Goal: Information Seeking & Learning: Learn about a topic

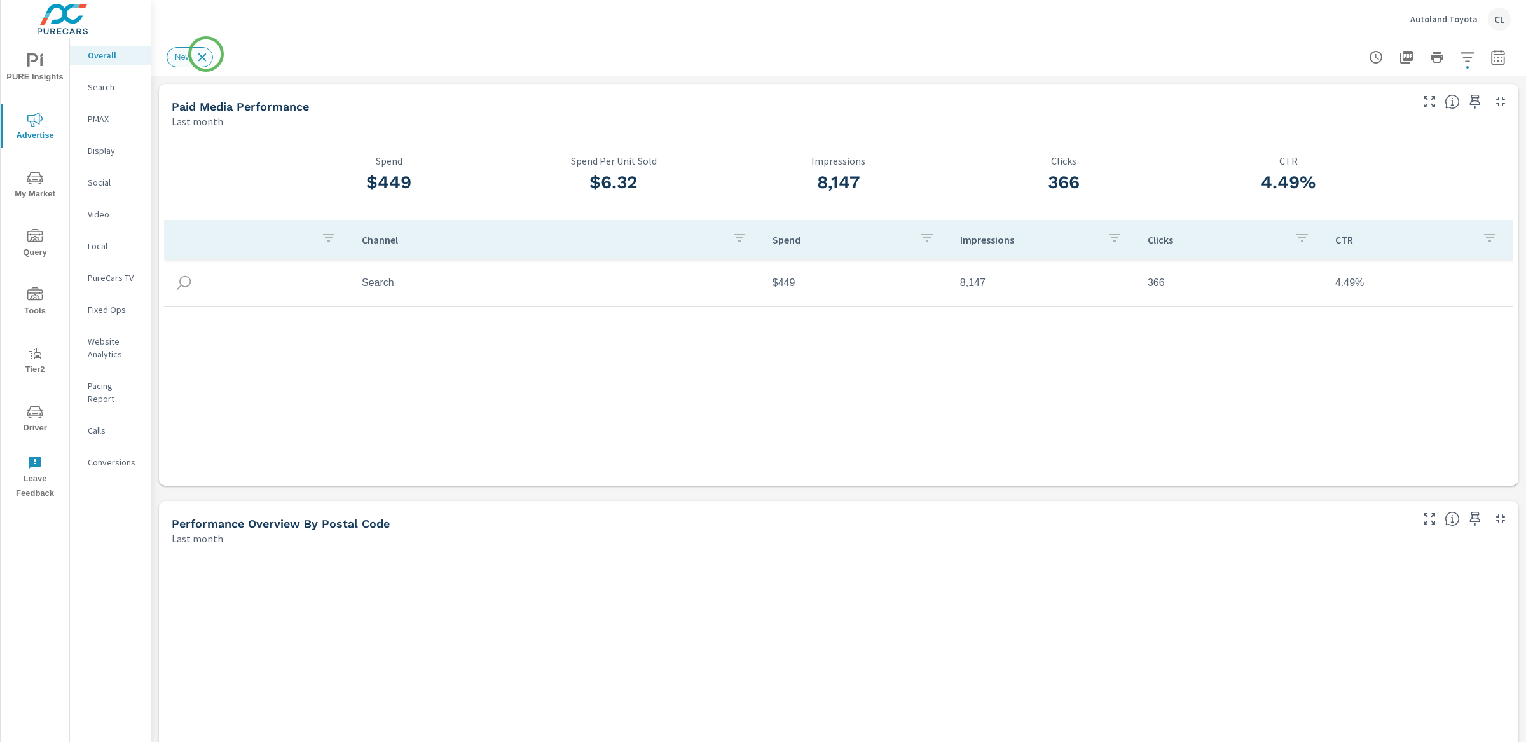
click at [206, 54] on icon at bounding box center [202, 57] width 8 height 8
click at [33, 74] on span "PURE Insights" at bounding box center [34, 68] width 61 height 31
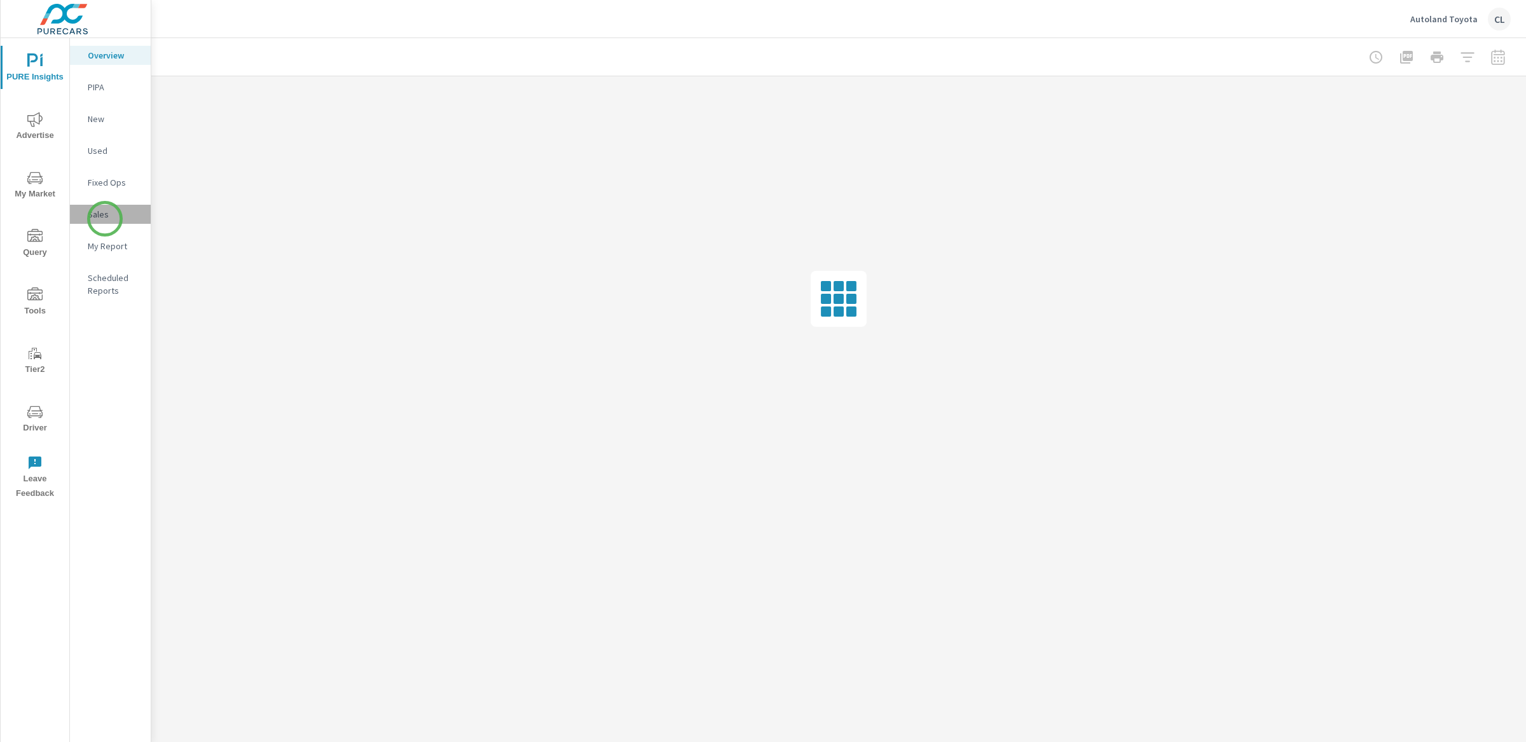
click at [105, 219] on p "Sales" at bounding box center [114, 214] width 53 height 13
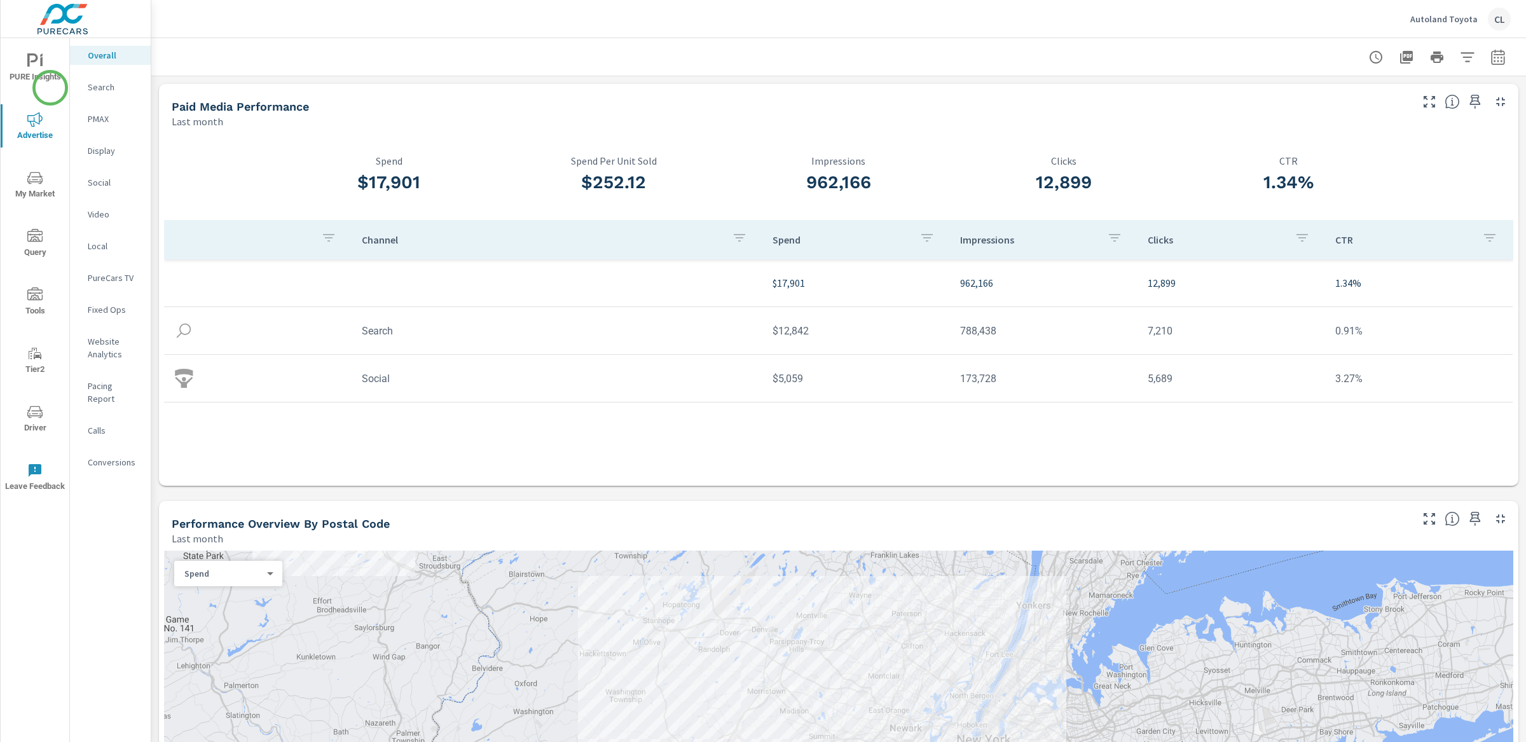
click at [50, 77] on span "PURE Insights" at bounding box center [34, 68] width 61 height 31
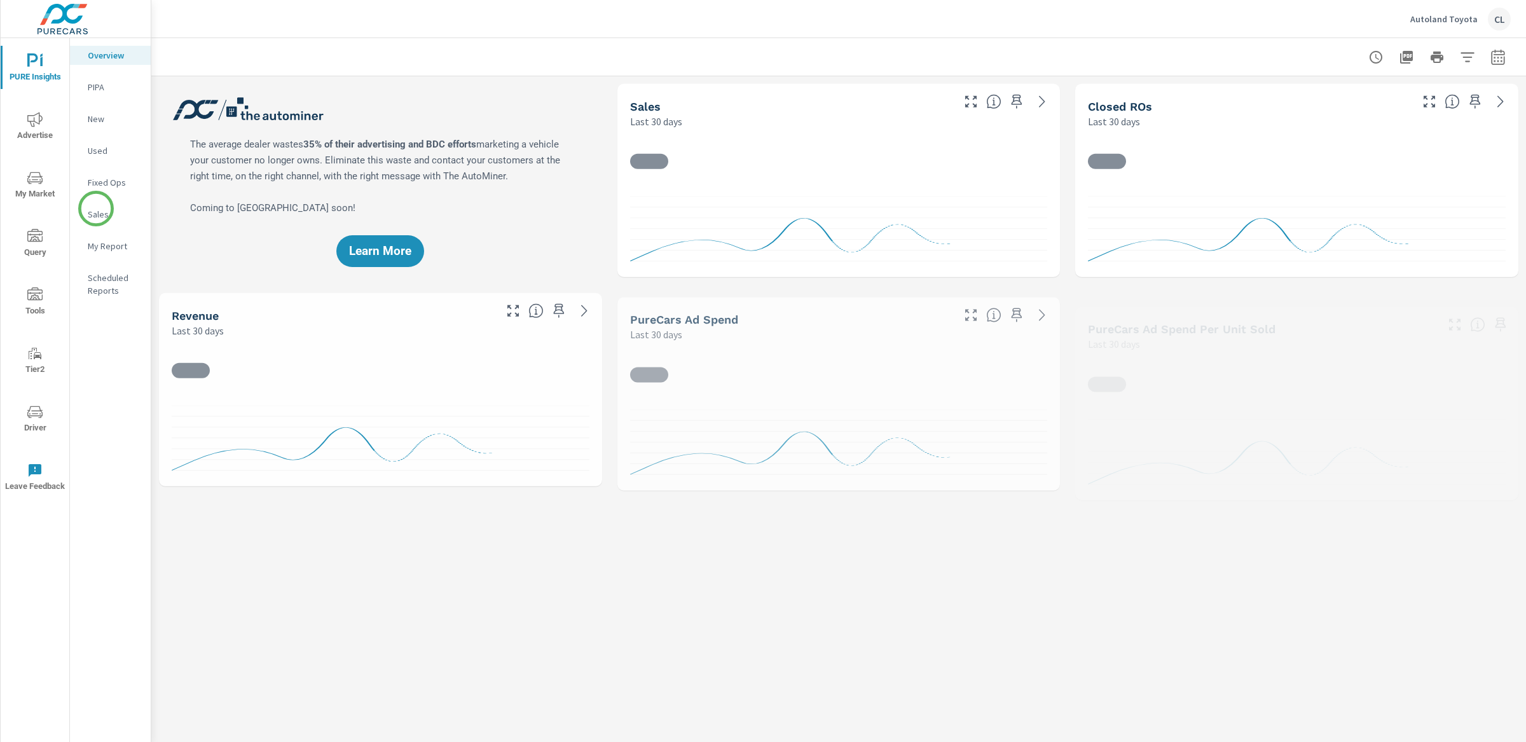
click at [97, 211] on p "Sales" at bounding box center [114, 214] width 53 height 13
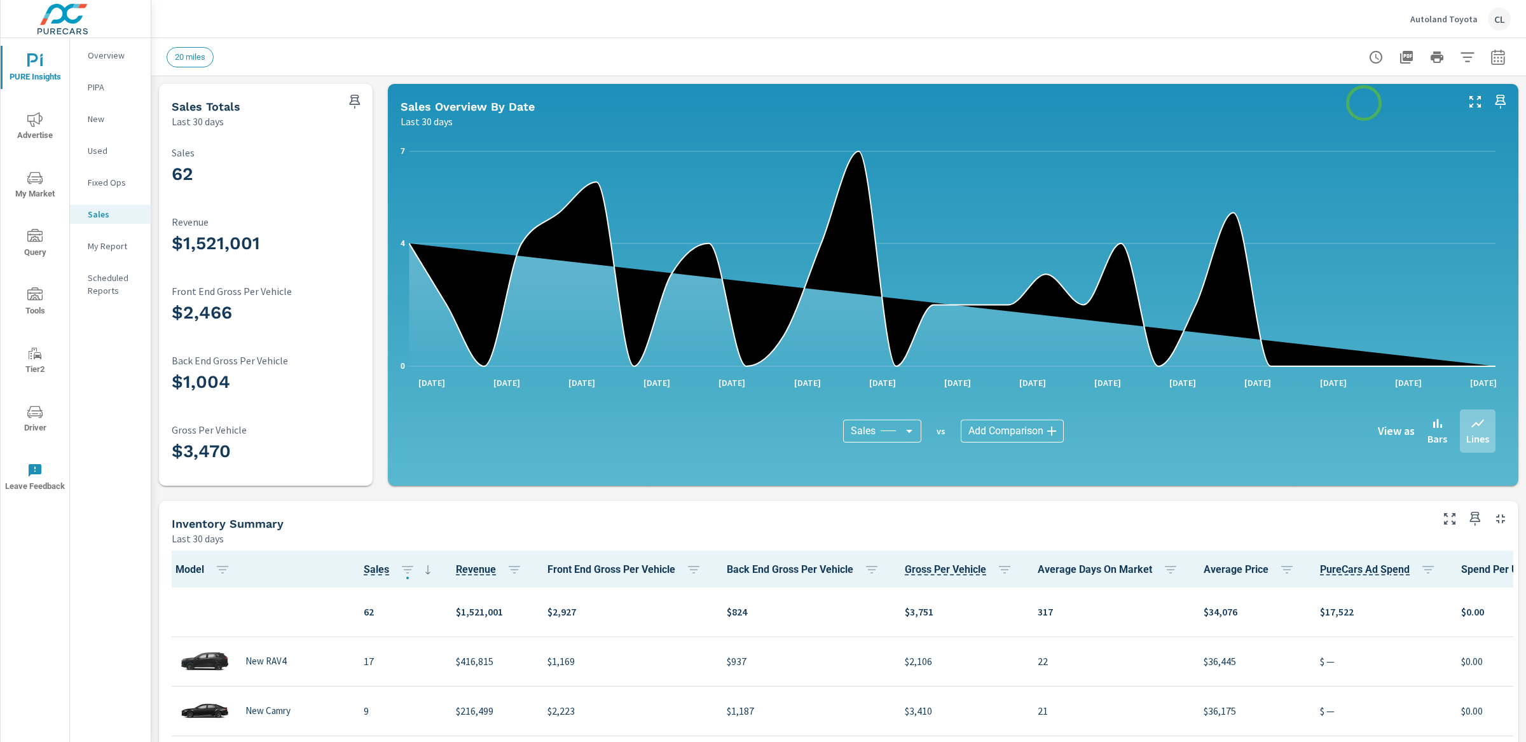
scroll to position [1, 0]
click at [1490, 58] on icon "button" at bounding box center [1497, 57] width 15 height 15
select select "Last 30 days"
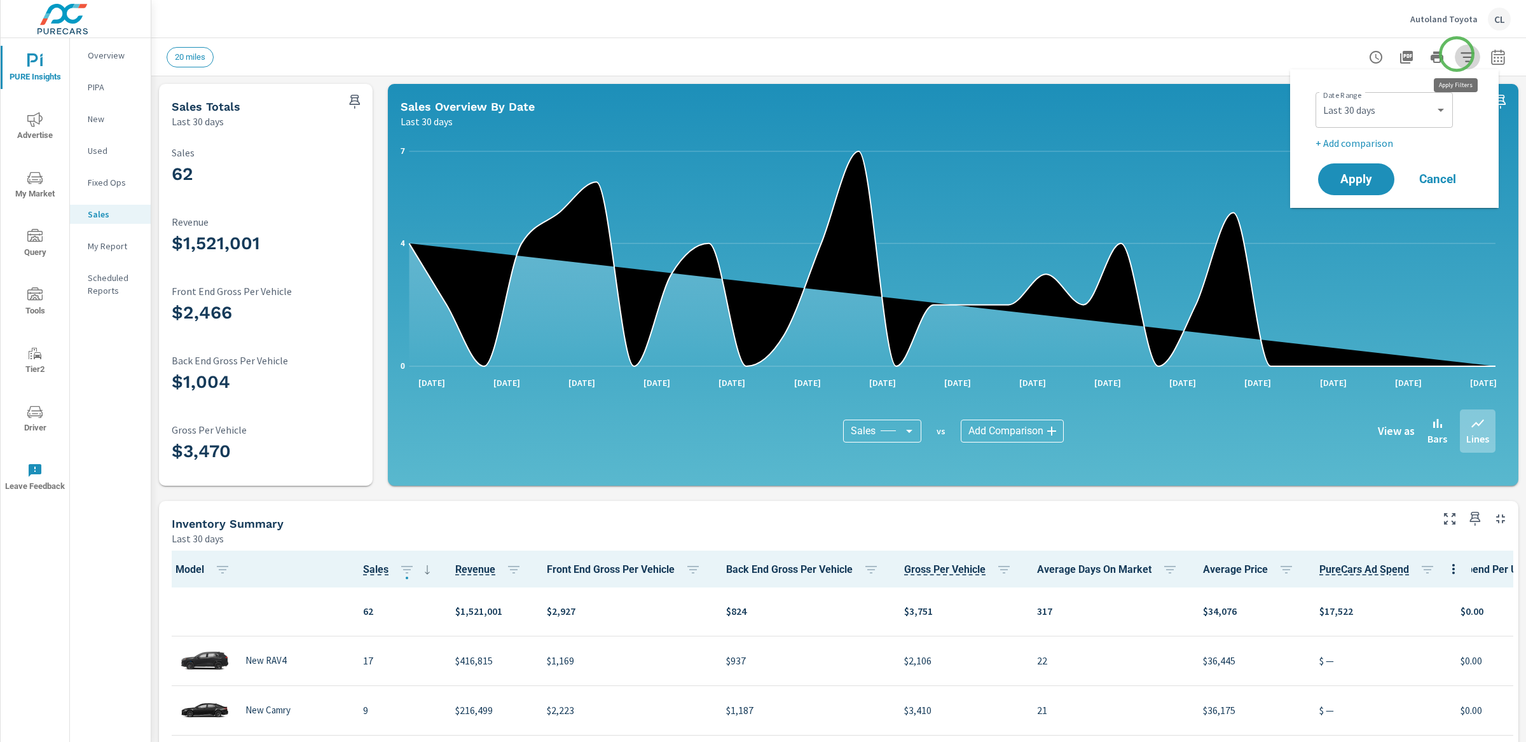
click at [1460, 54] on icon "button" at bounding box center [1467, 57] width 15 height 15
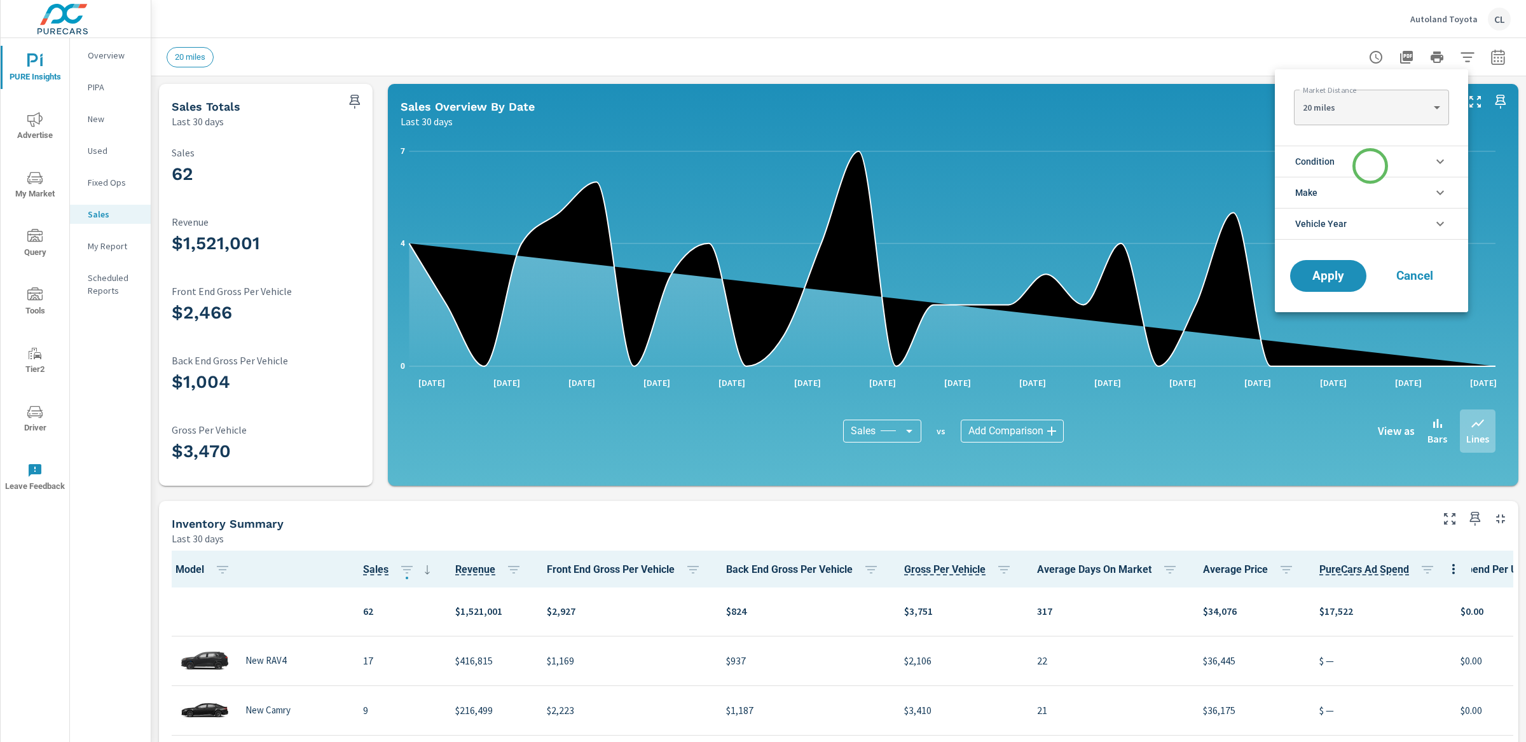
click at [1370, 166] on li "Condition" at bounding box center [1371, 161] width 193 height 31
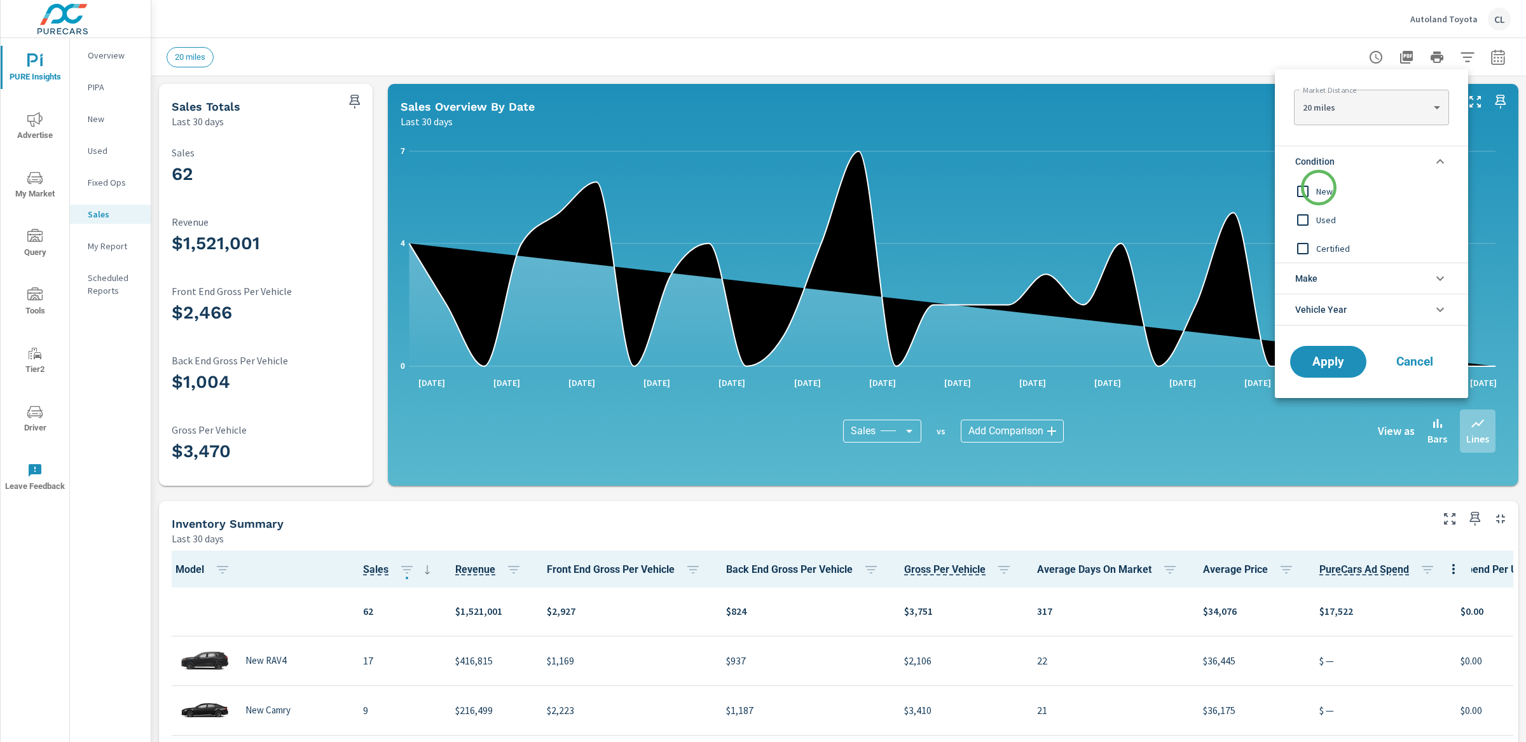
click at [1317, 190] on span "New" at bounding box center [1385, 191] width 139 height 15
click at [1321, 278] on li "Make" at bounding box center [1371, 278] width 193 height 31
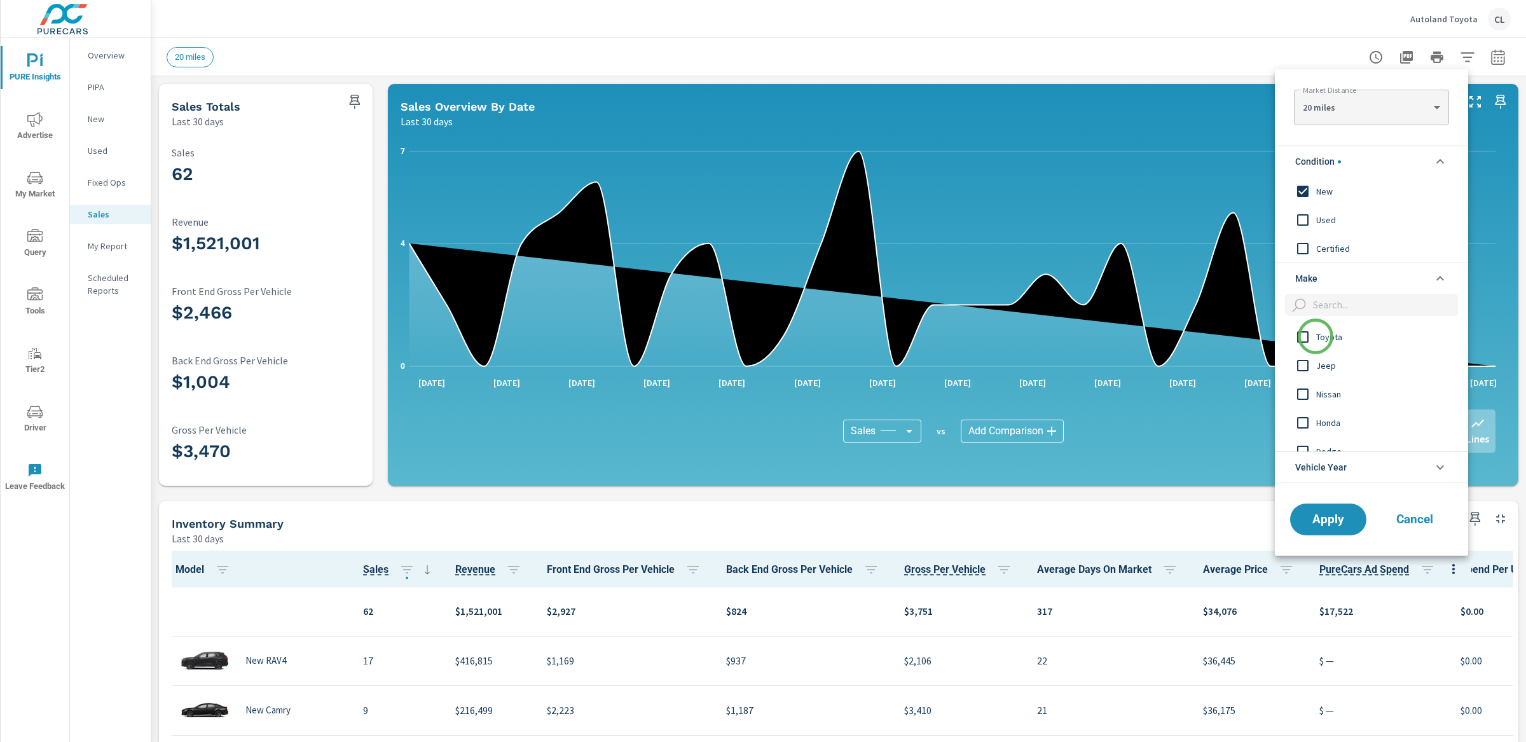
click at [1315, 336] on input "filter options" at bounding box center [1302, 337] width 27 height 27
click at [1322, 513] on span "Apply" at bounding box center [1328, 519] width 52 height 12
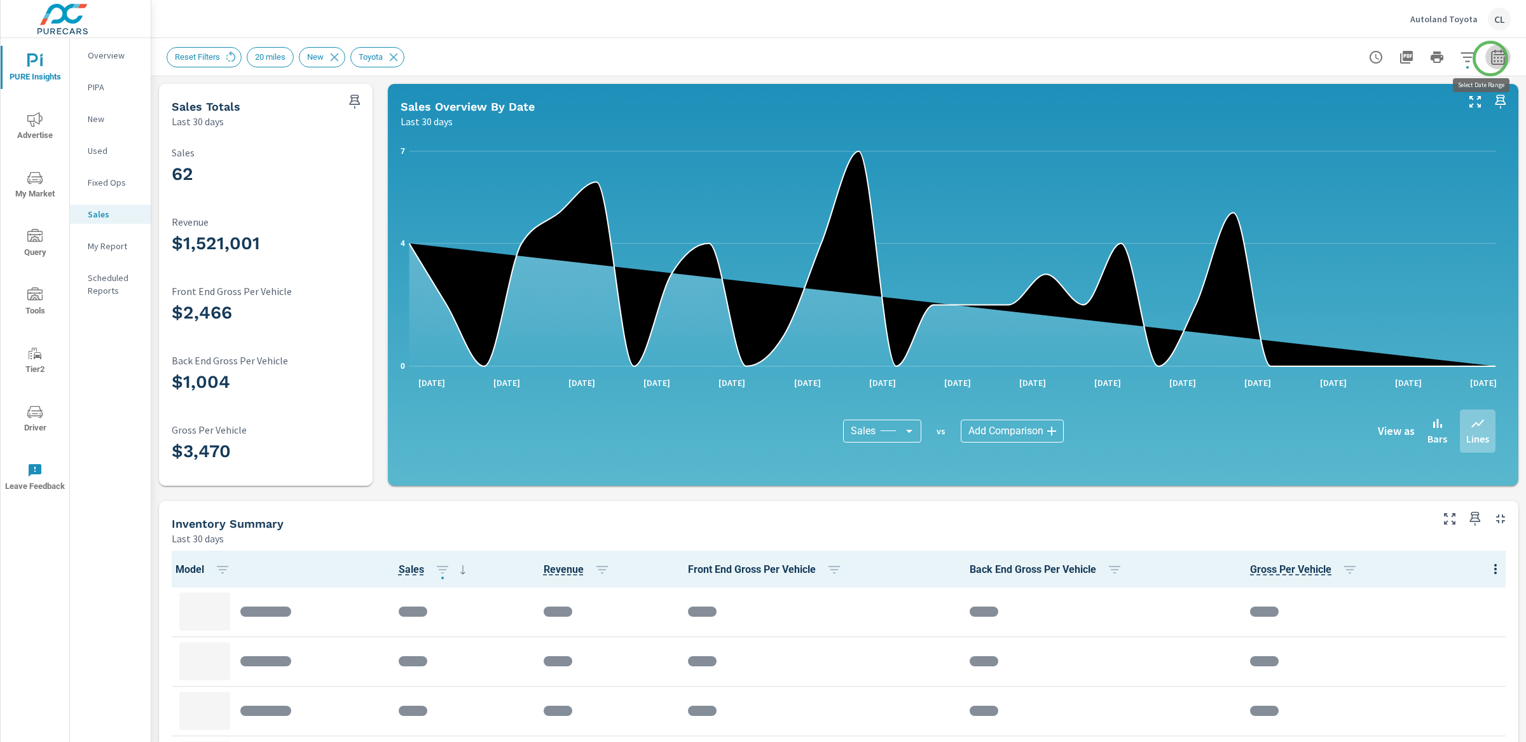
click at [1490, 58] on icon "button" at bounding box center [1497, 57] width 15 height 15
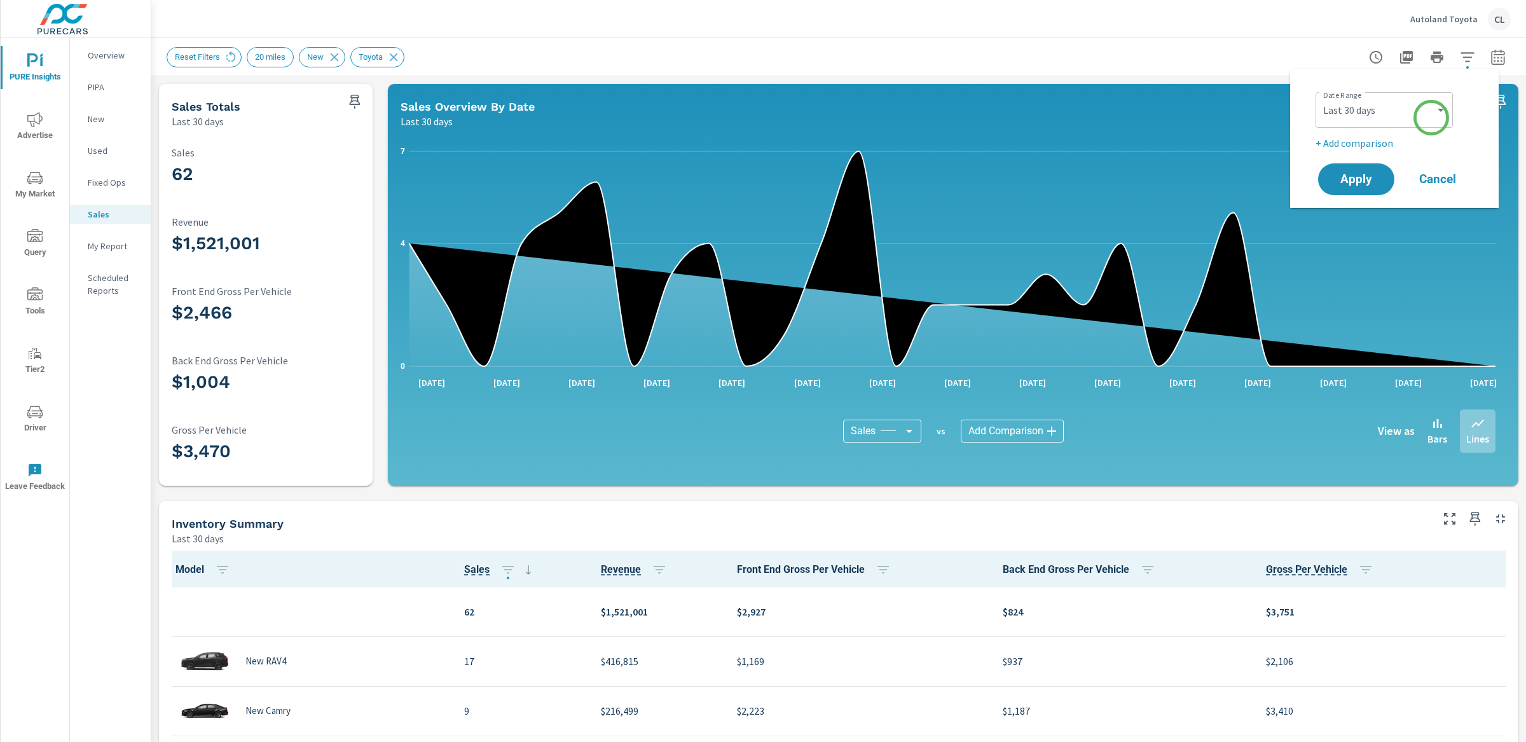
scroll to position [1, 0]
click at [1378, 110] on select "Custom Yesterday Last week Last 7 days Last 14 days Last 30 days Last 45 days L…" at bounding box center [1383, 109] width 127 height 25
click at [1320, 97] on select "Custom Yesterday Last week Last 7 days Last 14 days Last 30 days Last 45 days L…" at bounding box center [1383, 109] width 127 height 25
select select "Last month"
click at [1362, 139] on p "+ Add comparison" at bounding box center [1396, 142] width 163 height 15
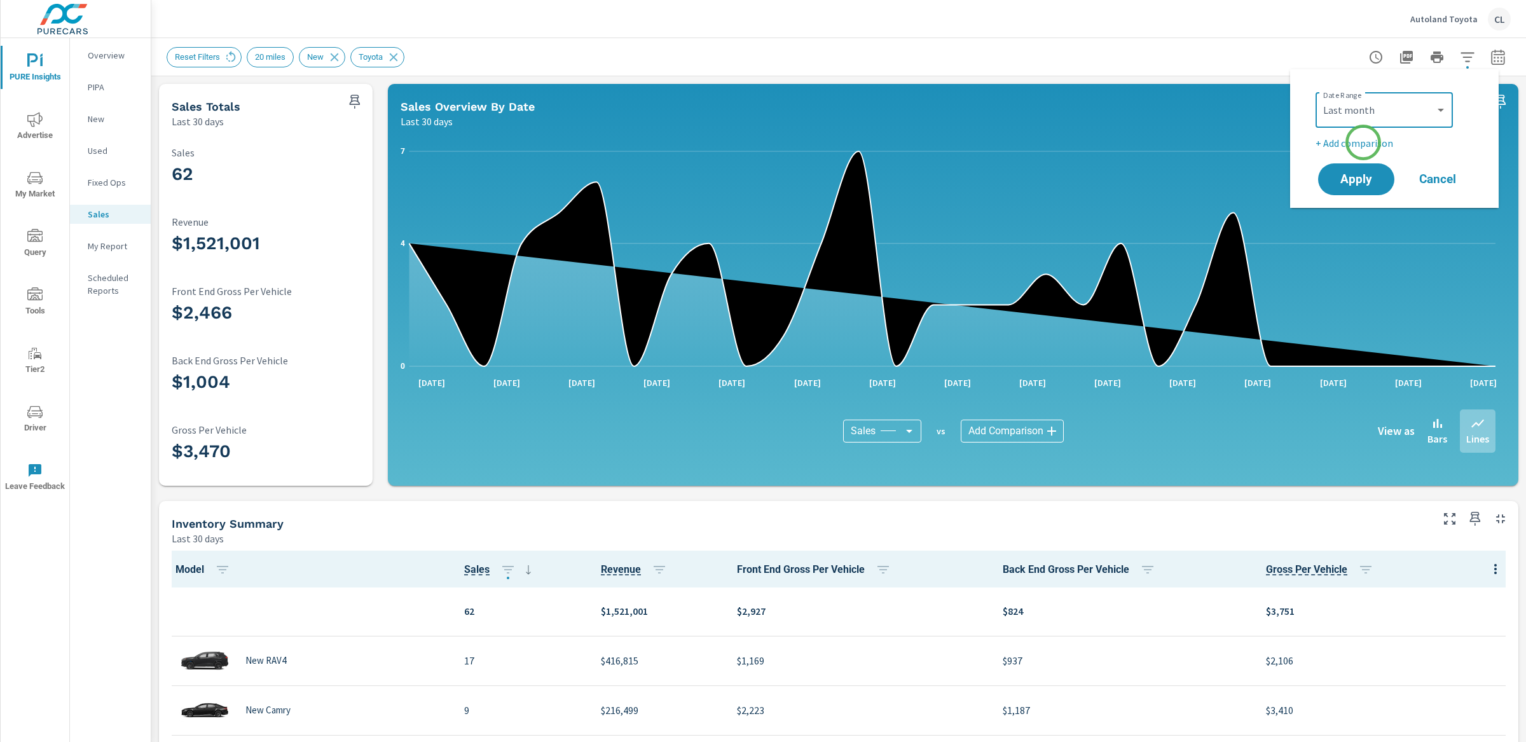
select select "Previous period"
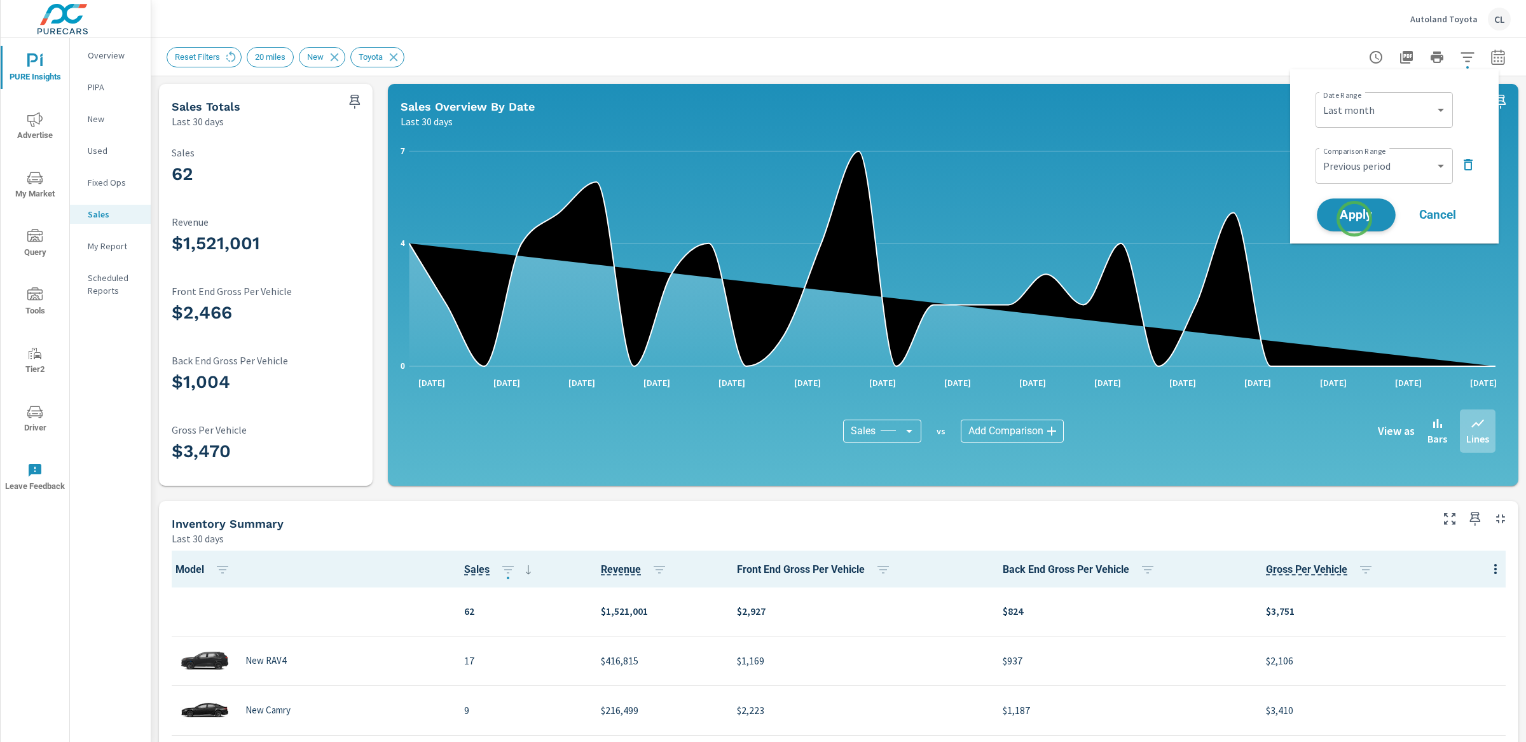
click at [1354, 221] on span "Apply" at bounding box center [1356, 215] width 52 height 12
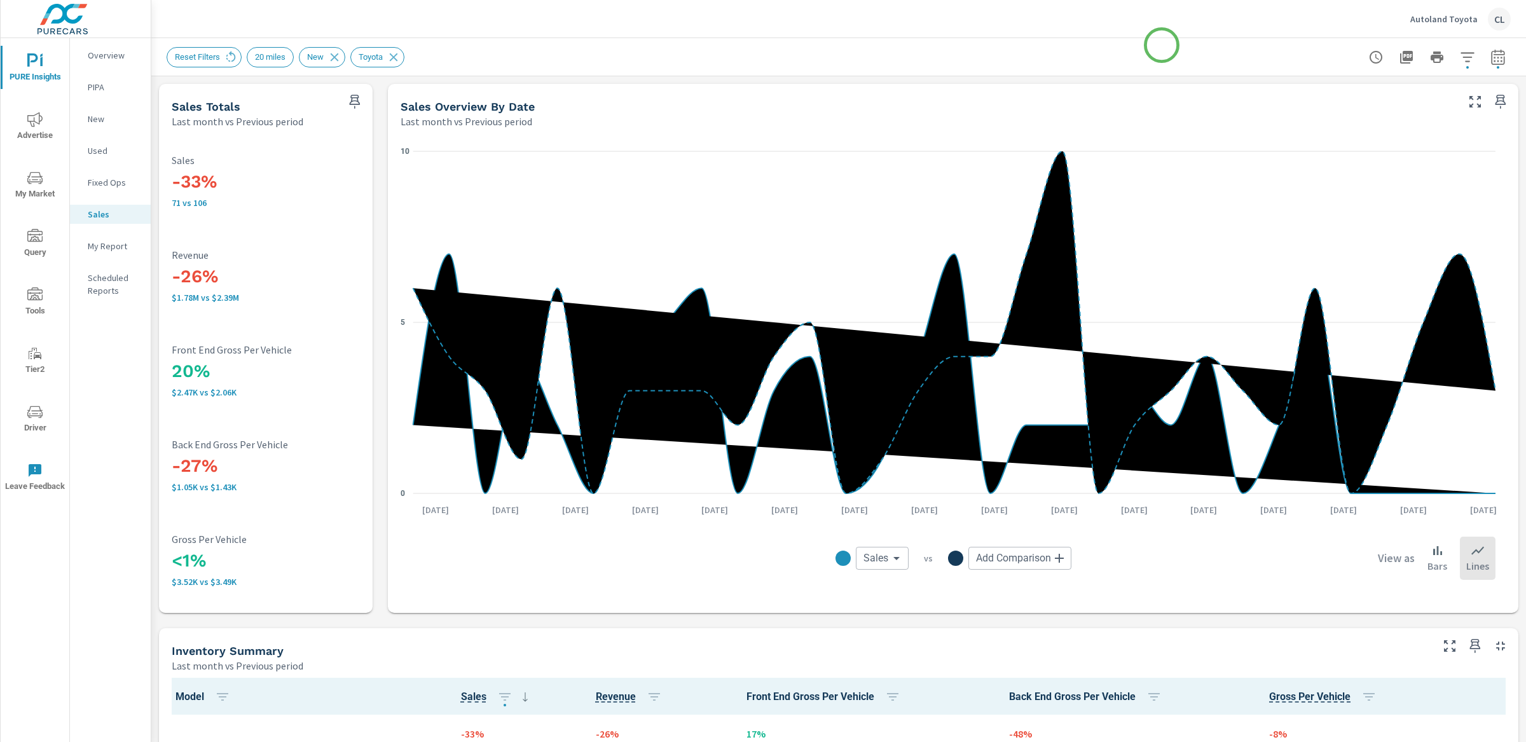
scroll to position [1, 0]
click at [1491, 63] on icon "button" at bounding box center [1497, 56] width 13 height 15
select select "Last month"
click at [1413, 164] on select "Custom Previous period Previous month Previous year" at bounding box center [1383, 165] width 127 height 25
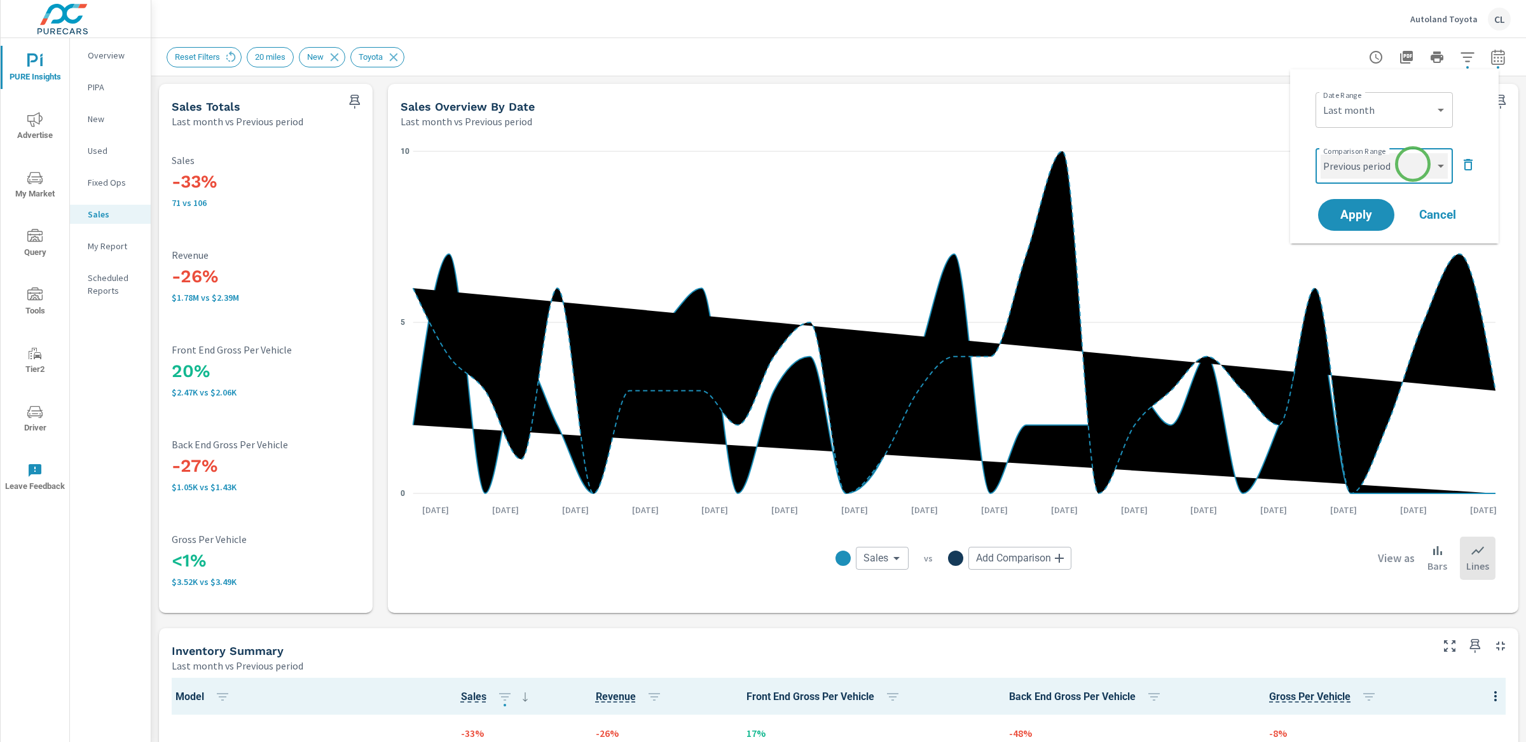
click at [1320, 153] on select "Custom Previous period Previous month Previous year" at bounding box center [1383, 165] width 127 height 25
select select "Previous year"
click at [1366, 216] on span "Apply" at bounding box center [1356, 215] width 52 height 12
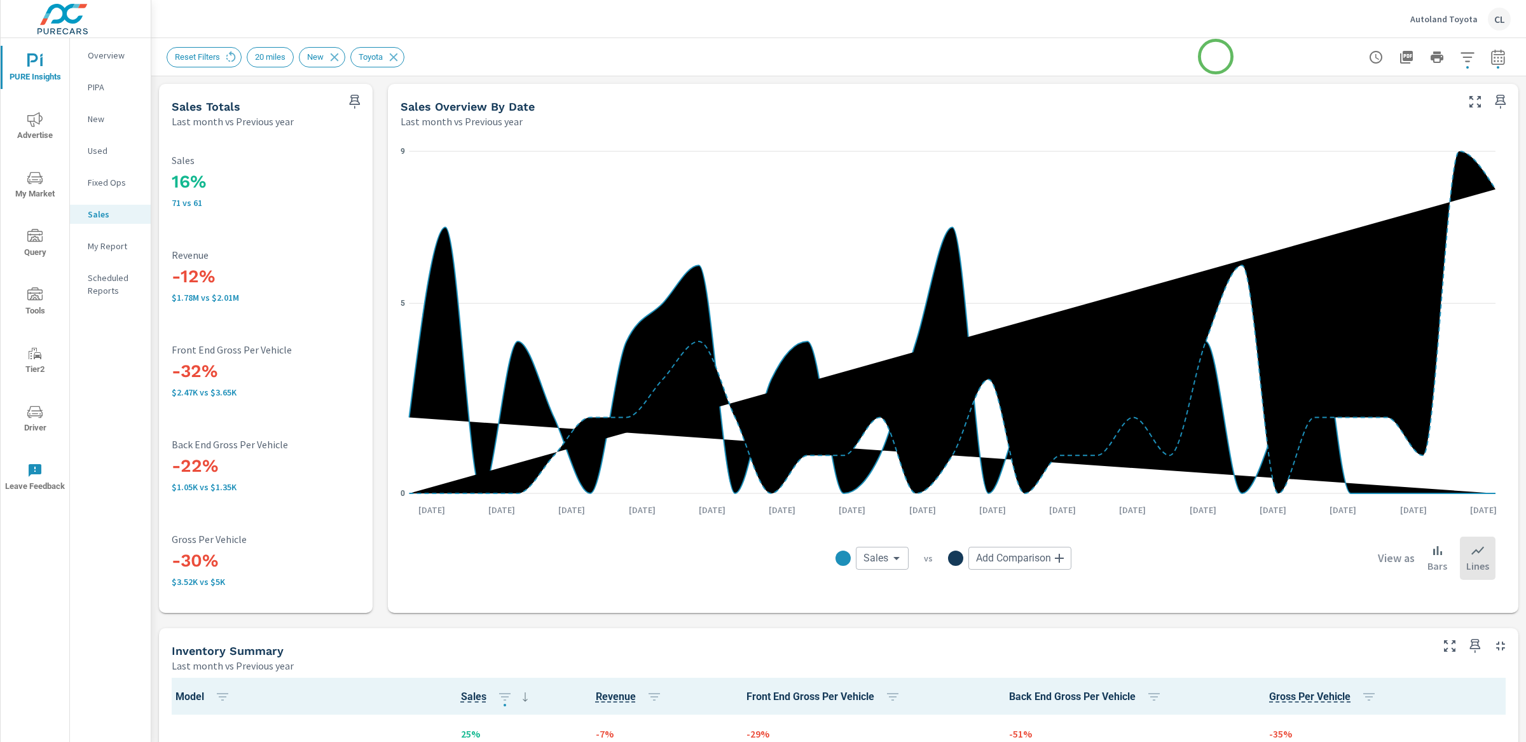
scroll to position [1, 0]
click at [1491, 53] on icon "button" at bounding box center [1497, 56] width 13 height 15
select select "Last month"
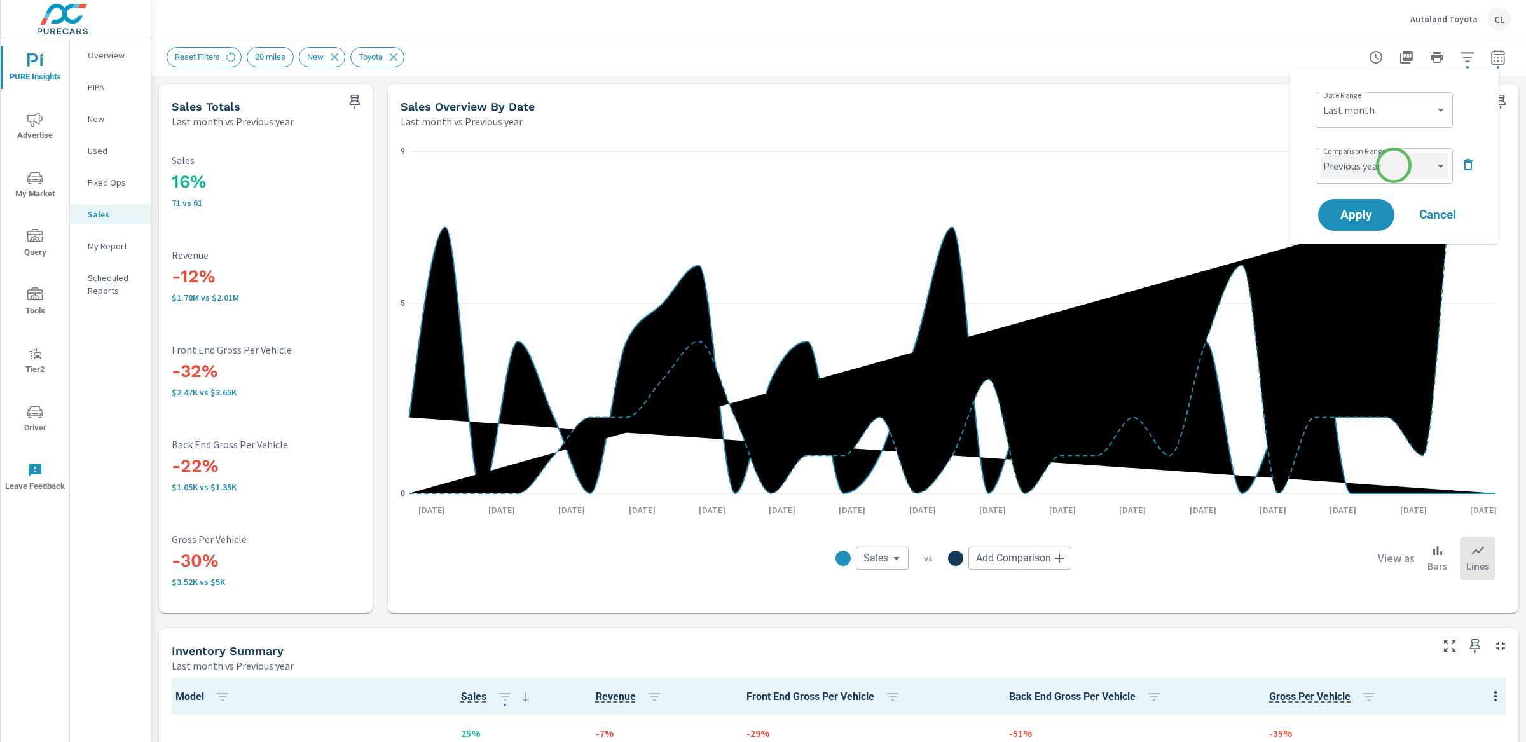
click at [1393, 165] on select "Custom Previous period Previous month Previous year" at bounding box center [1383, 165] width 127 height 25
click at [1320, 153] on select "Custom Previous period Previous month Previous year" at bounding box center [1383, 165] width 127 height 25
select select "Previous month"
click at [1362, 209] on span "Apply" at bounding box center [1356, 215] width 52 height 12
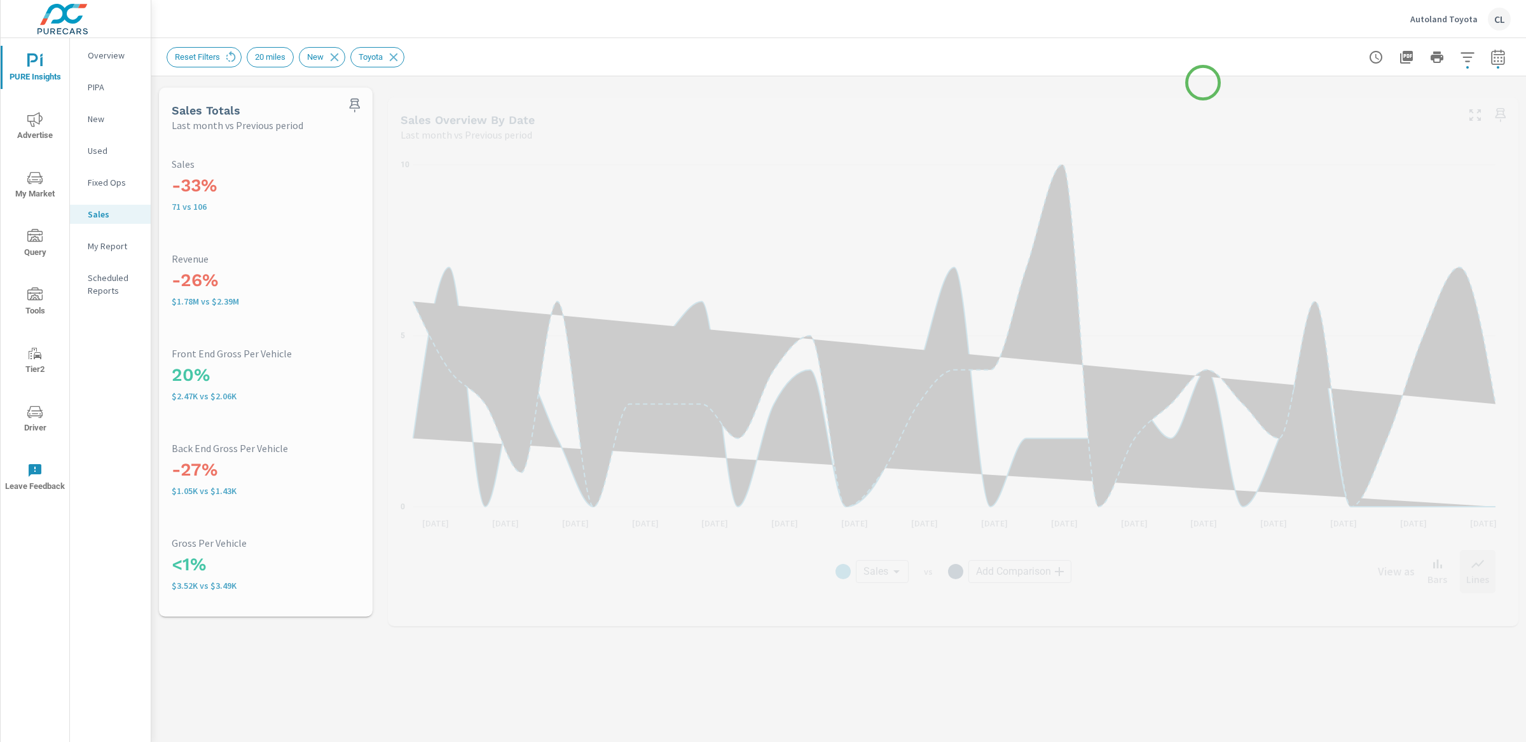
scroll to position [1, 0]
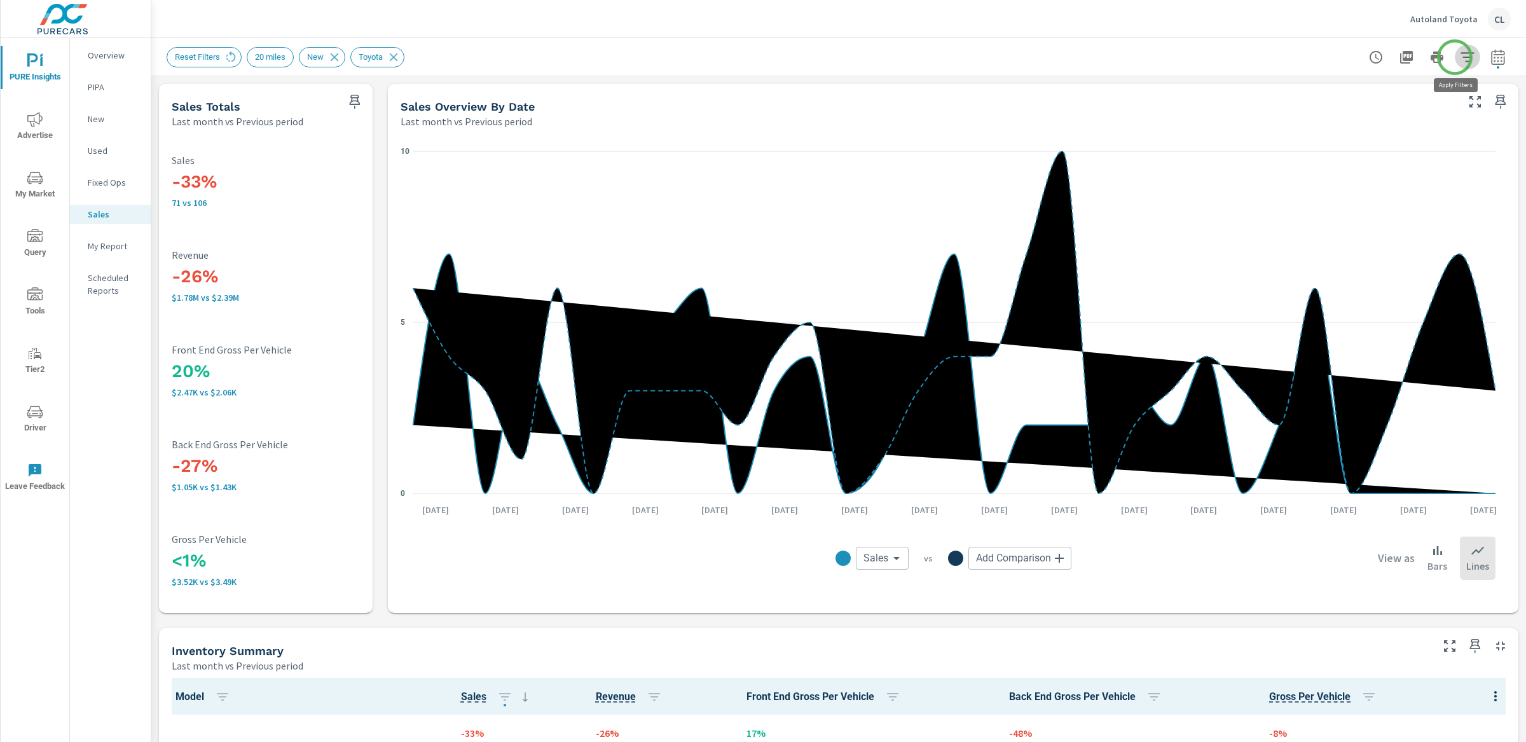
click at [1460, 57] on icon "button" at bounding box center [1467, 57] width 15 height 15
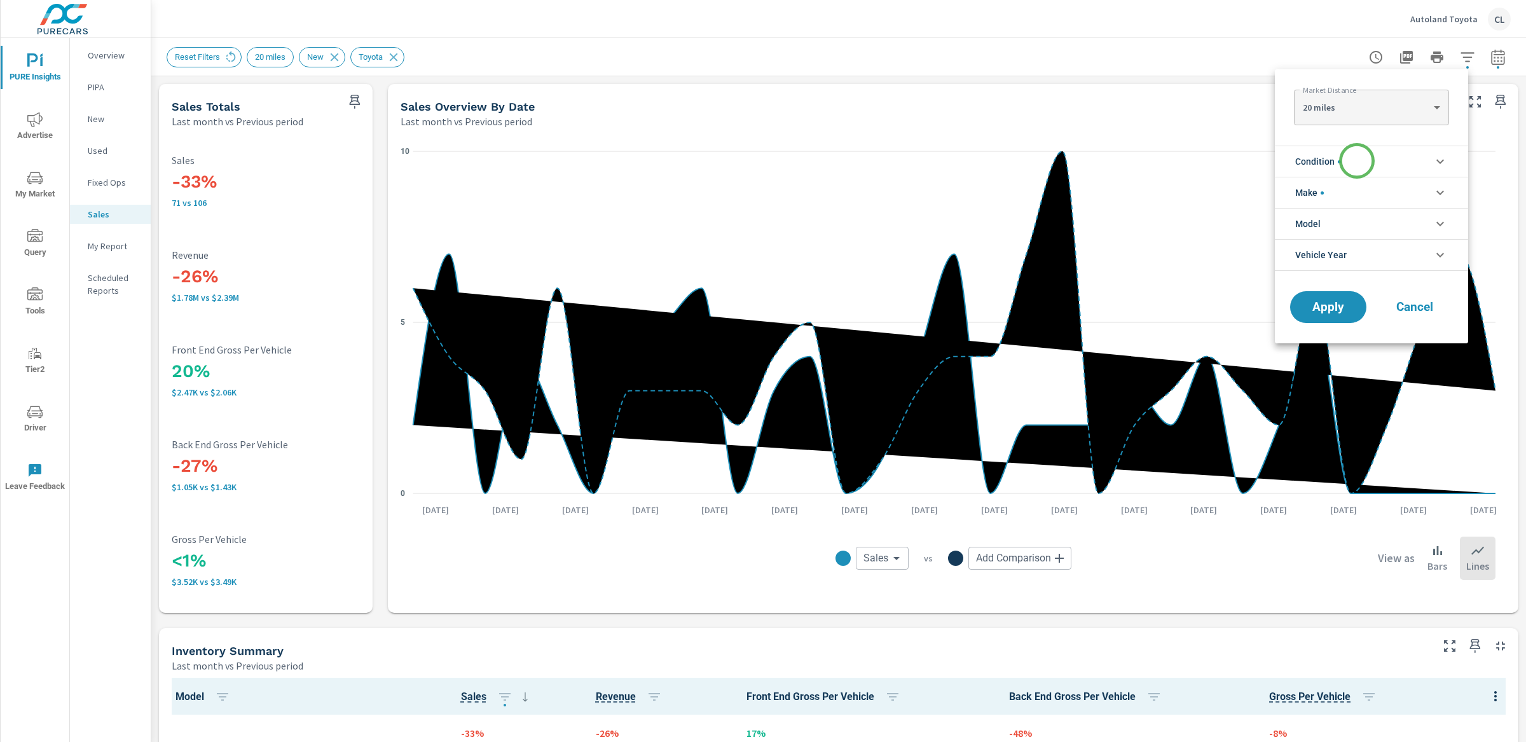
click at [1357, 161] on li "Condition" at bounding box center [1371, 161] width 193 height 31
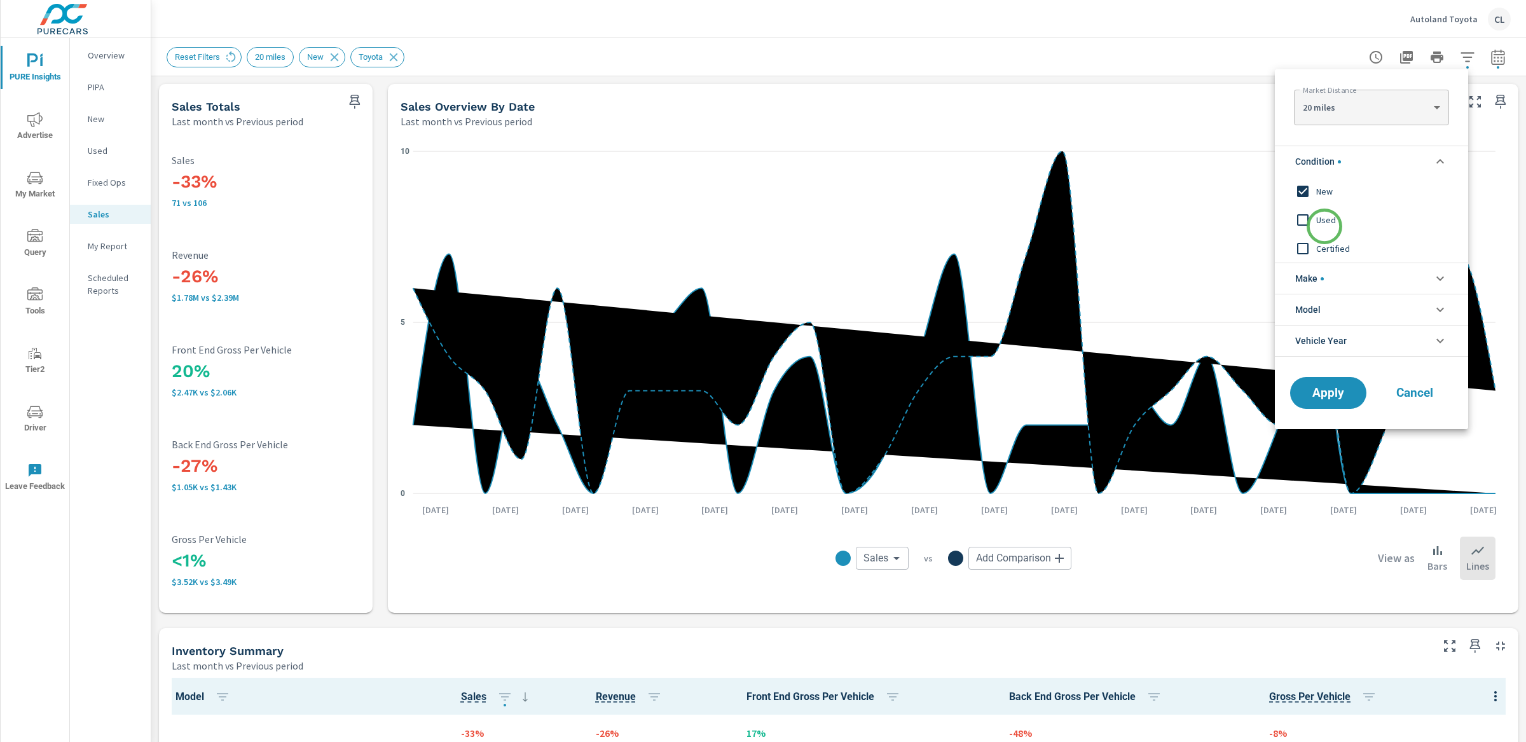
click at [1324, 226] on span "Used" at bounding box center [1385, 219] width 139 height 15
click at [1324, 246] on span "Certified" at bounding box center [1385, 248] width 139 height 15
click at [1315, 190] on input "filter options" at bounding box center [1302, 191] width 27 height 27
click at [1318, 278] on span "Make" at bounding box center [1309, 278] width 29 height 31
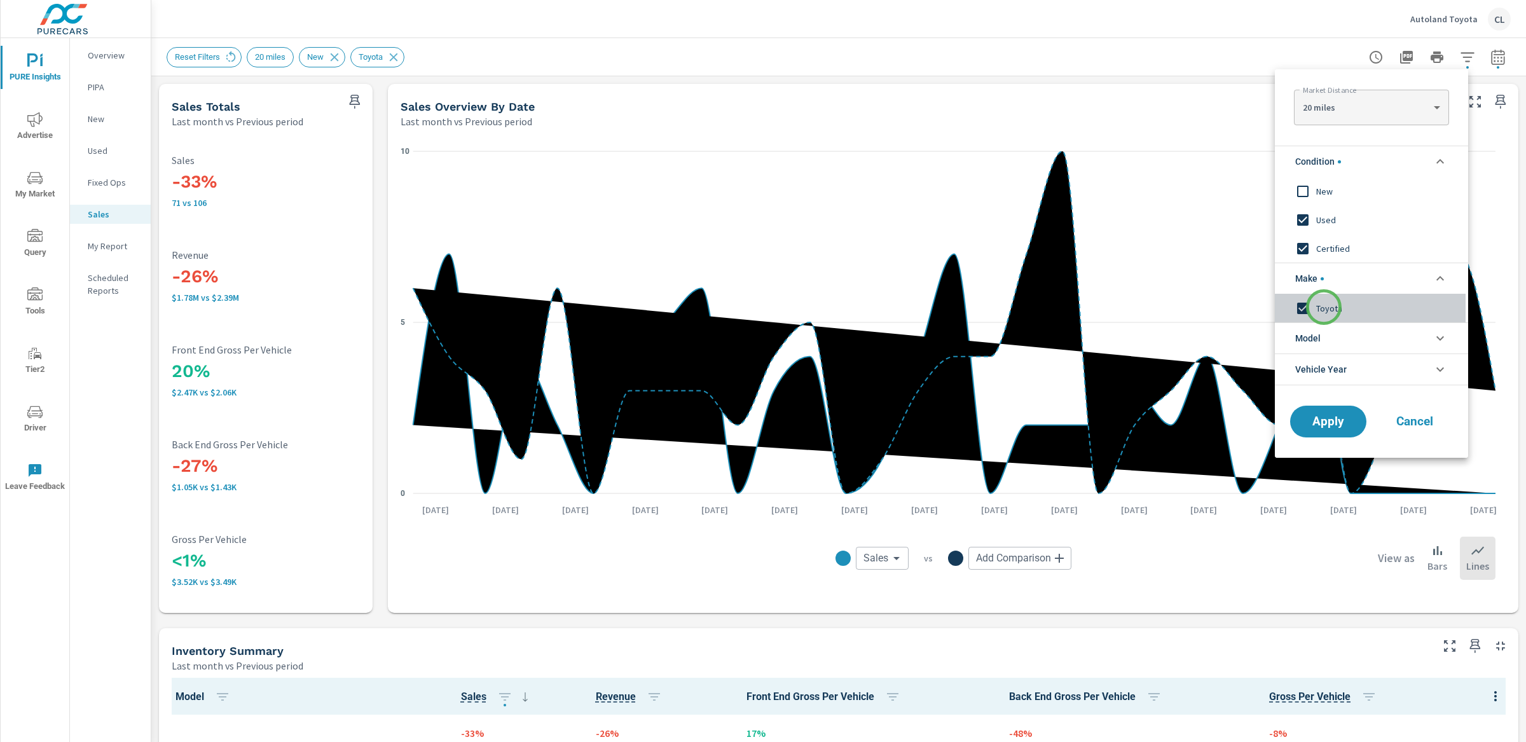
drag, startPoint x: 1324, startPoint y: 307, endPoint x: 1328, endPoint y: 347, distance: 40.3
click at [1324, 308] on span "Toyota" at bounding box center [1385, 308] width 139 height 15
click at [1323, 420] on span "Apply" at bounding box center [1328, 422] width 52 height 12
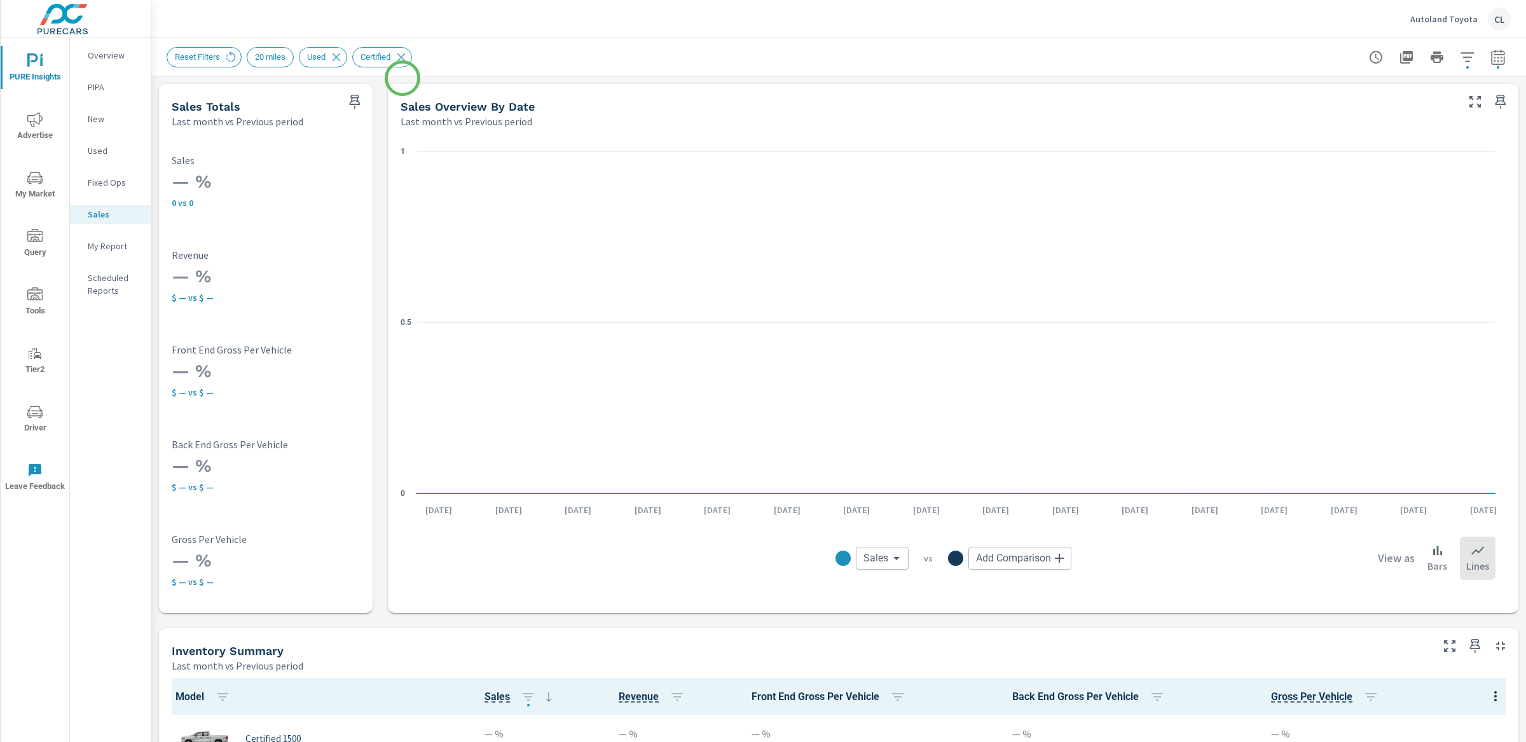
scroll to position [1, 0]
click at [343, 56] on icon at bounding box center [336, 57] width 14 height 14
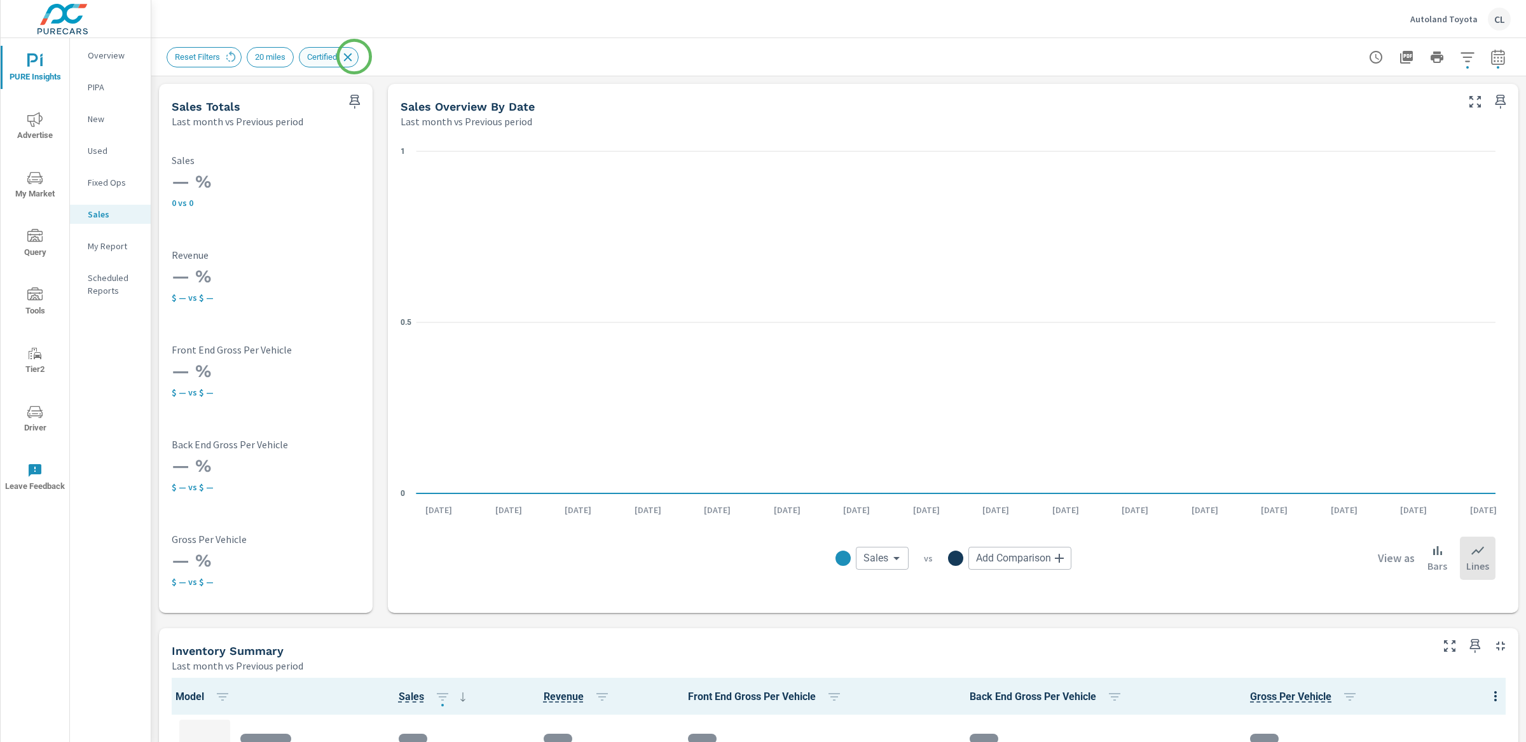
click at [354, 57] on icon at bounding box center [348, 57] width 14 height 14
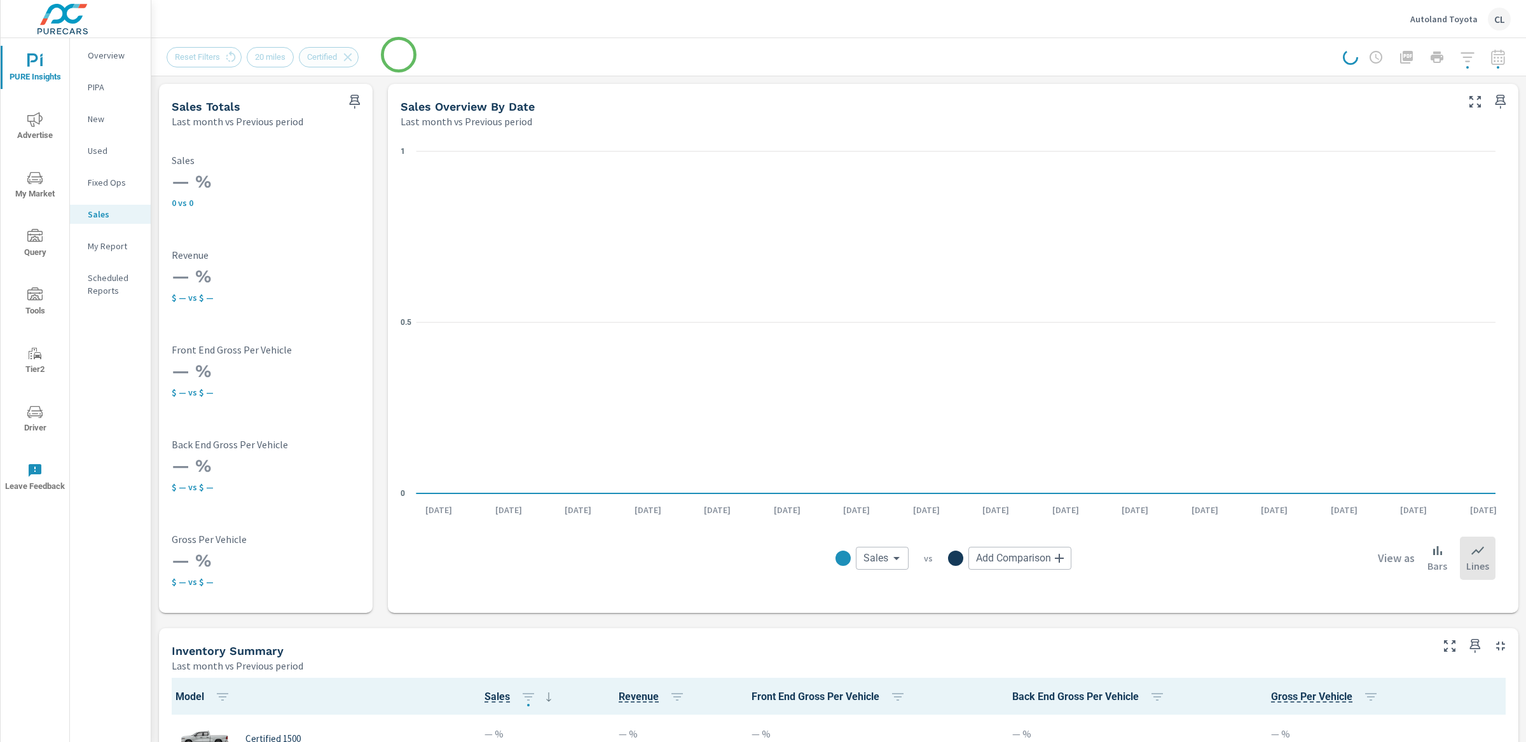
scroll to position [1, 0]
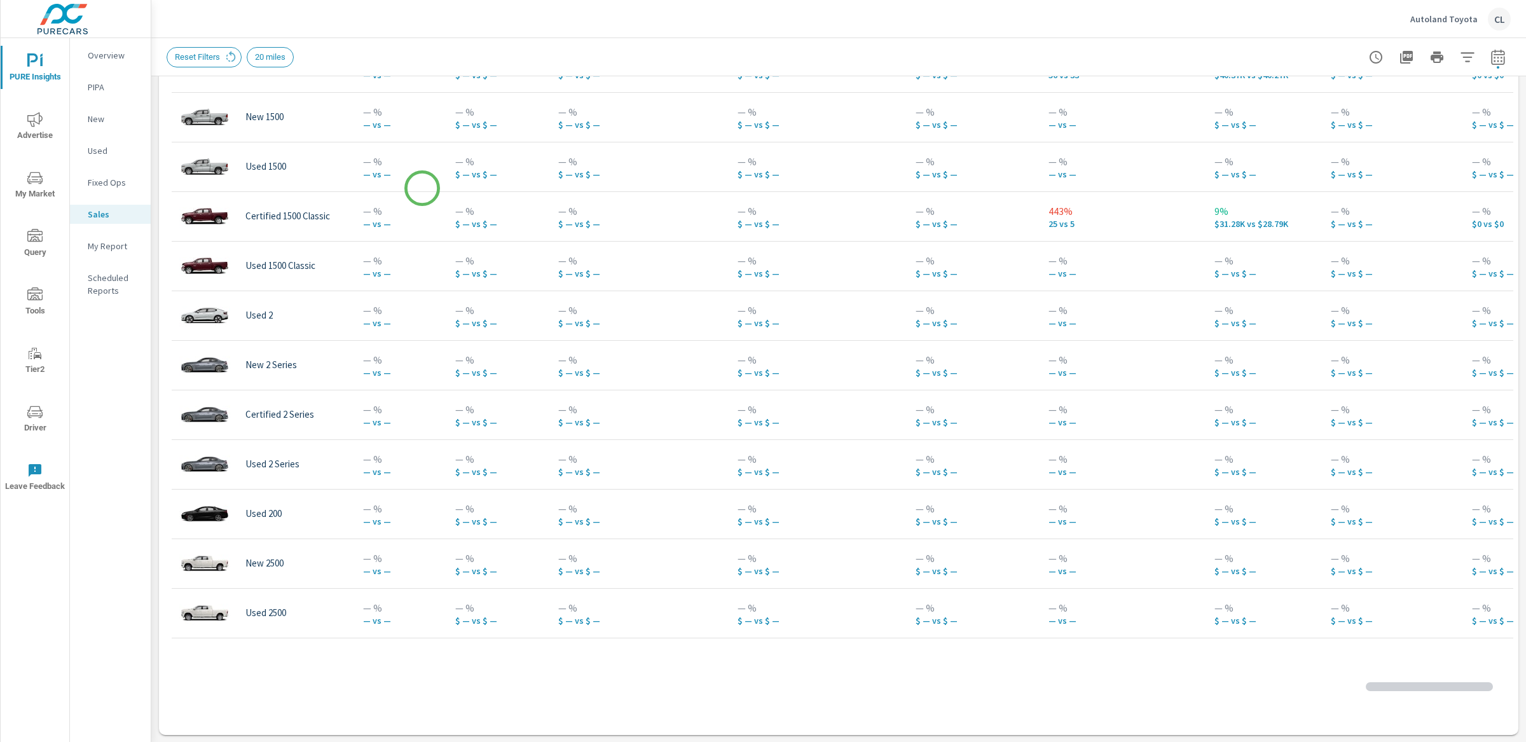
scroll to position [882, 0]
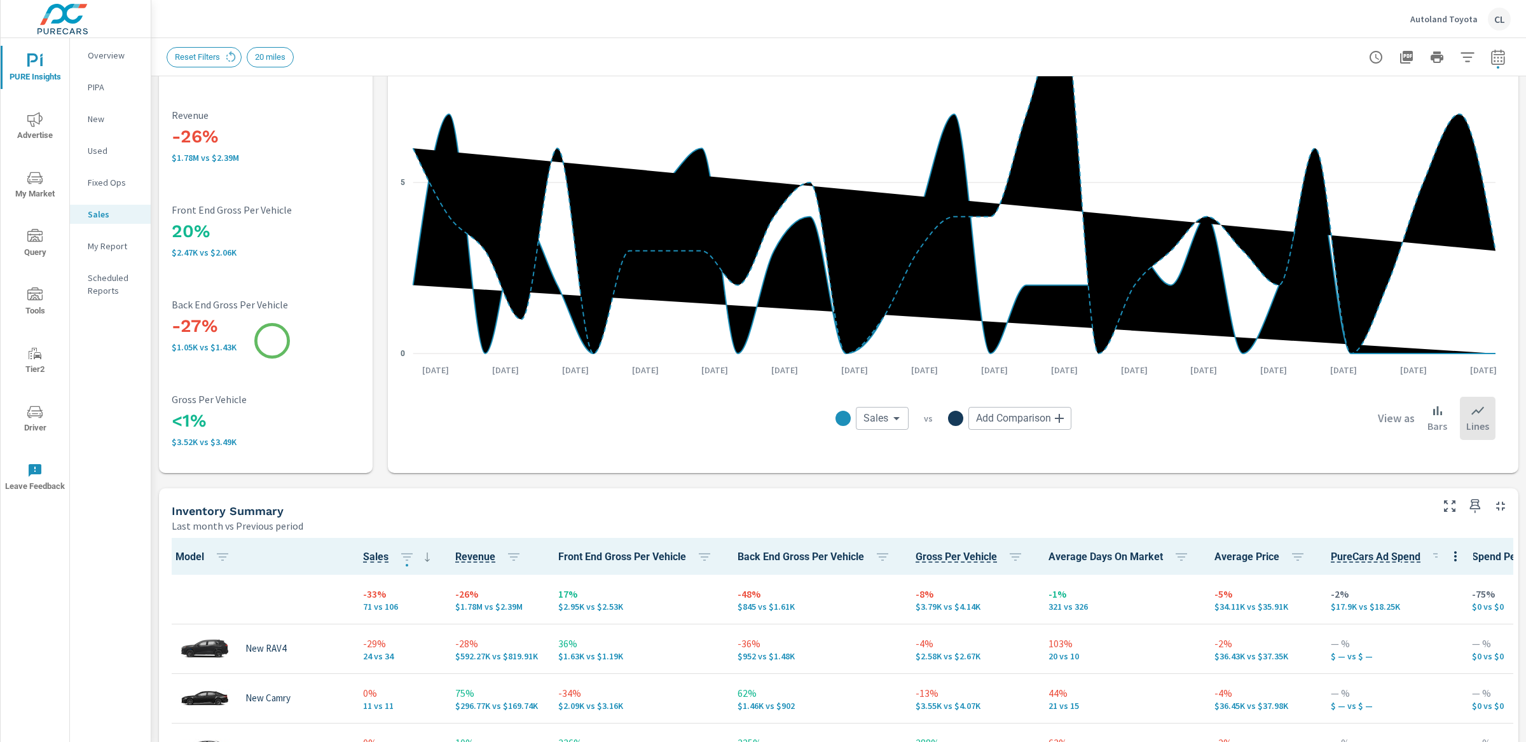
scroll to position [96, 0]
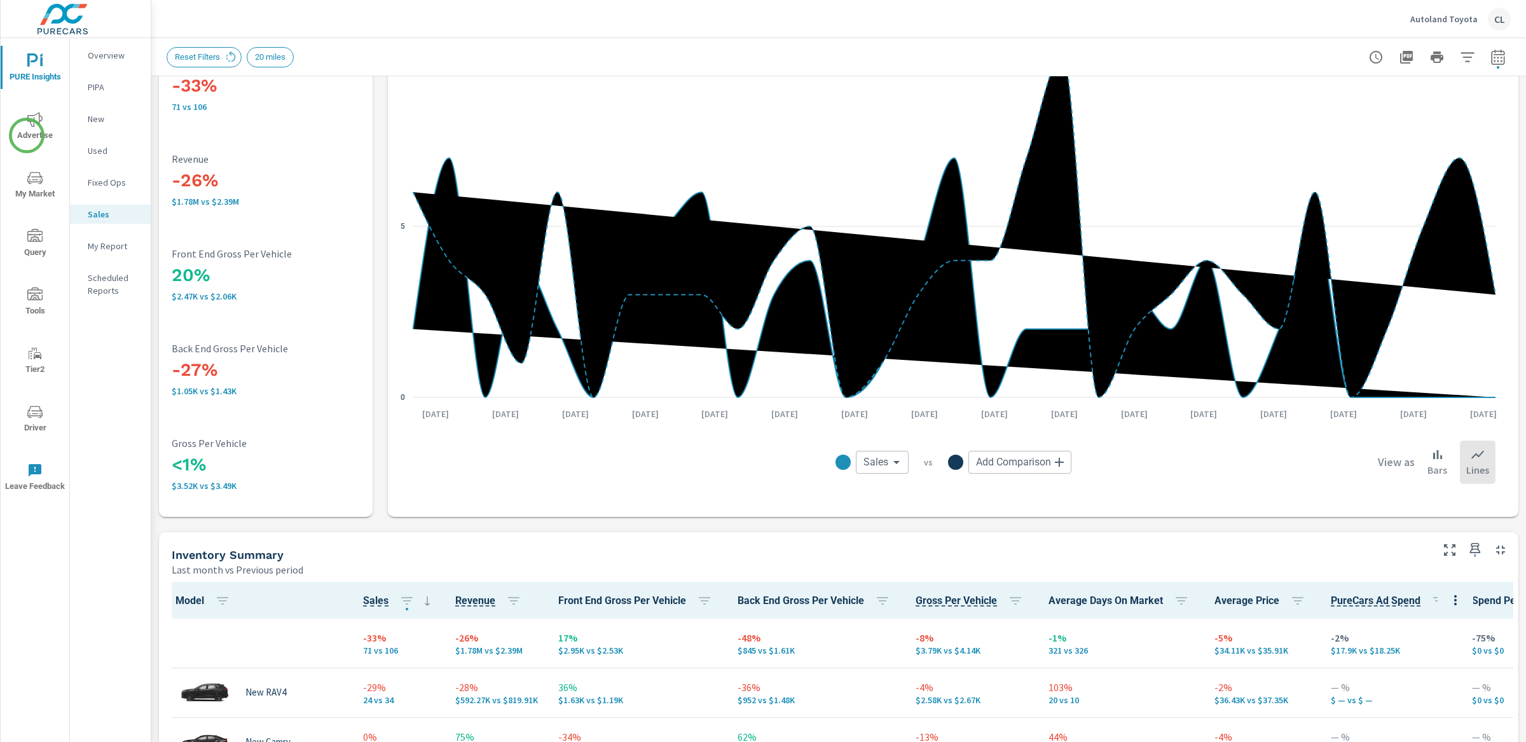
click at [27, 135] on span "Advertise" at bounding box center [34, 127] width 61 height 31
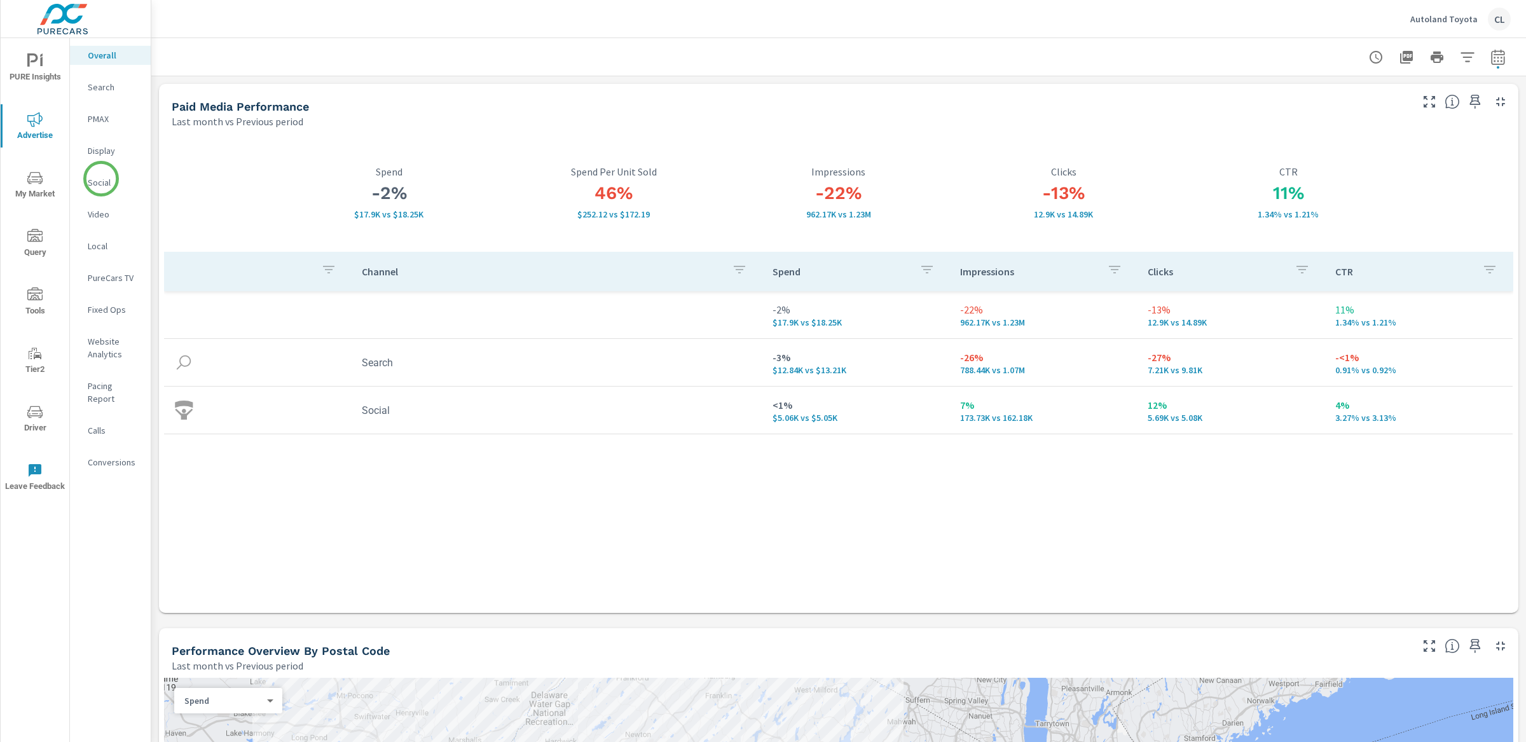
click at [101, 179] on p "Social" at bounding box center [114, 182] width 53 height 13
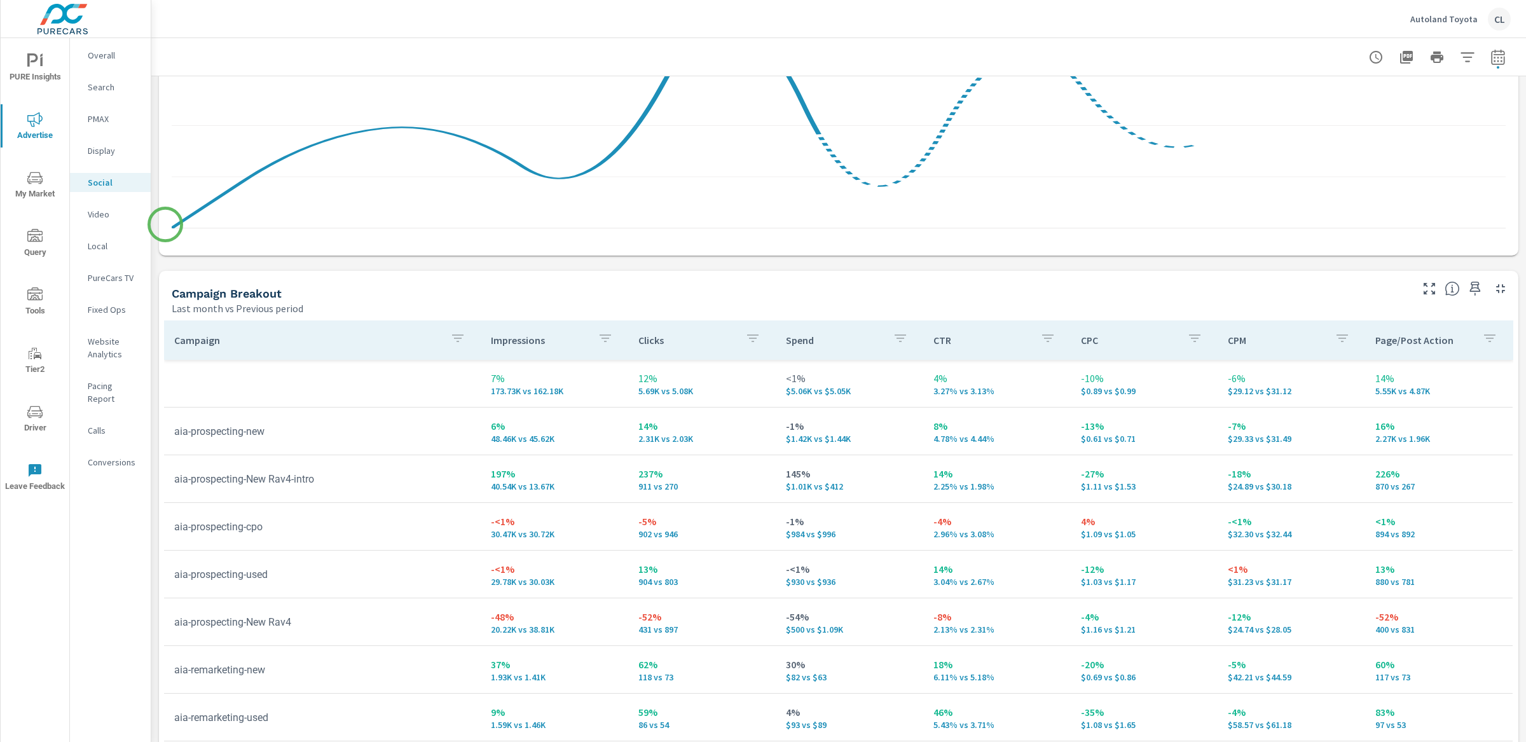
scroll to position [423, 0]
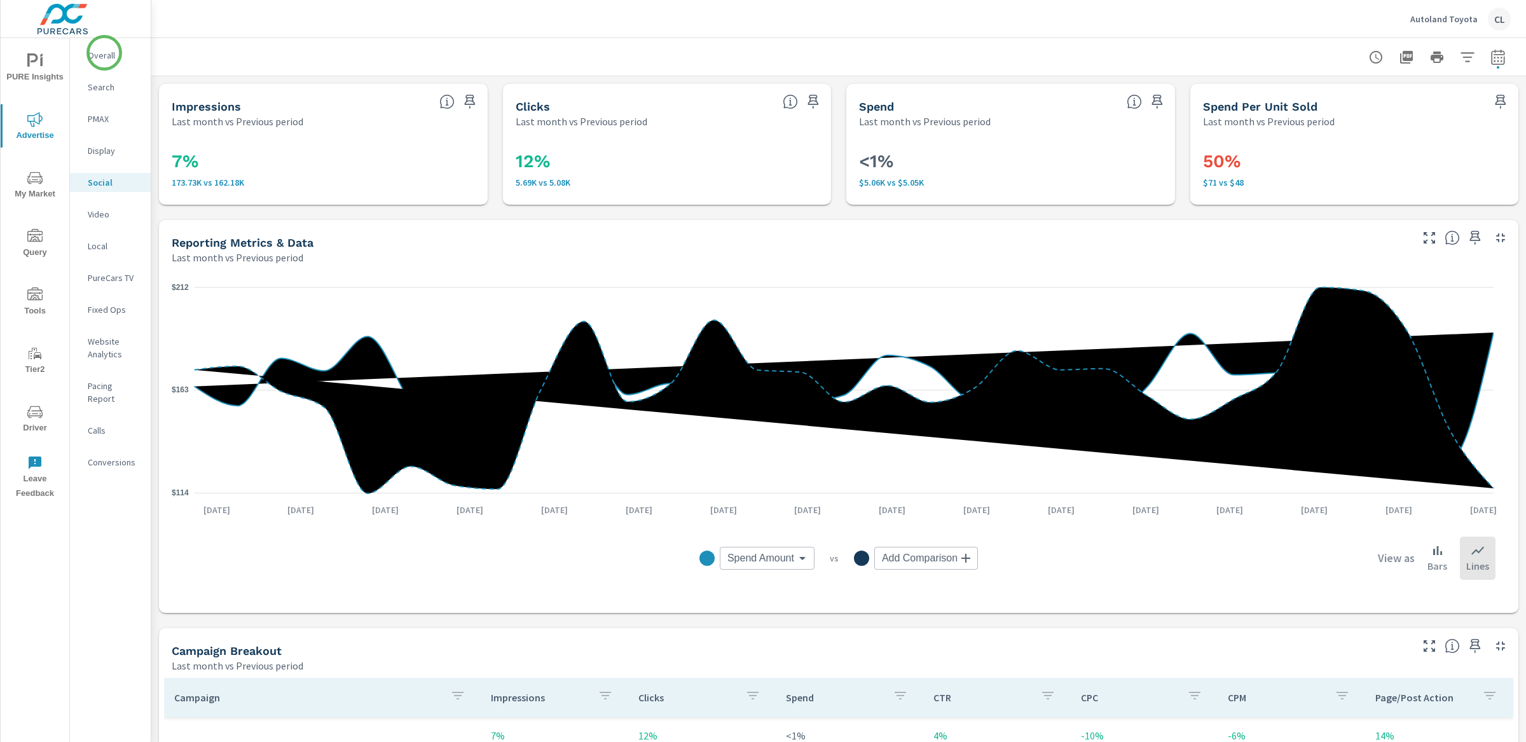
click at [105, 51] on p "Overall" at bounding box center [114, 55] width 53 height 13
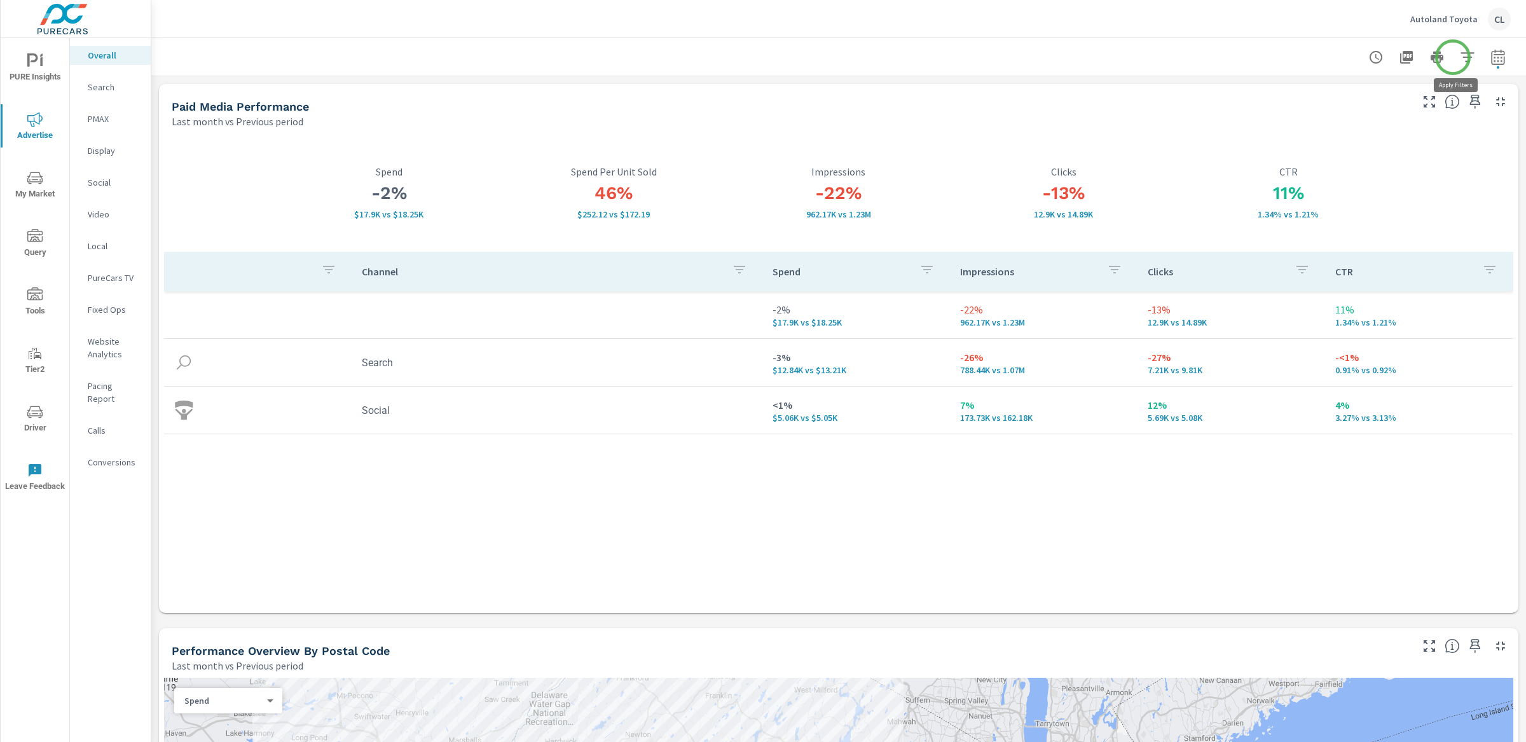
click at [1460, 57] on icon "button" at bounding box center [1466, 57] width 13 height 10
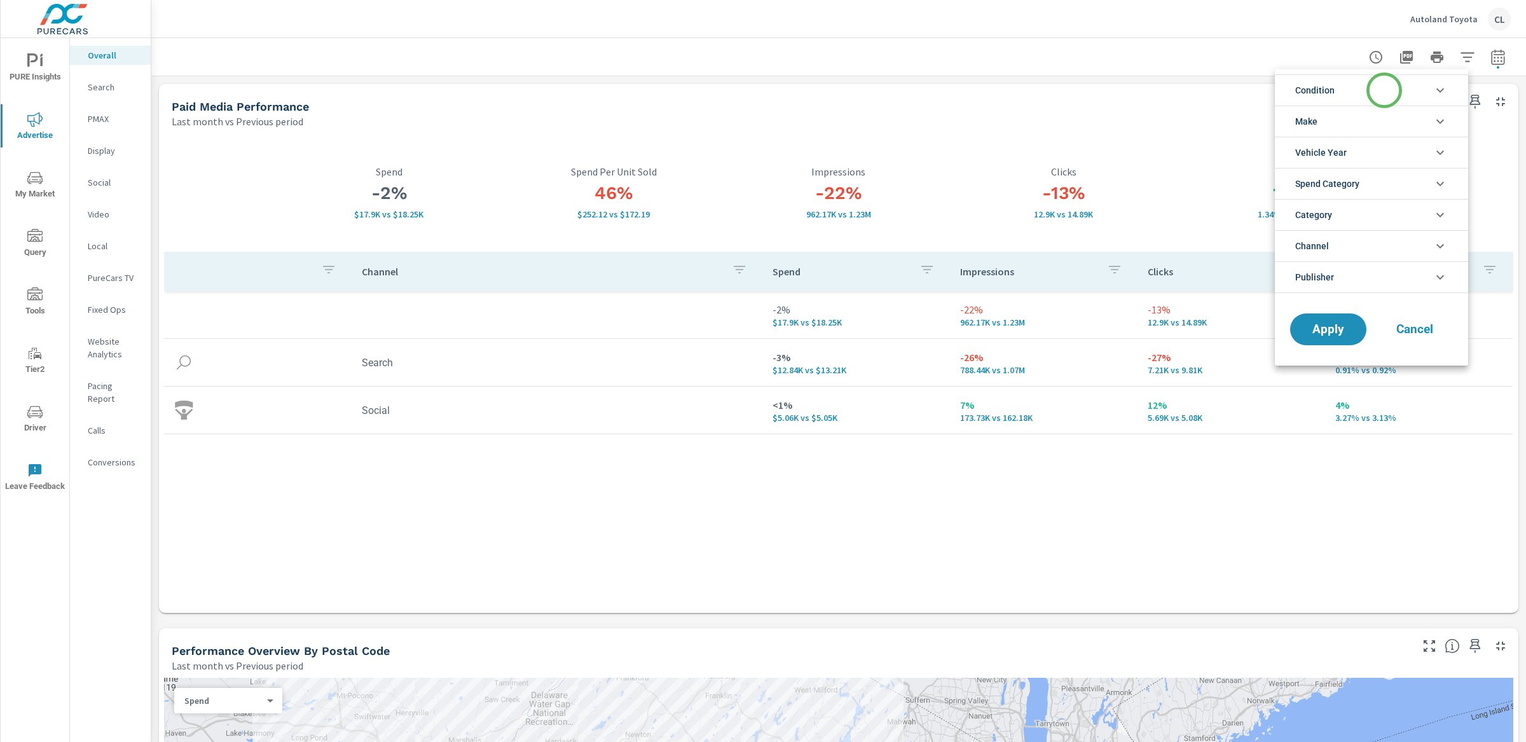
click at [1383, 90] on li "Condition" at bounding box center [1371, 89] width 193 height 31
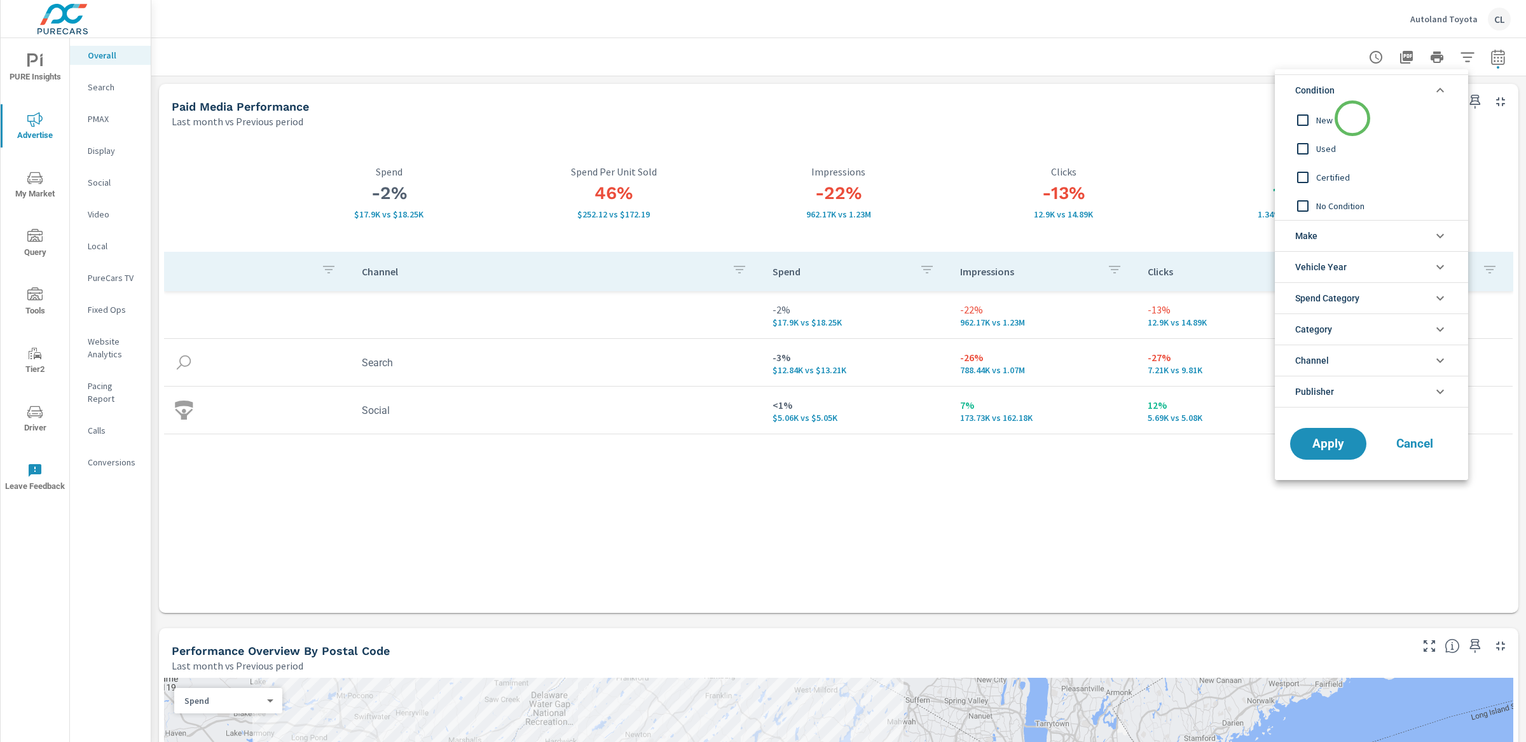
click at [1336, 119] on span "New" at bounding box center [1385, 120] width 139 height 15
click at [1344, 236] on li "Make" at bounding box center [1371, 235] width 193 height 31
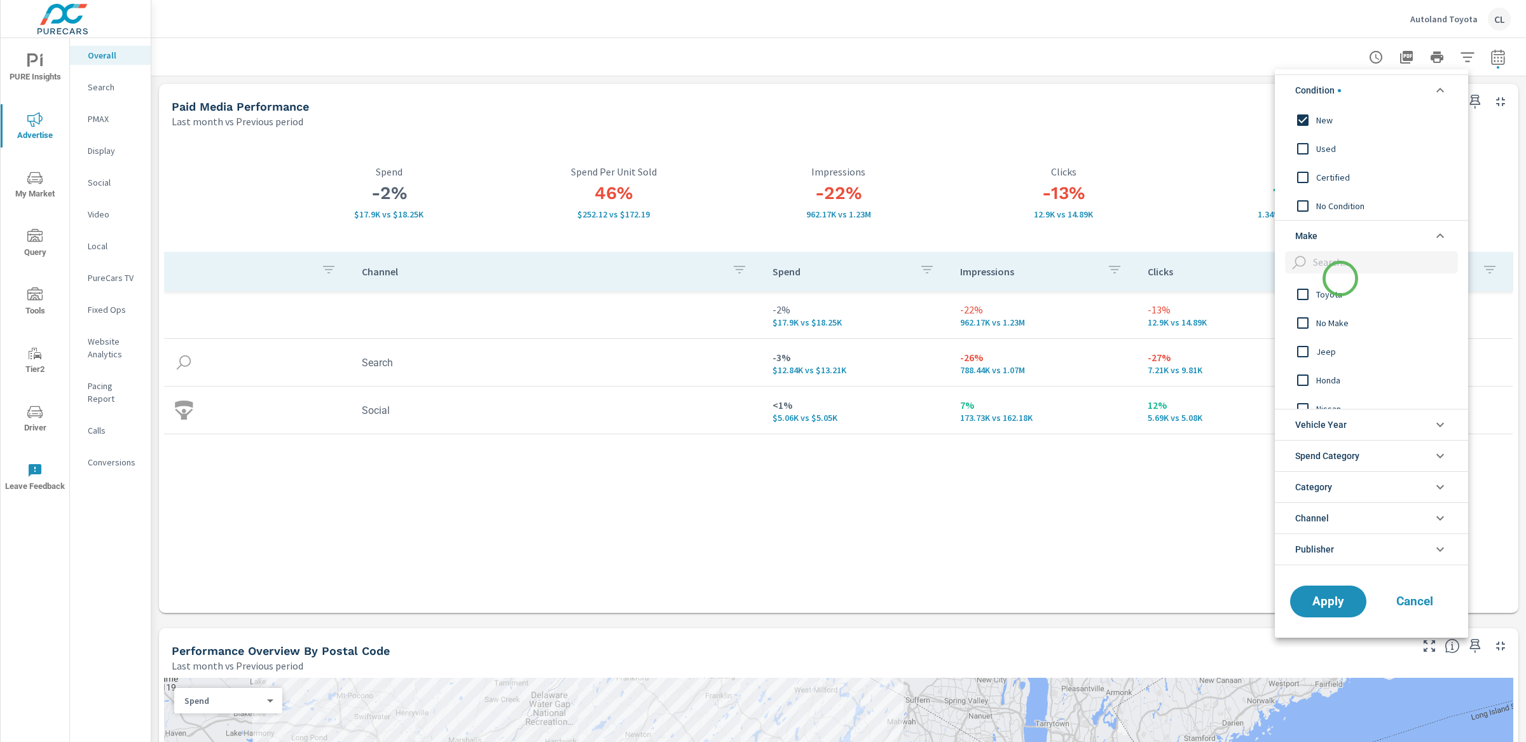
click at [1335, 292] on span "Toyota" at bounding box center [1385, 294] width 139 height 15
click at [1329, 599] on span "Apply" at bounding box center [1328, 601] width 52 height 12
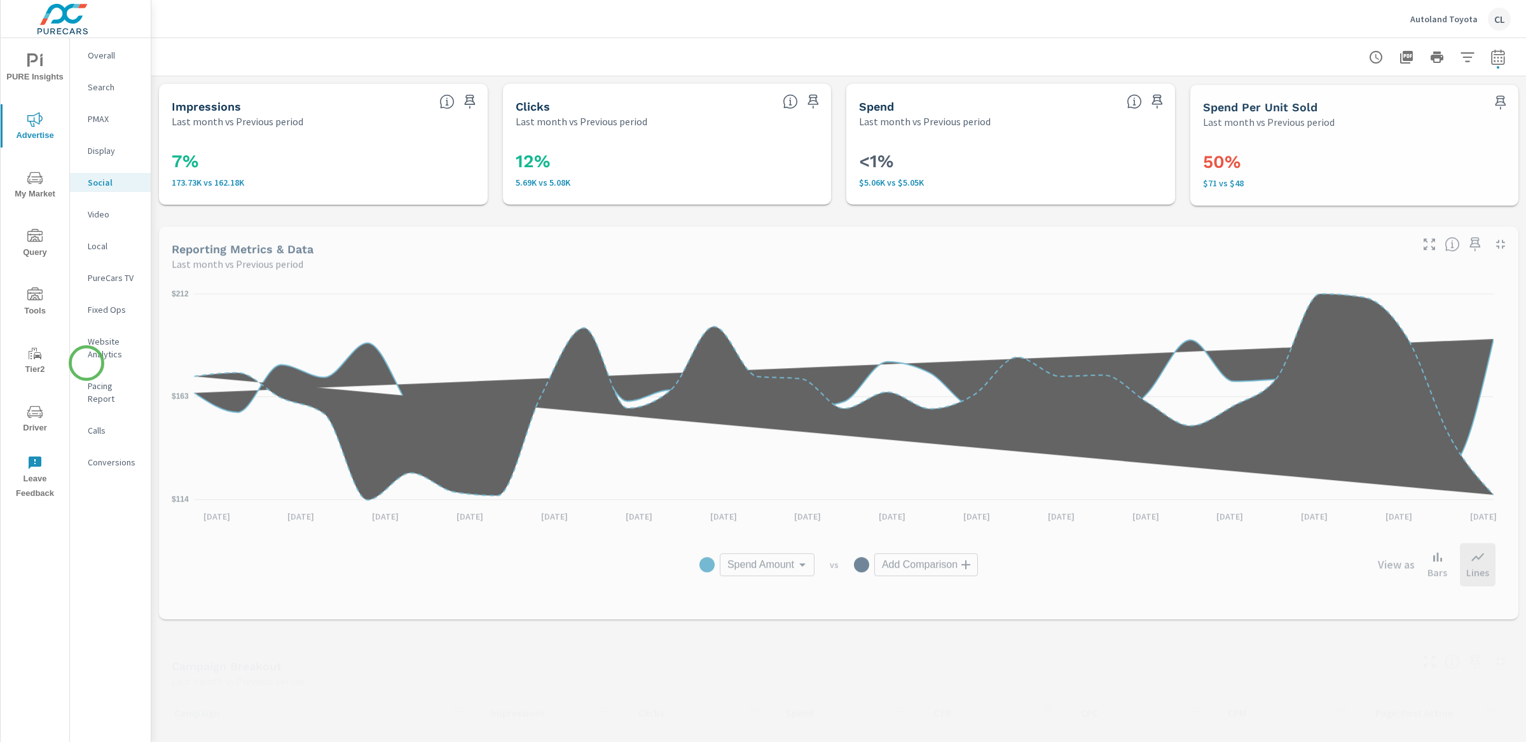
click at [86, 363] on nav "Overall Search PMAX Display Social Video Local PureCars TV Fixed Ops Website An…" at bounding box center [110, 263] width 81 height 451
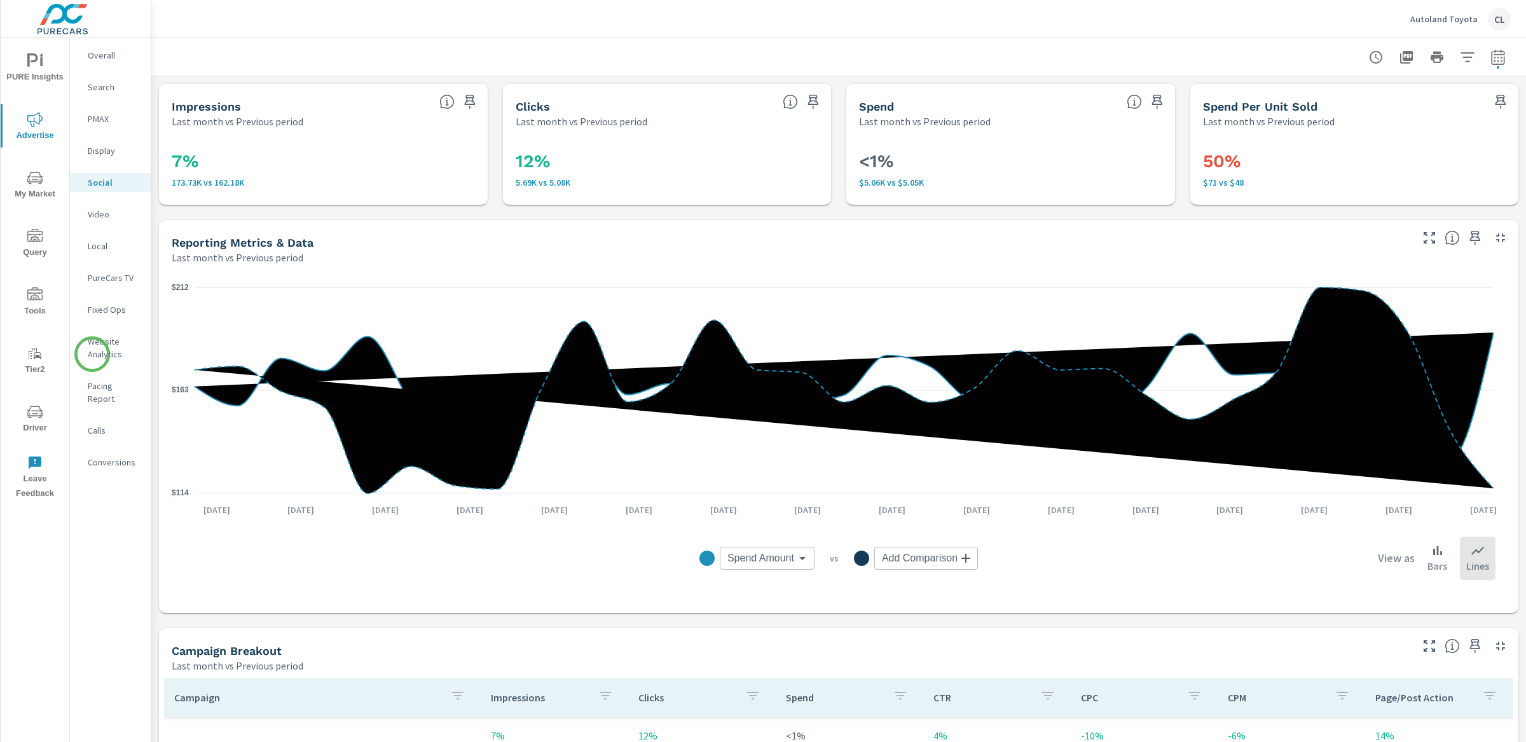
click at [100, 343] on p "Website Analytics" at bounding box center [114, 347] width 53 height 25
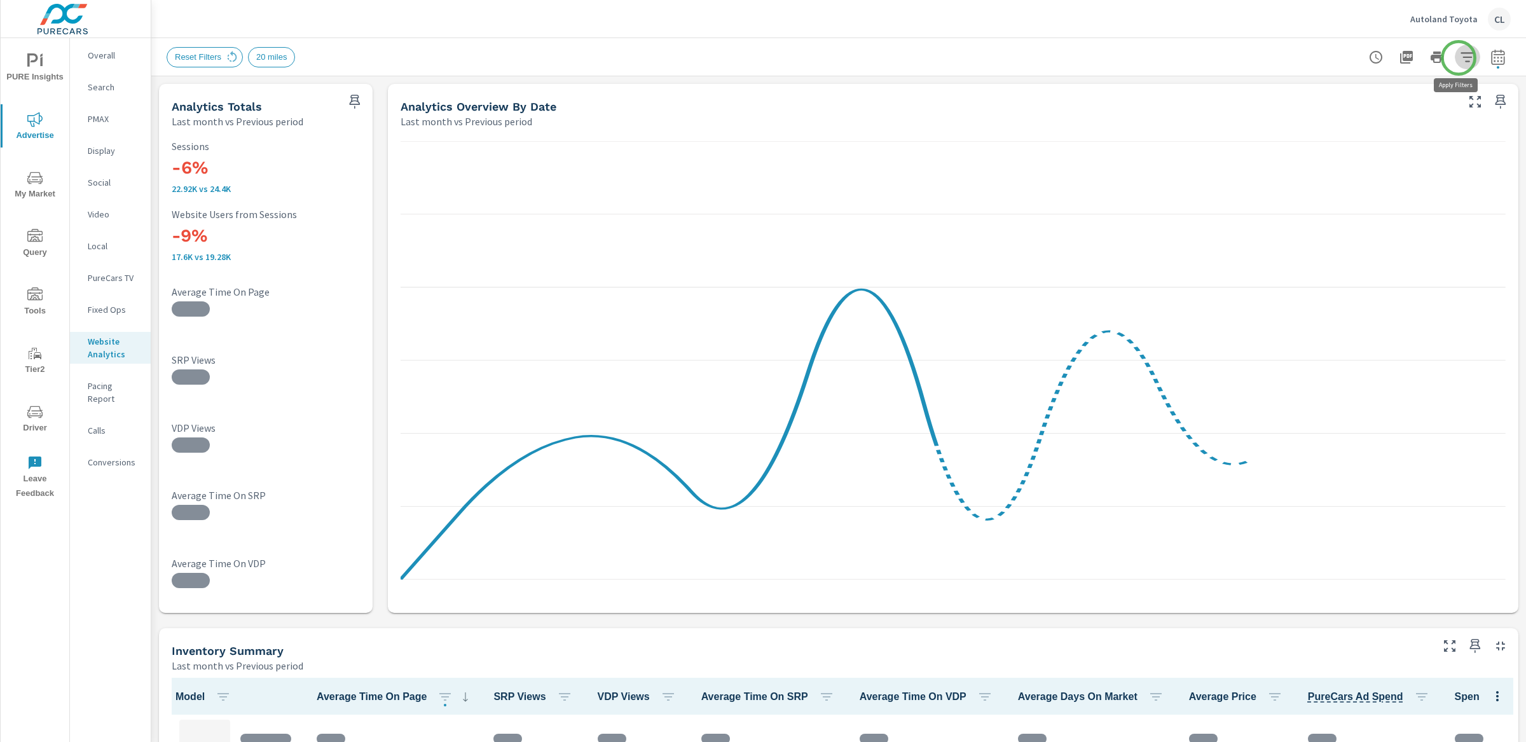
click at [1460, 58] on icon "button" at bounding box center [1467, 57] width 15 height 15
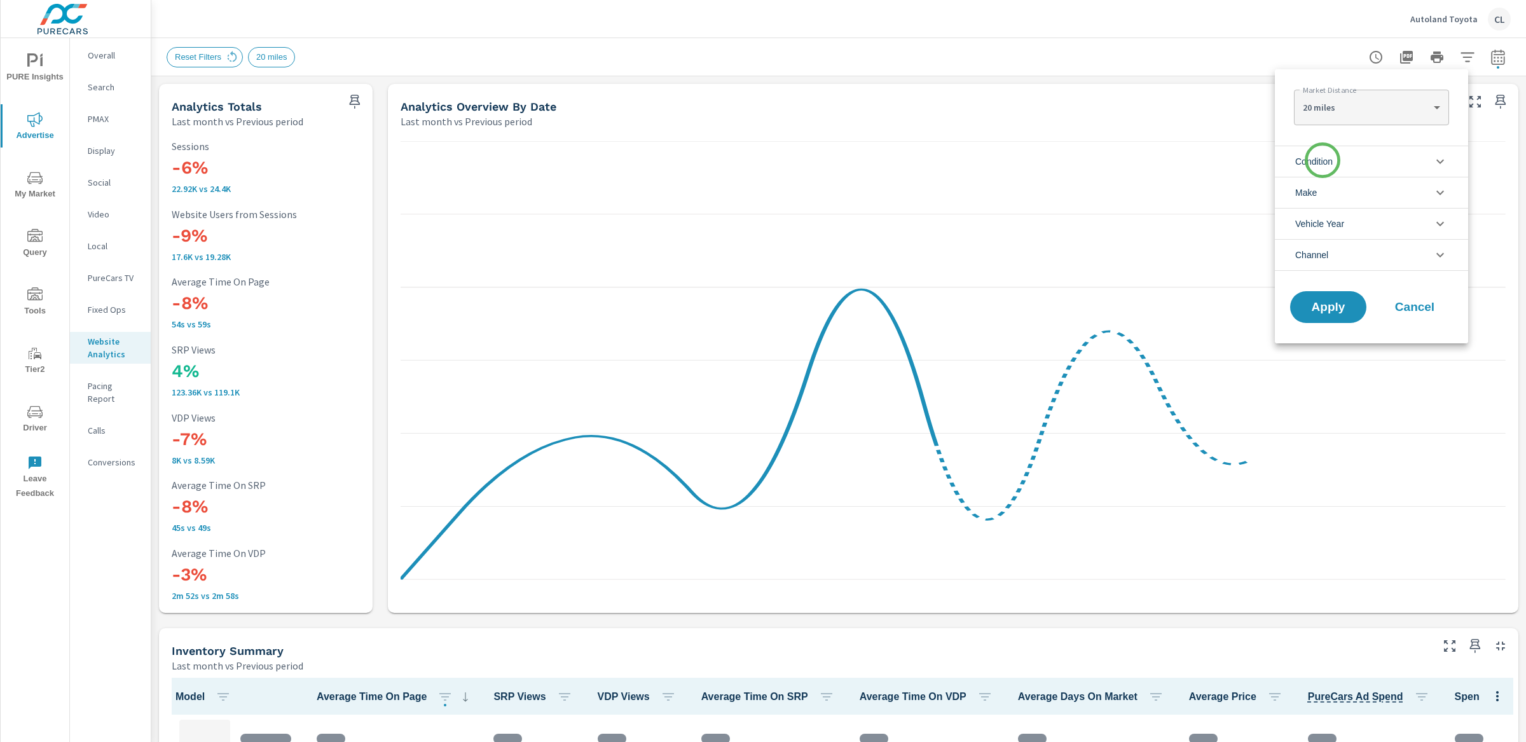
click at [1322, 160] on span "Condition" at bounding box center [1314, 161] width 38 height 31
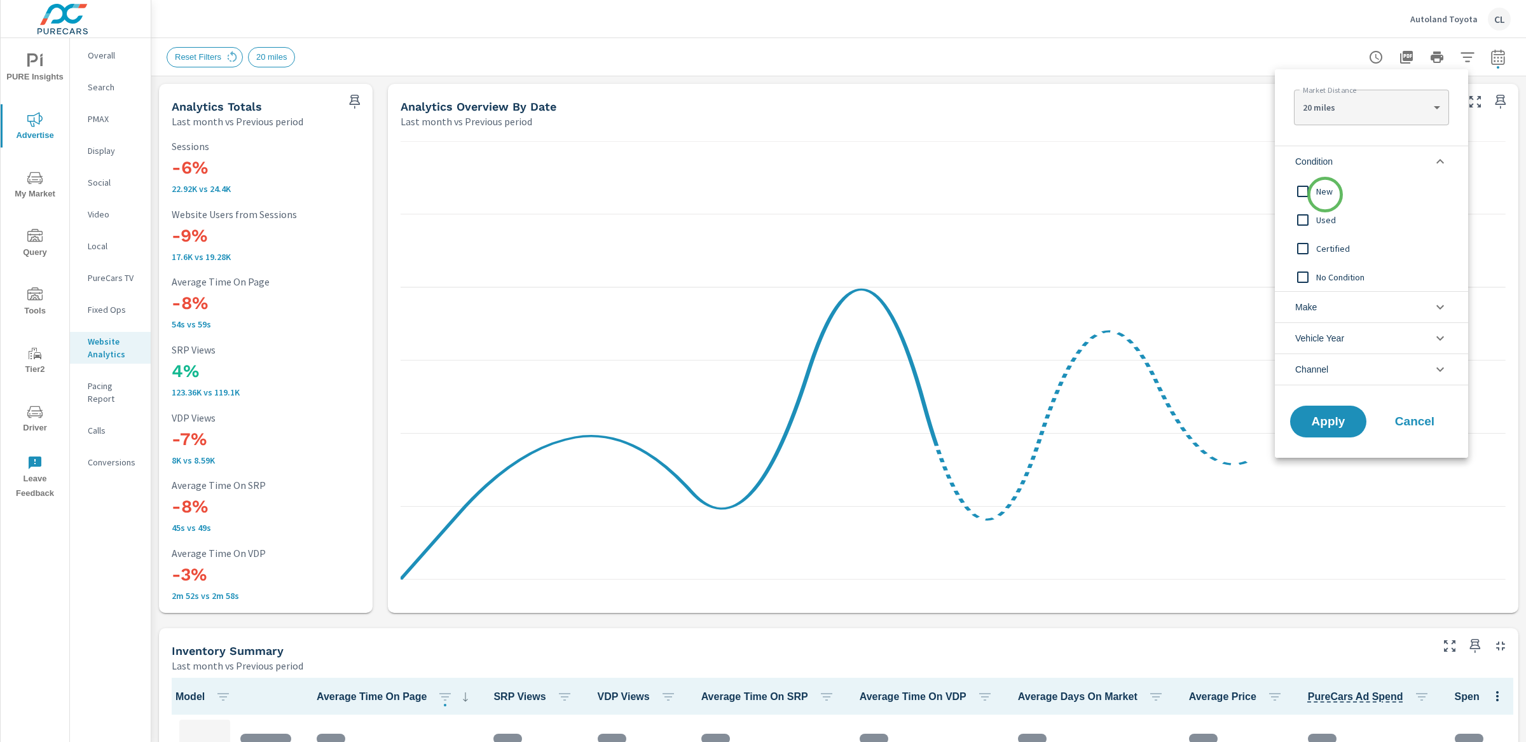
click at [1325, 195] on span "New" at bounding box center [1385, 191] width 139 height 15
click at [1336, 304] on li "Make" at bounding box center [1371, 306] width 193 height 31
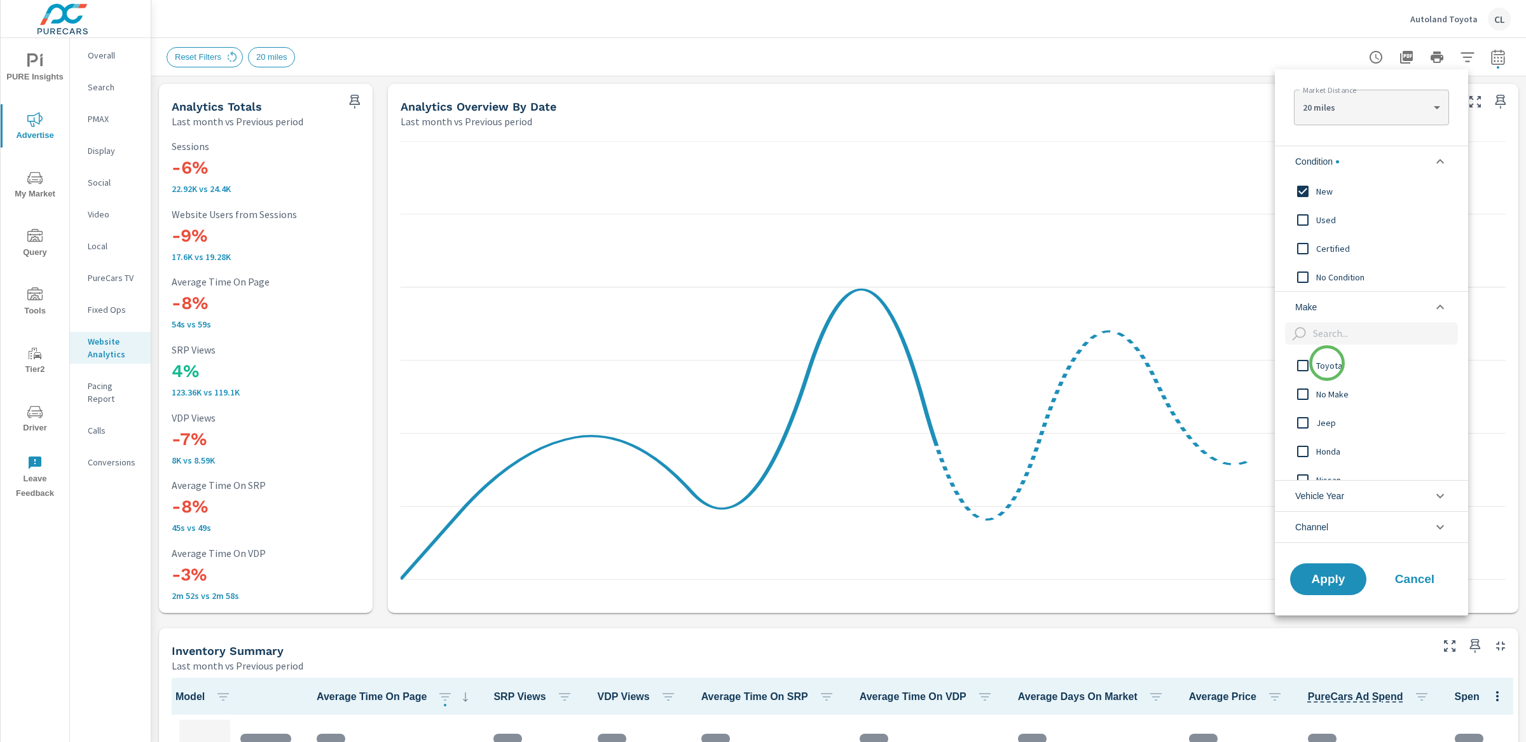
click at [1326, 365] on span "Toyota" at bounding box center [1385, 365] width 139 height 15
click at [1332, 585] on span "Apply" at bounding box center [1328, 579] width 52 height 12
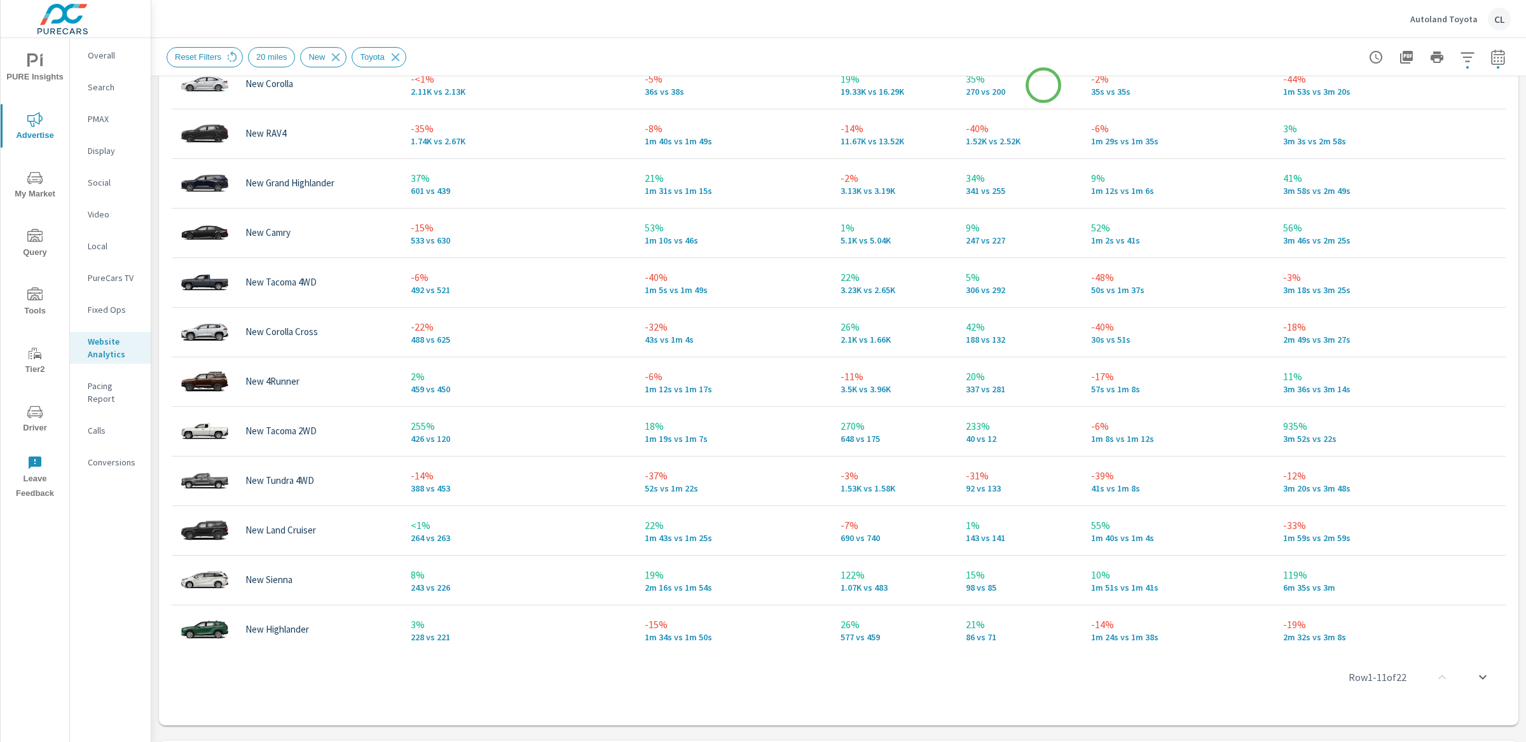
scroll to position [722, 0]
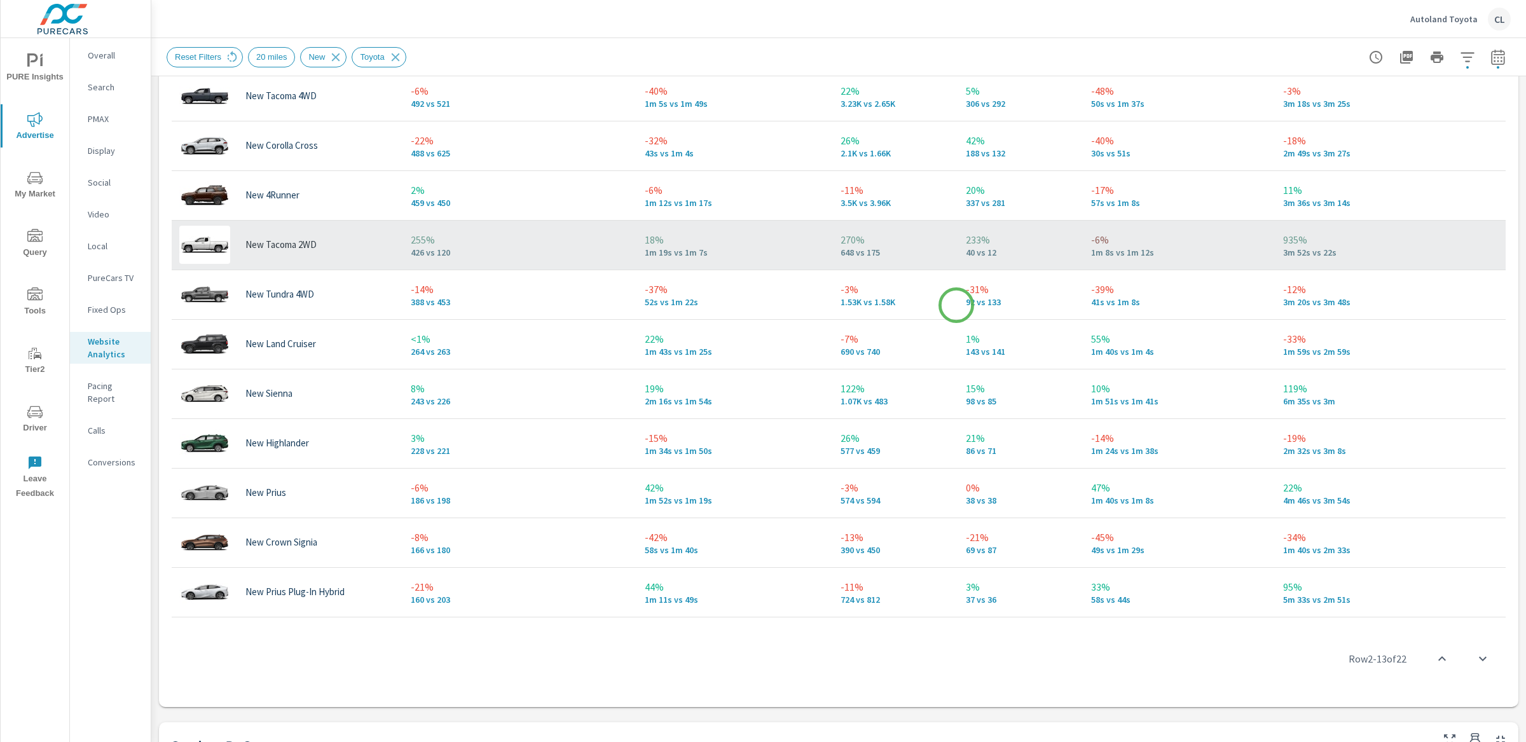
scroll to position [202, 0]
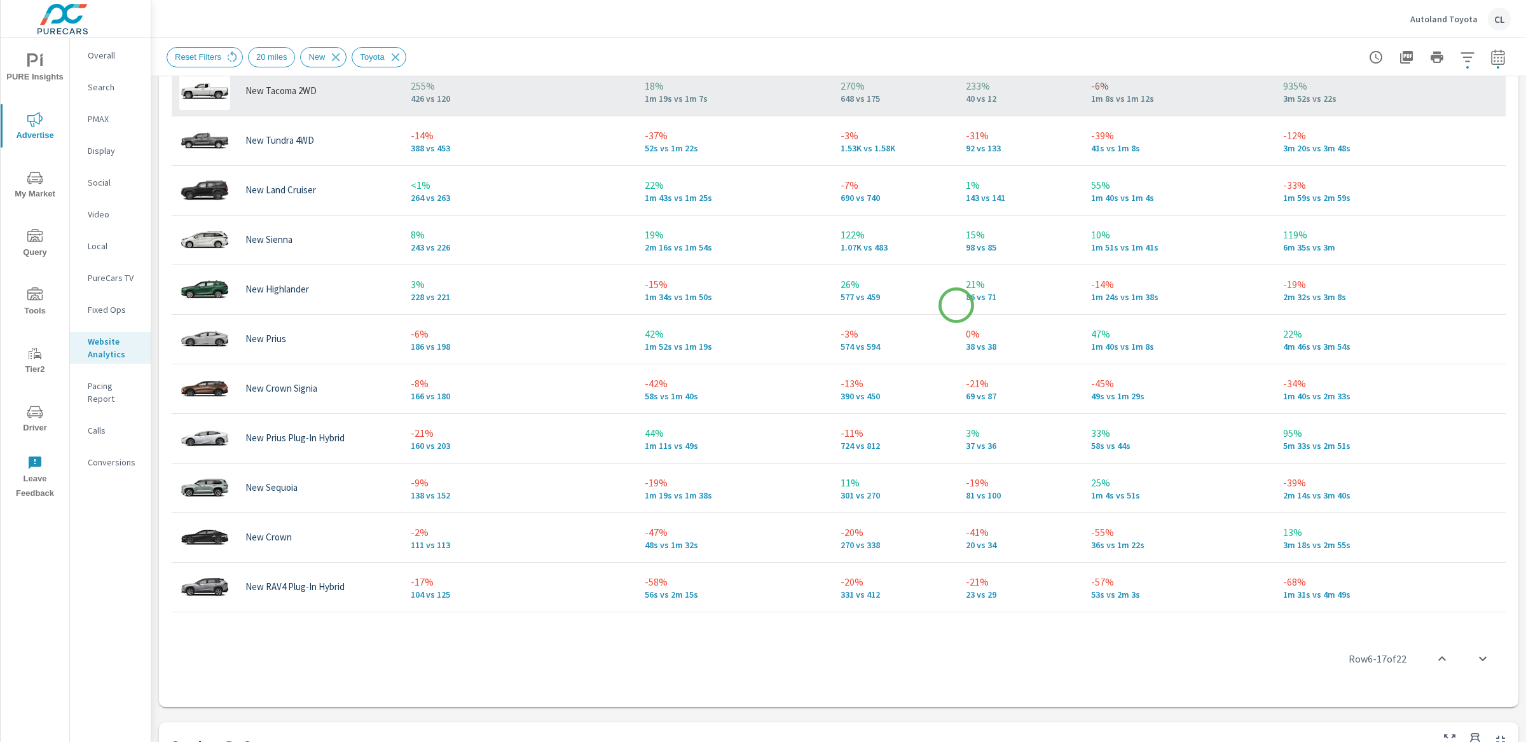
scroll to position [342, 0]
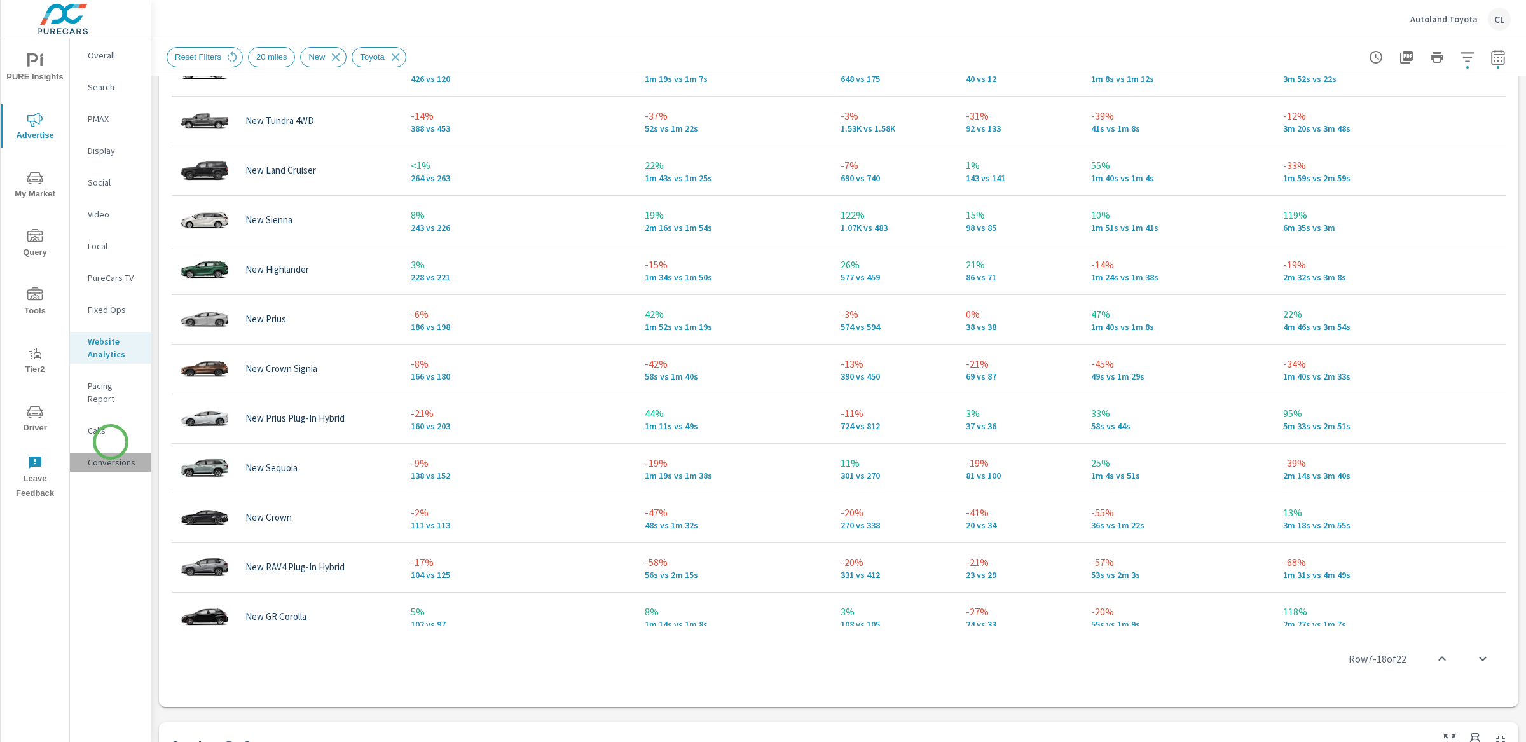
click at [111, 456] on p "Conversions" at bounding box center [114, 462] width 53 height 13
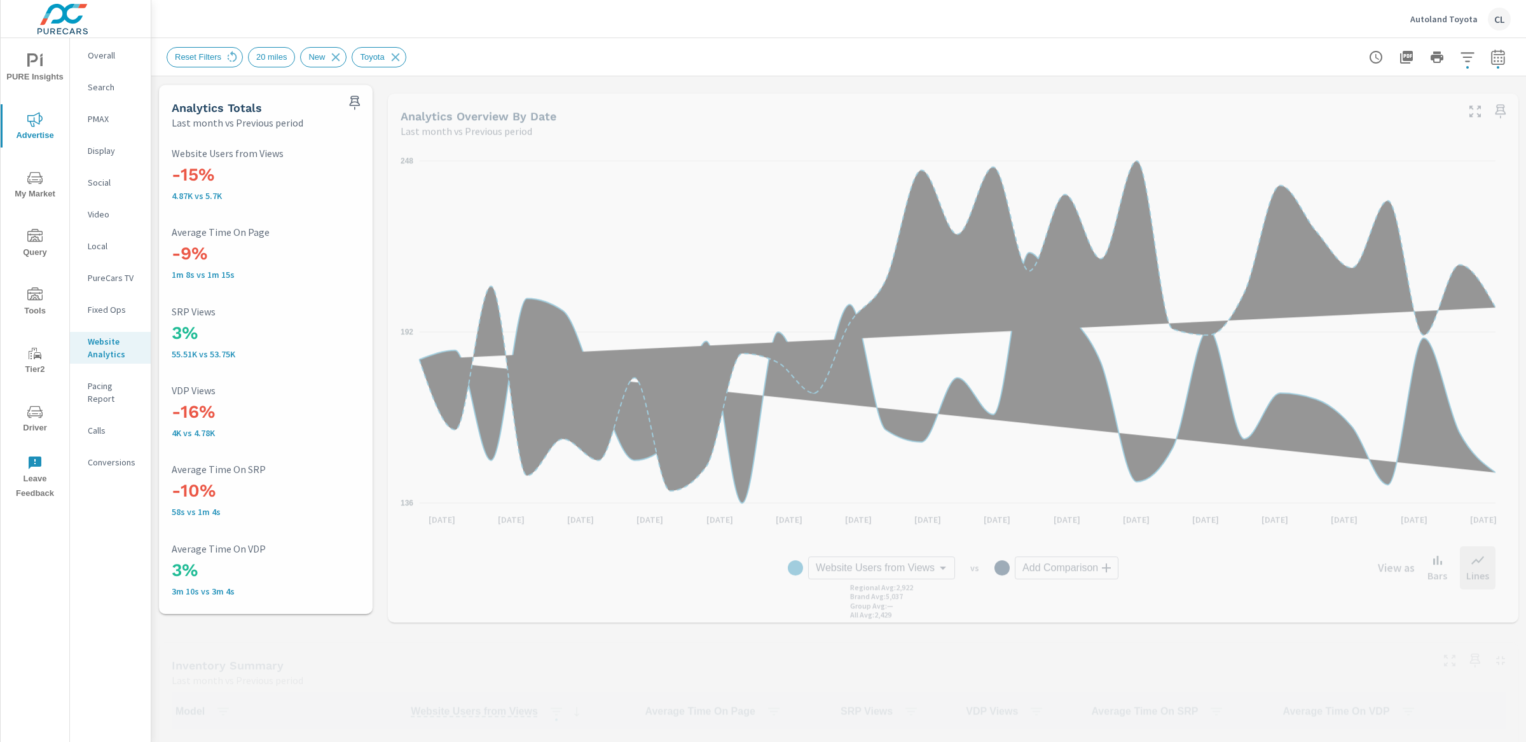
scroll to position [348, 0]
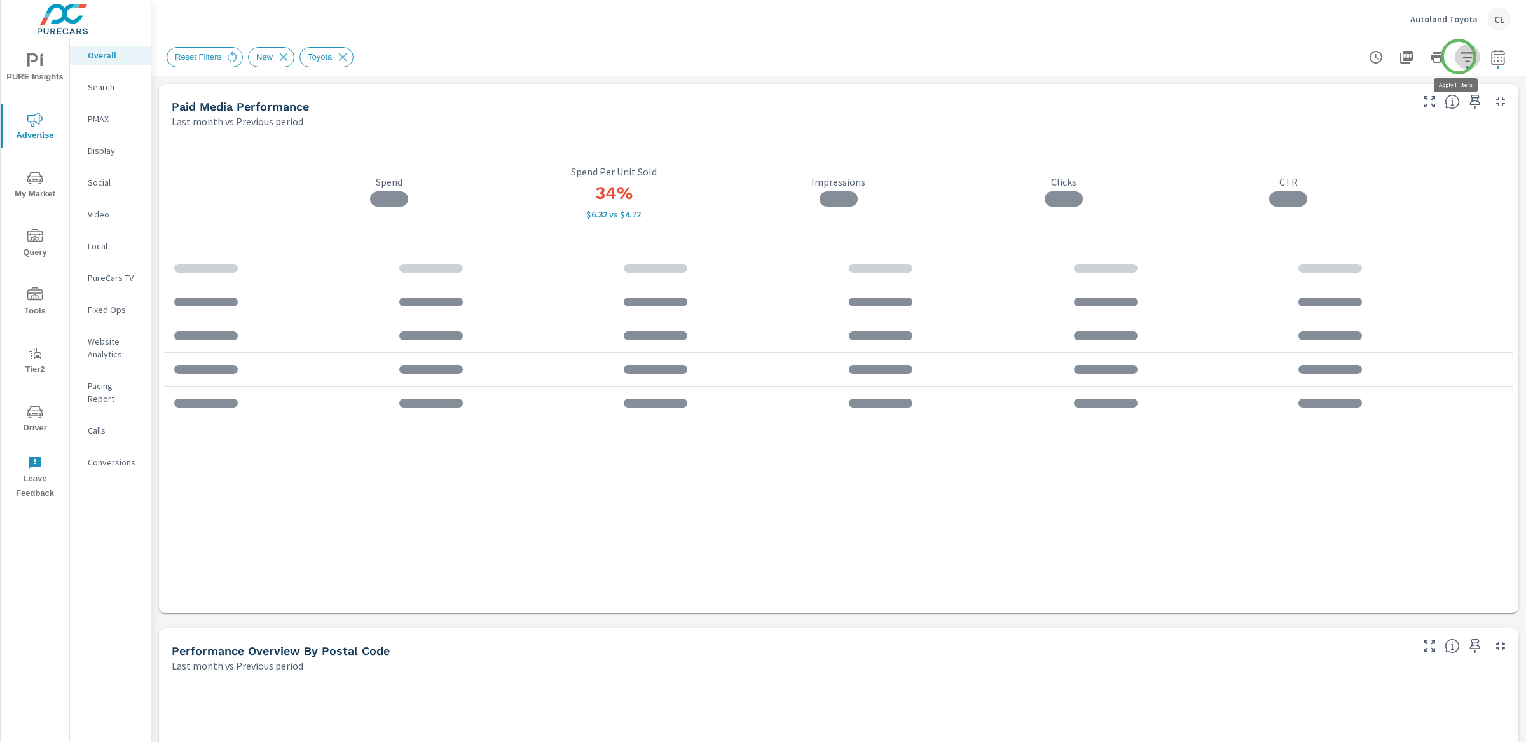
click at [1460, 57] on icon "button" at bounding box center [1466, 57] width 13 height 10
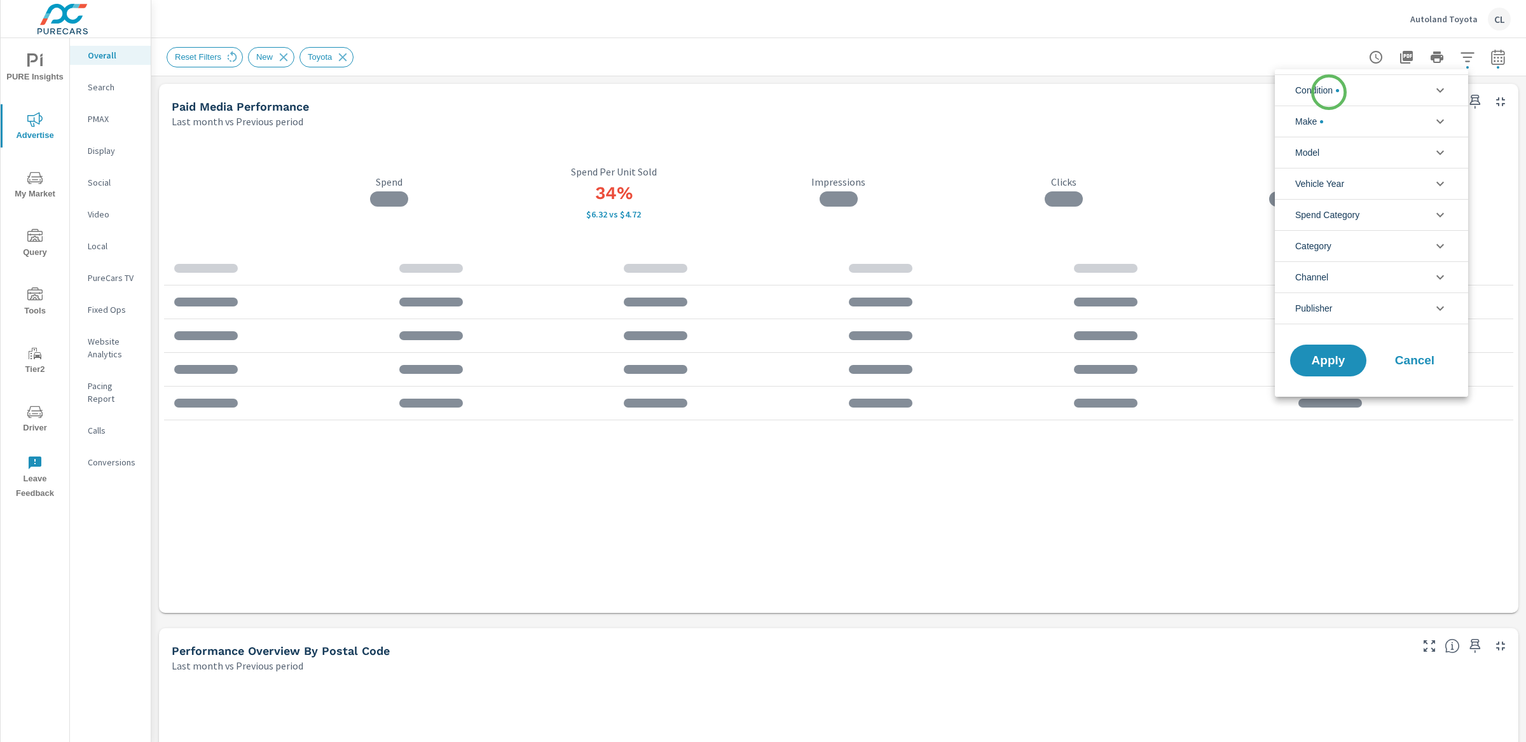
click at [1329, 89] on span "Condition" at bounding box center [1317, 90] width 44 height 31
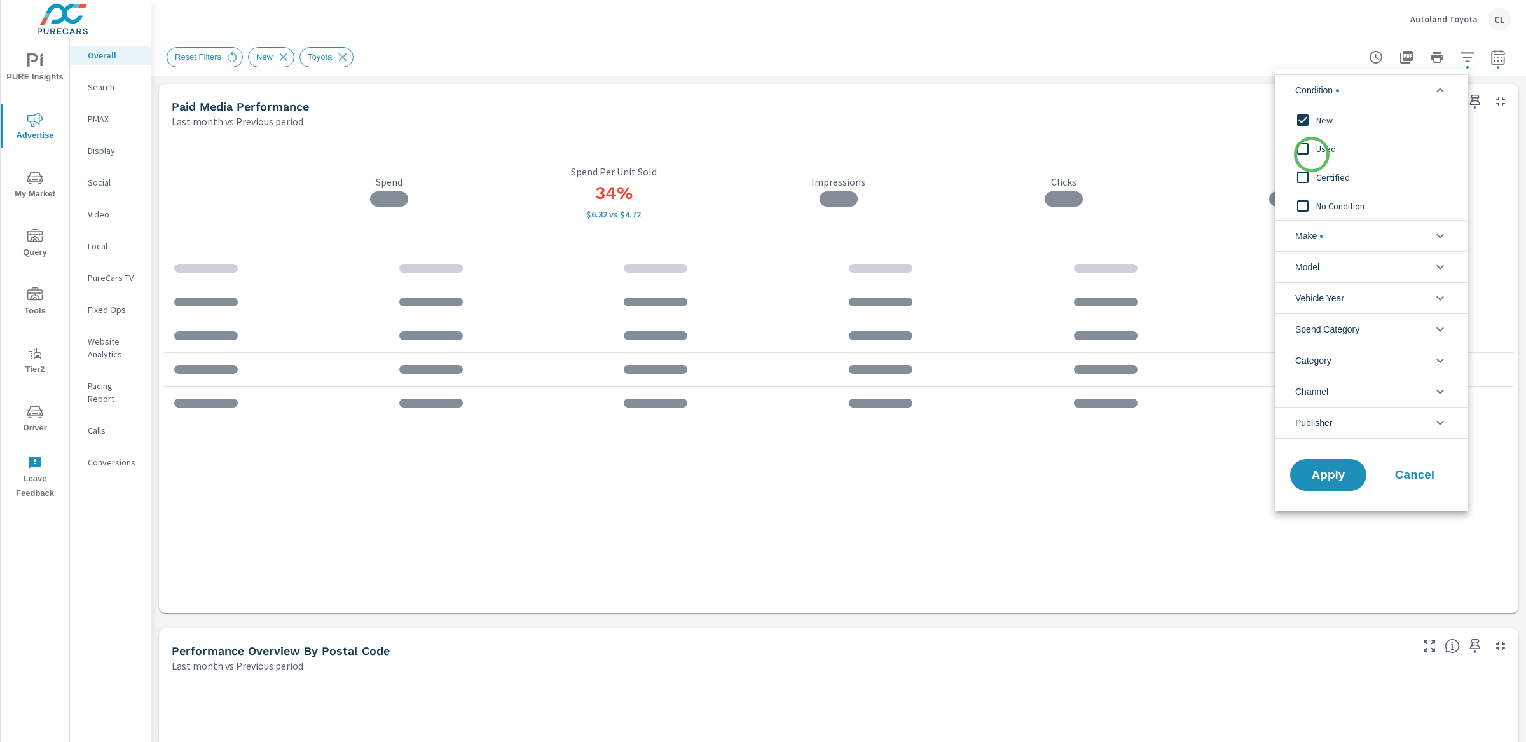
click at [1311, 154] on input "filter options" at bounding box center [1302, 148] width 27 height 27
click at [1317, 174] on span "Certified" at bounding box center [1385, 177] width 139 height 15
click at [1317, 119] on span "New" at bounding box center [1385, 120] width 139 height 15
click at [1344, 241] on li "Make" at bounding box center [1371, 235] width 193 height 31
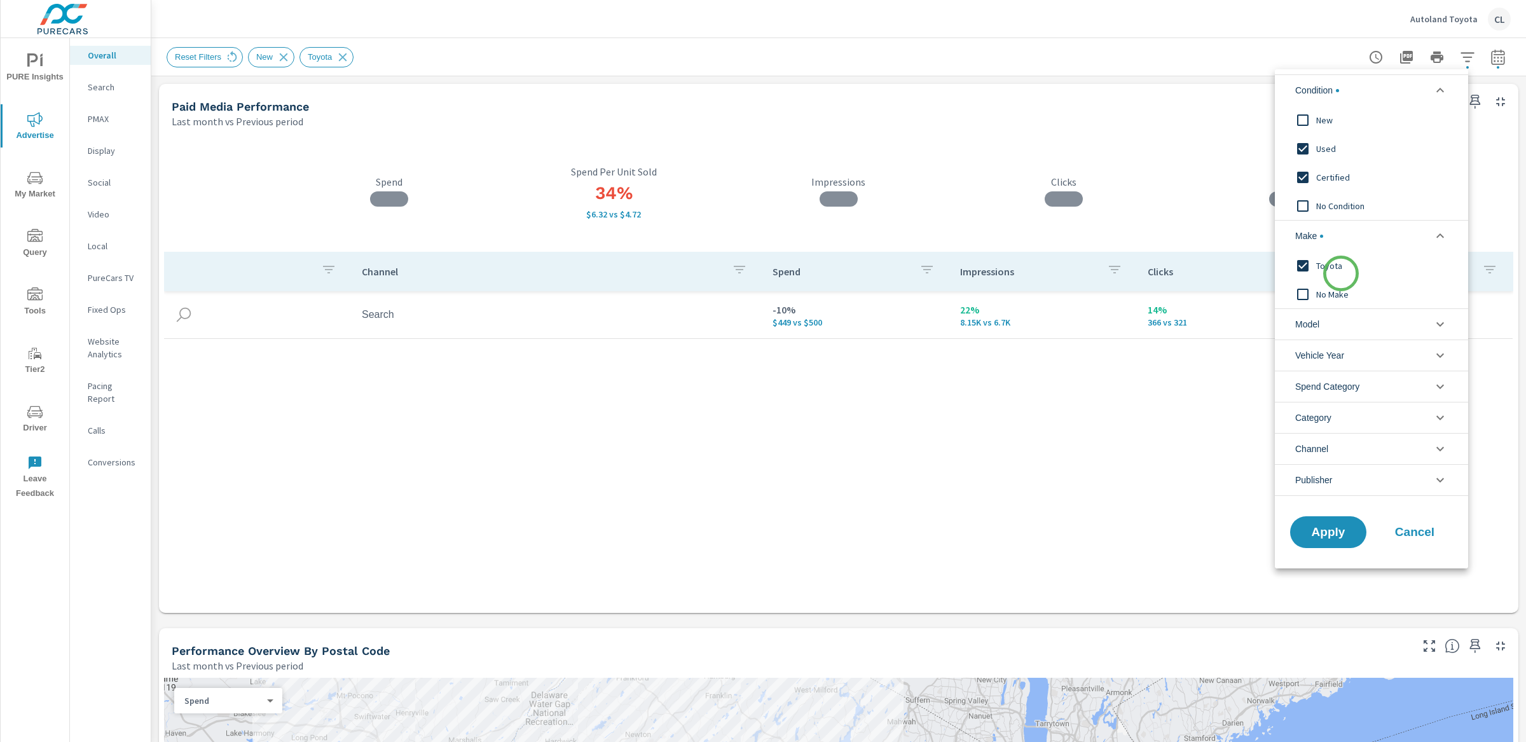
click at [1334, 268] on span "Toyota" at bounding box center [1385, 265] width 139 height 15
click at [1350, 535] on span "Apply" at bounding box center [1328, 532] width 52 height 12
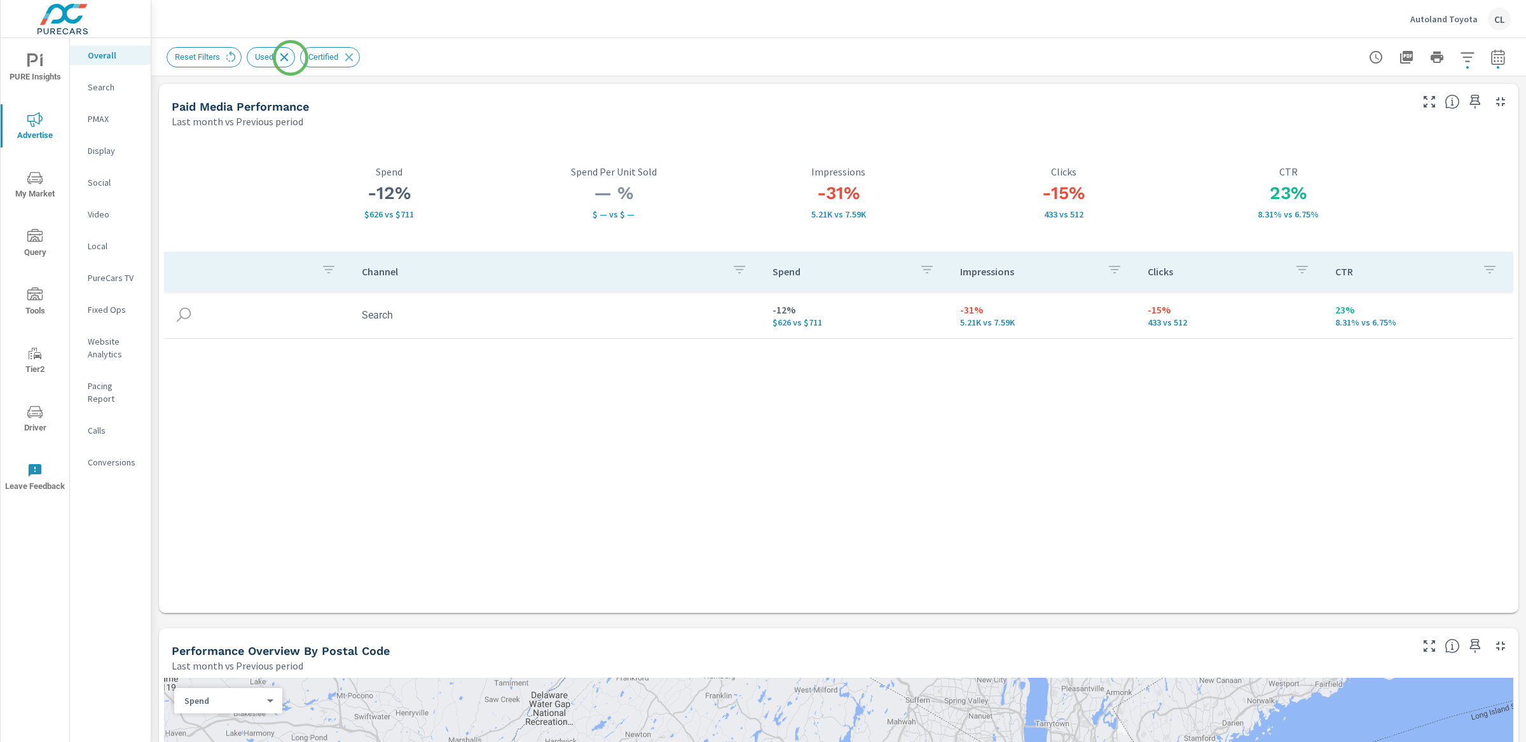
click at [291, 57] on icon at bounding box center [284, 57] width 14 height 14
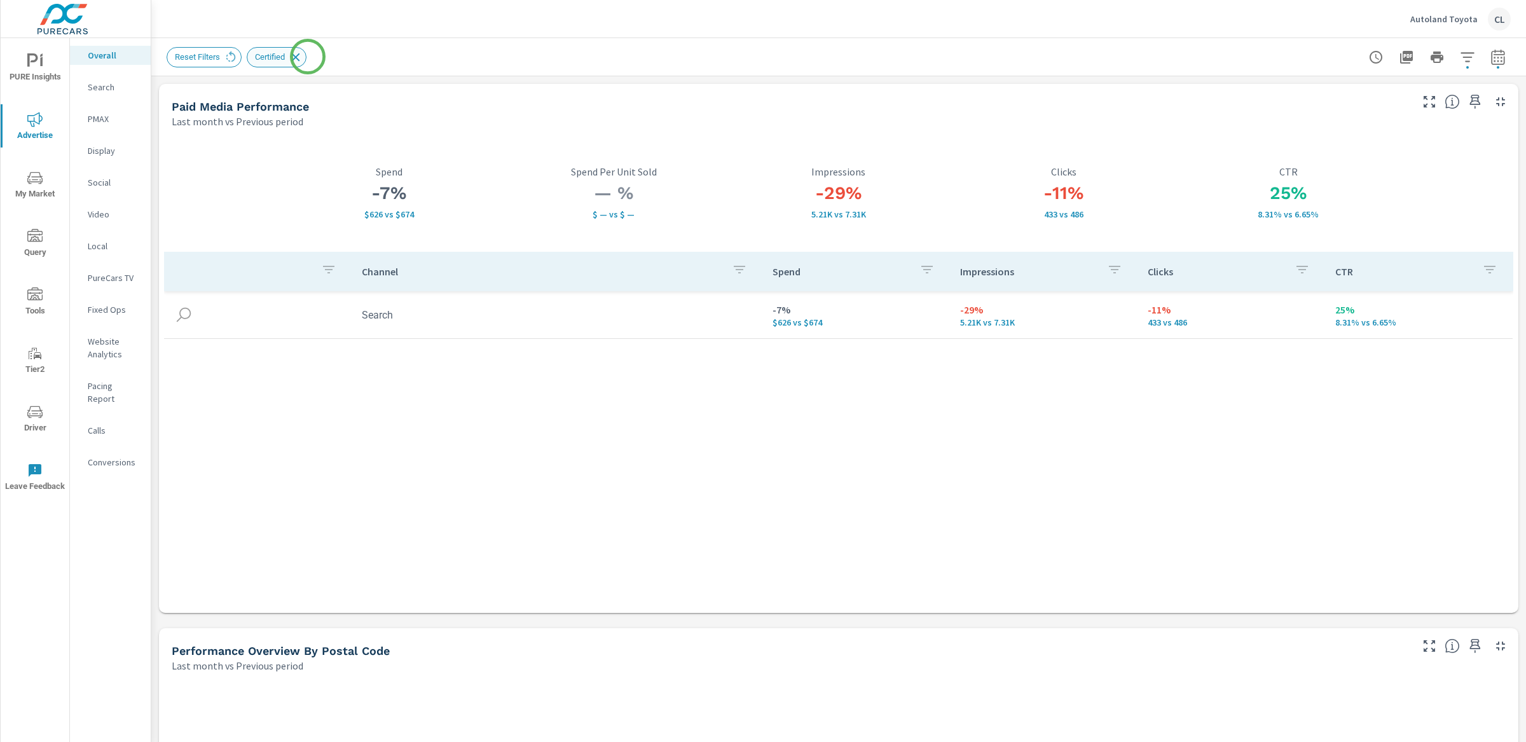
click at [303, 57] on icon at bounding box center [296, 57] width 14 height 14
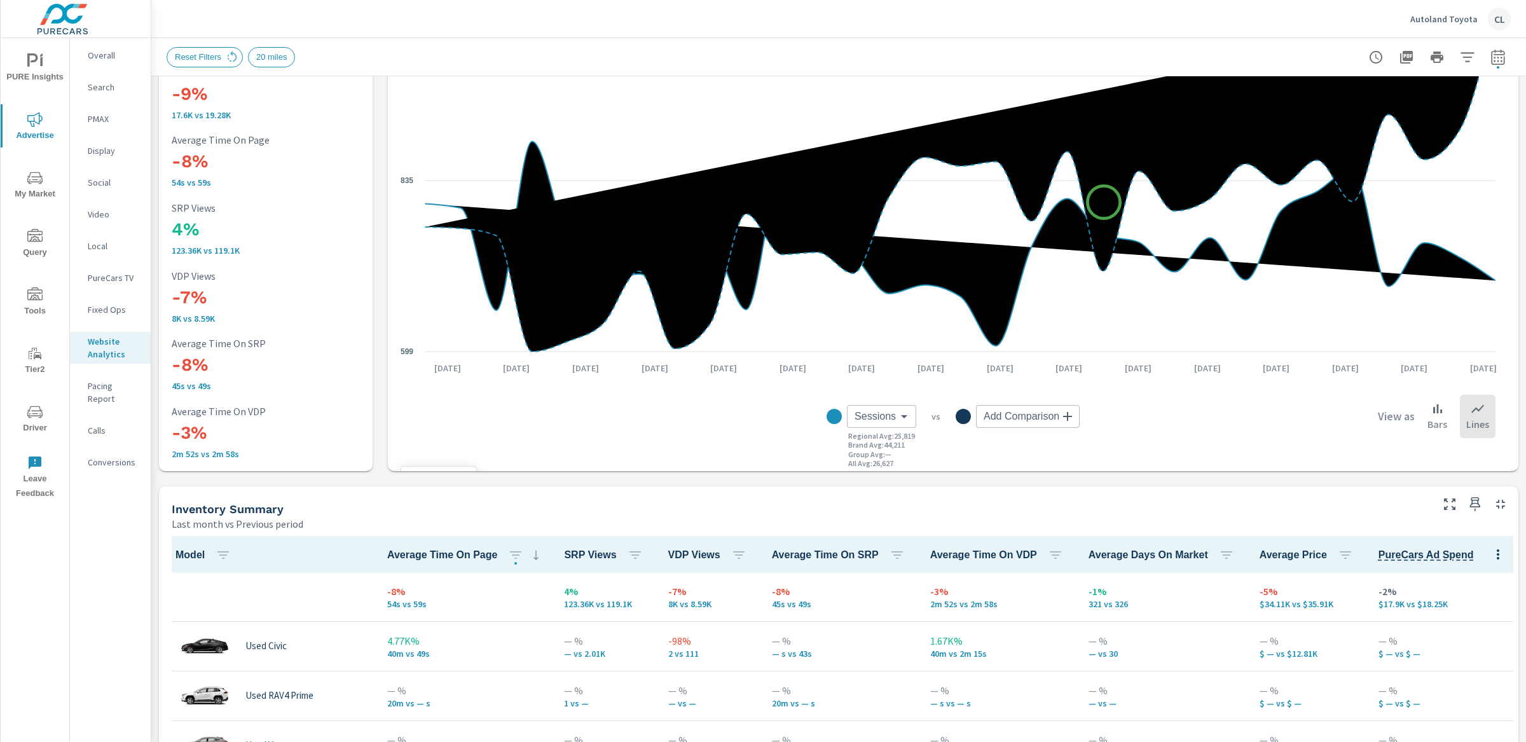
scroll to position [456, 0]
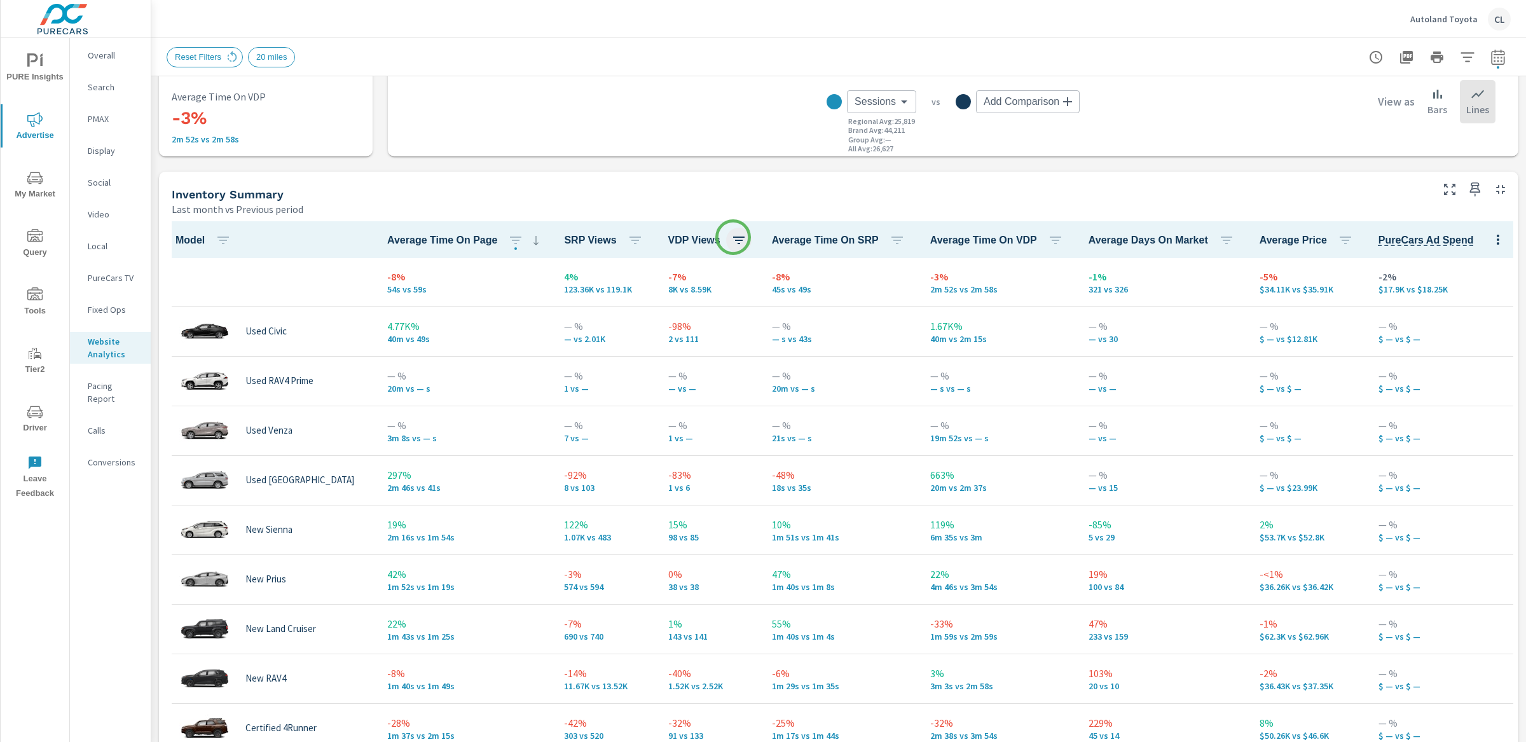
click at [733, 237] on icon "button" at bounding box center [738, 240] width 15 height 15
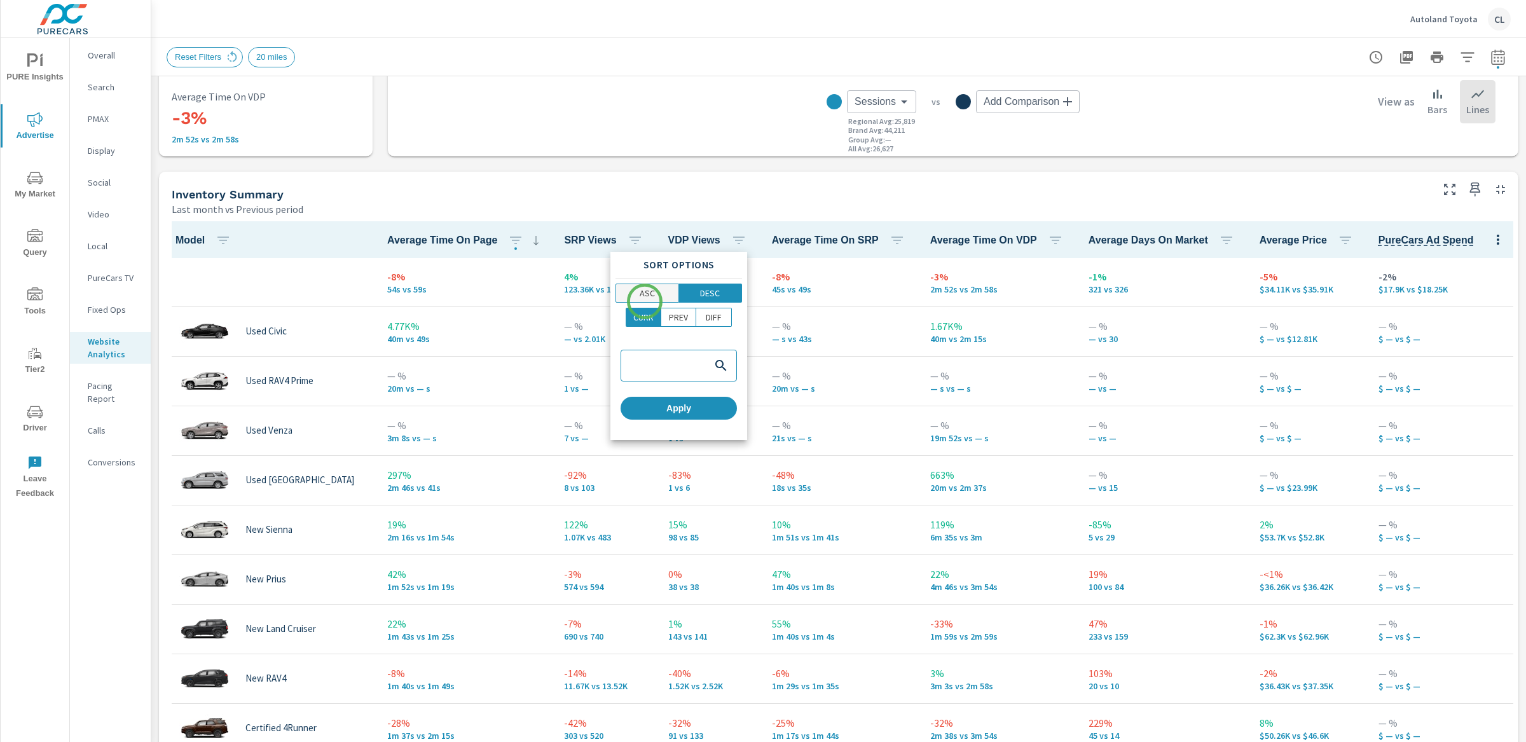
click at [643, 292] on p "ASC" at bounding box center [647, 293] width 15 height 13
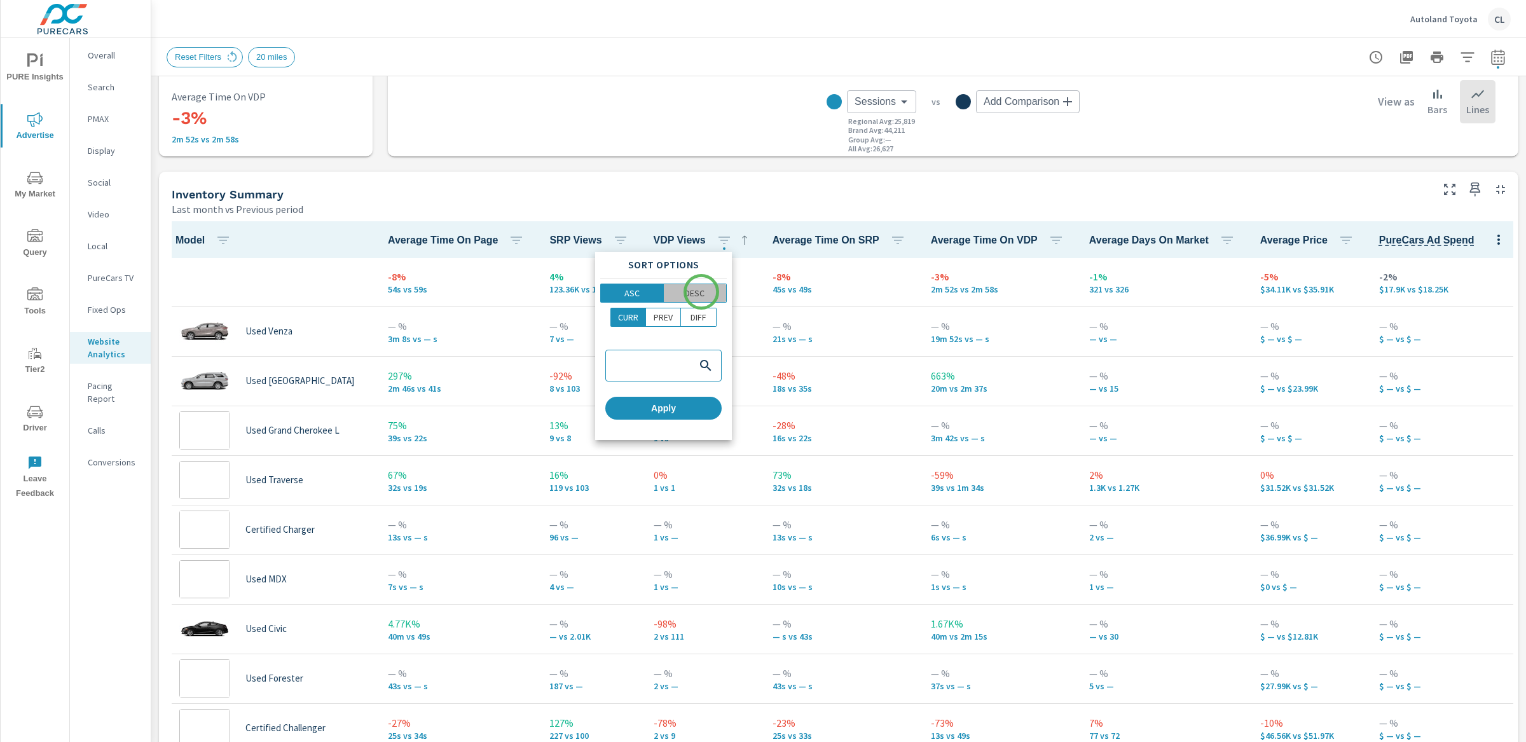
click at [701, 292] on p "DESC" at bounding box center [695, 293] width 20 height 13
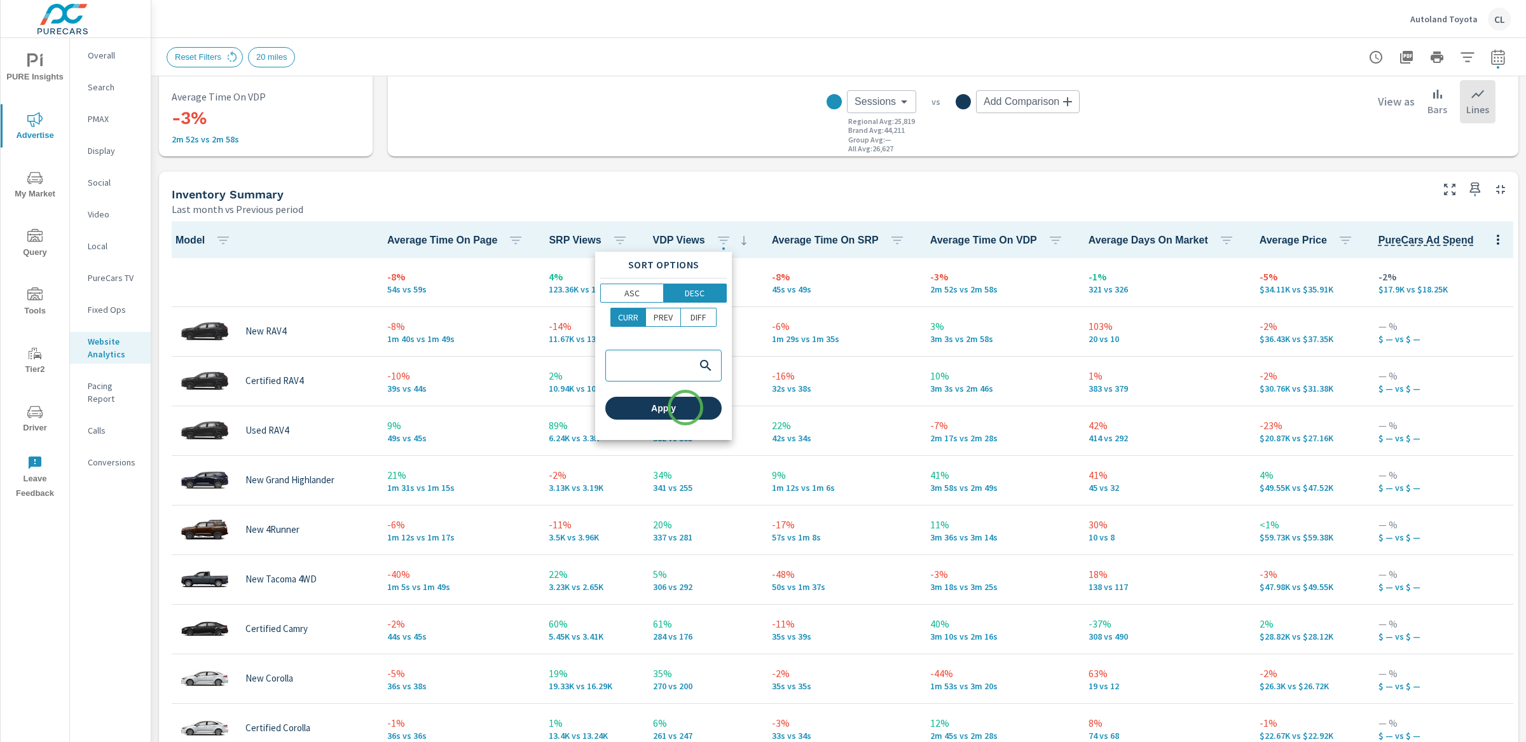
click at [685, 409] on span "Apply" at bounding box center [663, 407] width 106 height 11
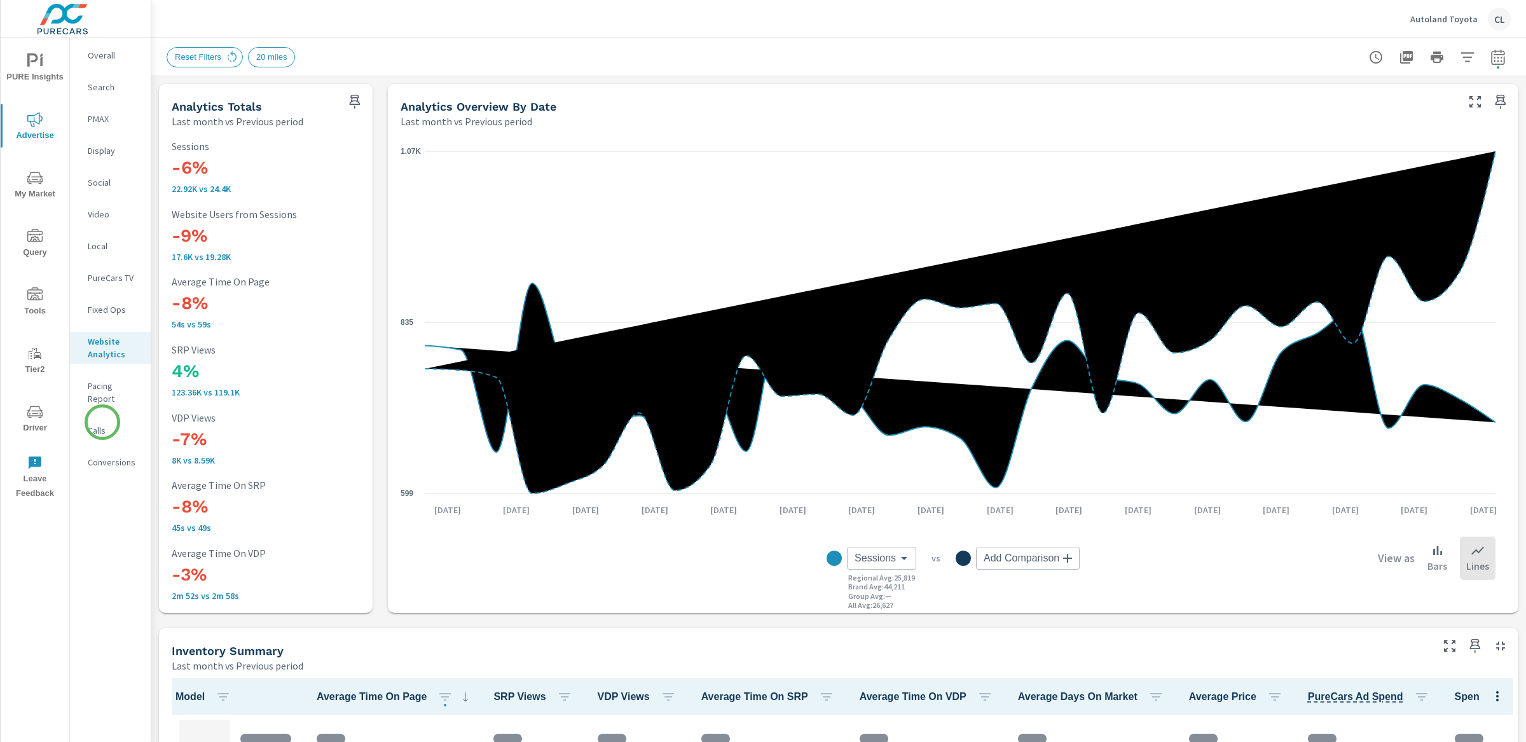
click at [102, 424] on p "Calls" at bounding box center [114, 430] width 53 height 13
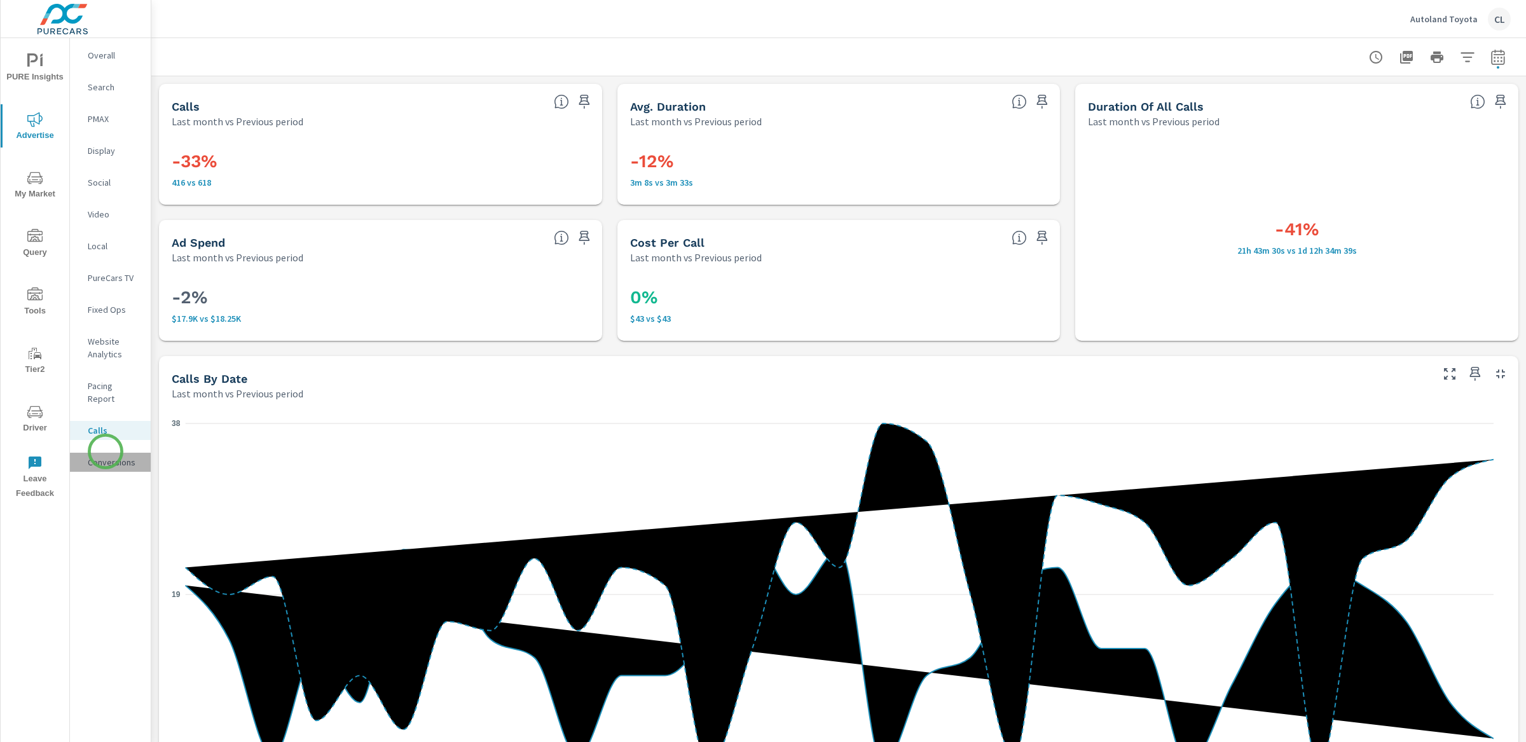
click at [106, 456] on p "Conversions" at bounding box center [114, 462] width 53 height 13
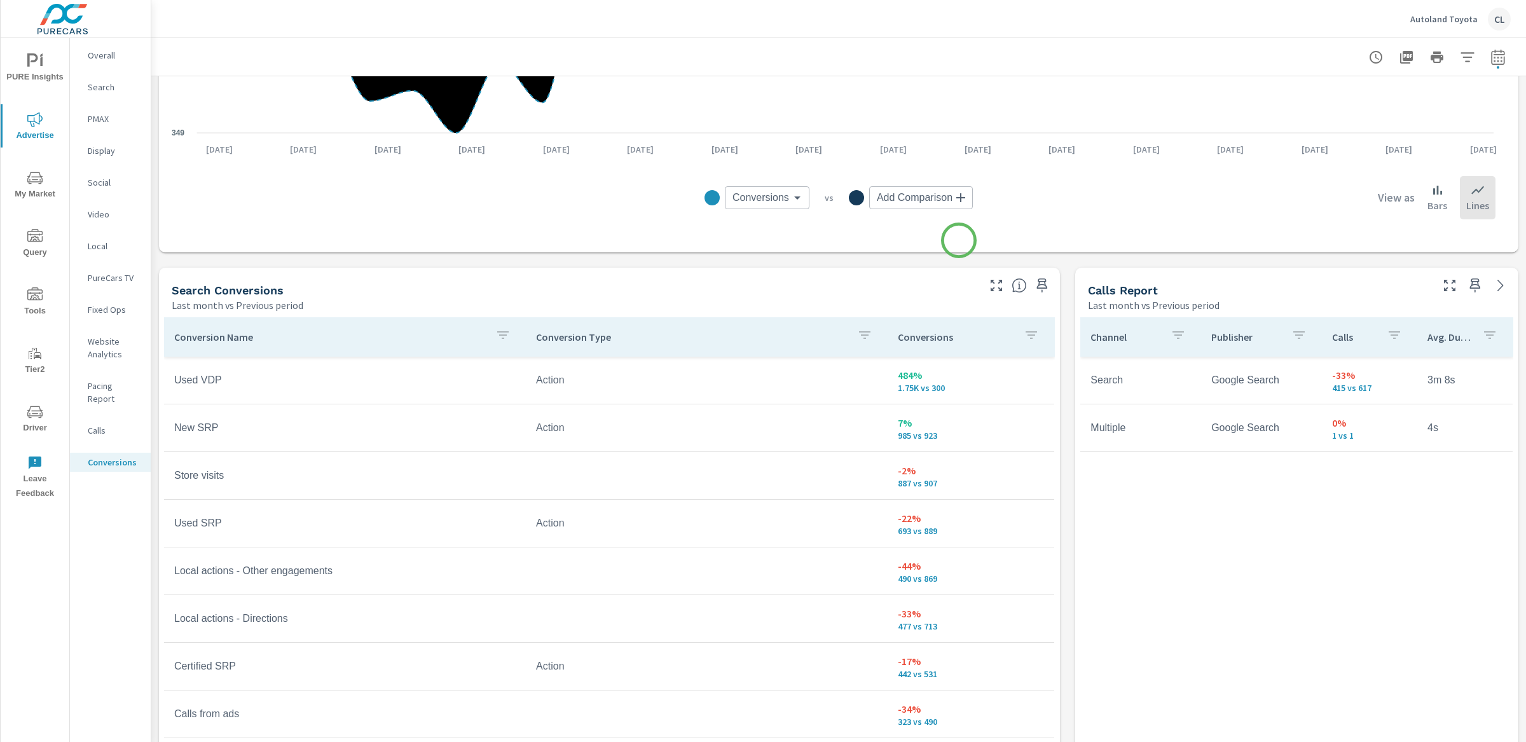
scroll to position [636, 0]
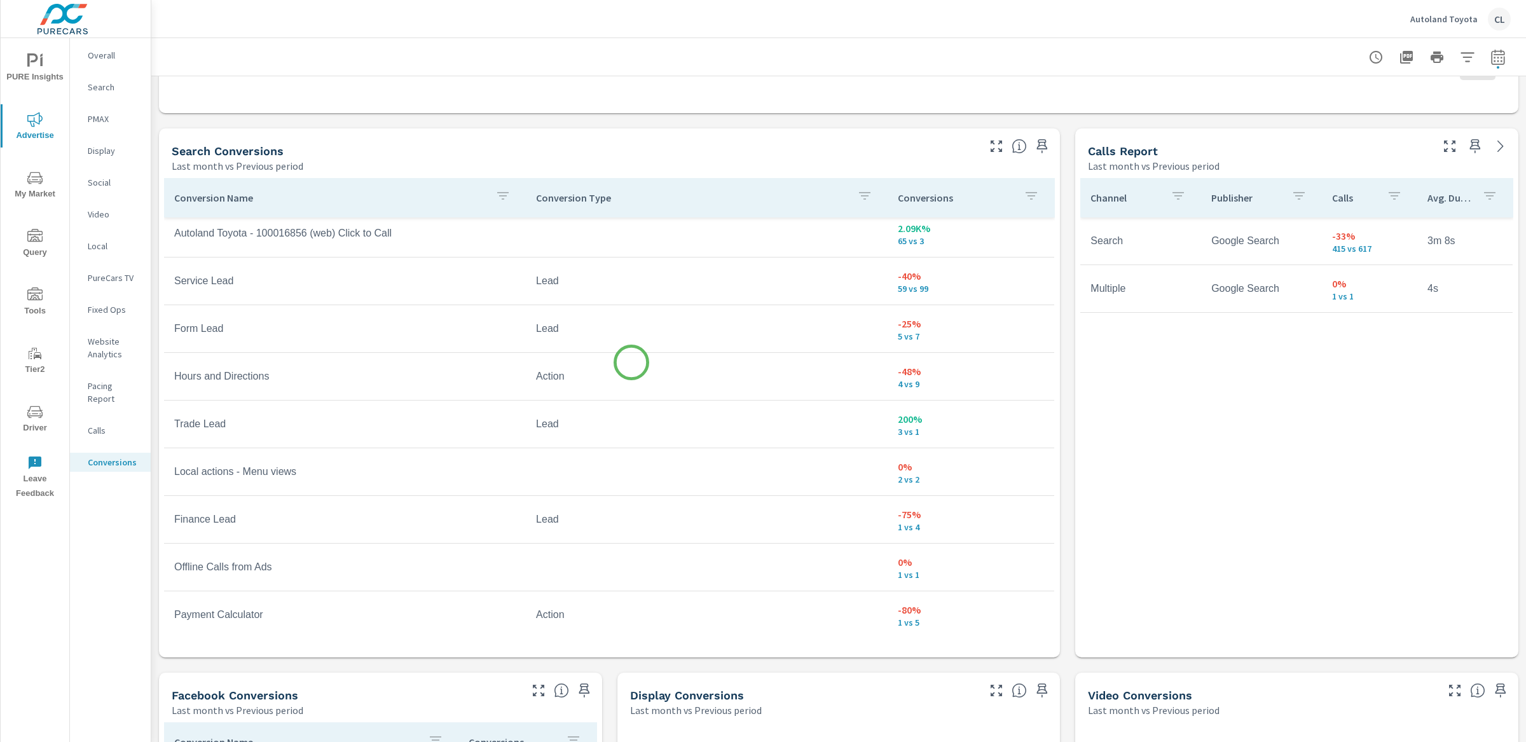
scroll to position [585, 0]
click at [857, 194] on icon "button" at bounding box center [864, 195] width 15 height 15
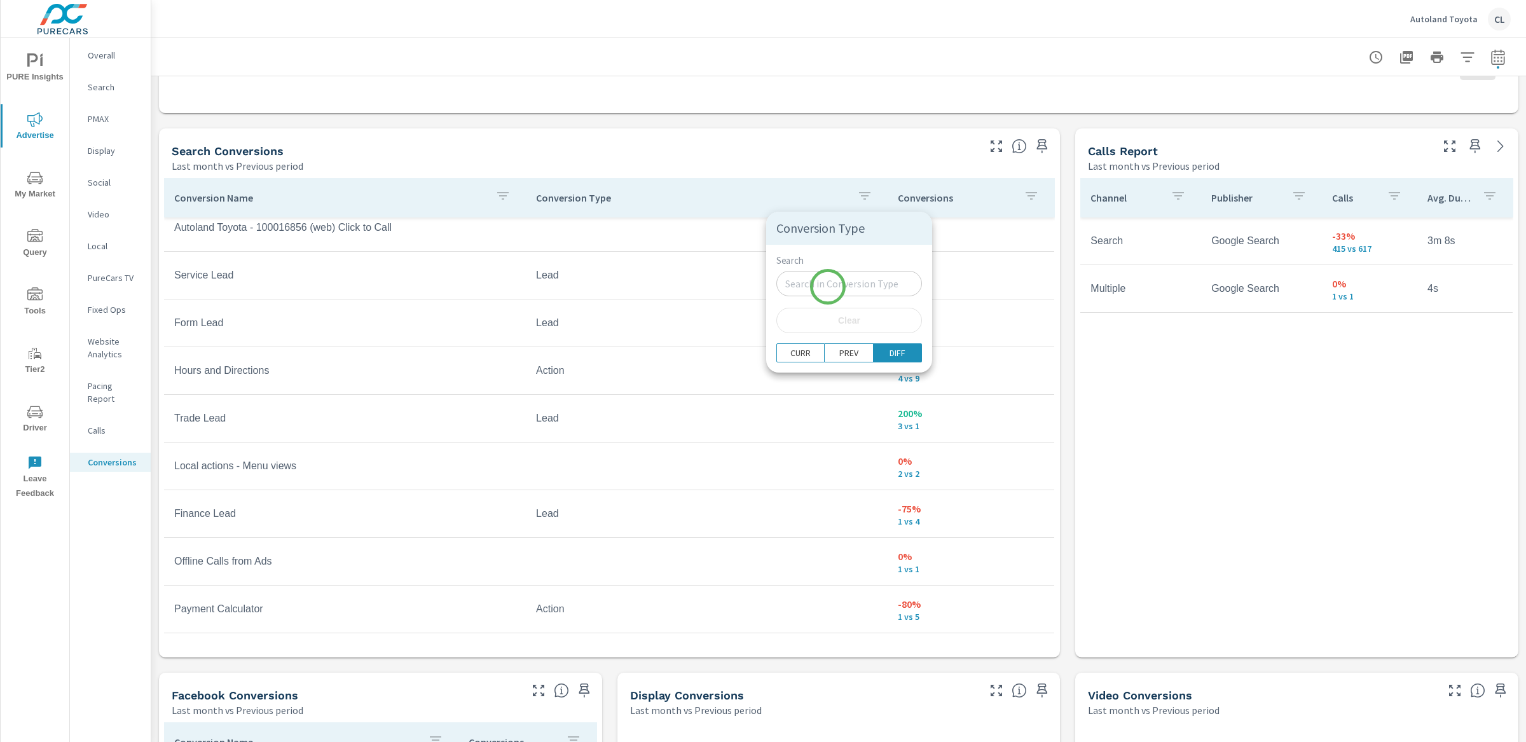
click at [828, 284] on input "Search" at bounding box center [849, 283] width 146 height 25
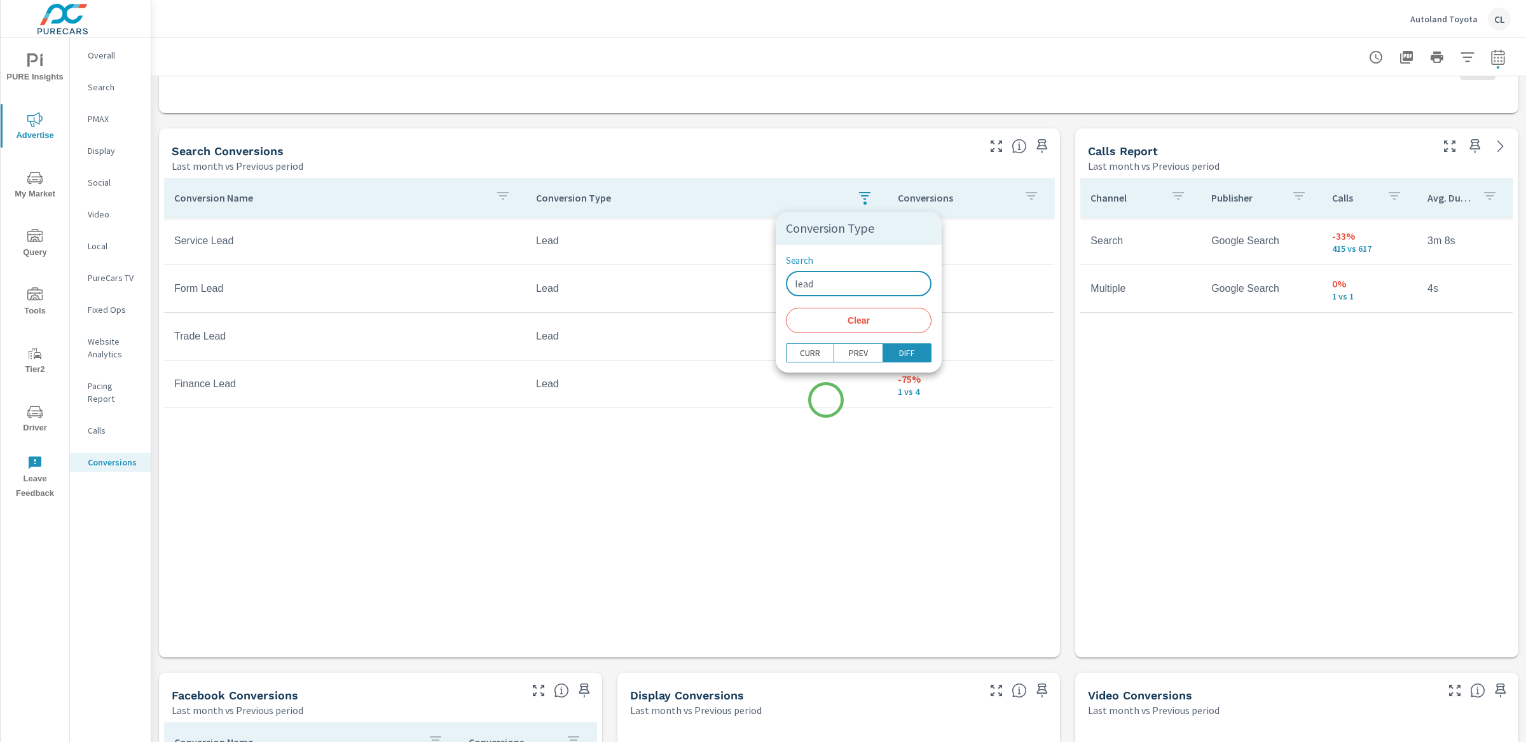
type input "lead"
click at [826, 400] on div at bounding box center [763, 371] width 1526 height 742
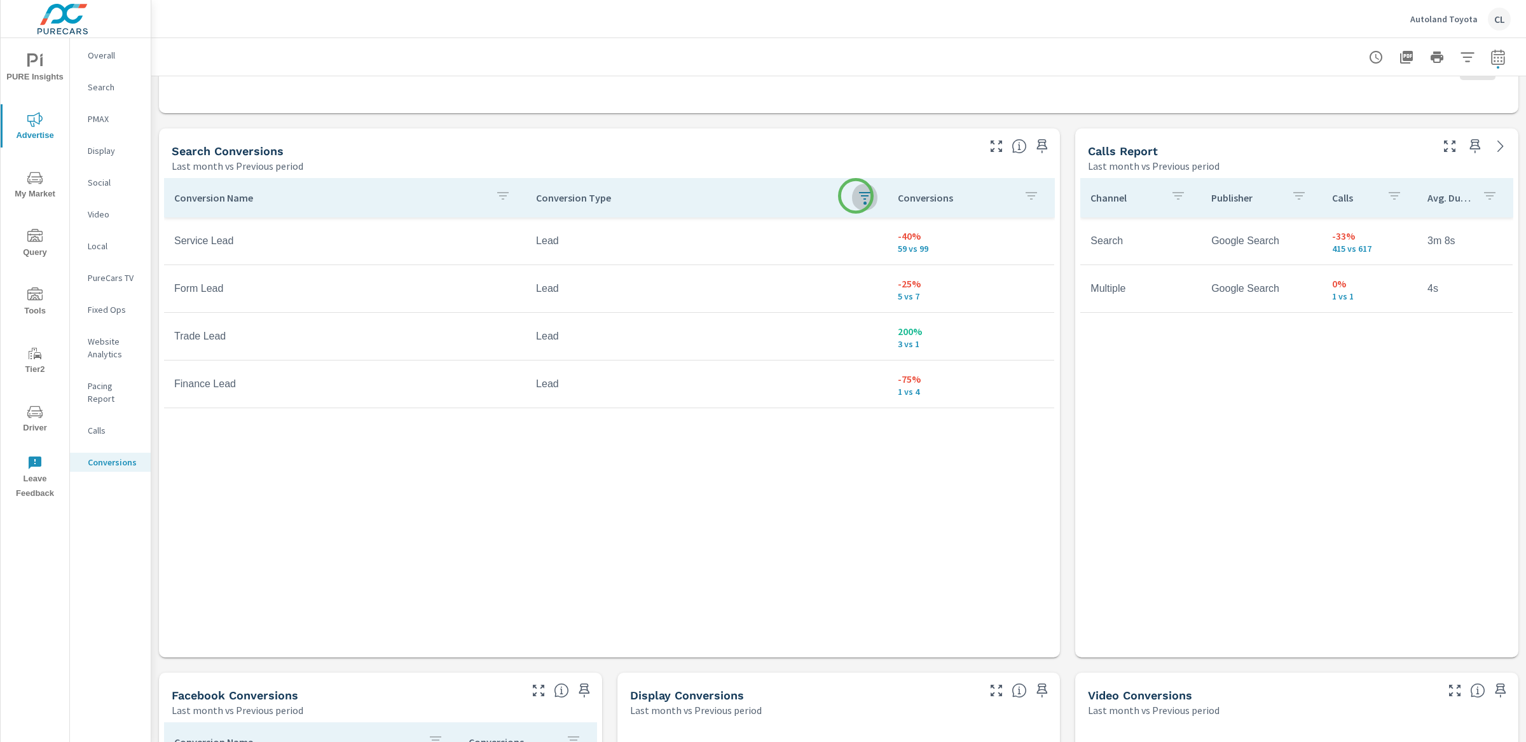
click at [859, 196] on icon "button" at bounding box center [864, 196] width 11 height 8
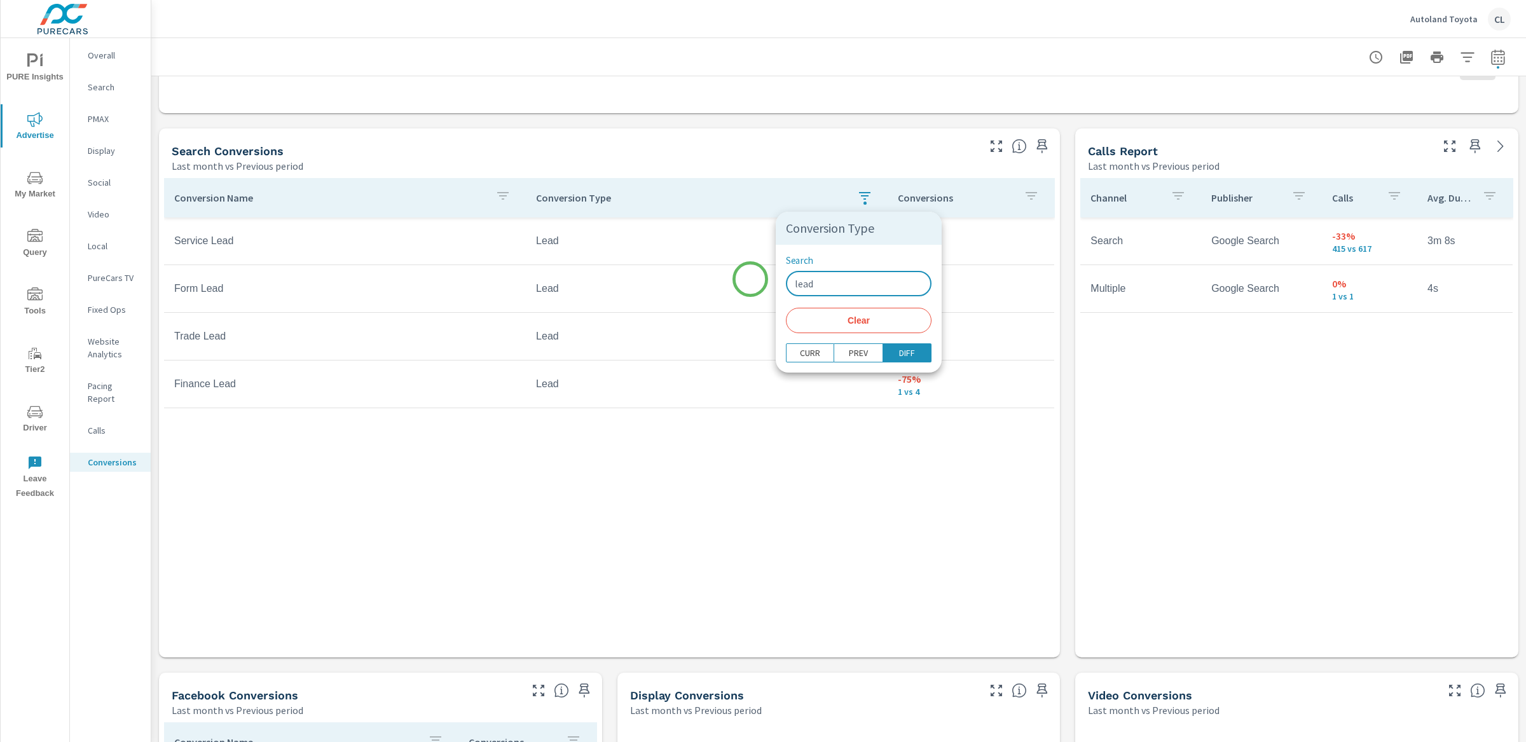
drag, startPoint x: 829, startPoint y: 280, endPoint x: 750, endPoint y: 279, distance: 78.8
click at [750, 279] on div "Conversion Type Search lead ​ Clear CURR PREV DIFF" at bounding box center [763, 371] width 1526 height 742
click at [826, 320] on span "Clear" at bounding box center [858, 320] width 130 height 11
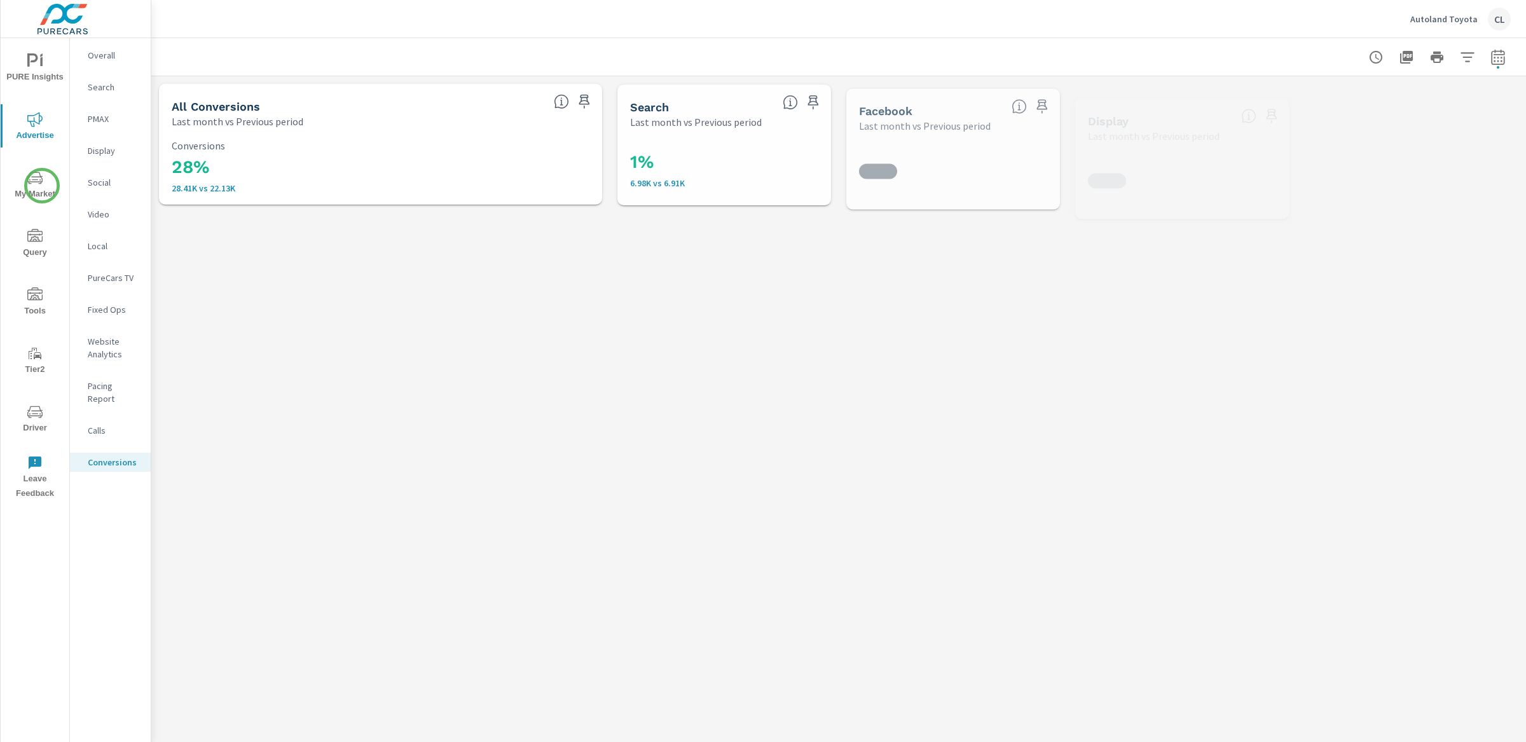
click at [40, 187] on span "My Market" at bounding box center [34, 185] width 61 height 31
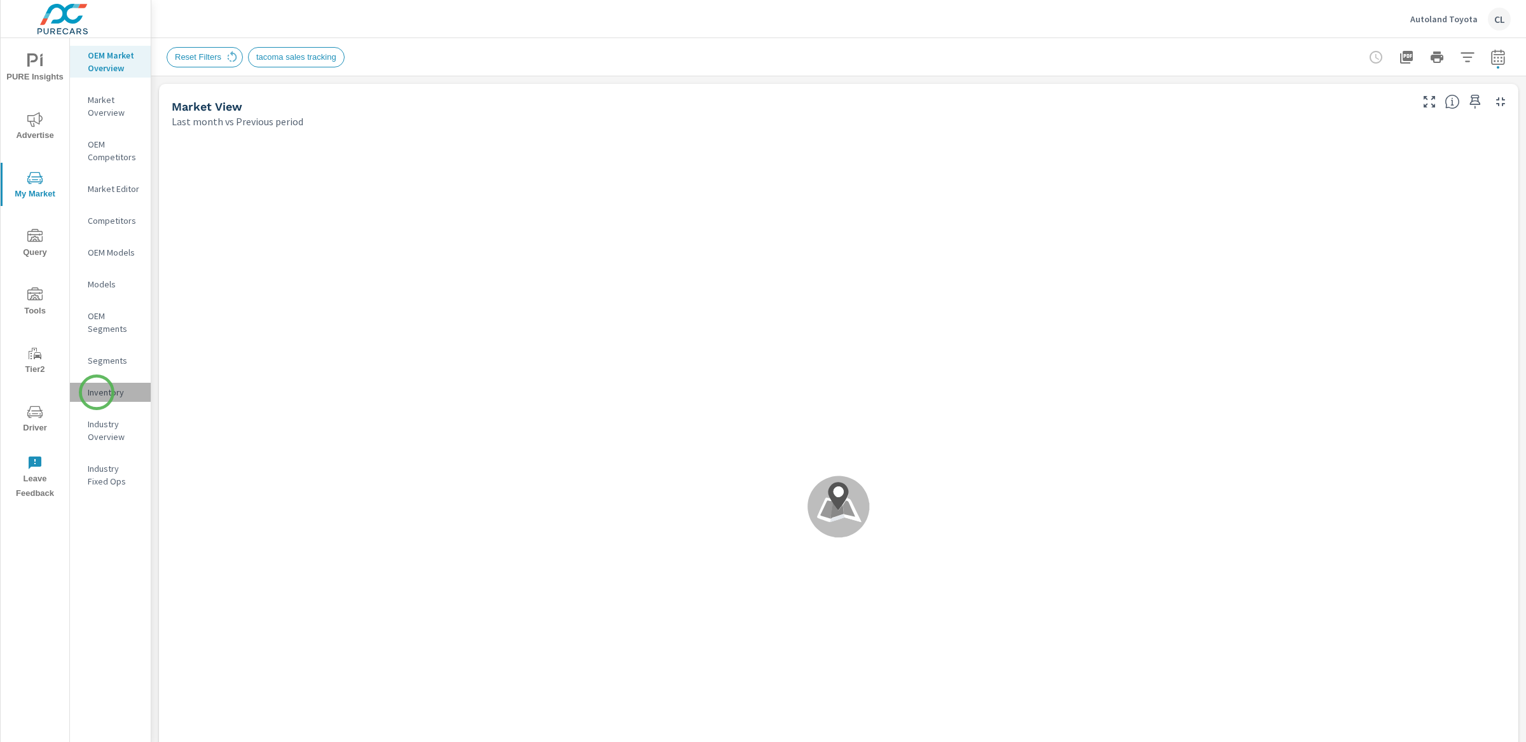
click at [97, 392] on p "Inventory" at bounding box center [114, 392] width 53 height 13
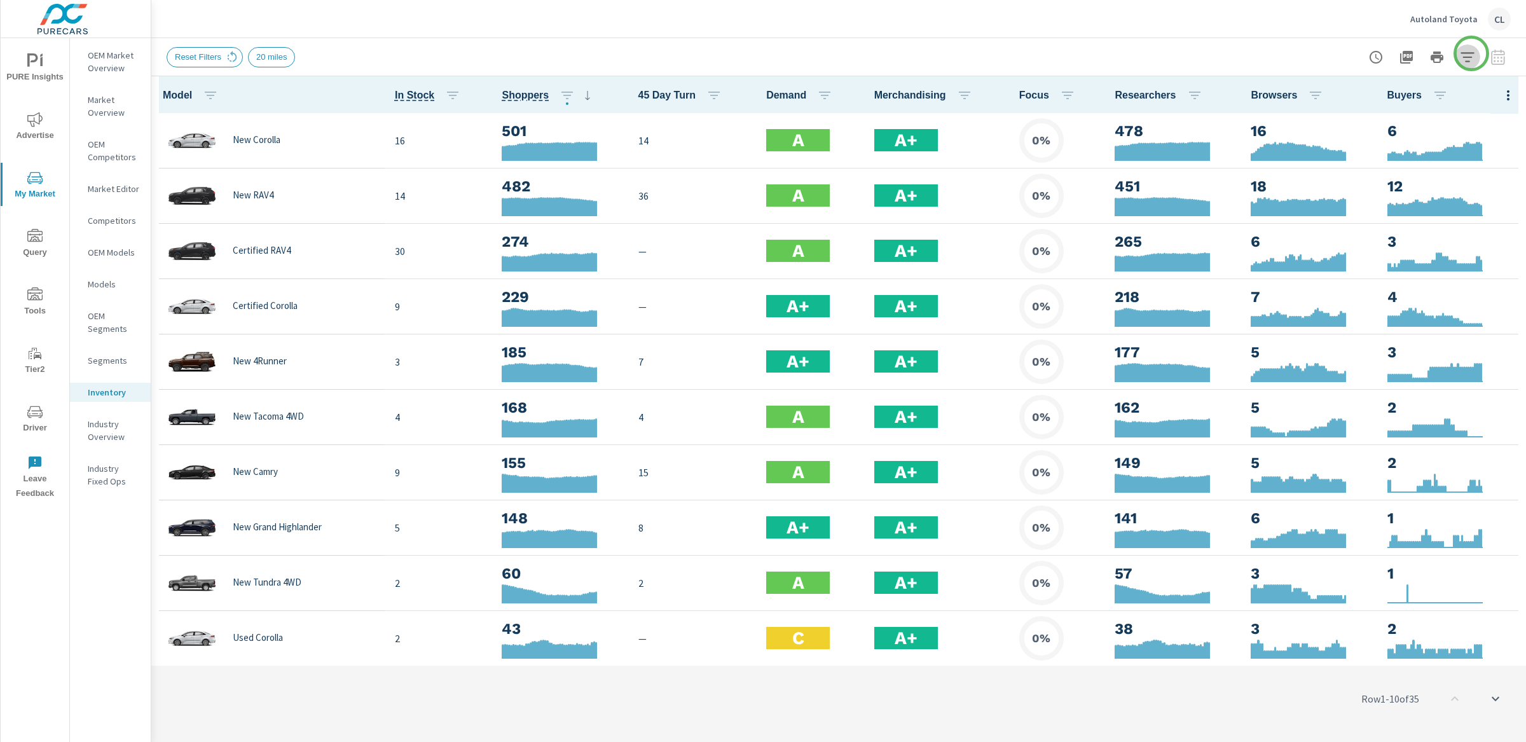
click at [1471, 53] on icon "button" at bounding box center [1467, 57] width 15 height 15
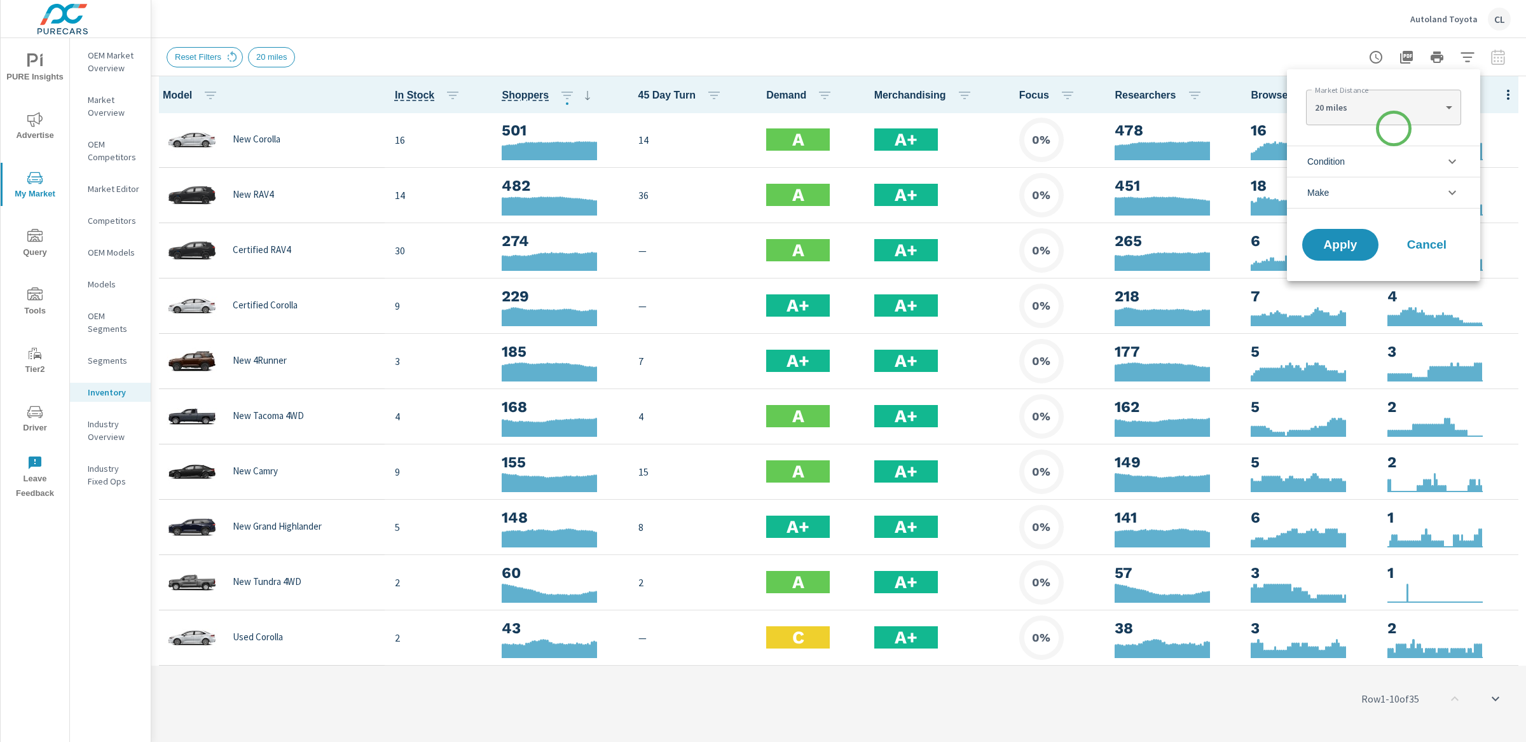
click at [1366, 161] on li "Condition" at bounding box center [1383, 161] width 193 height 31
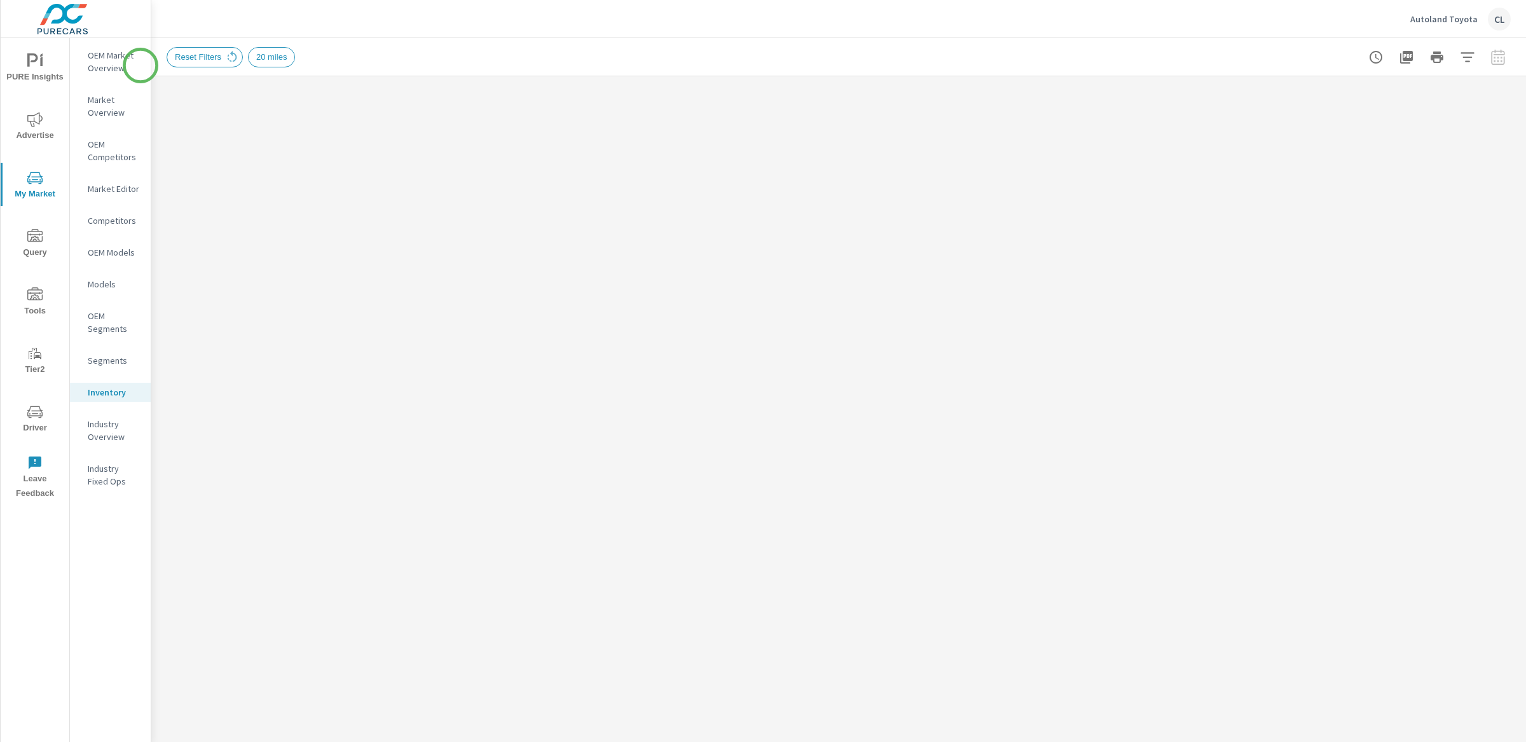
click at [109, 57] on p "OEM Market Overview" at bounding box center [114, 61] width 53 height 25
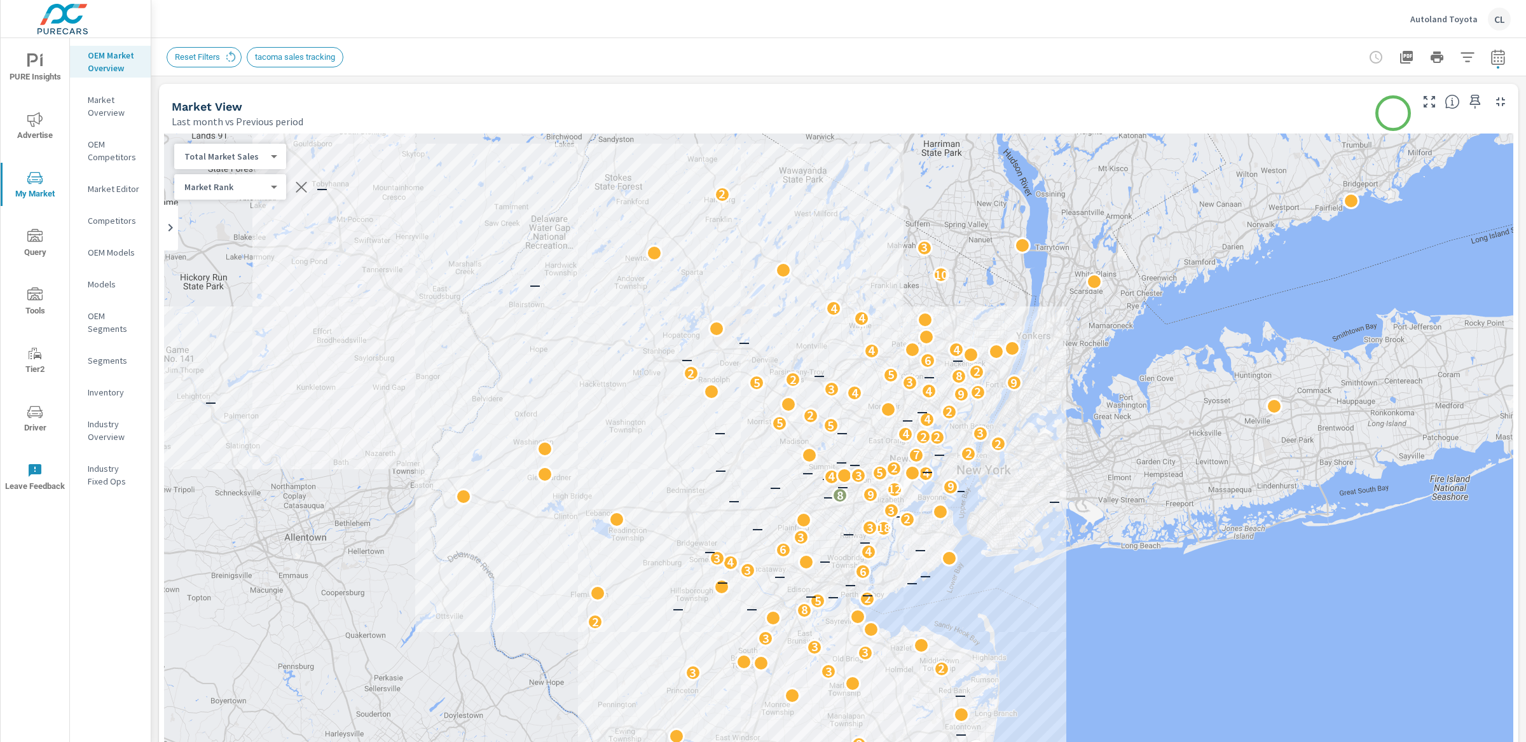
scroll to position [1, 0]
click at [1460, 57] on icon "button" at bounding box center [1466, 57] width 13 height 10
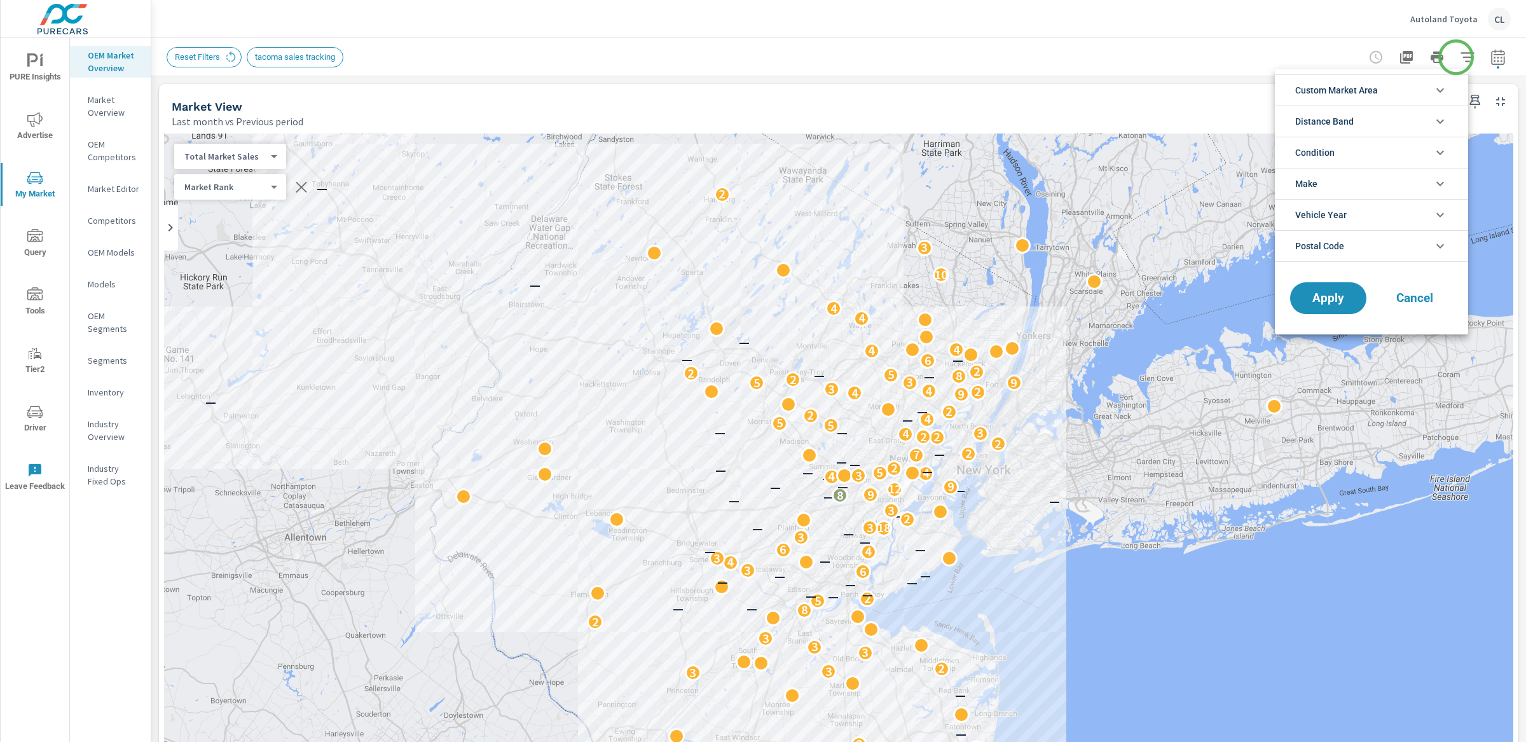
scroll to position [86, 0]
click at [1488, 59] on div at bounding box center [763, 371] width 1526 height 742
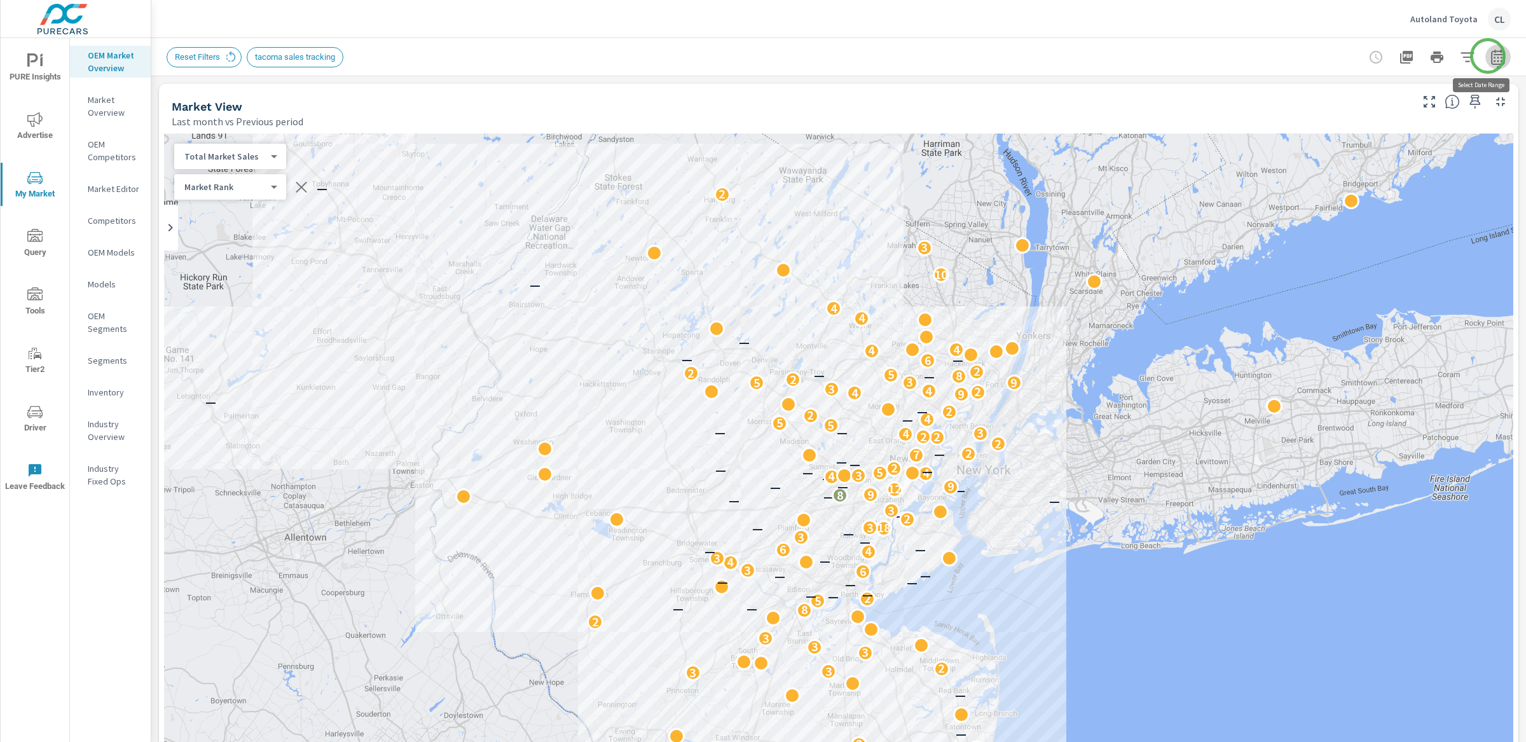
click at [1490, 56] on icon "button" at bounding box center [1497, 57] width 15 height 15
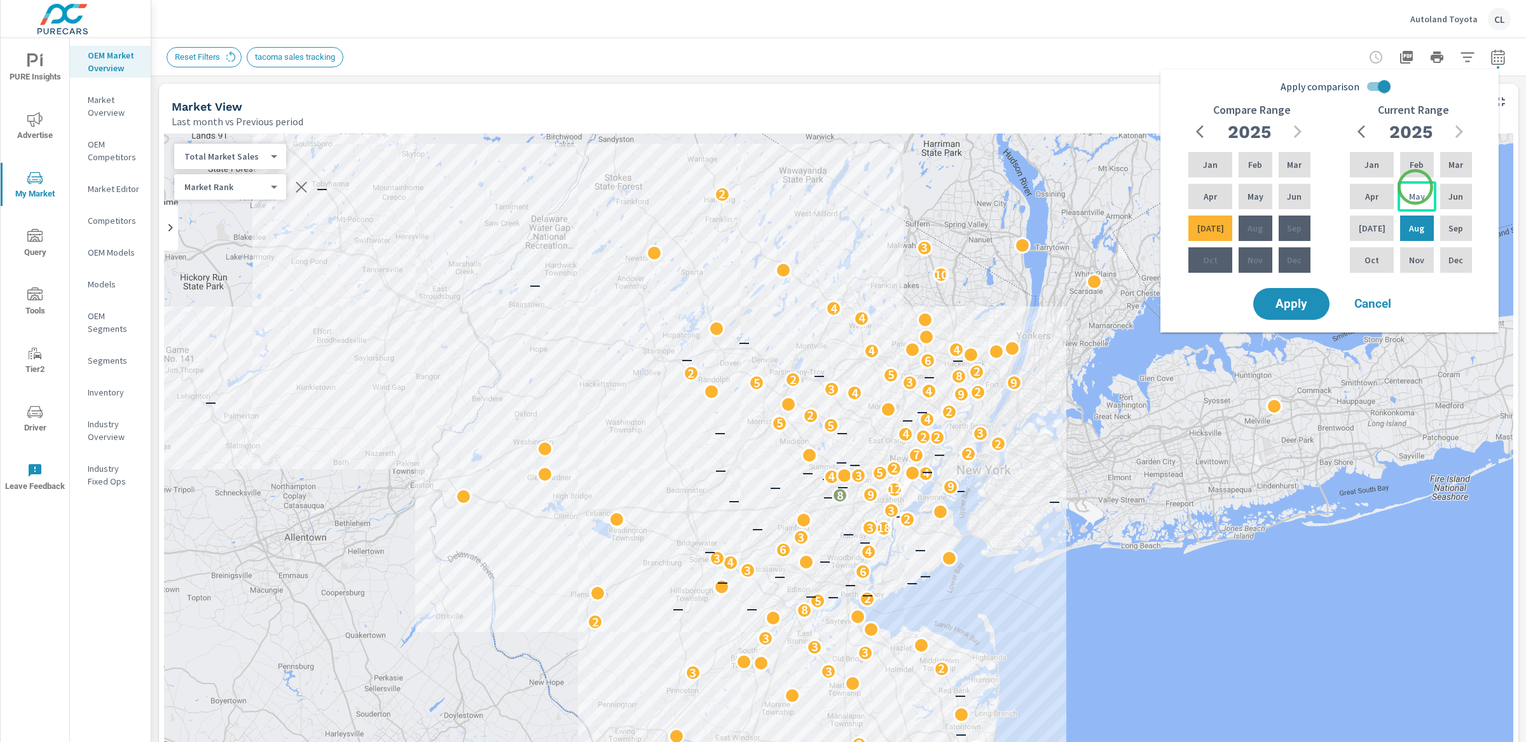
click at [1414, 188] on div "May" at bounding box center [1416, 196] width 38 height 31
click at [1372, 224] on p "Jul" at bounding box center [1372, 228] width 27 height 13
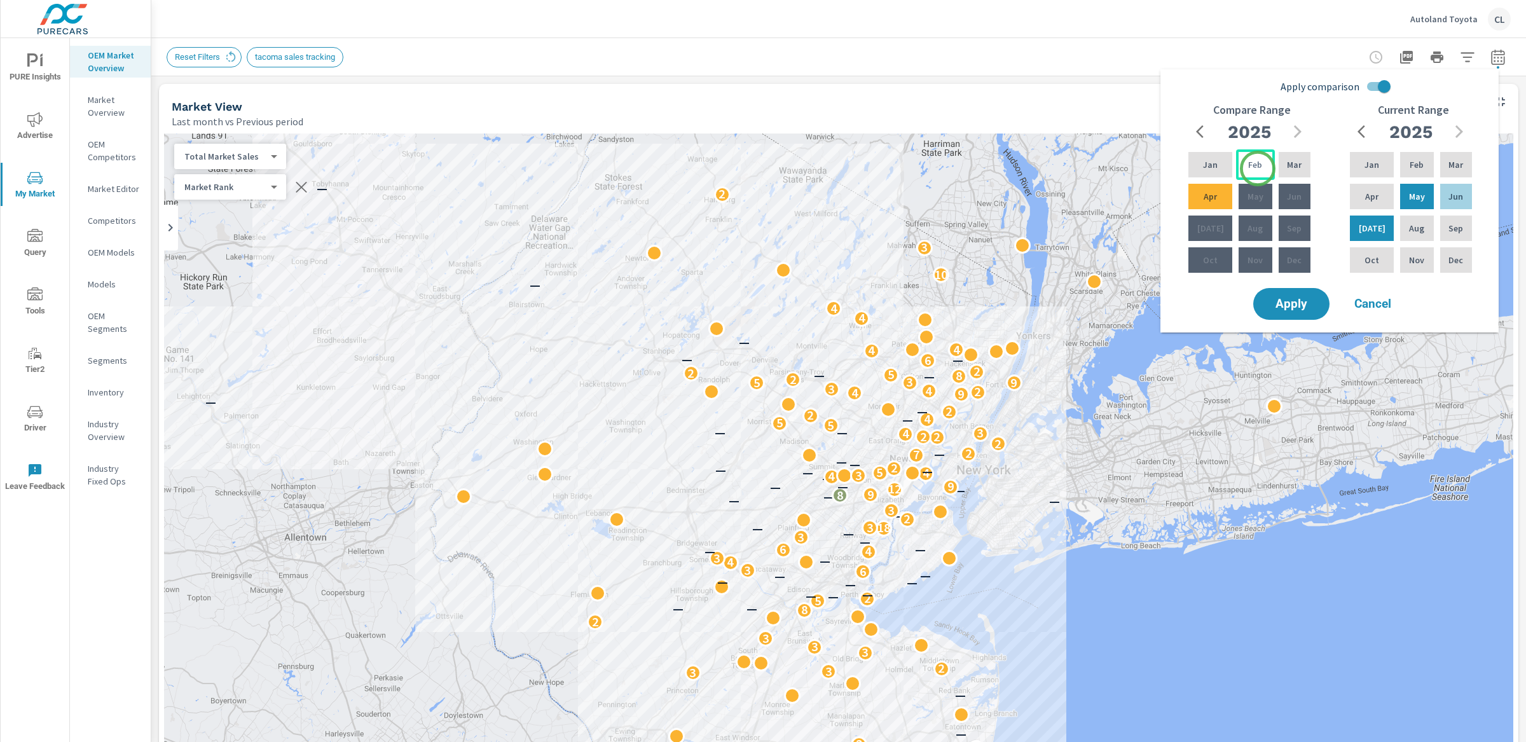
click at [1254, 165] on p "Feb" at bounding box center [1255, 164] width 14 height 13
click at [1203, 200] on p "Apr" at bounding box center [1209, 196] width 13 height 13
click at [1296, 306] on span "Apply" at bounding box center [1291, 304] width 52 height 12
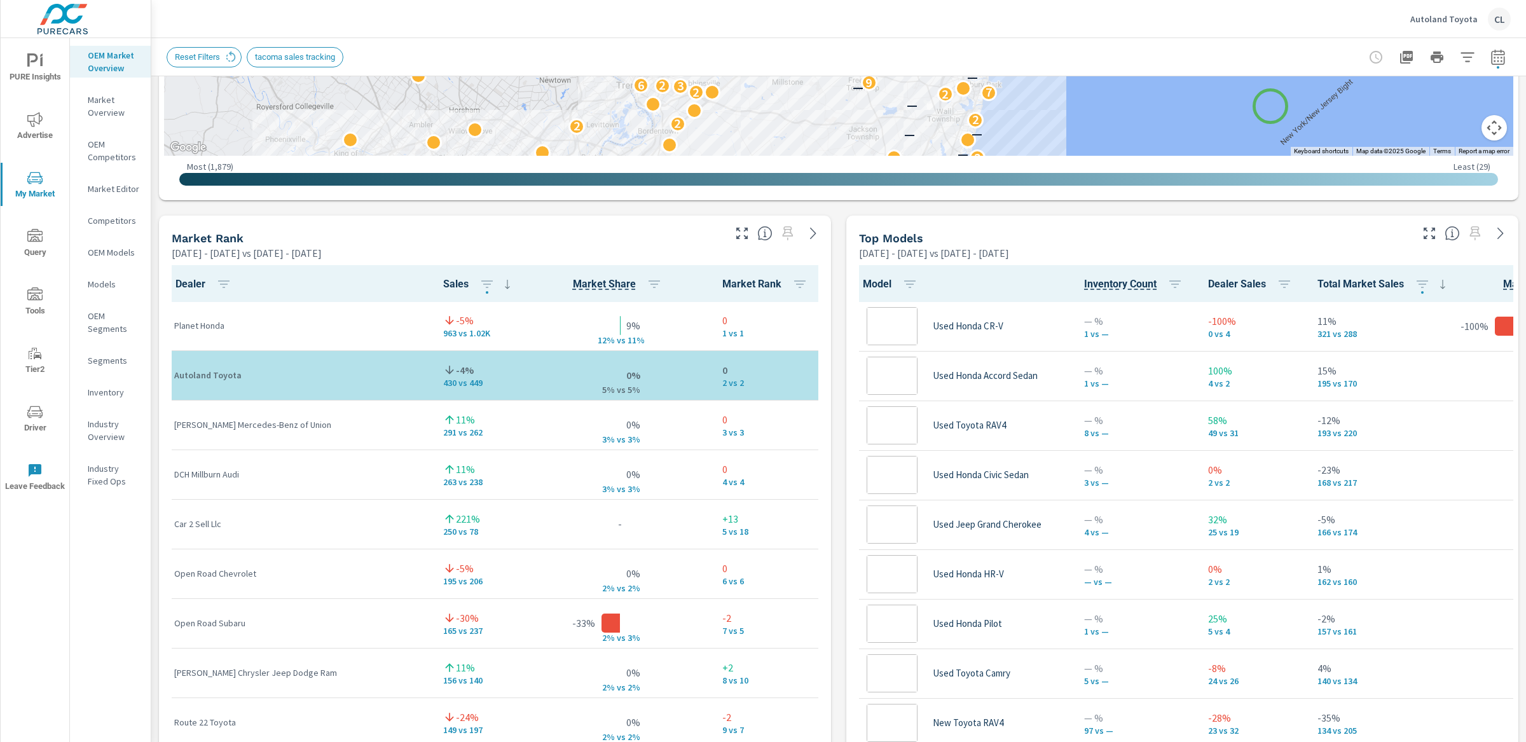
scroll to position [1, 0]
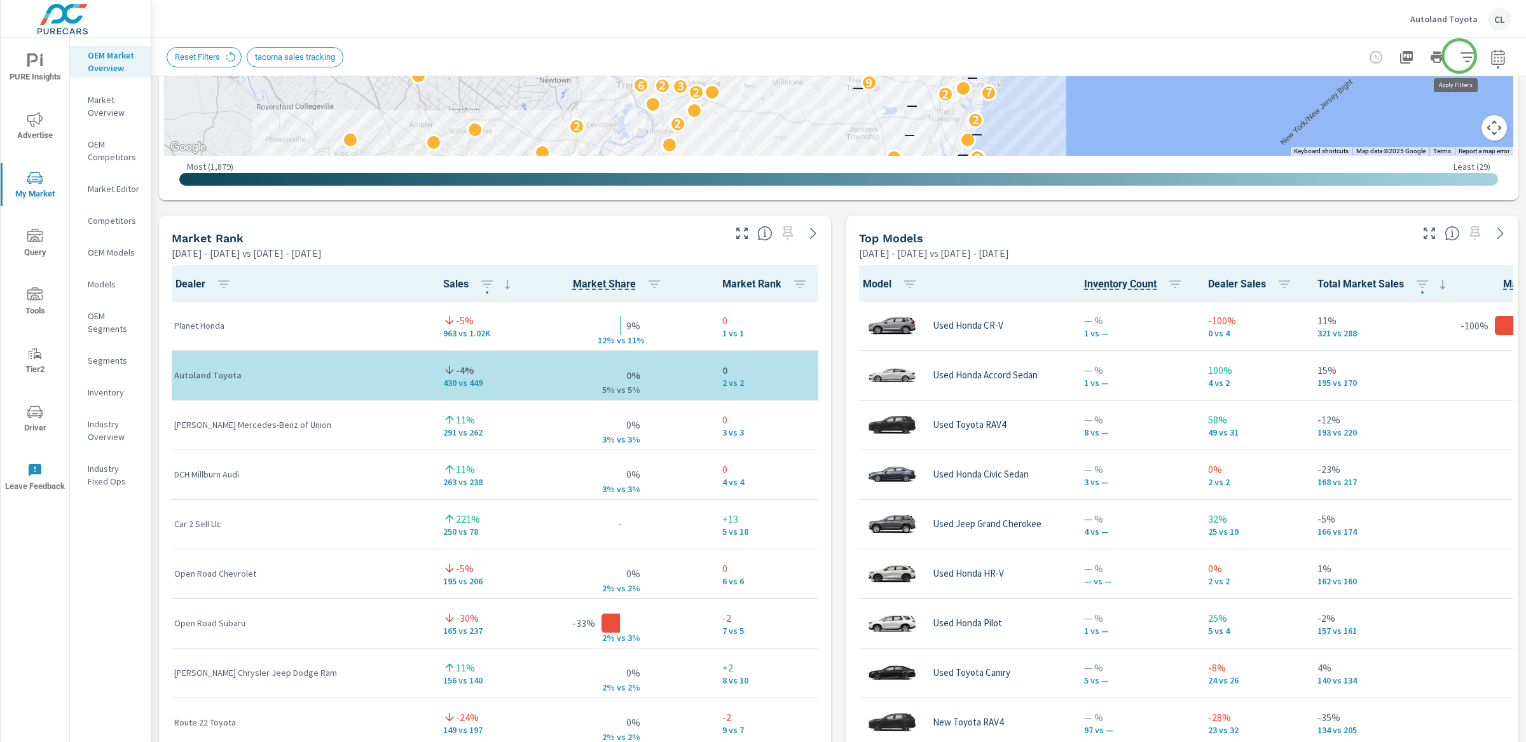
click at [1460, 56] on icon "button" at bounding box center [1466, 57] width 13 height 10
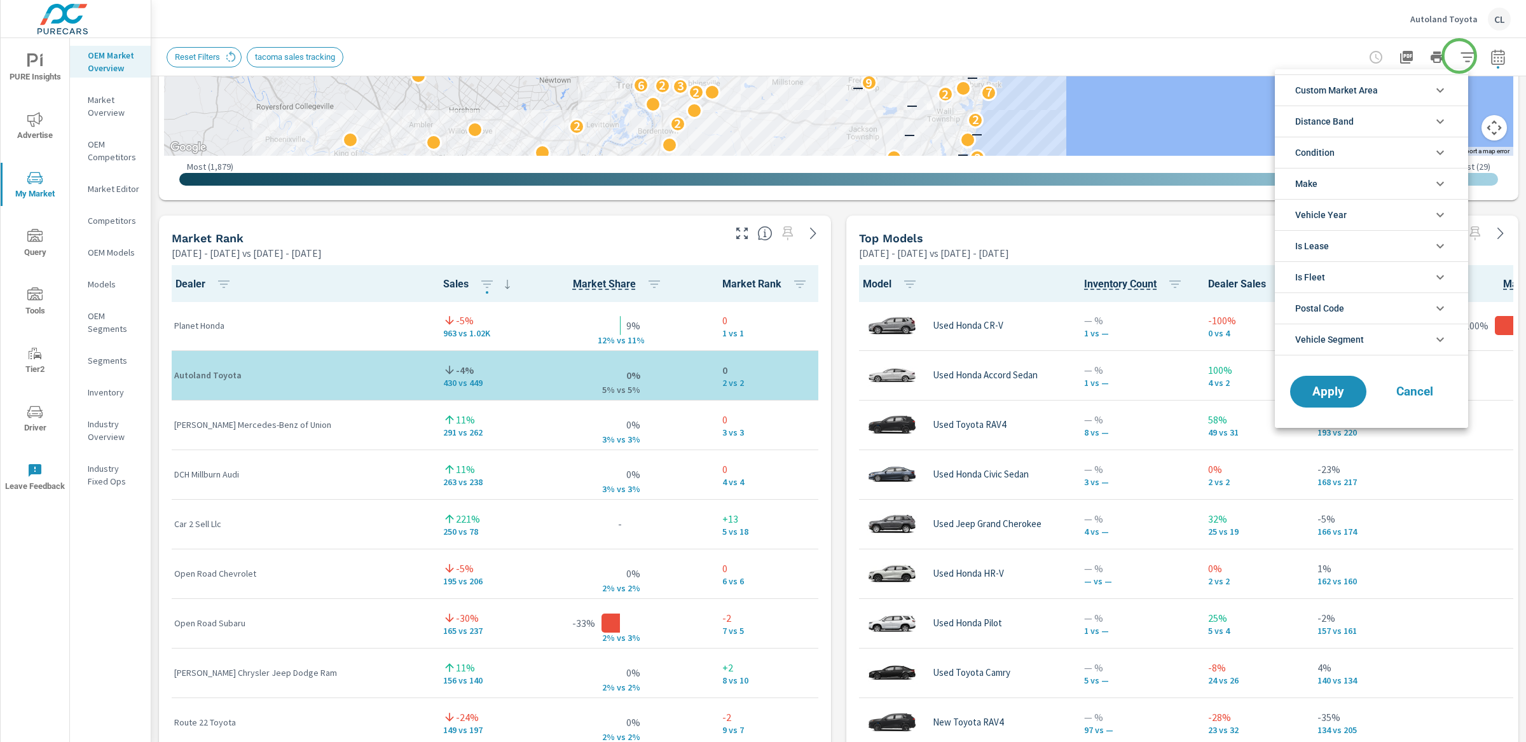
scroll to position [86, 0]
click at [1360, 90] on span "Custom Market Area" at bounding box center [1336, 90] width 83 height 31
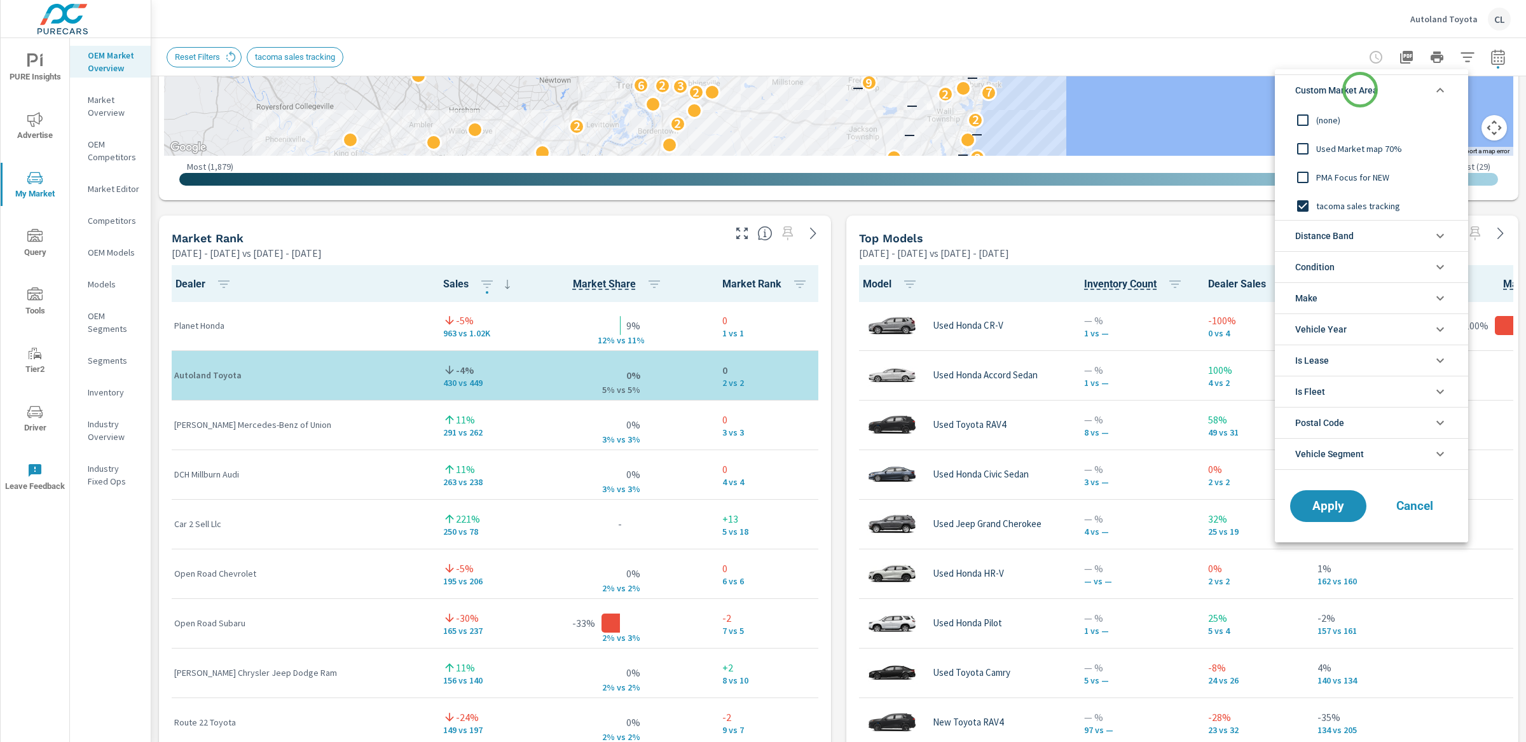
scroll to position [0, 0]
click at [1367, 170] on span "PMA Focus for NEW" at bounding box center [1385, 177] width 139 height 15
click at [1329, 503] on span "Apply" at bounding box center [1328, 506] width 52 height 12
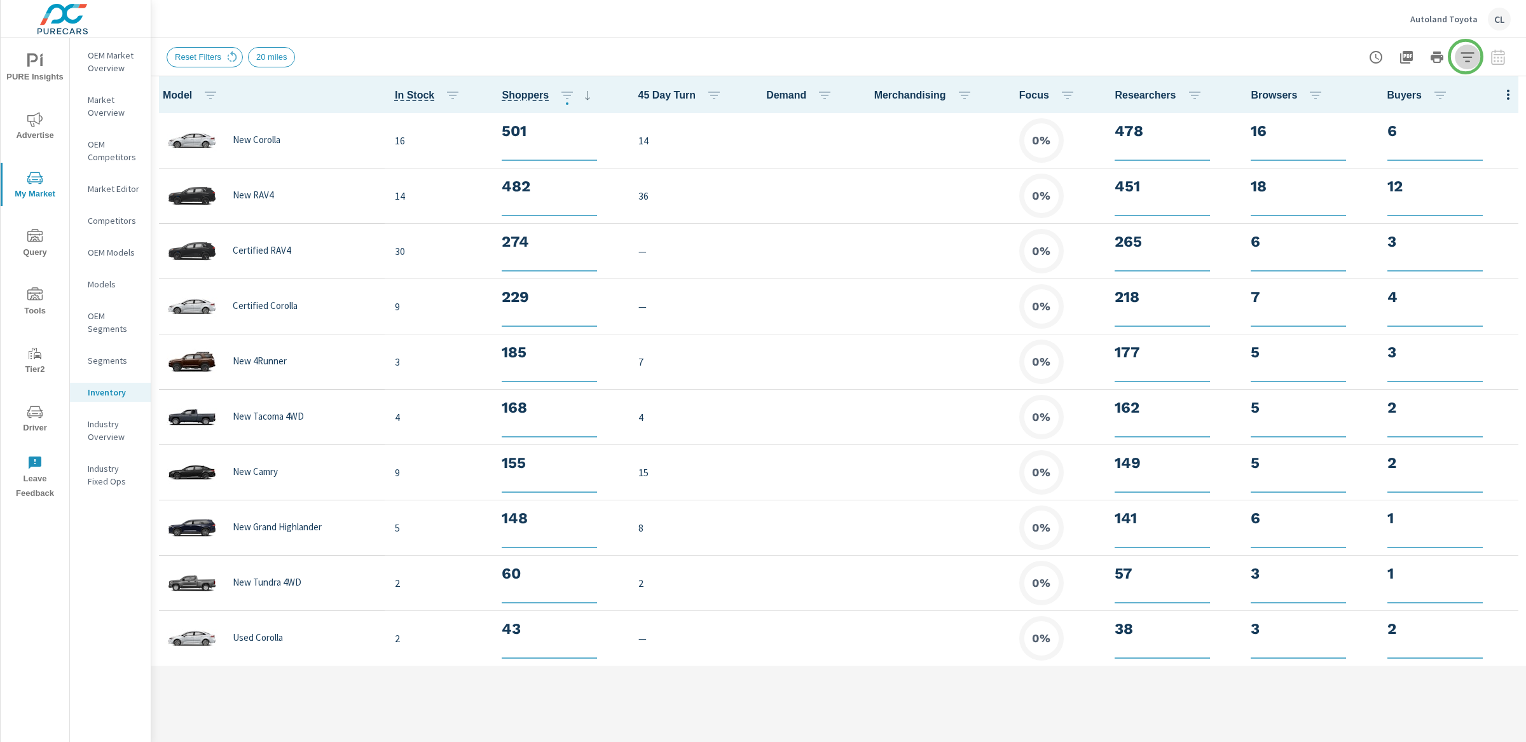
click at [1465, 57] on icon "button" at bounding box center [1466, 57] width 13 height 10
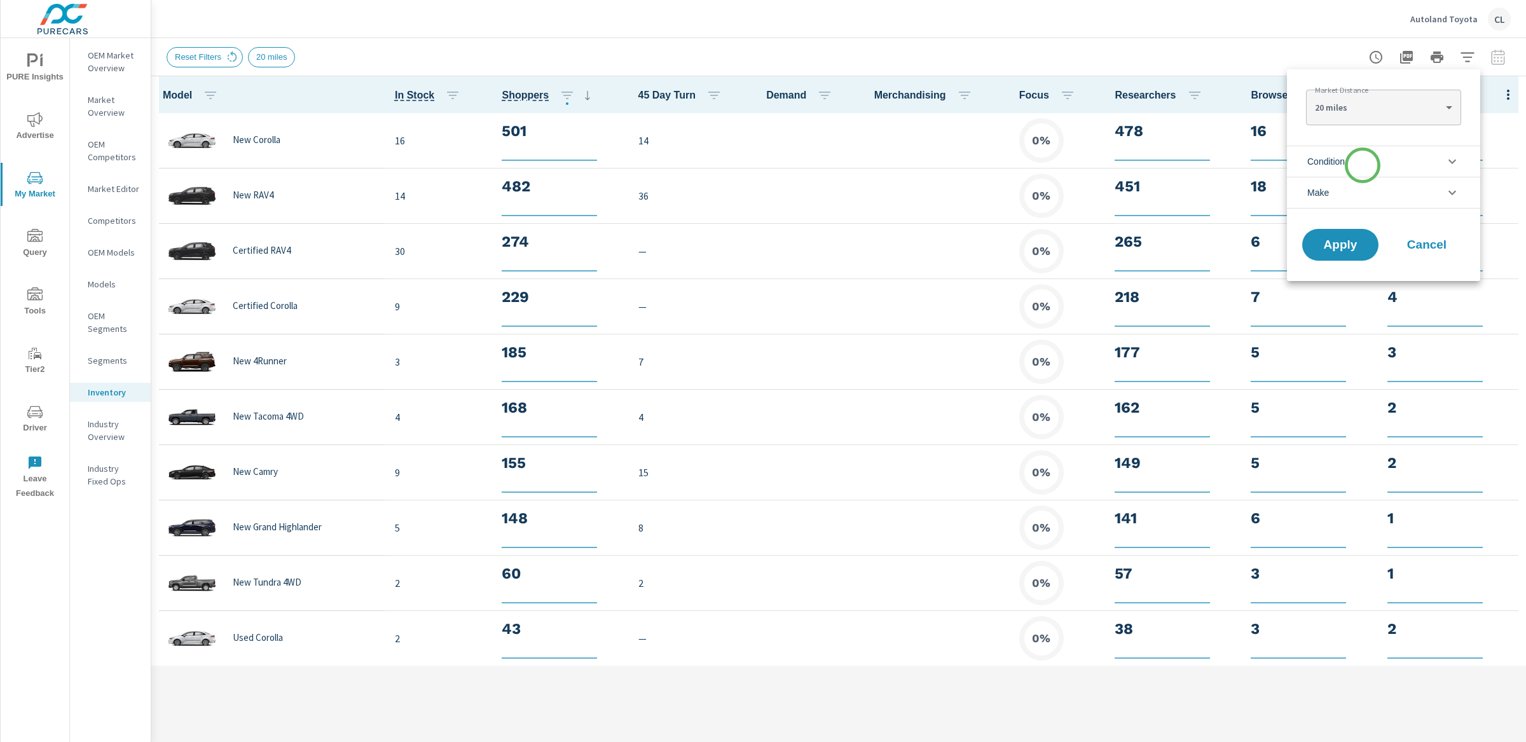
click at [1362, 165] on li "Condition" at bounding box center [1383, 161] width 193 height 31
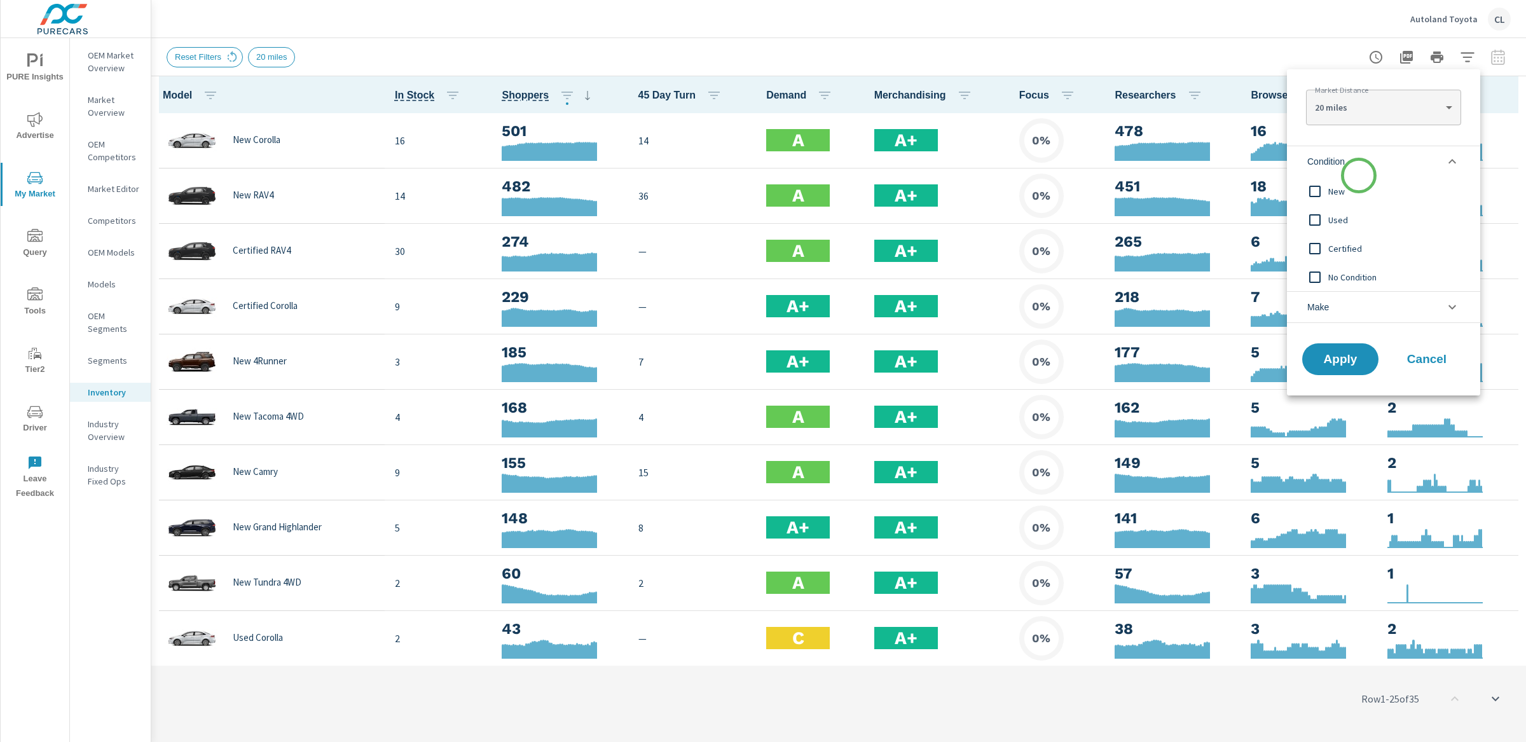
click at [1352, 188] on span "New" at bounding box center [1397, 191] width 139 height 15
click at [1337, 305] on li "Make" at bounding box center [1383, 307] width 193 height 32
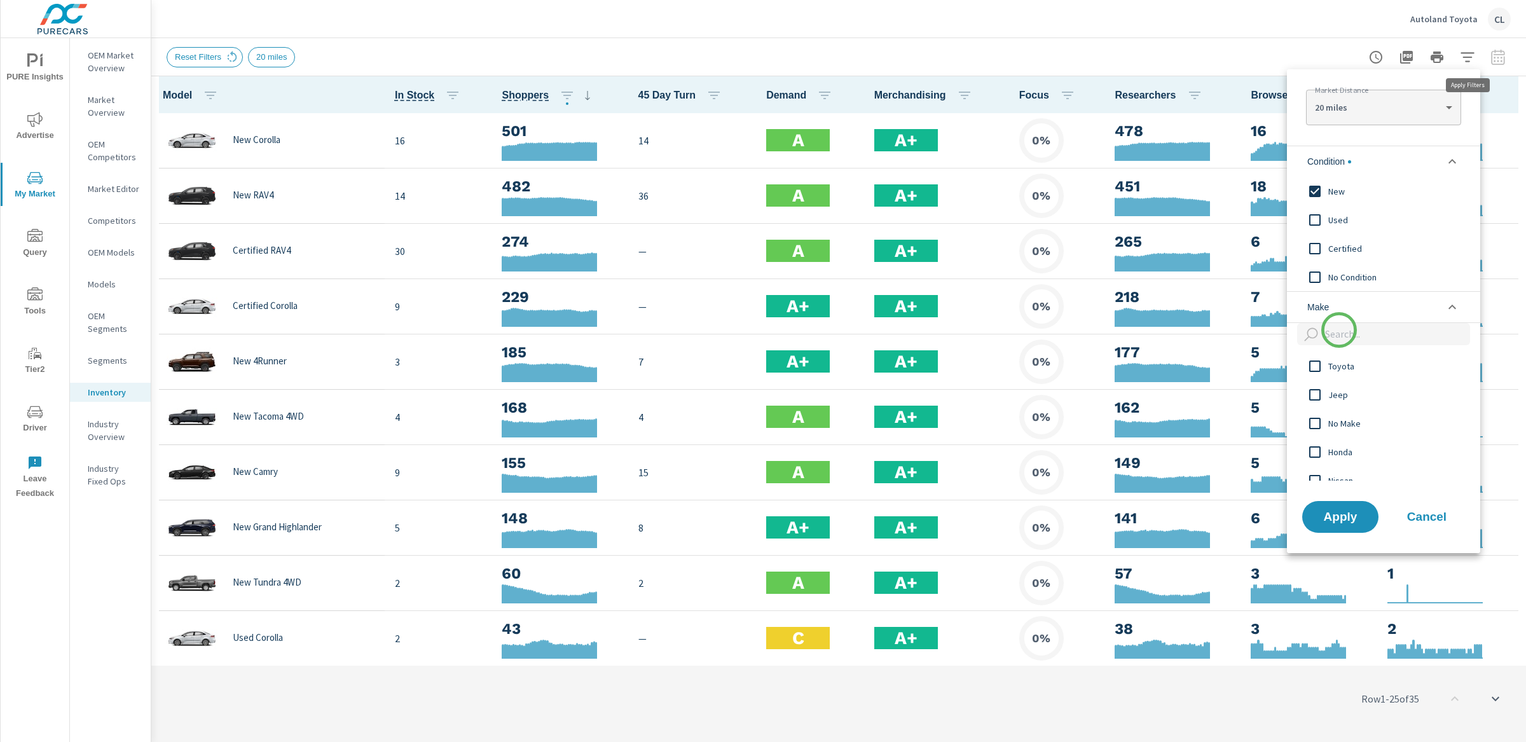
scroll to position [1, 0]
click at [1330, 373] on span "Toyota" at bounding box center [1397, 366] width 139 height 15
click at [1334, 520] on span "Apply" at bounding box center [1340, 516] width 52 height 12
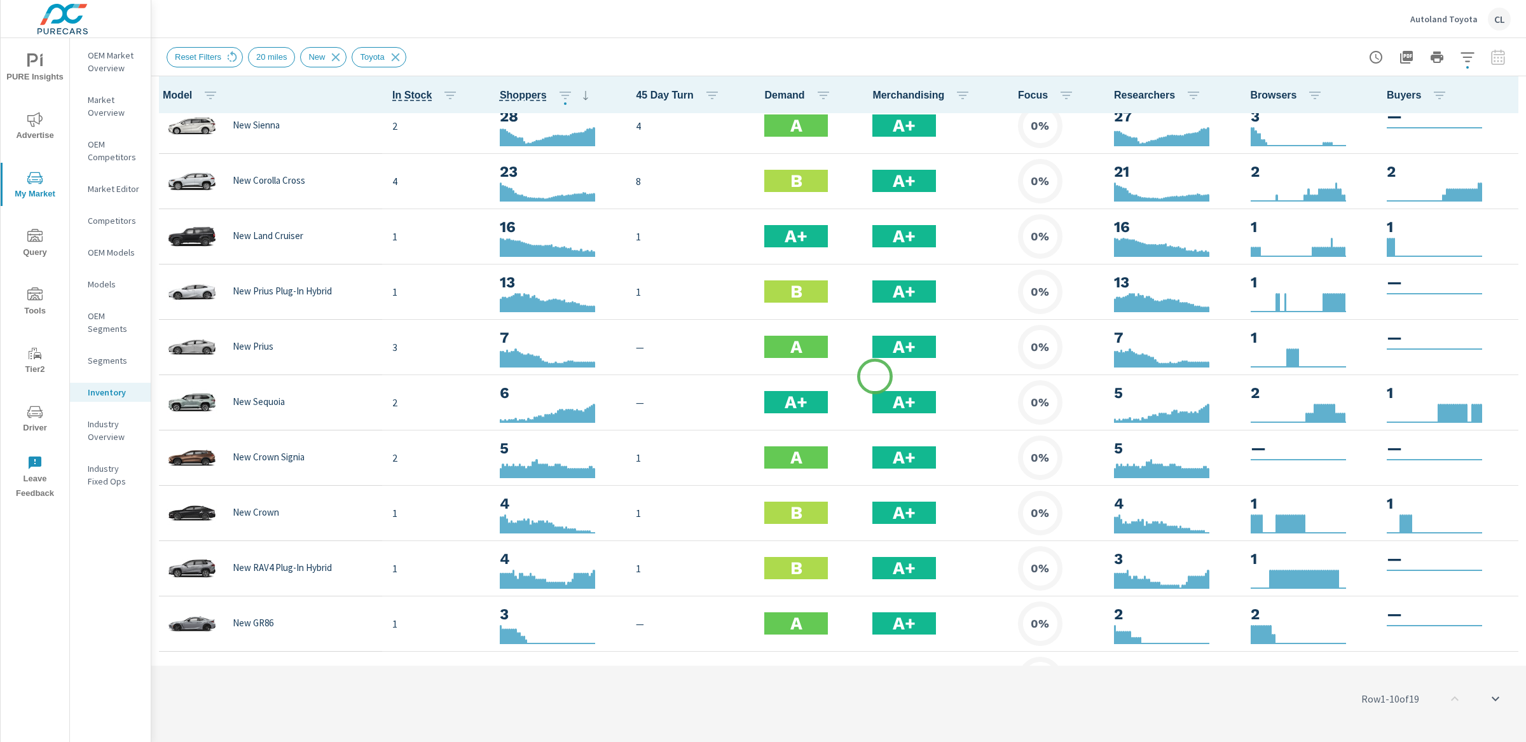
scroll to position [402, 0]
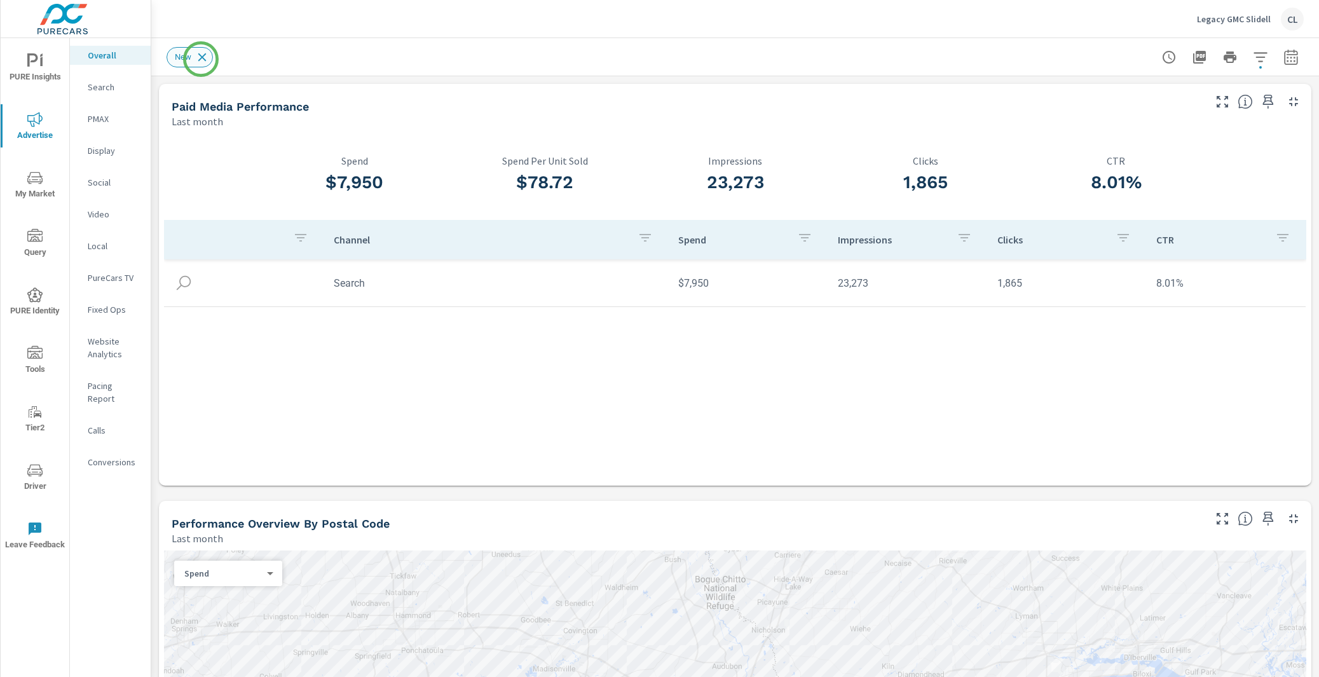
click at [201, 59] on icon at bounding box center [202, 57] width 14 height 14
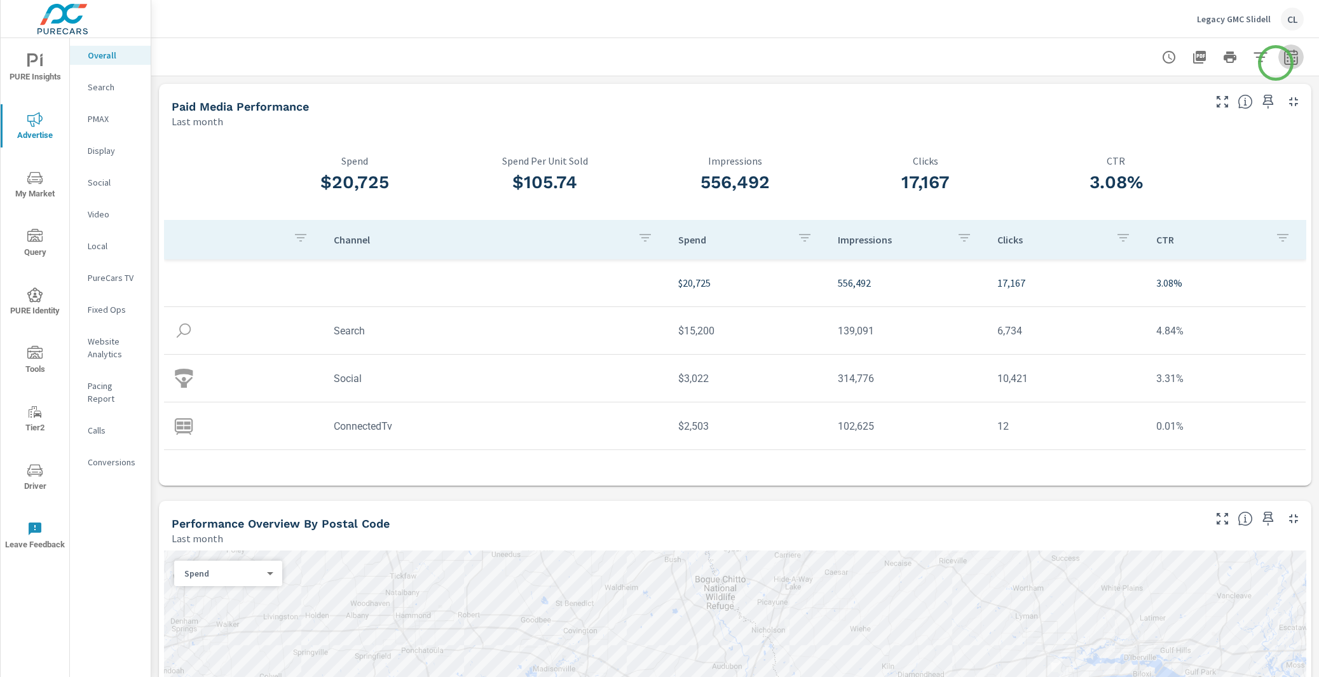
click at [1283, 63] on icon "button" at bounding box center [1290, 57] width 15 height 15
select select "Last month"
click at [1123, 139] on p "+ Add comparison" at bounding box center [1190, 142] width 163 height 15
select select "Previous period"
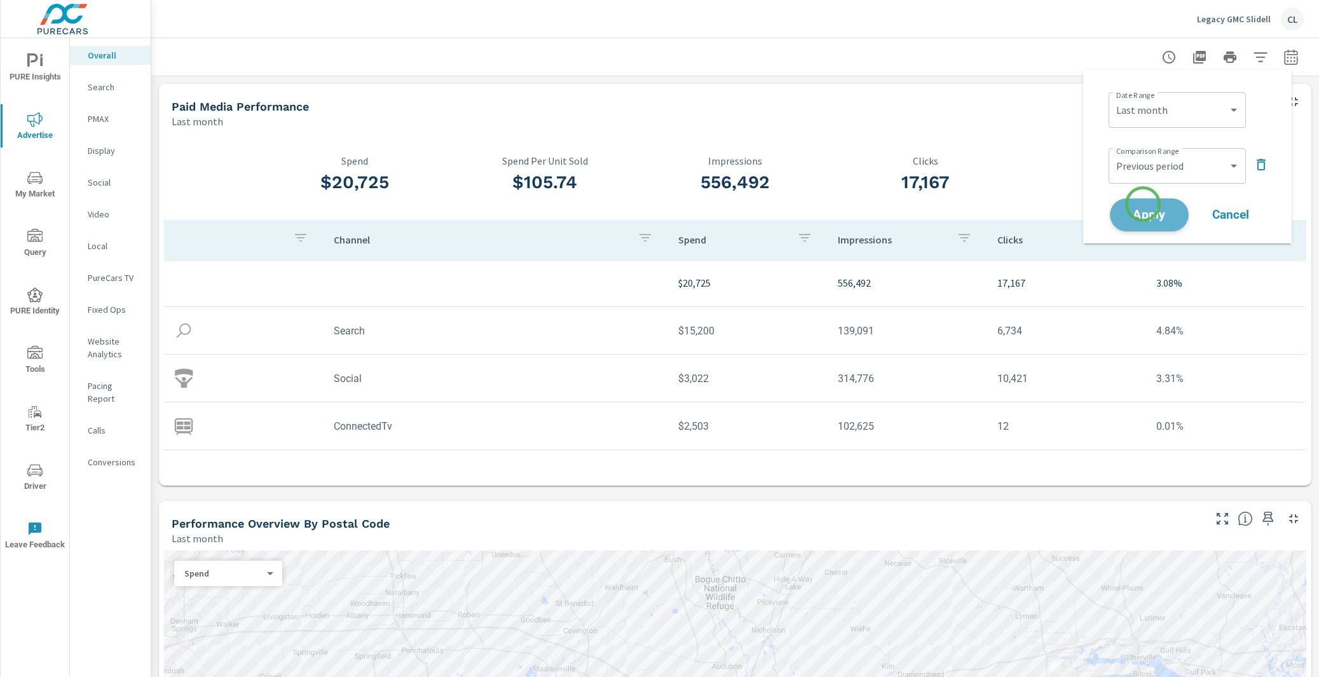
click at [1143, 204] on button "Apply" at bounding box center [1149, 214] width 79 height 33
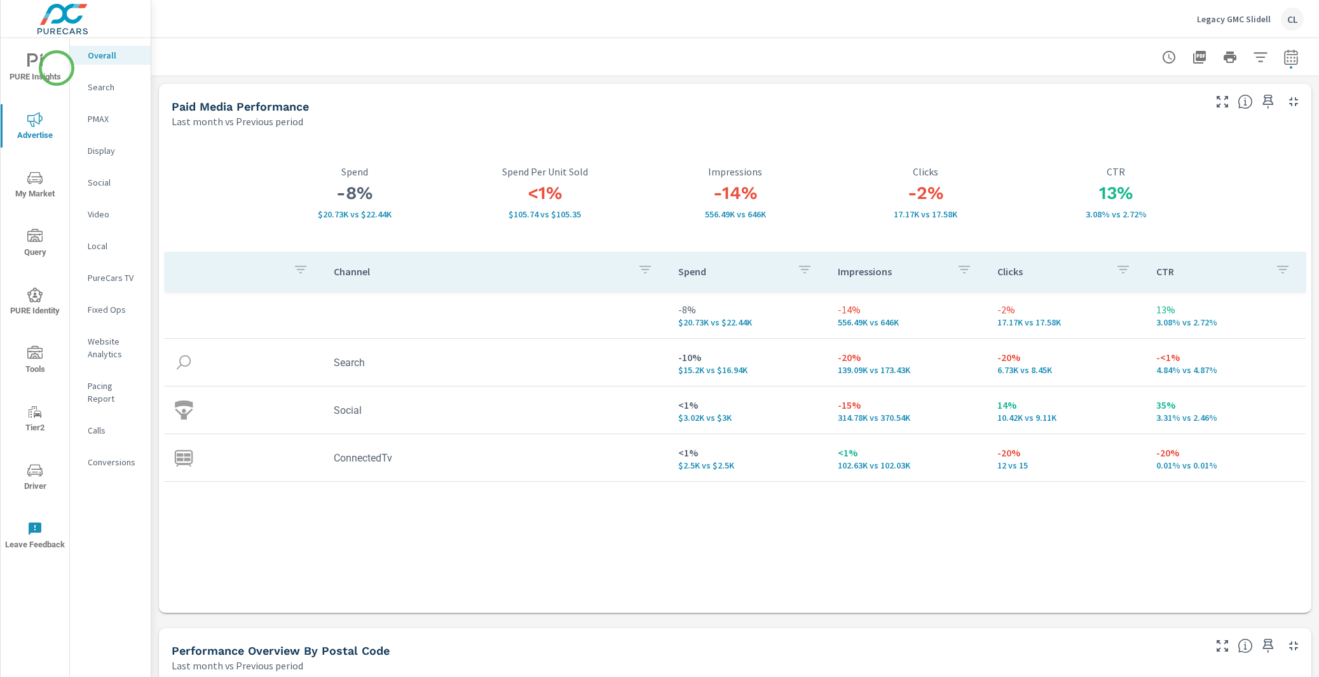
click at [57, 68] on span "PURE Insights" at bounding box center [34, 68] width 61 height 31
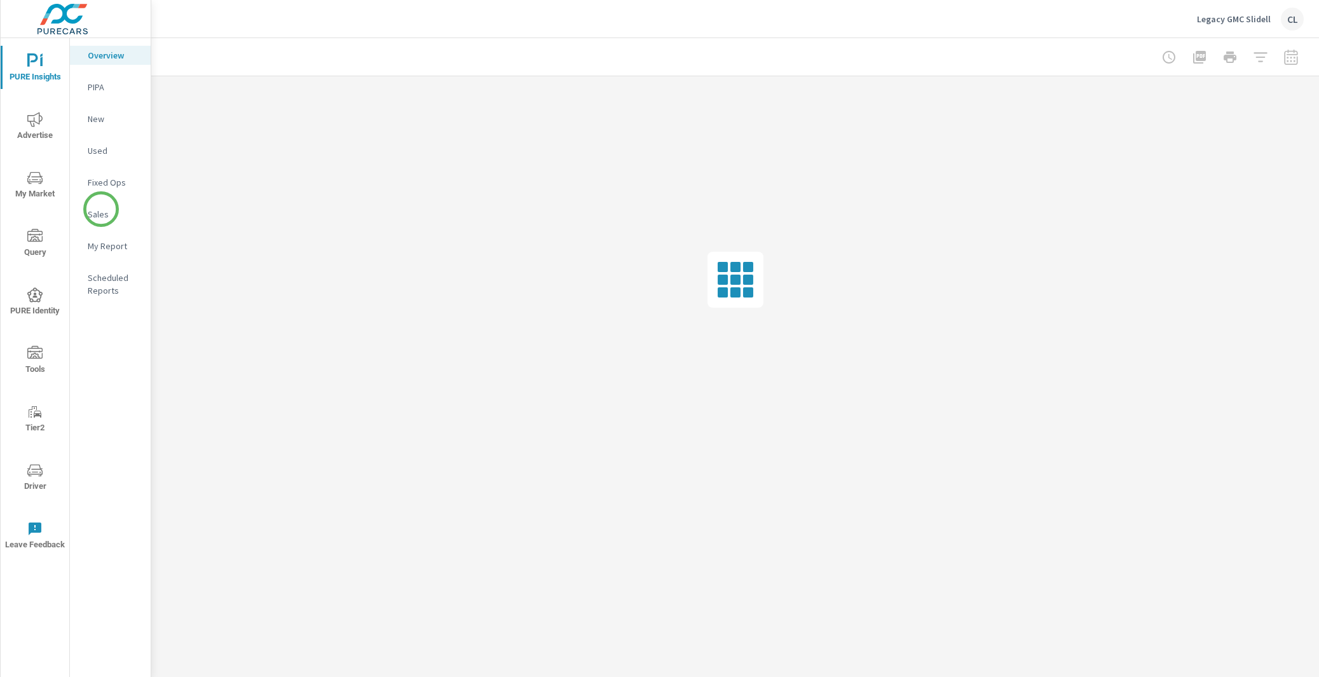
click at [104, 212] on p "Sales" at bounding box center [114, 214] width 53 height 13
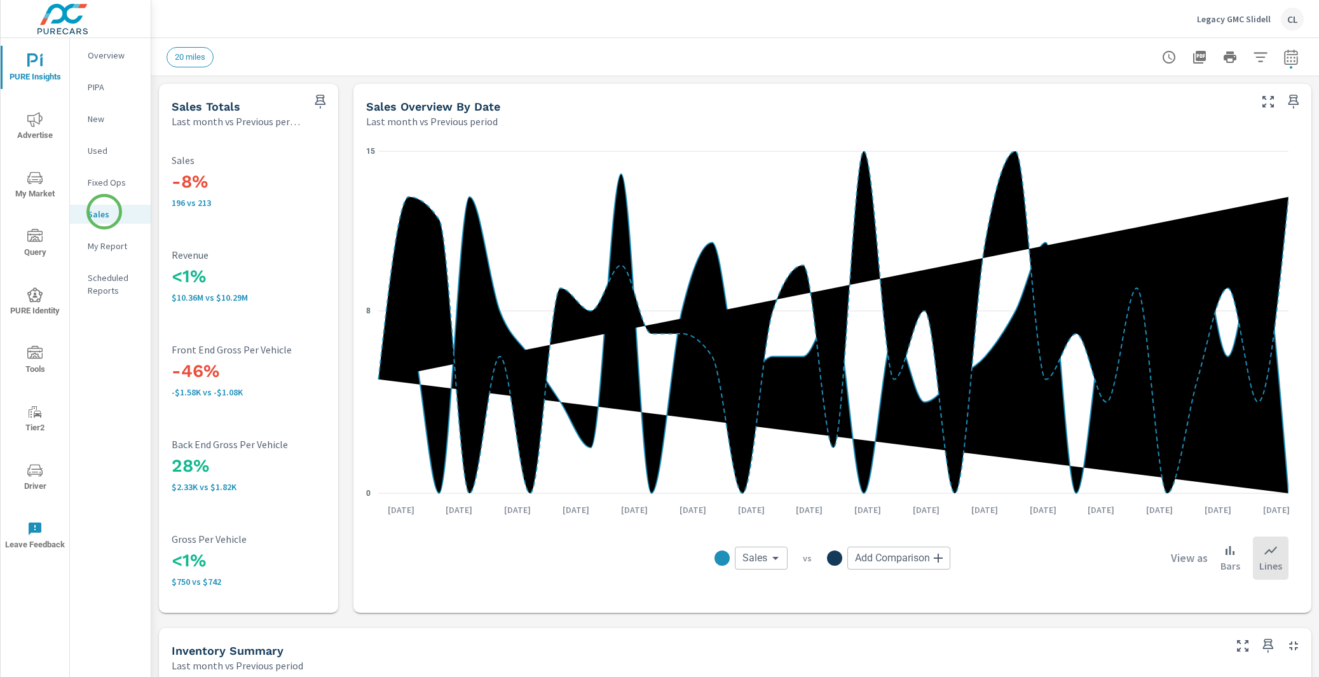
scroll to position [1, 0]
click at [1287, 60] on icon "button" at bounding box center [1291, 59] width 8 height 5
select select "Last month"
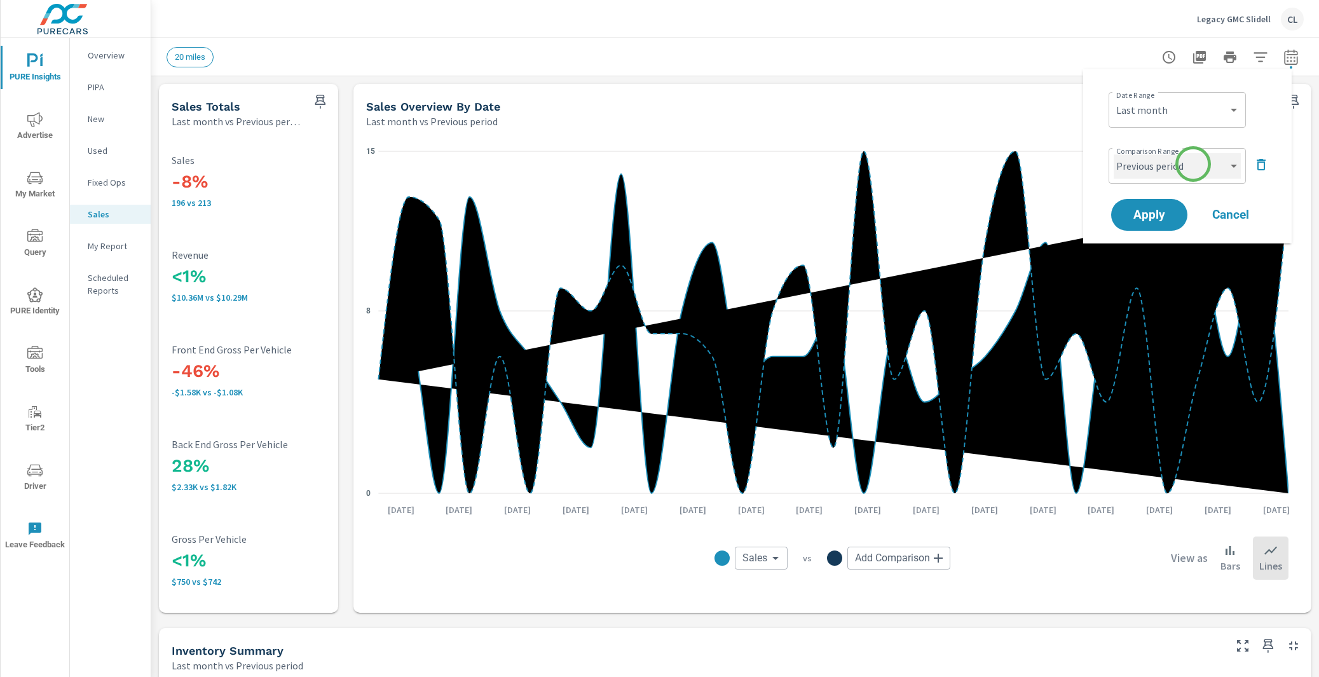
click at [1193, 164] on select "Custom Previous period Previous month Previous year" at bounding box center [1177, 165] width 127 height 25
click at [1114, 153] on select "Custom Previous period Previous month Previous year" at bounding box center [1177, 165] width 127 height 25
select select "Previous year"
click at [1164, 210] on span "Apply" at bounding box center [1149, 215] width 52 height 12
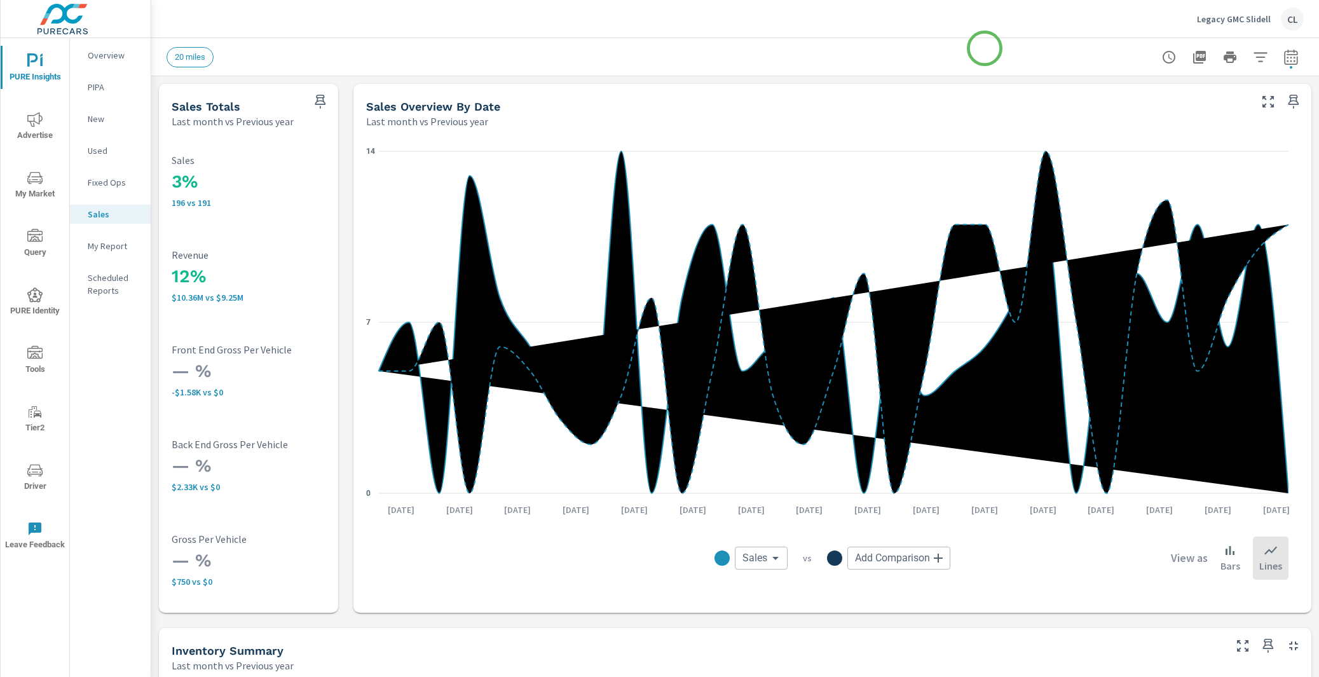
scroll to position [1, 0]
click at [32, 130] on span "Advertise" at bounding box center [34, 127] width 61 height 31
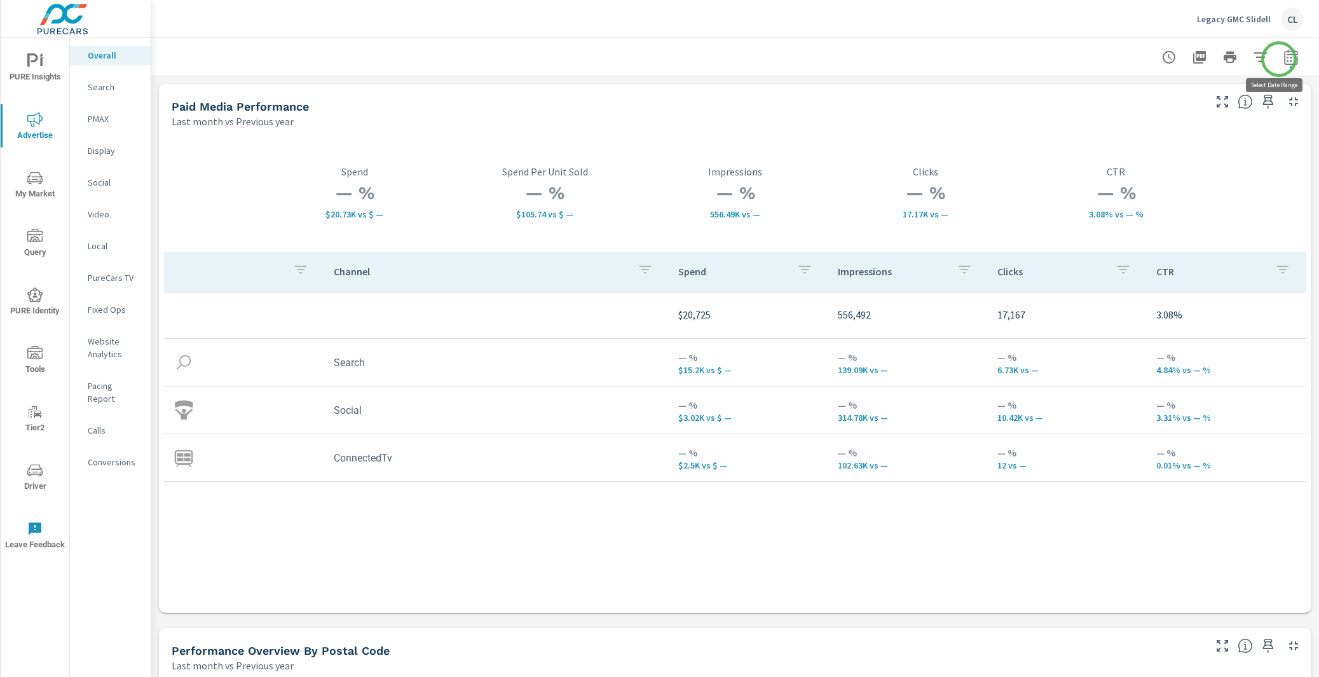
click at [1283, 59] on icon "button" at bounding box center [1290, 57] width 15 height 15
select select "Last month"
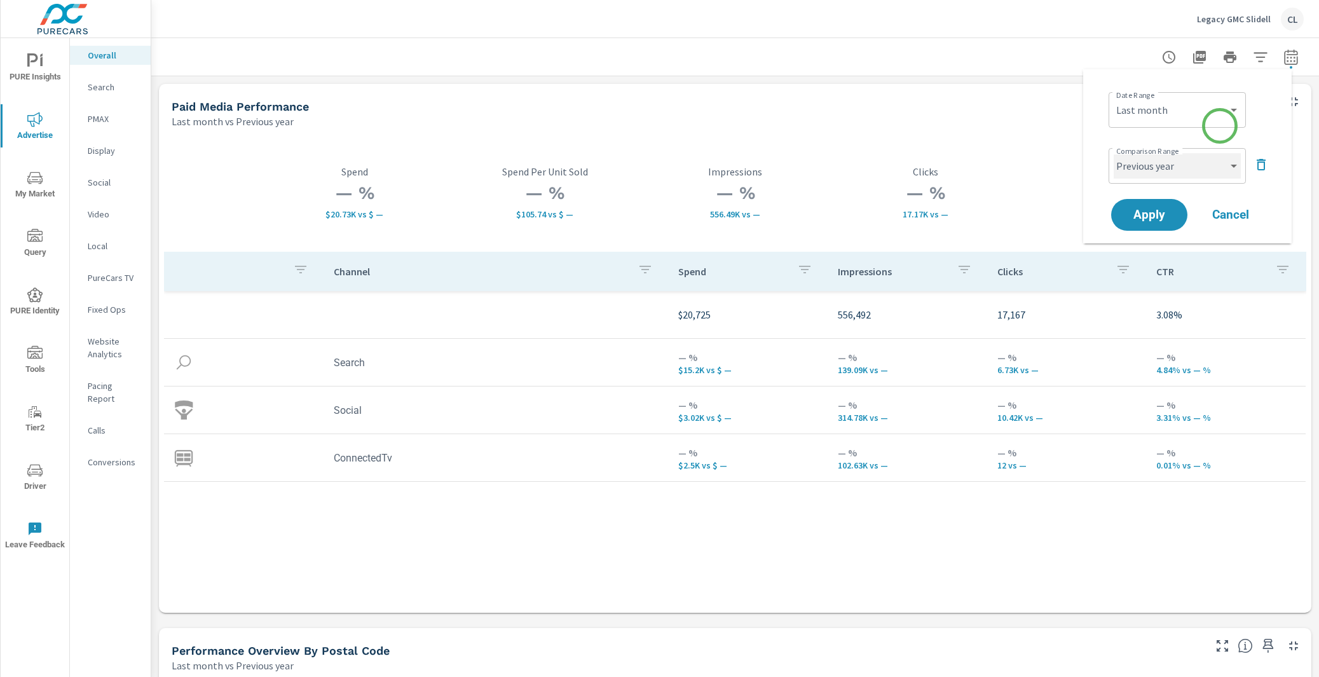
click at [1200, 165] on select "Custom Previous period Previous month Previous year" at bounding box center [1177, 165] width 127 height 25
click at [1114, 153] on select "Custom Previous period Previous month Previous year" at bounding box center [1177, 165] width 127 height 25
select select "Previous month"
click at [1156, 209] on span "Apply" at bounding box center [1149, 215] width 52 height 12
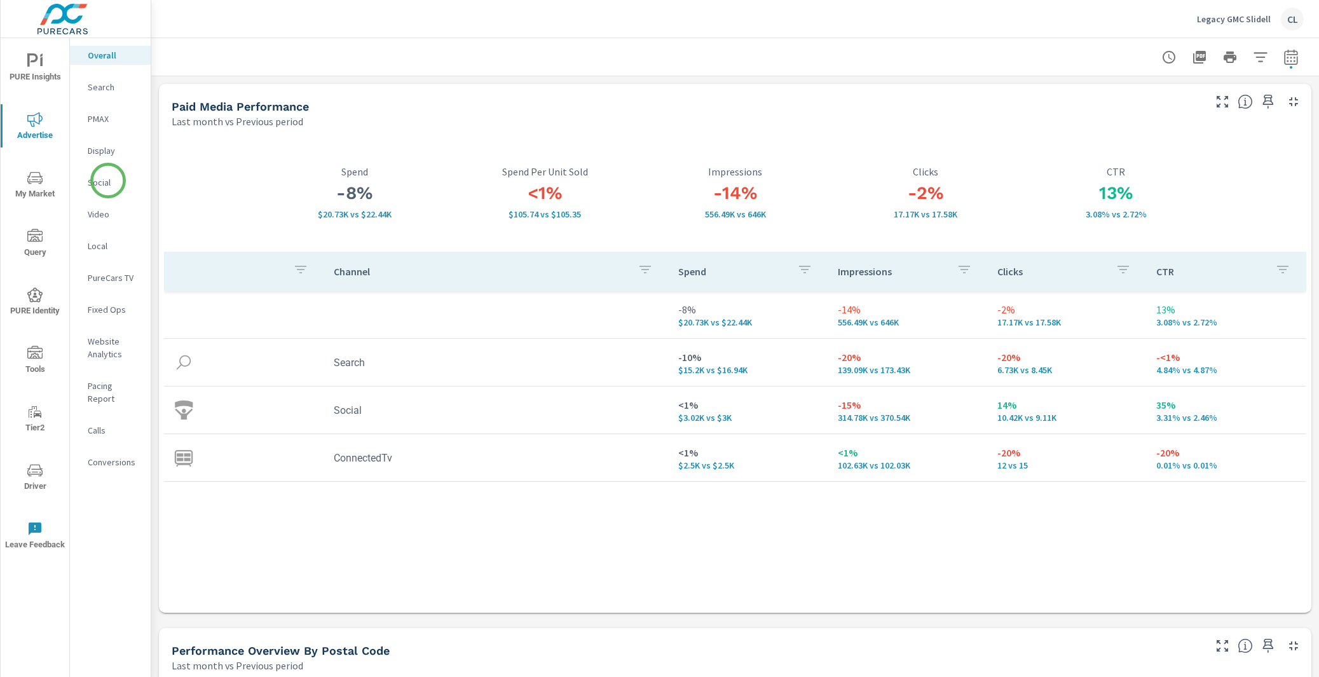
click at [108, 181] on p "Social" at bounding box center [114, 182] width 53 height 13
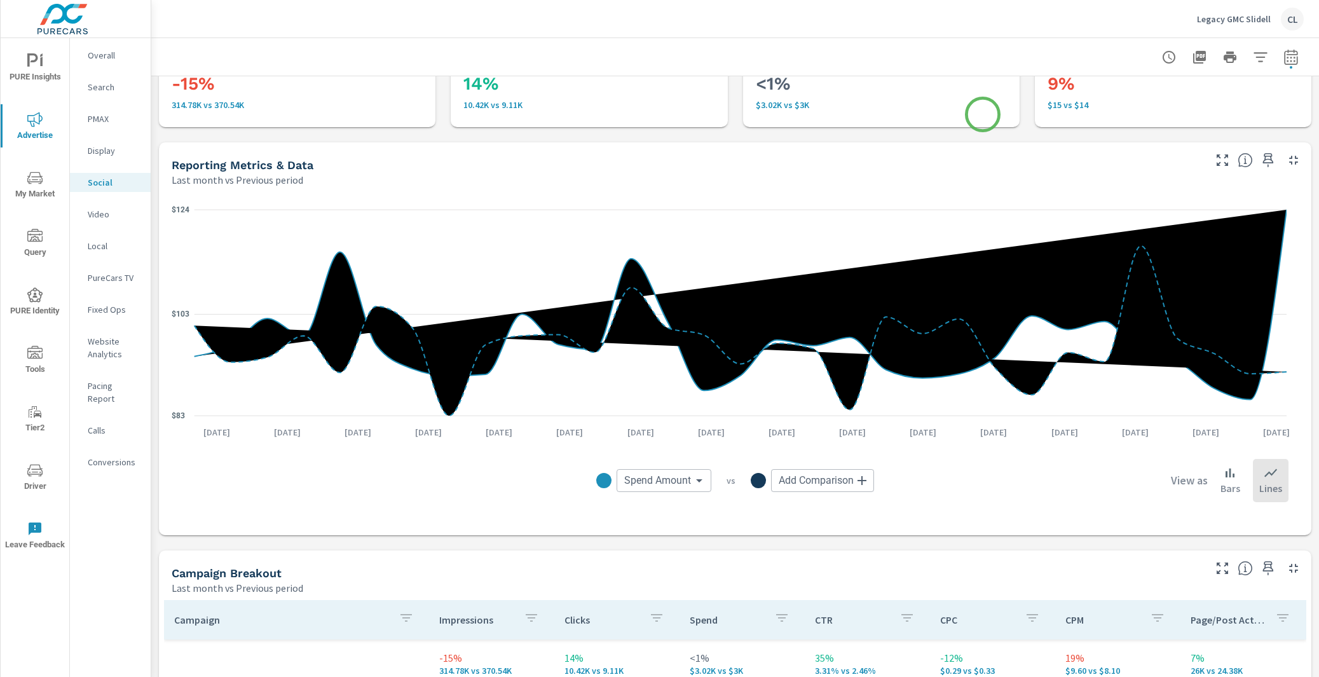
scroll to position [488, 0]
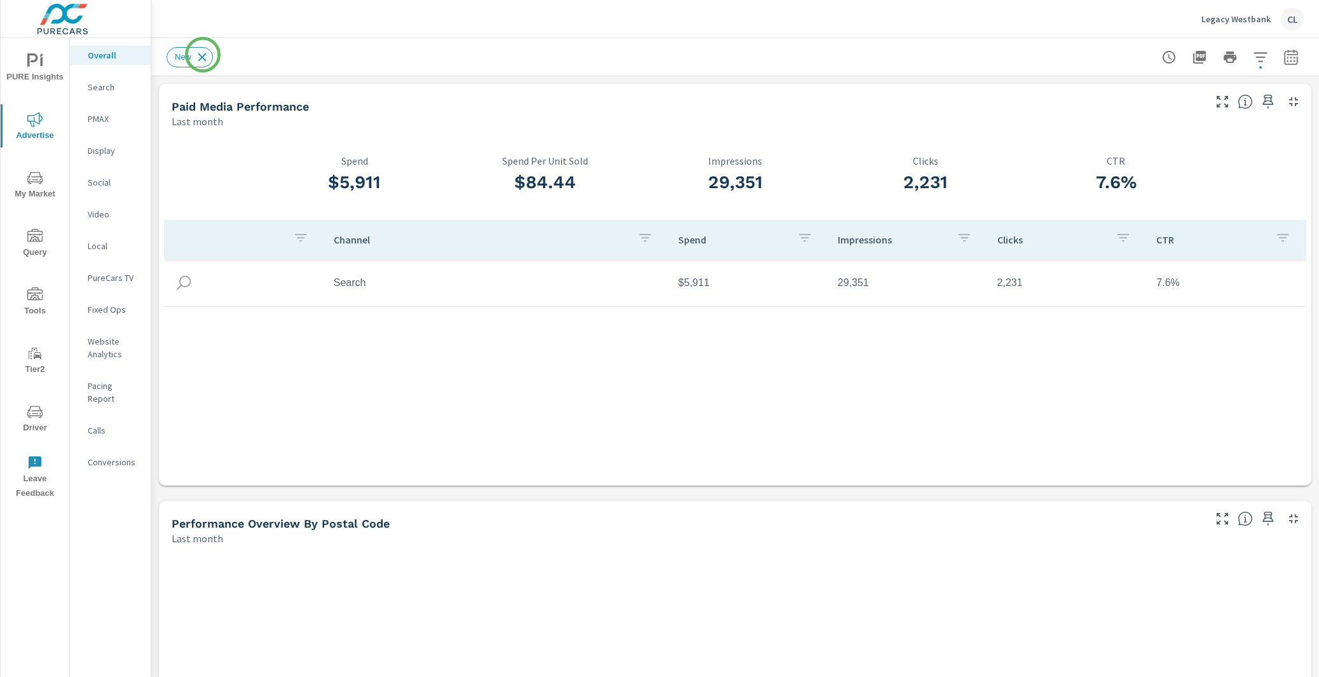
click at [203, 55] on icon at bounding box center [202, 57] width 14 height 14
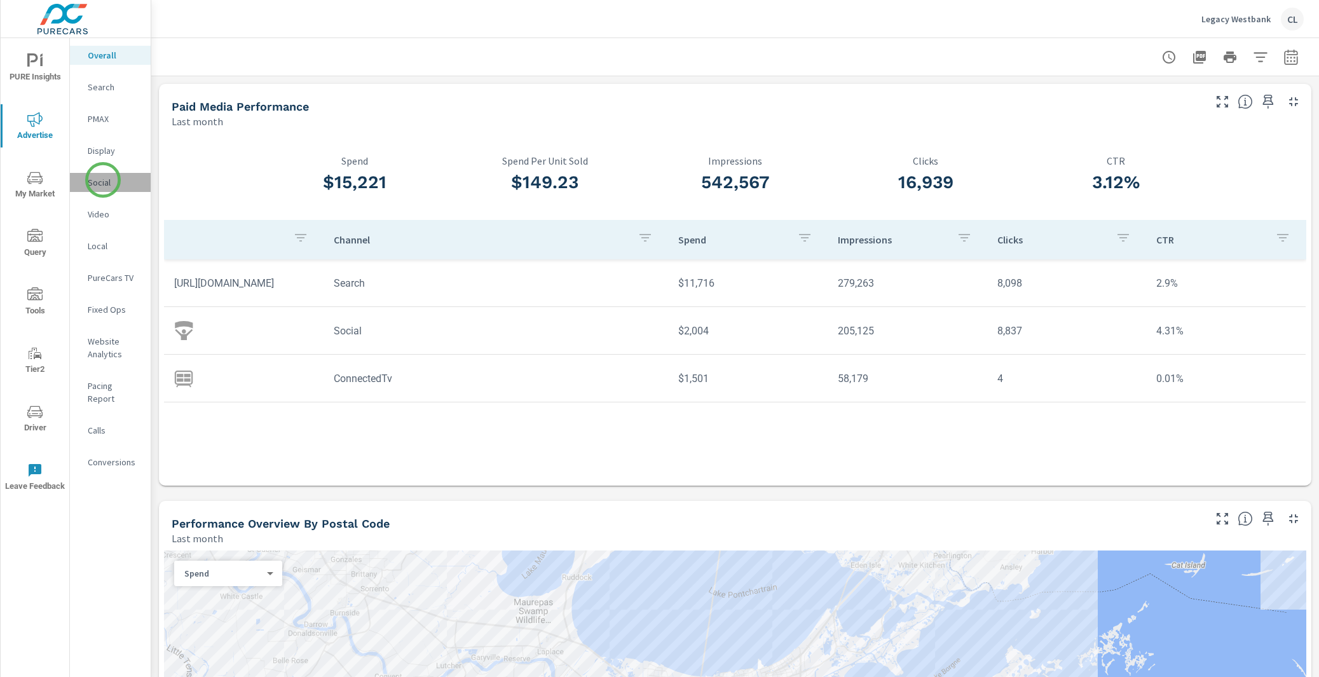
click at [103, 180] on p "Social" at bounding box center [114, 182] width 53 height 13
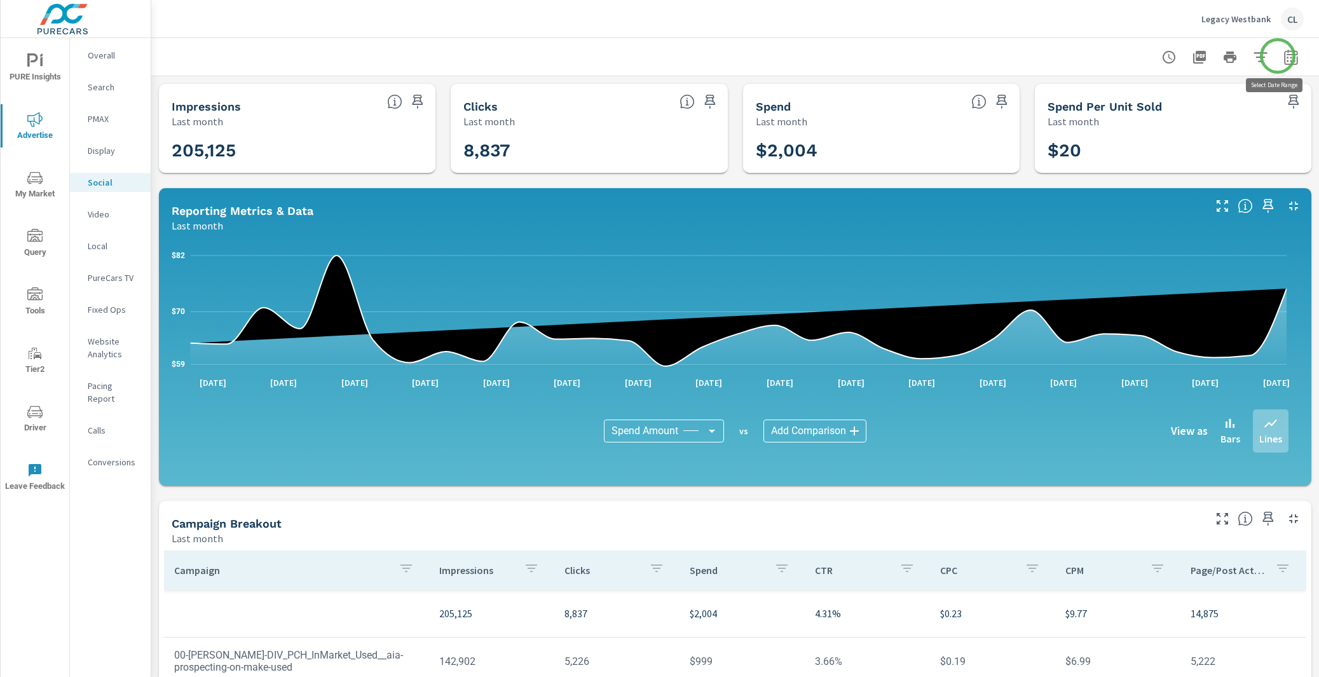
click at [1283, 56] on icon "button" at bounding box center [1290, 57] width 15 height 15
select select "Last month"
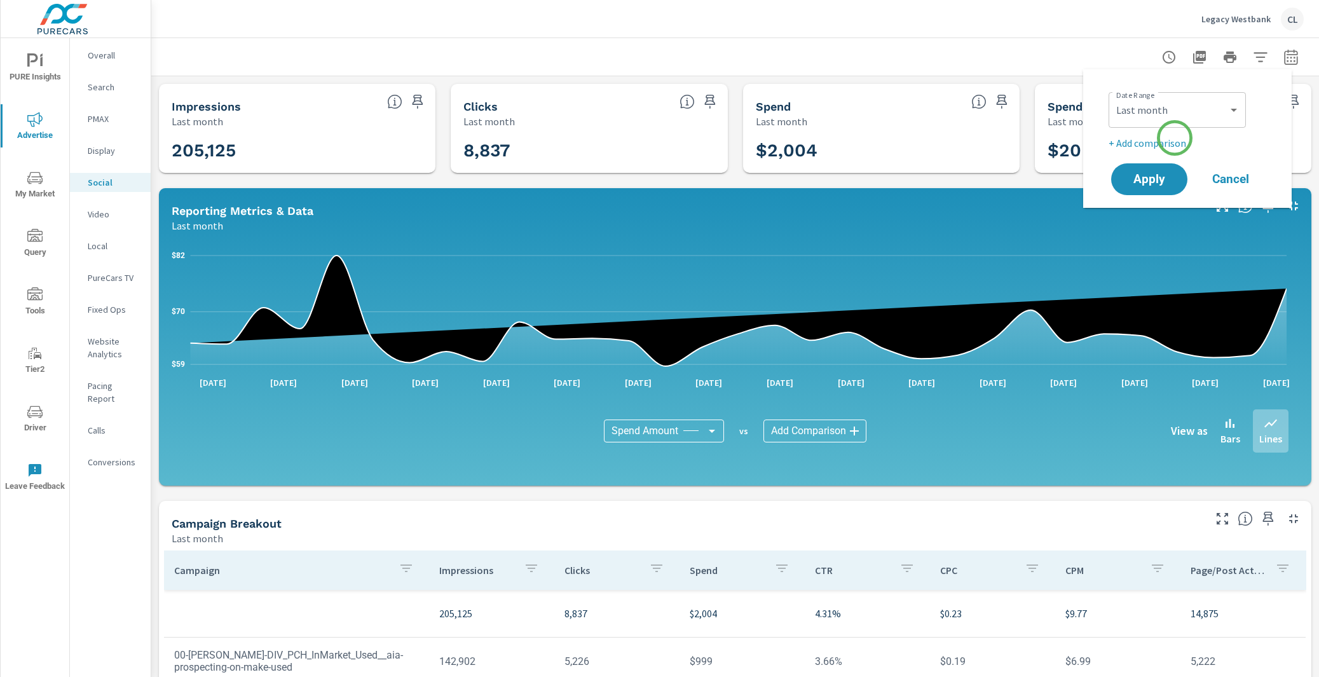
click at [1169, 140] on p "+ Add comparison" at bounding box center [1190, 142] width 163 height 15
select select "Previous period"
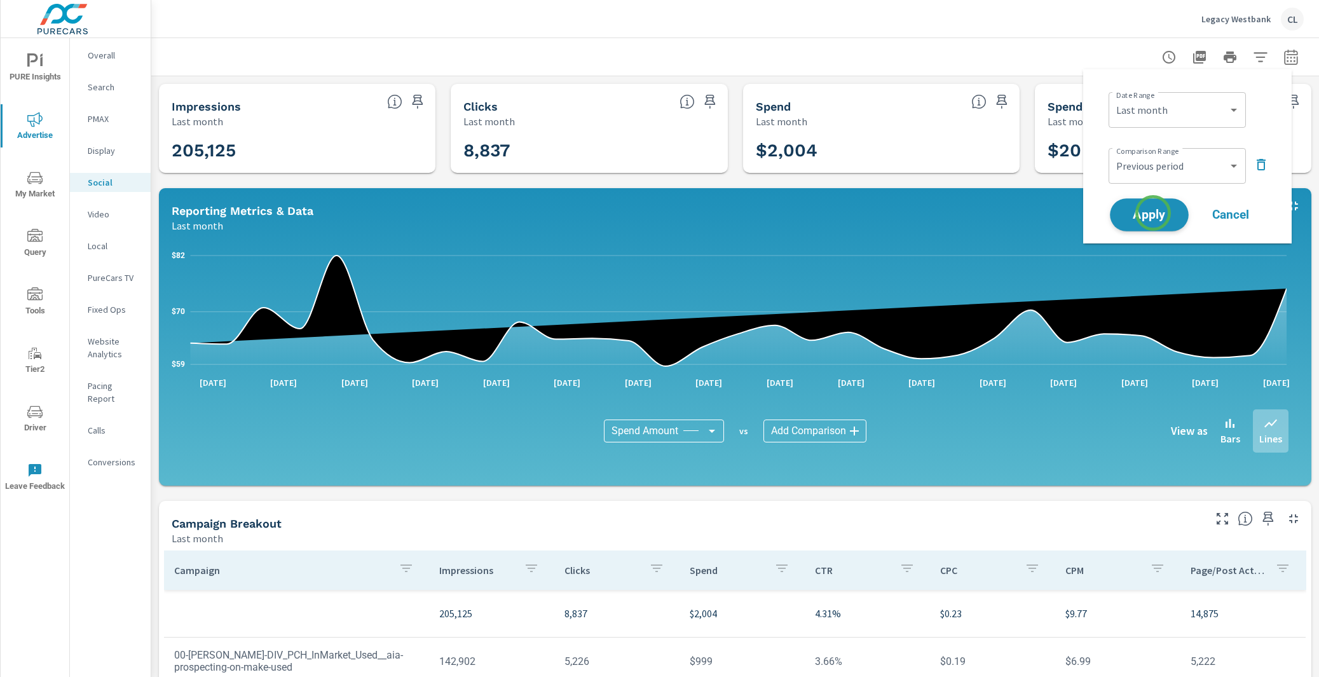
click at [1153, 213] on span "Apply" at bounding box center [1149, 215] width 52 height 12
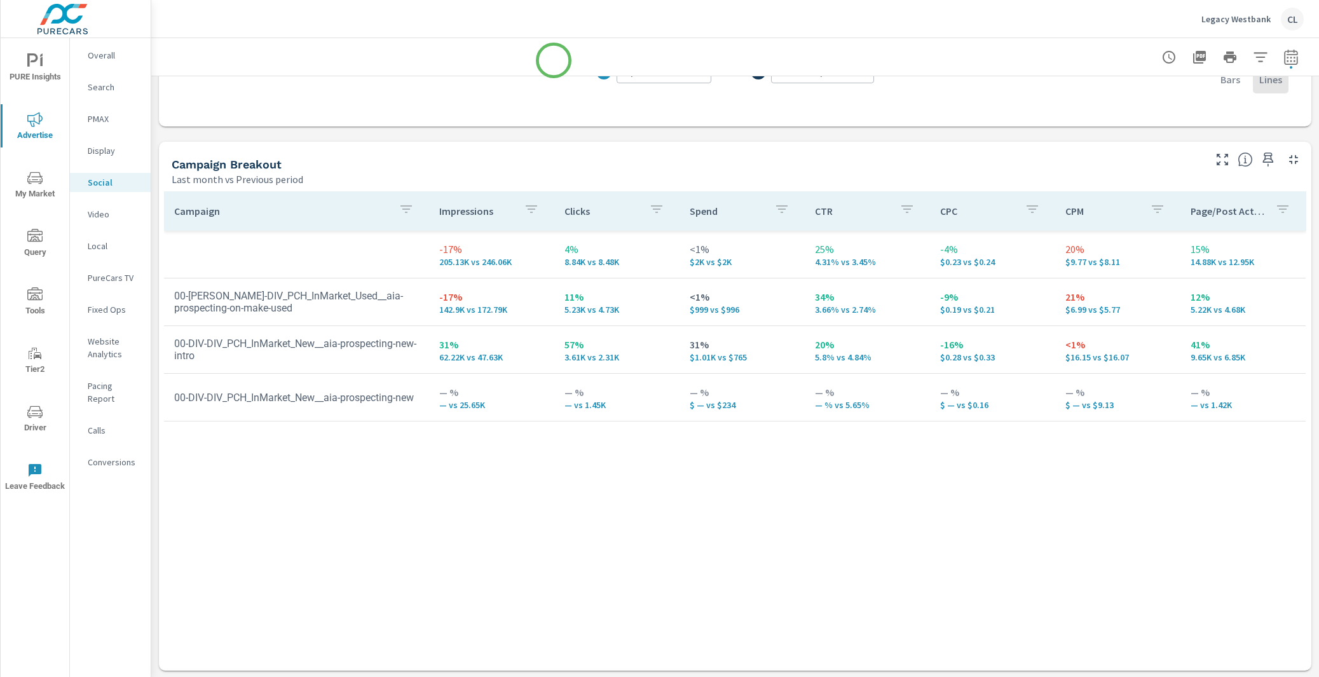
scroll to position [488, 0]
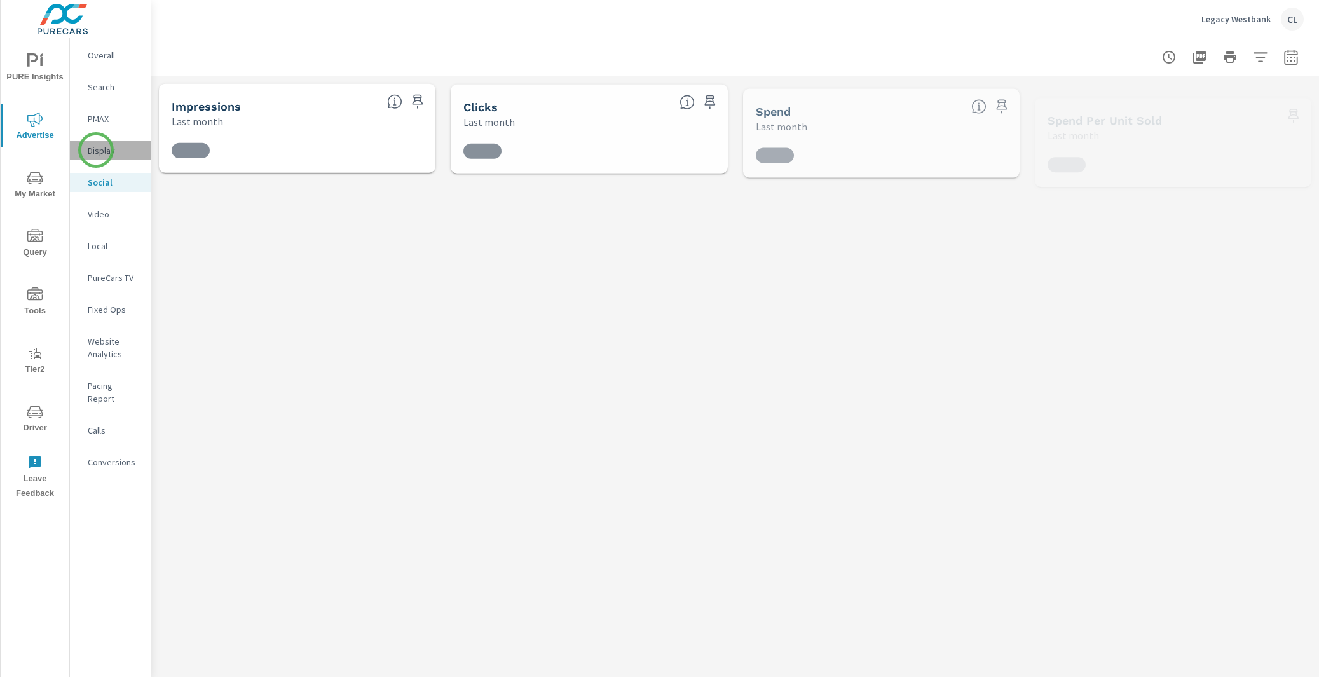
click at [96, 150] on p "Display" at bounding box center [114, 150] width 53 height 13
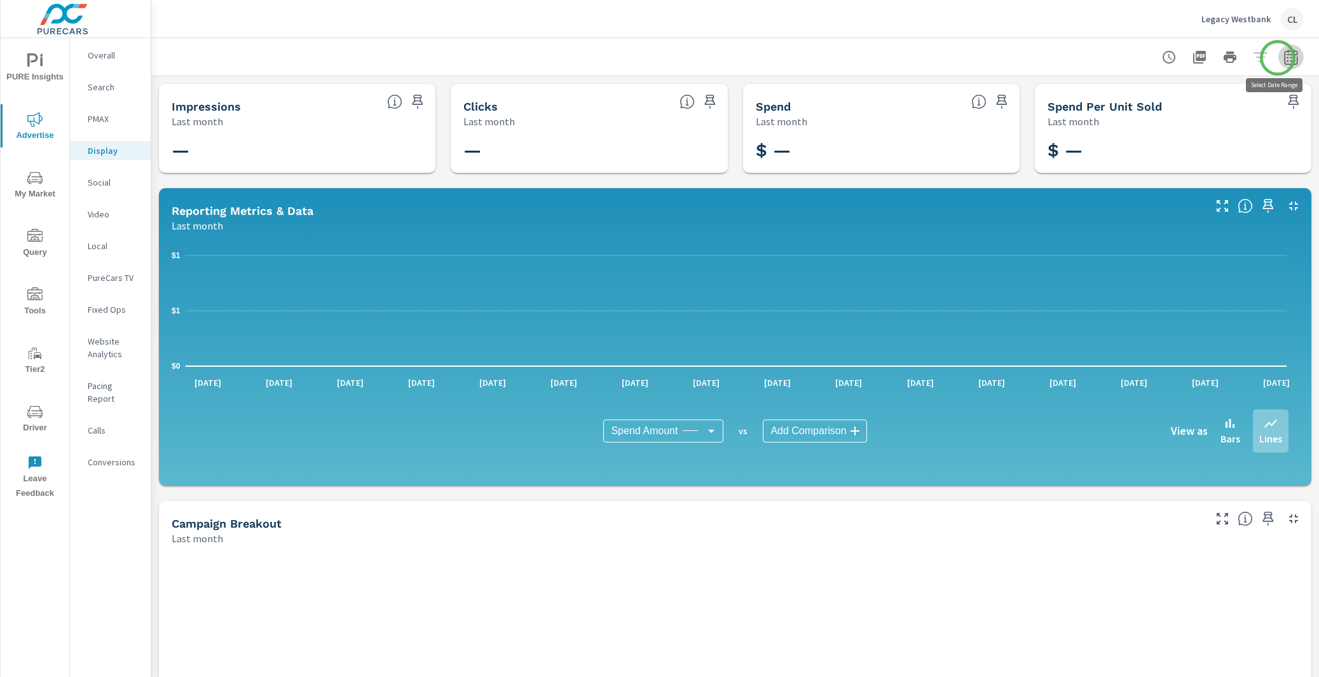
click at [1283, 58] on icon "button" at bounding box center [1290, 57] width 15 height 15
select select "Last month"
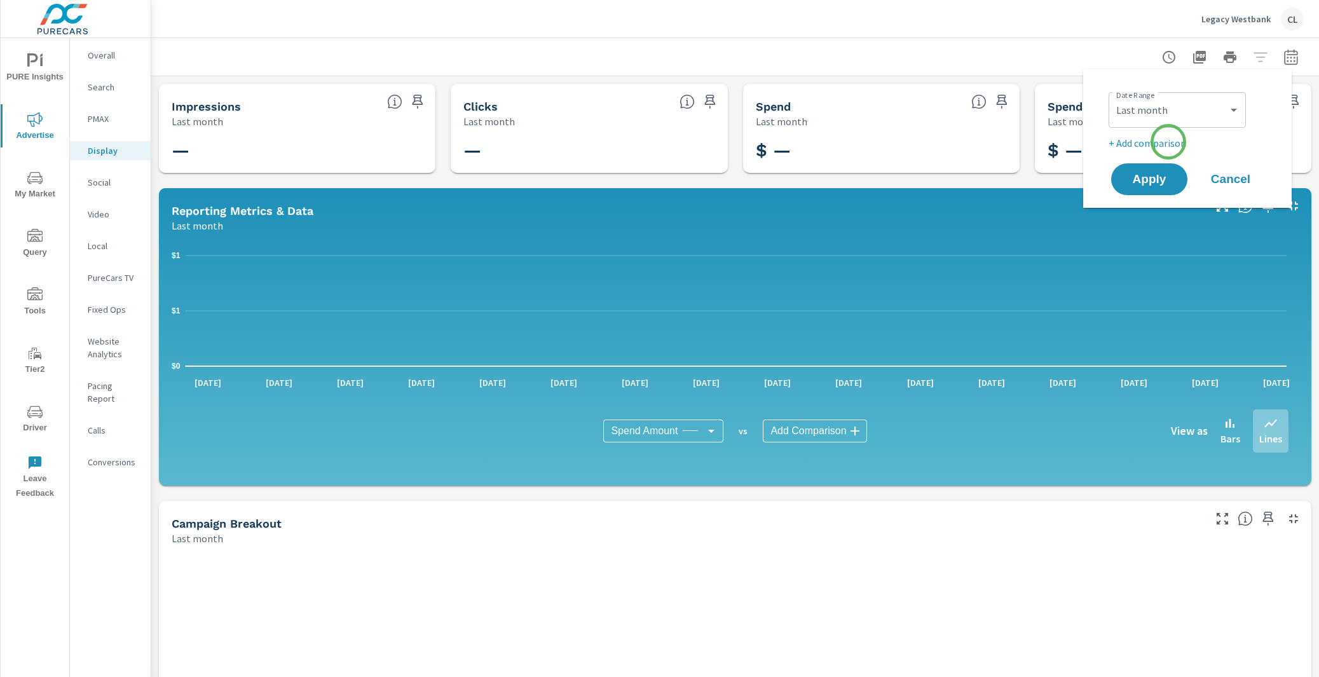
click at [1168, 142] on p "+ Add comparison" at bounding box center [1190, 142] width 163 height 15
select select "Previous period"
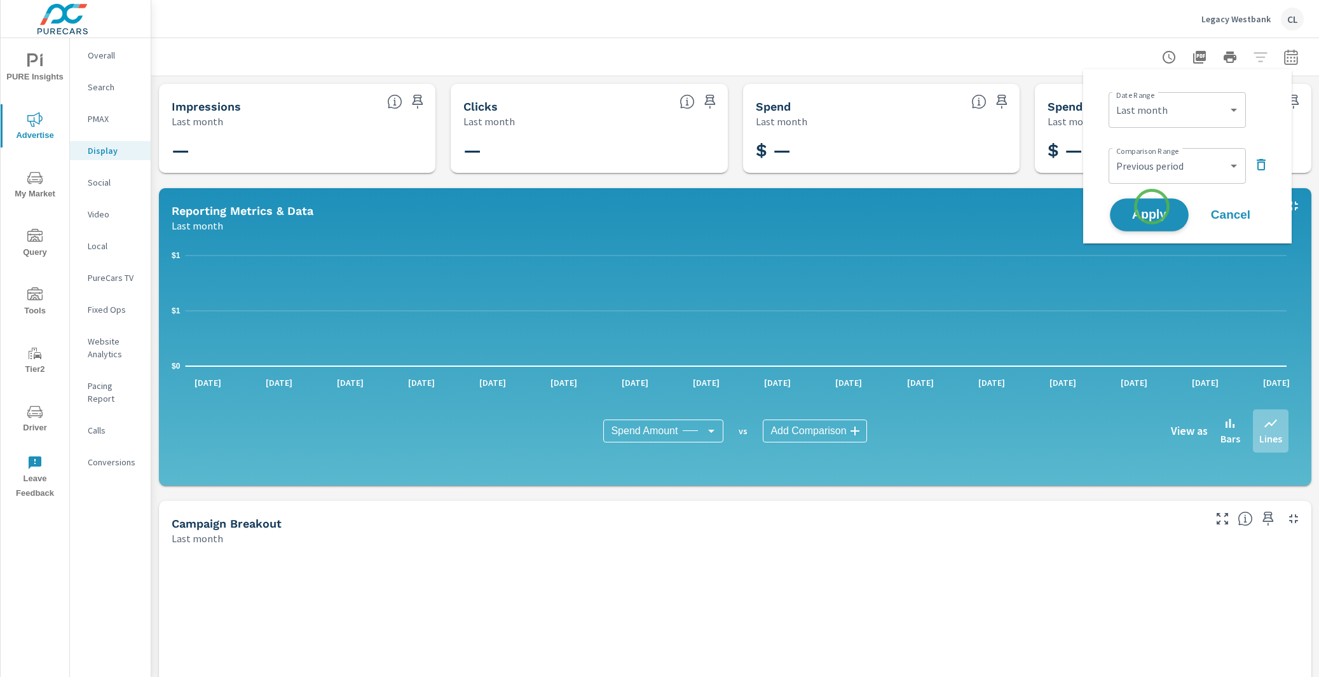
click at [1151, 212] on span "Apply" at bounding box center [1149, 215] width 52 height 12
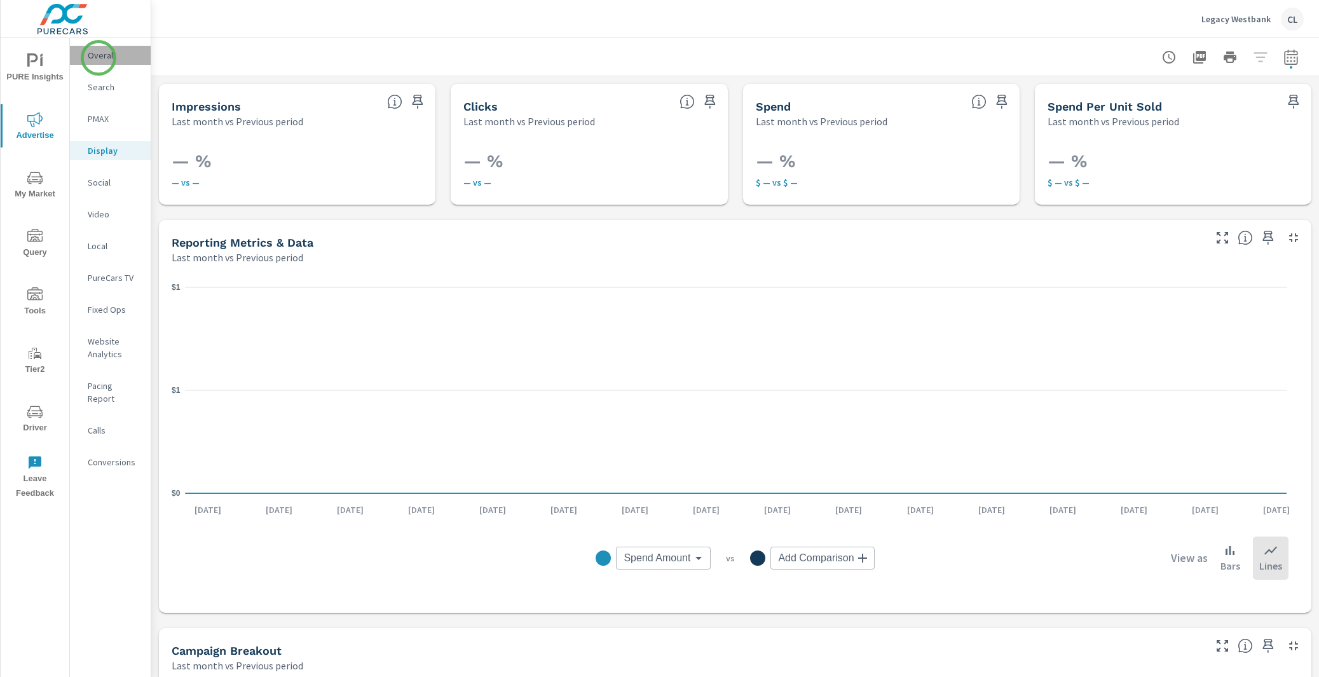
click at [99, 57] on p "Overall" at bounding box center [114, 55] width 53 height 13
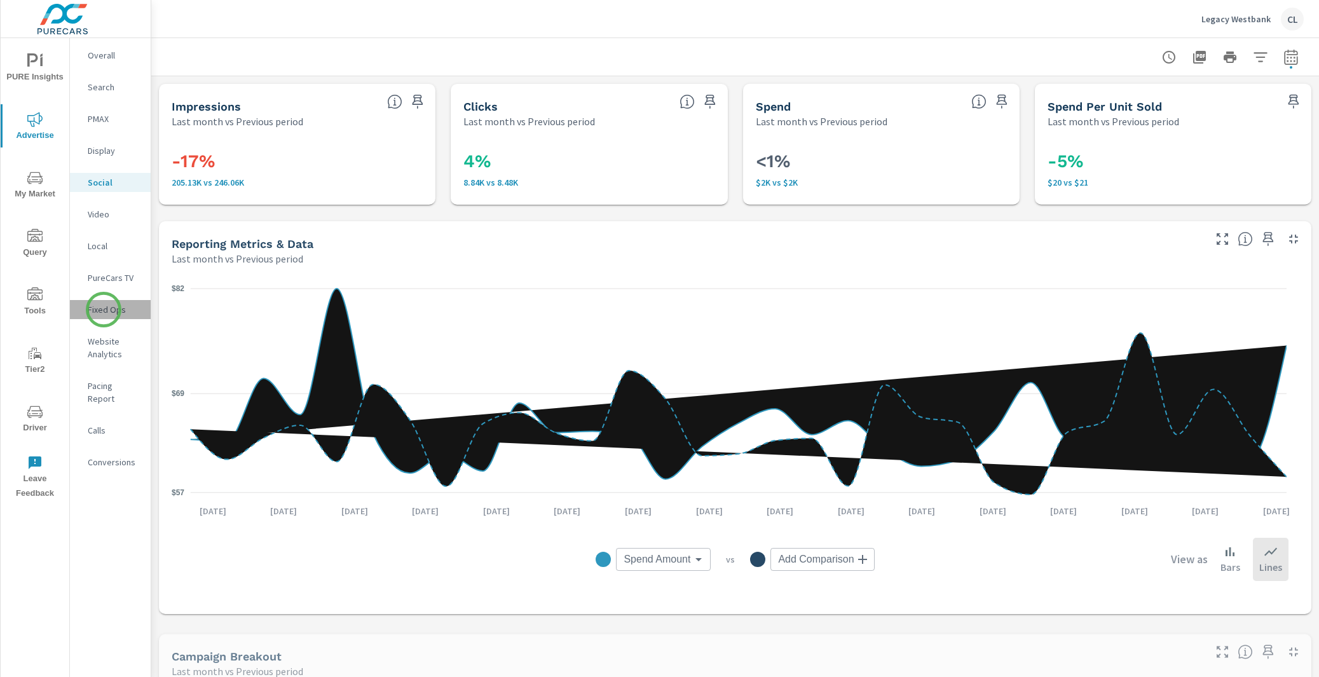
click at [104, 310] on p "Fixed Ops" at bounding box center [114, 309] width 53 height 13
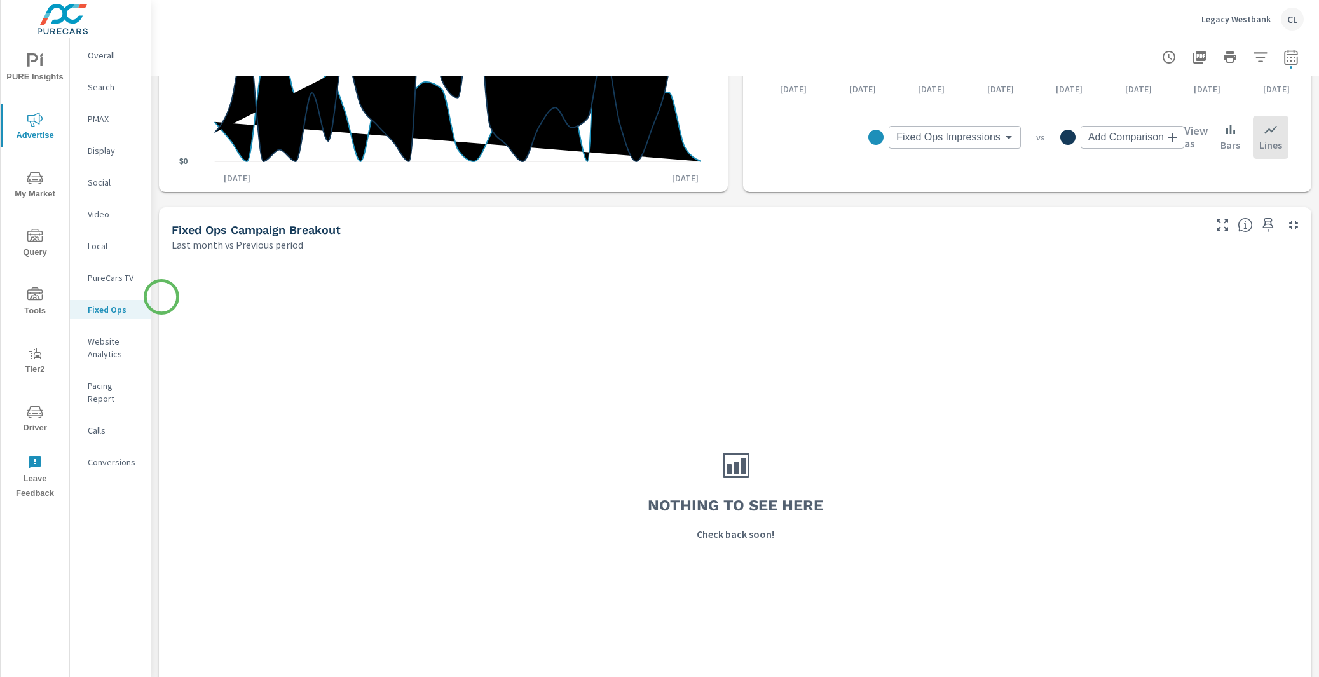
scroll to position [573, 0]
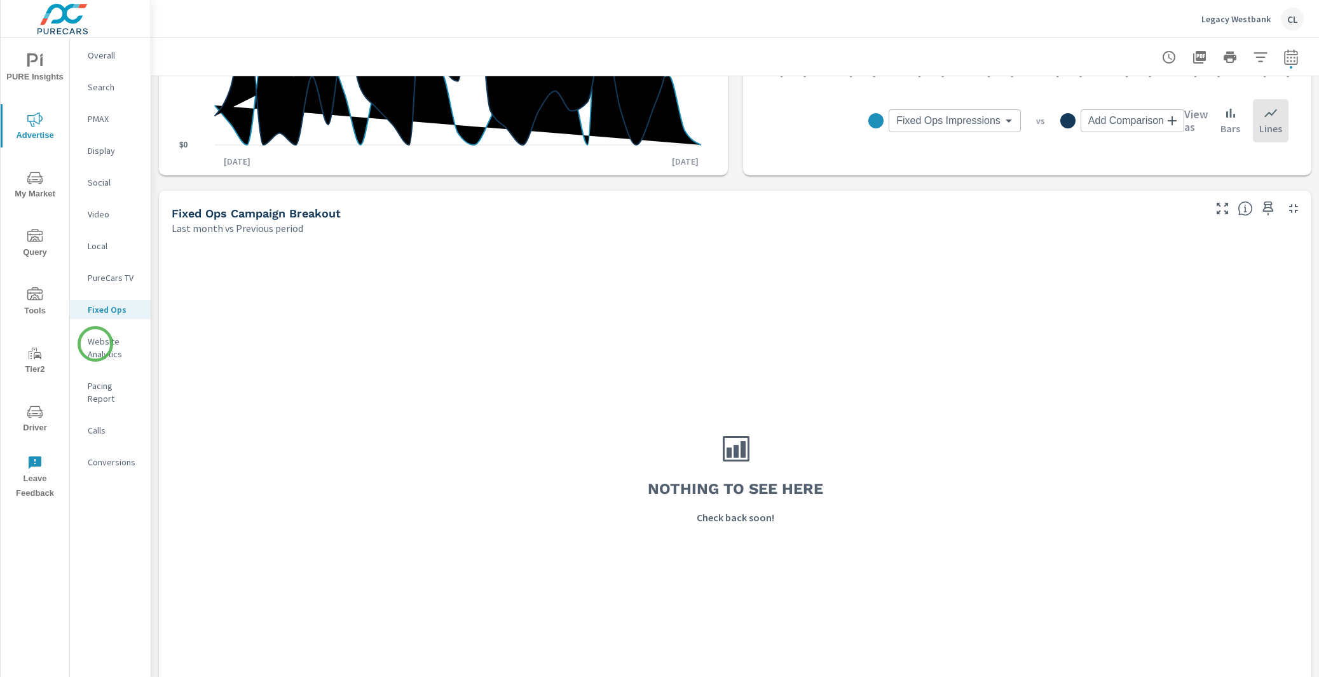
click at [95, 344] on p "Website Analytics" at bounding box center [114, 347] width 53 height 25
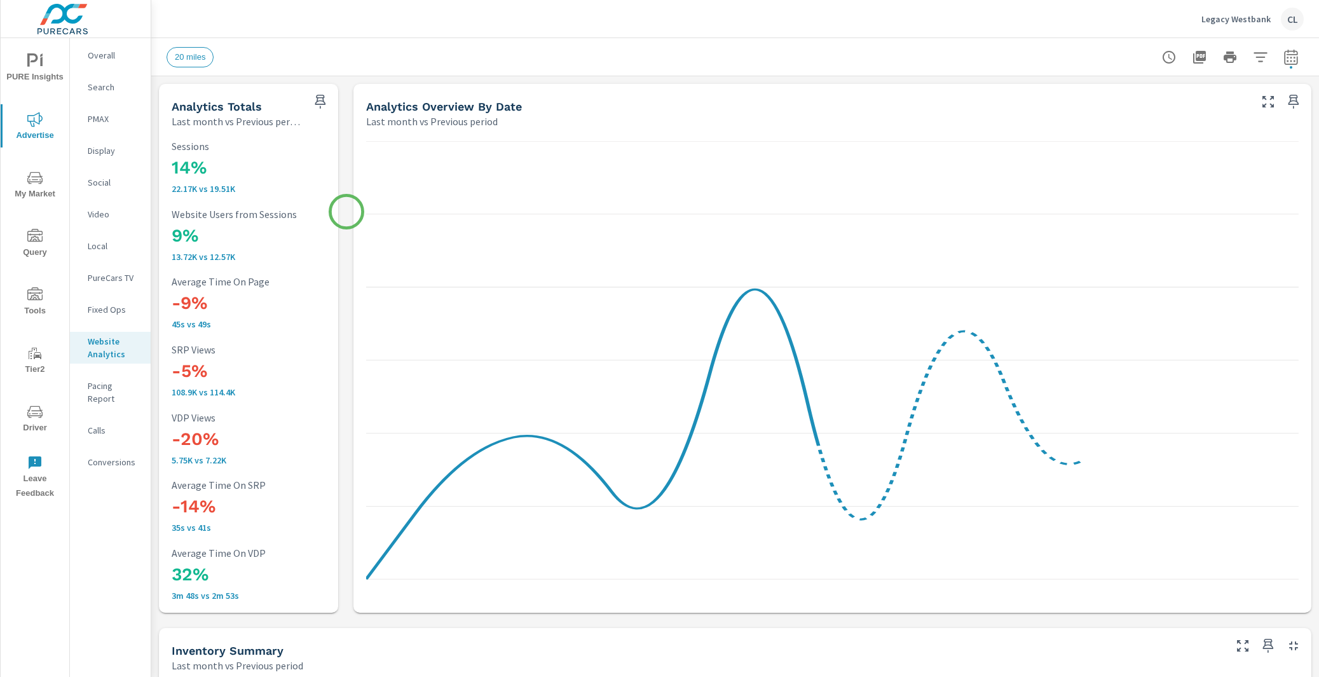
scroll to position [1, 0]
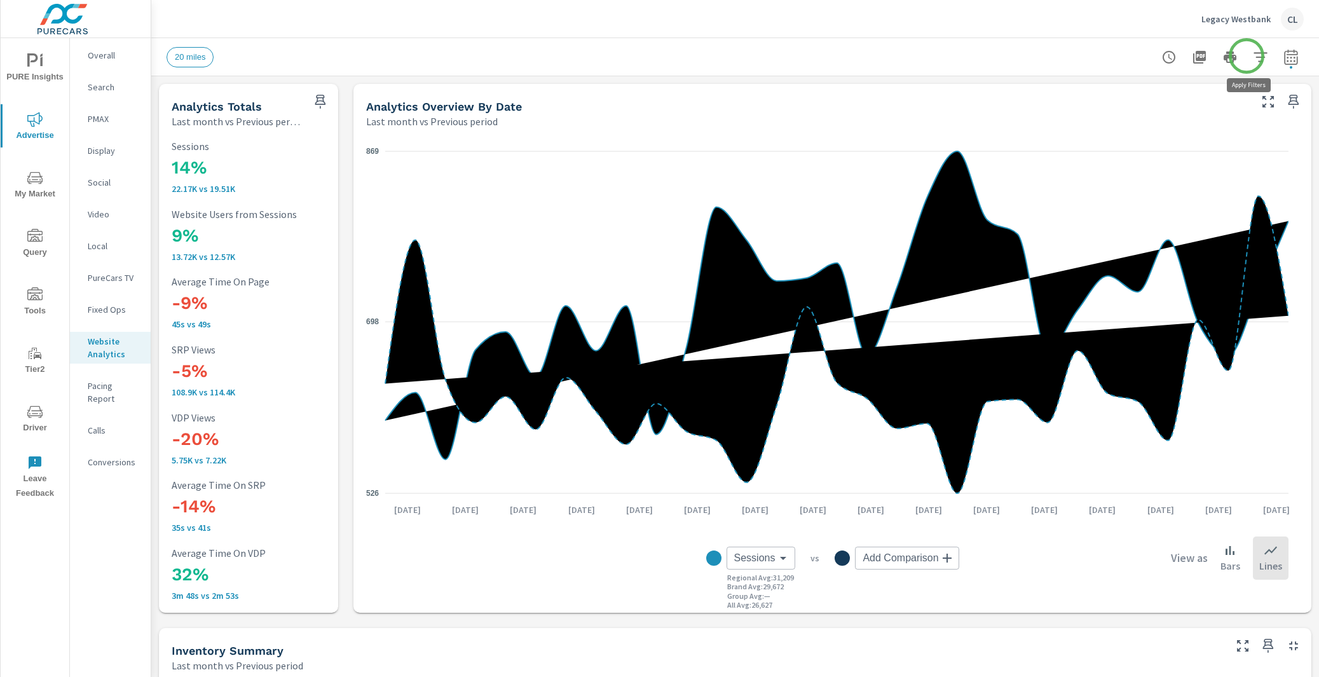
click at [1253, 56] on icon "button" at bounding box center [1260, 57] width 15 height 15
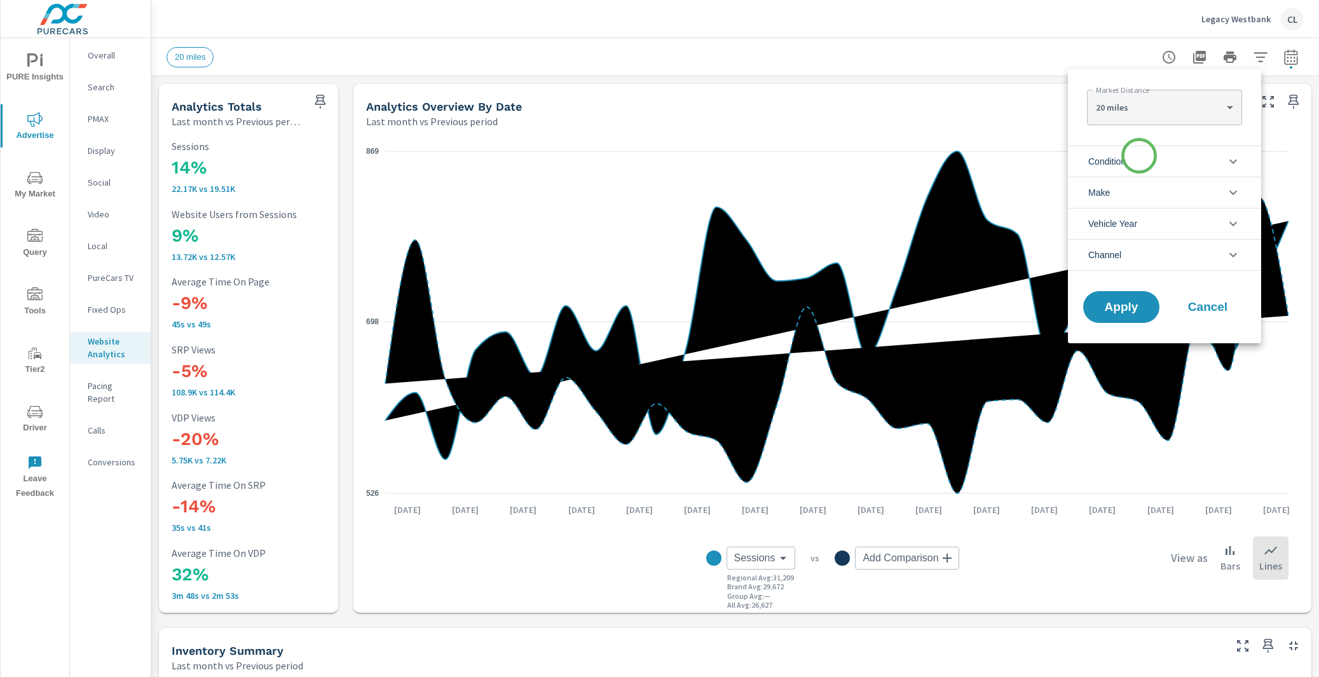
click at [1139, 156] on li "Condition" at bounding box center [1164, 161] width 193 height 31
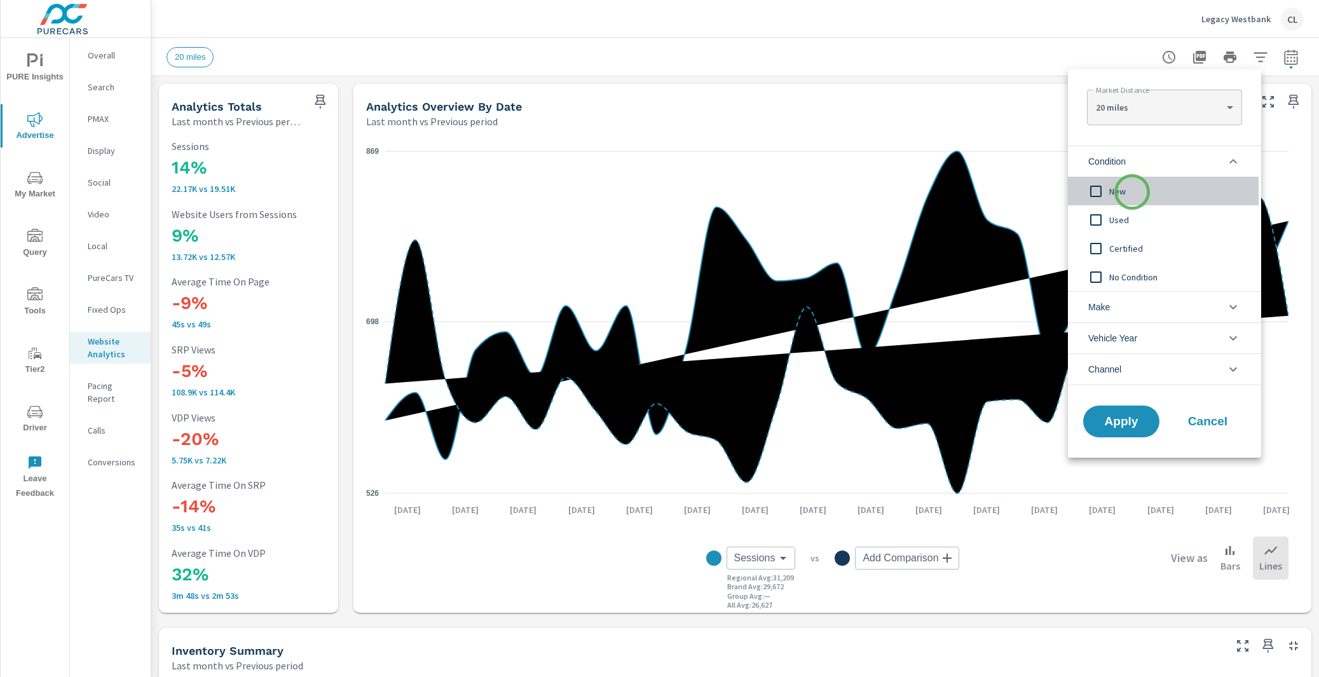
click at [1132, 192] on span "New" at bounding box center [1178, 191] width 139 height 15
click at [1135, 303] on li "Make" at bounding box center [1164, 306] width 193 height 31
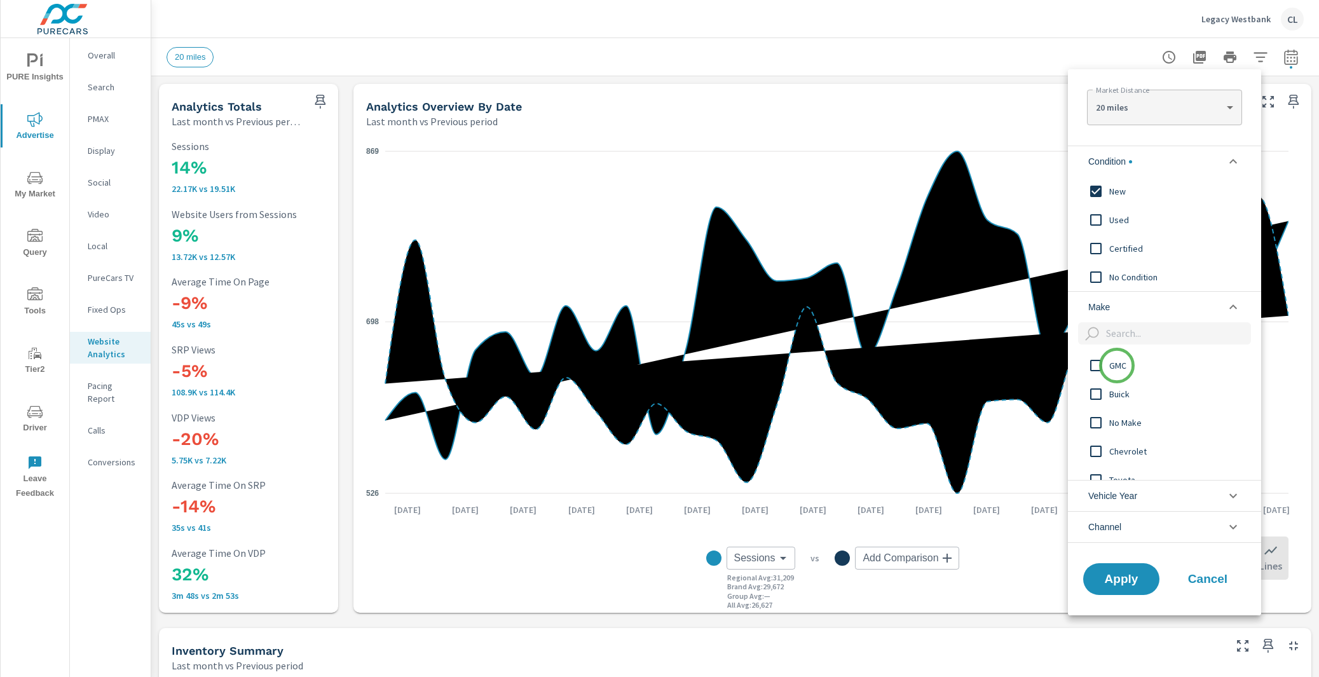
click at [1117, 366] on span "GMC" at bounding box center [1178, 365] width 139 height 15
click at [1117, 390] on span "Buick" at bounding box center [1178, 394] width 139 height 15
click at [1114, 577] on span "Apply" at bounding box center [1121, 579] width 52 height 12
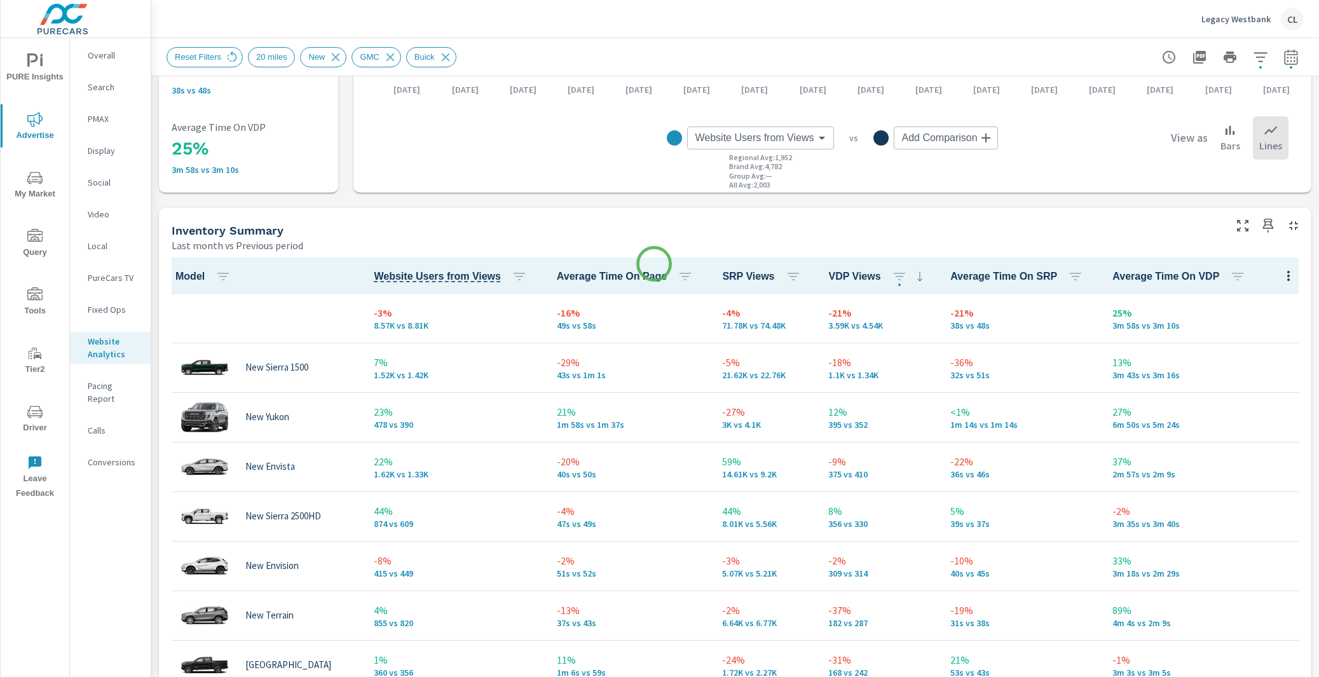
scroll to position [421, 0]
click at [892, 272] on icon "button" at bounding box center [899, 275] width 15 height 15
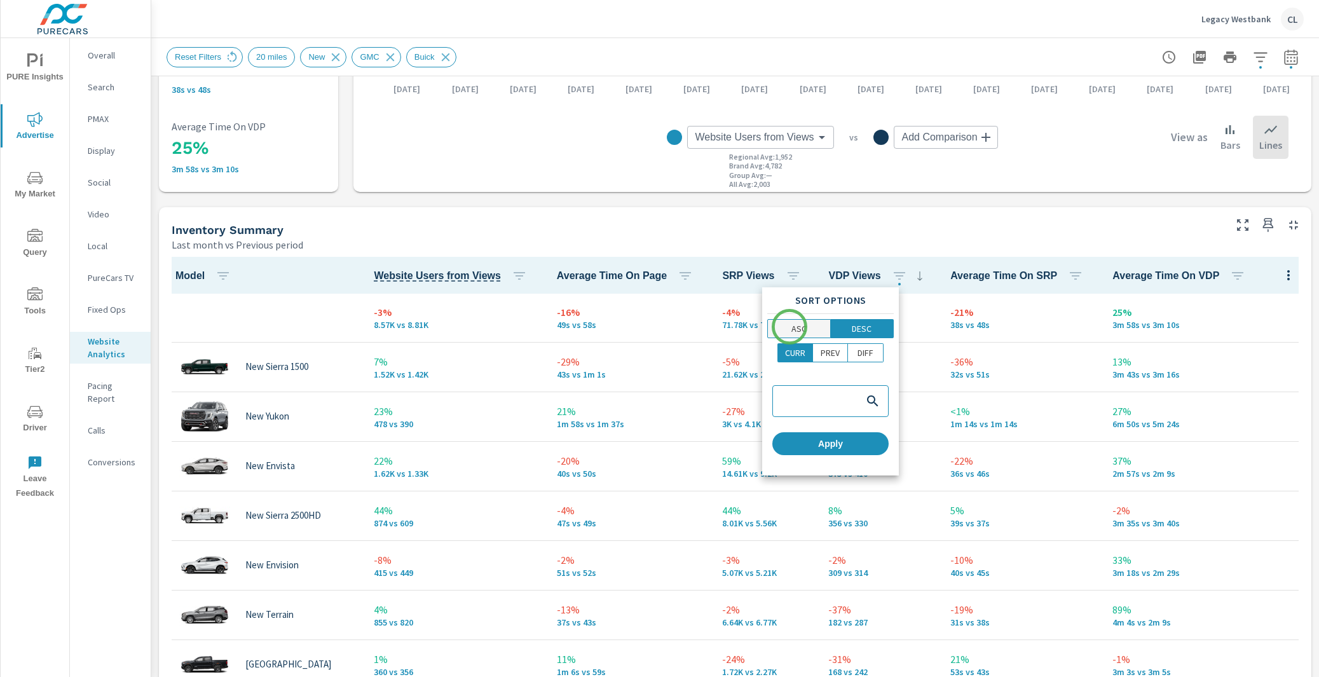
click at [790, 327] on span "ASC" at bounding box center [799, 328] width 55 height 13
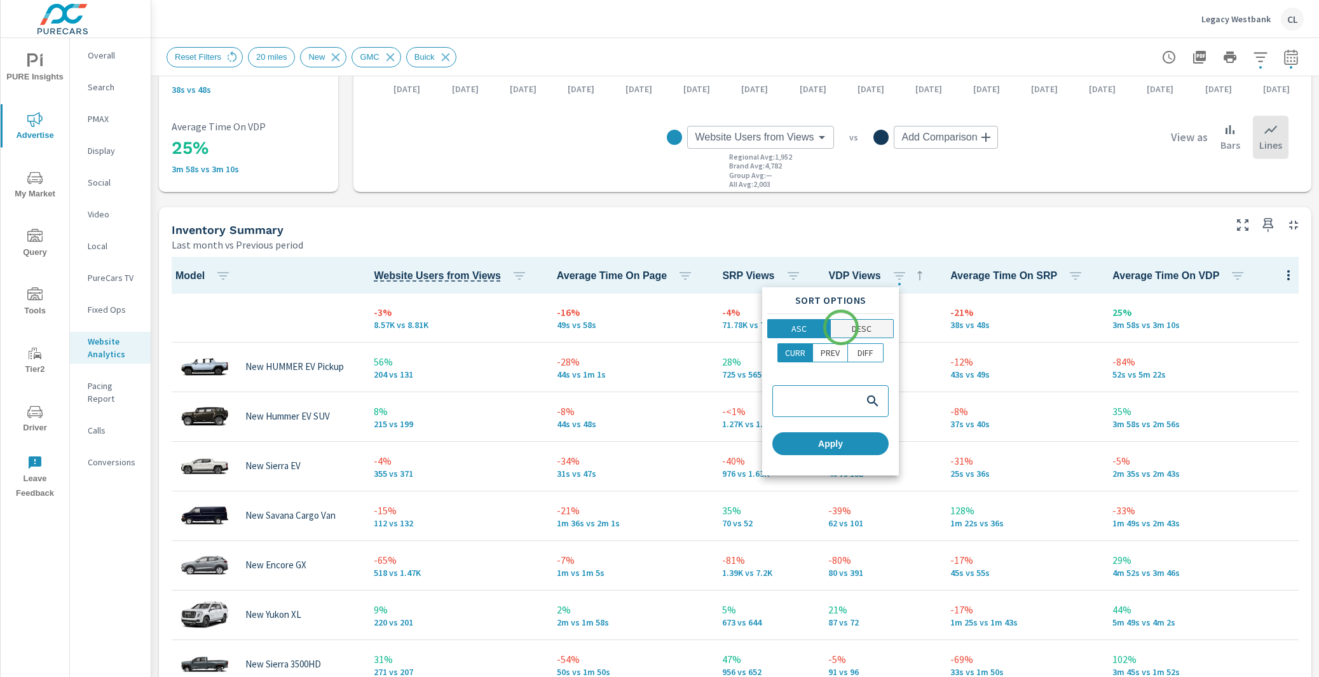
click at [842, 327] on span "DESC" at bounding box center [862, 328] width 55 height 13
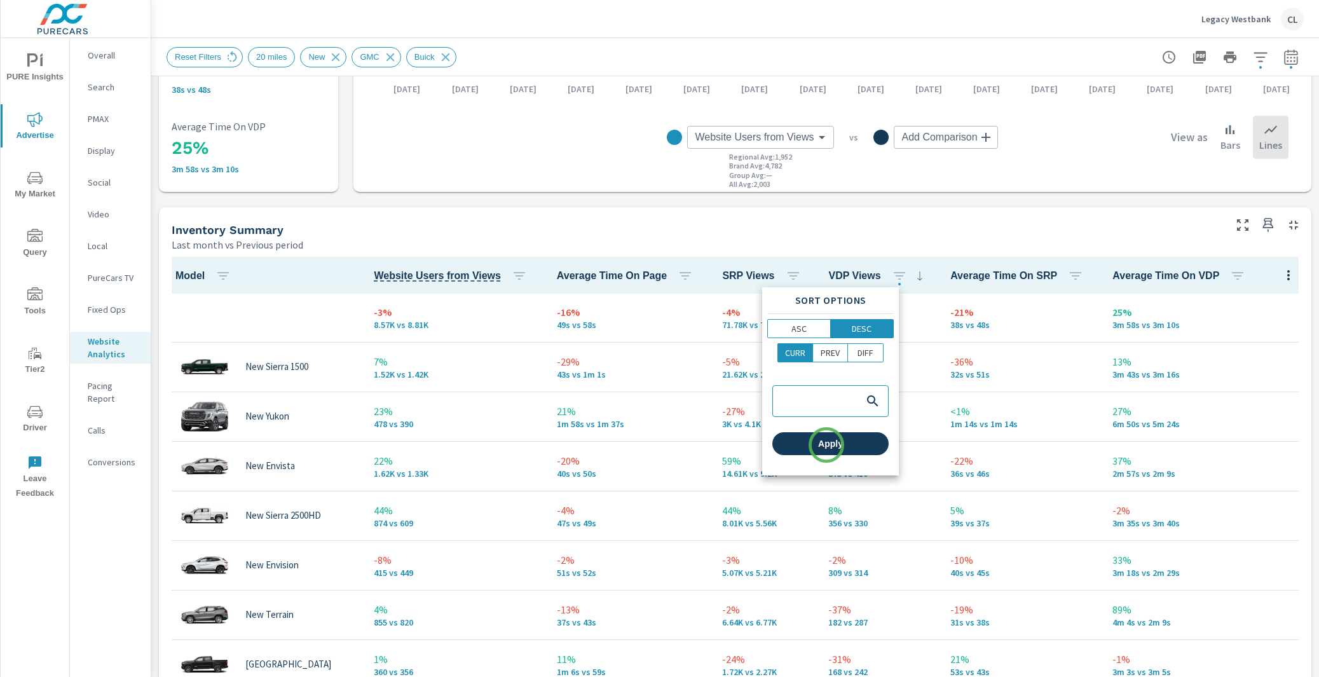
click at [826, 445] on span "Apply" at bounding box center [830, 443] width 106 height 11
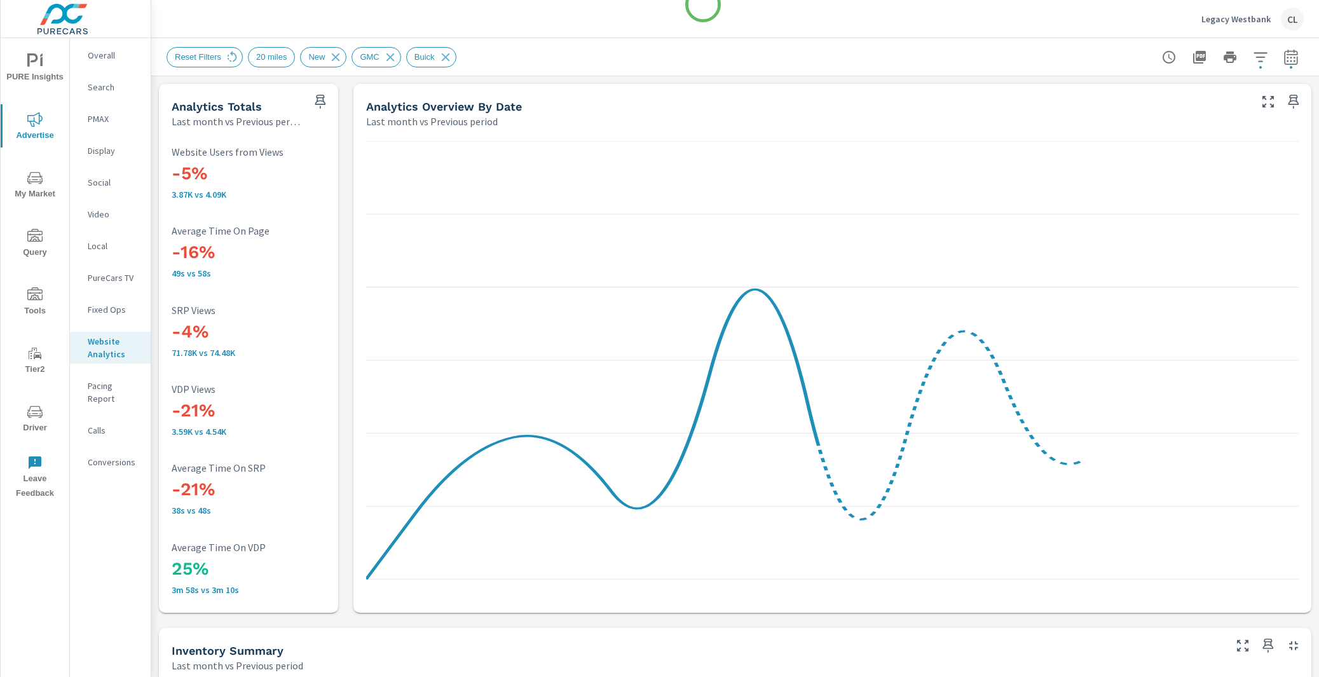
scroll to position [1, 0]
click at [116, 456] on p "Conversions" at bounding box center [114, 462] width 53 height 13
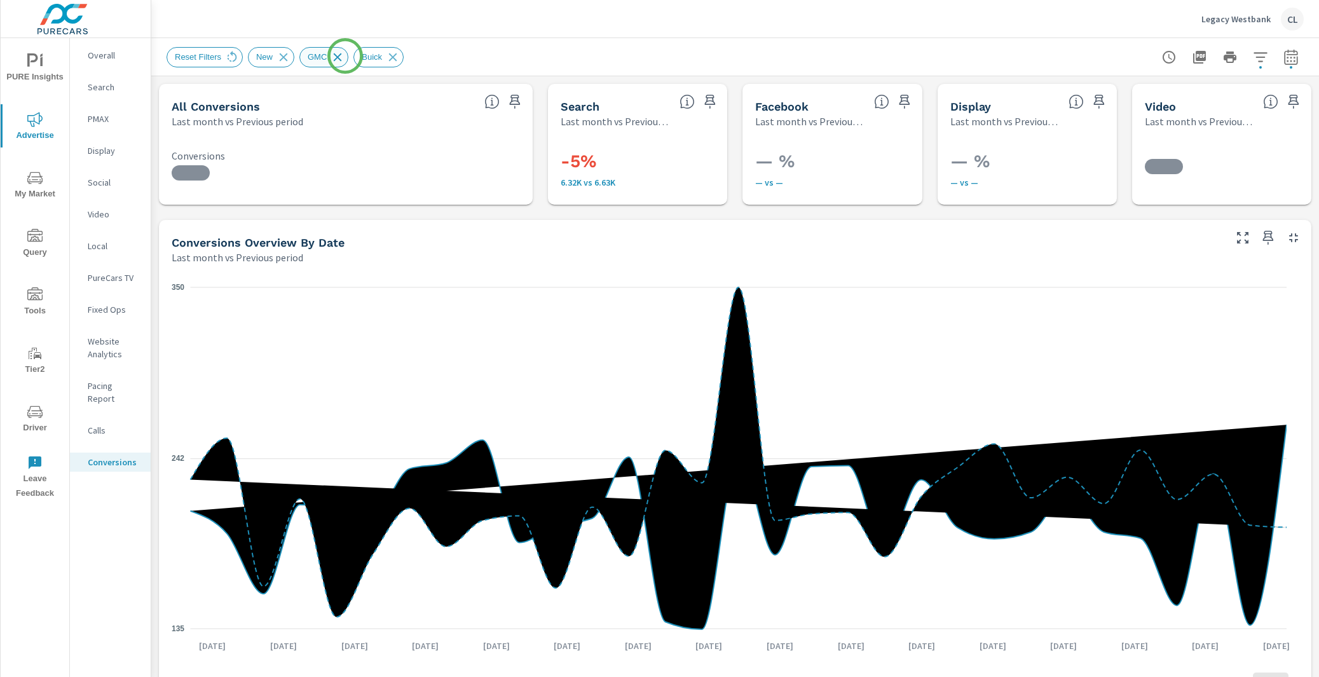
click at [345, 55] on icon at bounding box center [338, 57] width 14 height 14
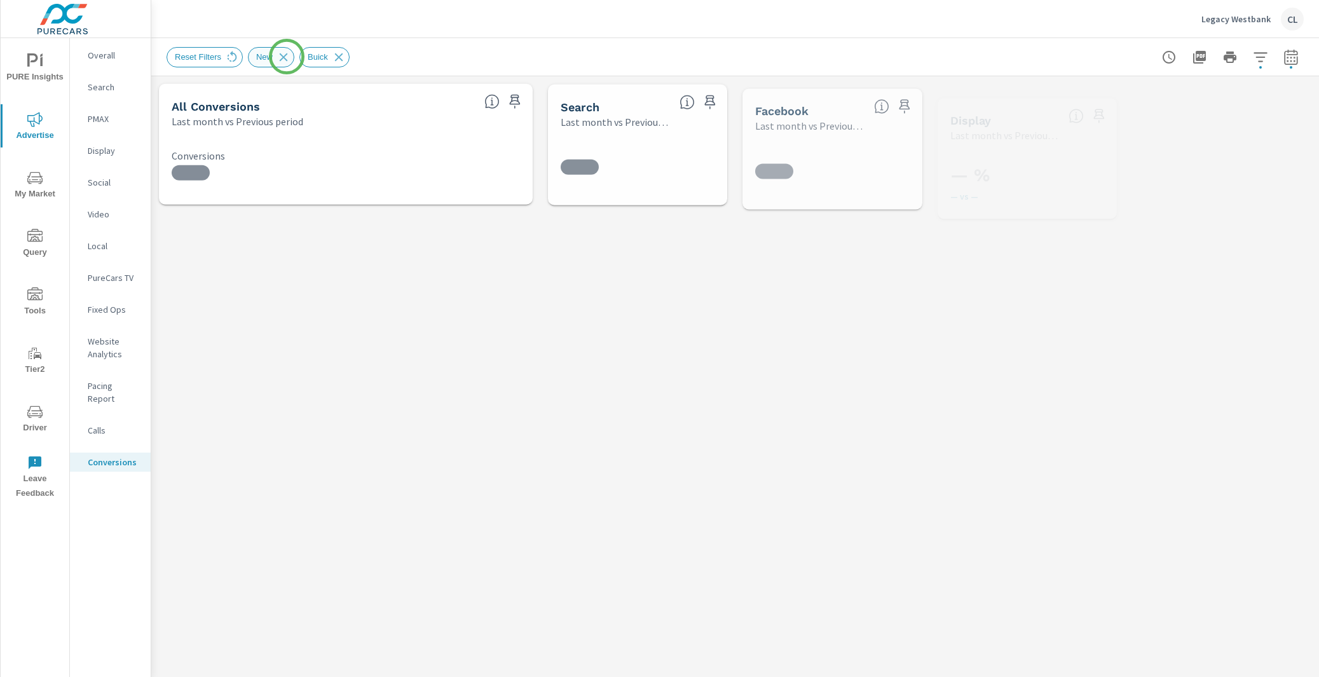
click at [287, 57] on icon at bounding box center [284, 57] width 14 height 14
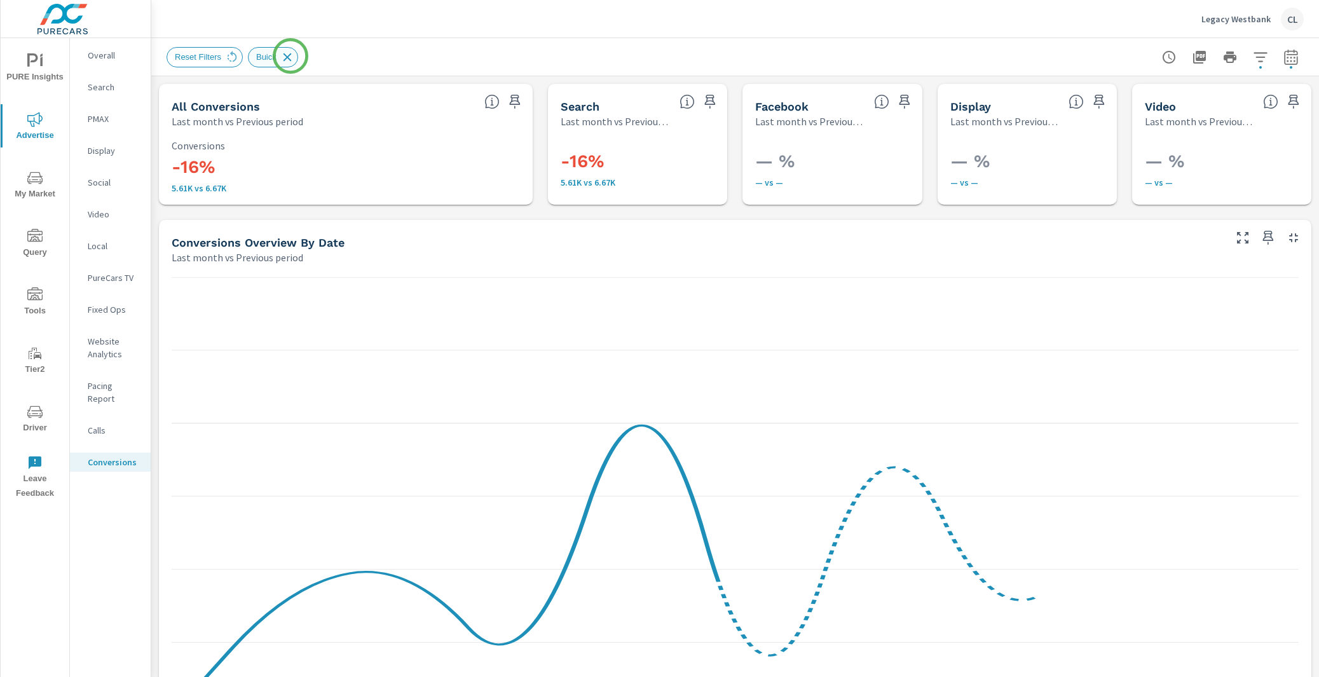
click at [291, 56] on icon at bounding box center [287, 57] width 8 height 8
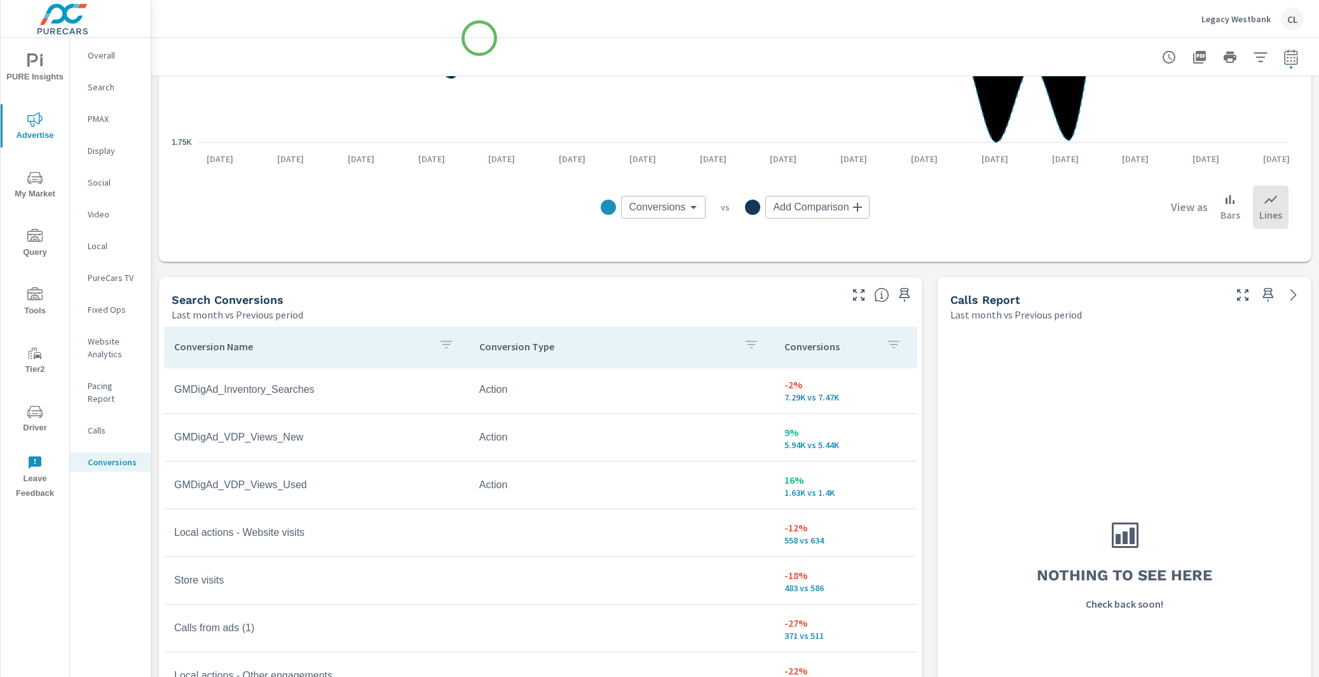
scroll to position [491, 0]
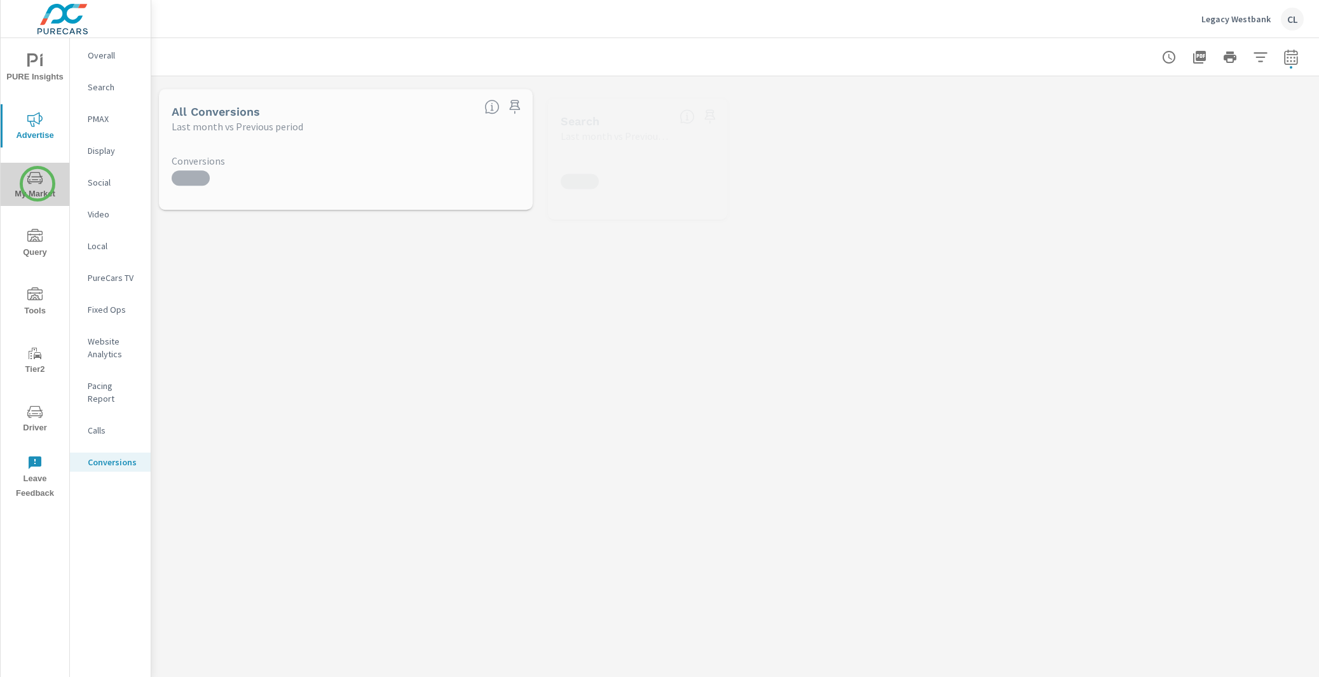
click at [38, 184] on icon "nav menu" at bounding box center [34, 177] width 15 height 15
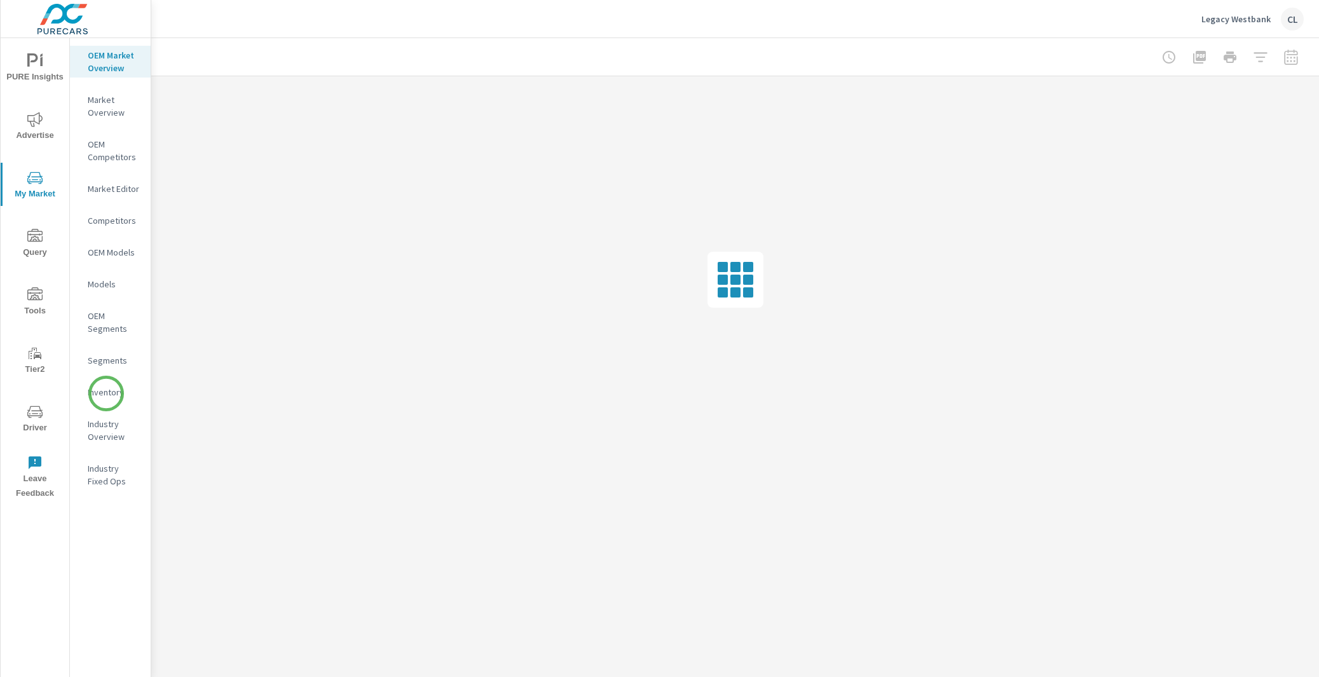
click at [107, 393] on p "Inventory" at bounding box center [114, 392] width 53 height 13
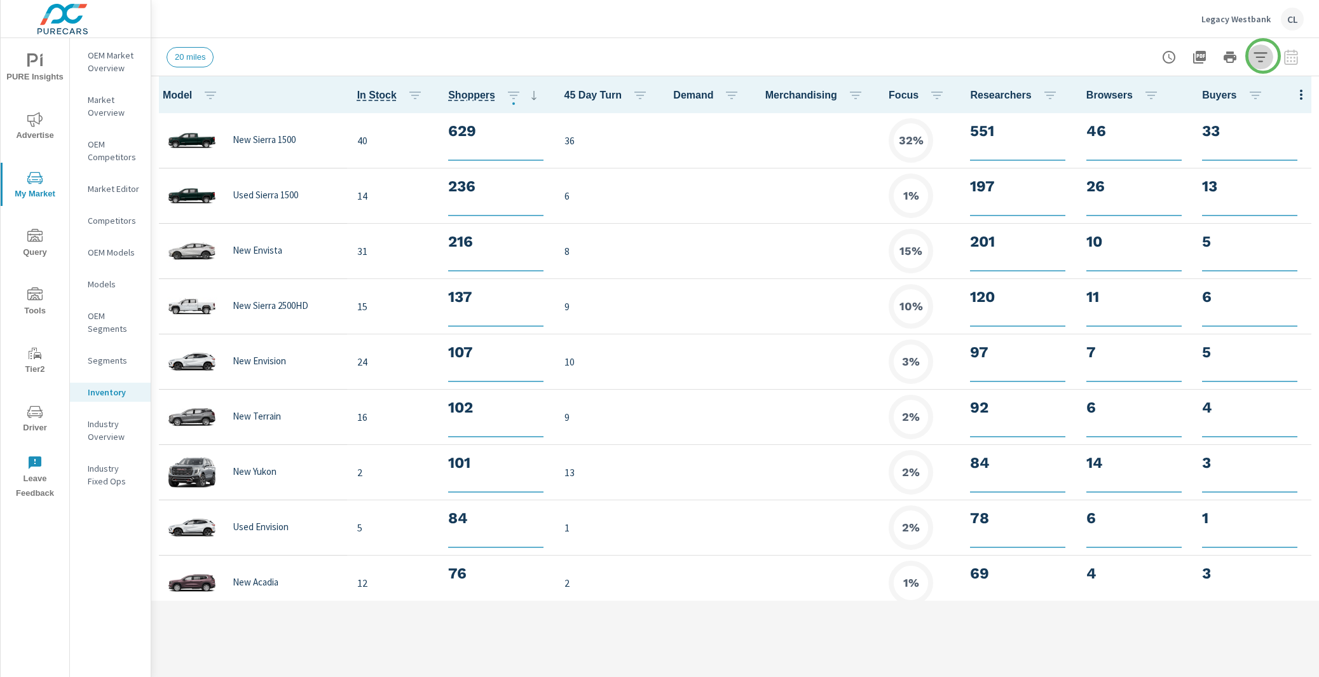
click at [1263, 56] on icon "button" at bounding box center [1260, 57] width 15 height 15
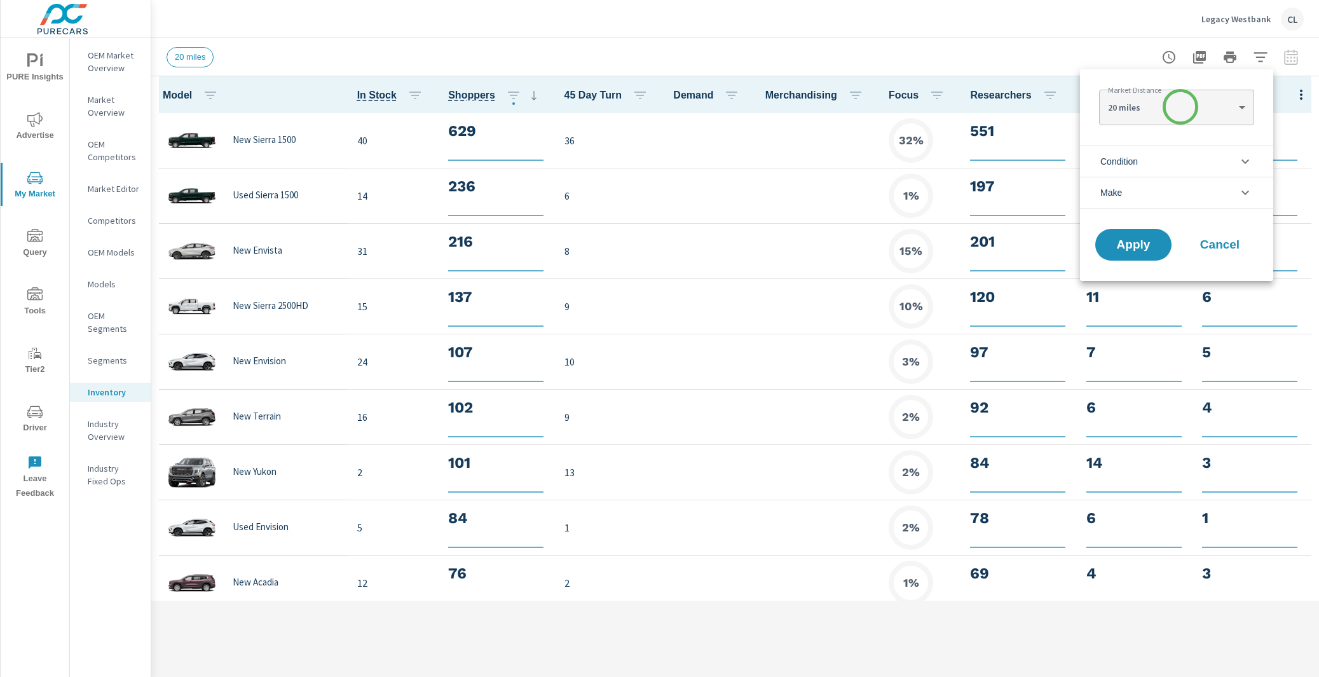
click at [1151, 155] on li "Condition" at bounding box center [1176, 161] width 193 height 31
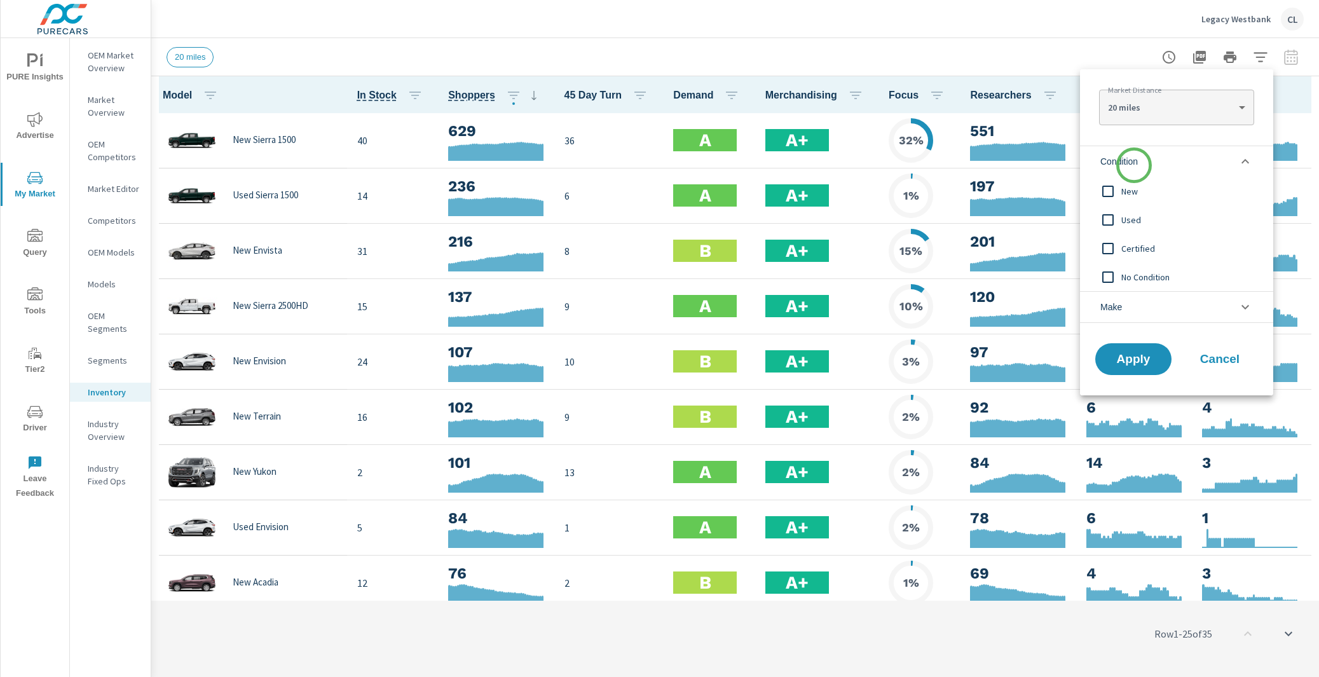
scroll to position [1, 0]
click at [1133, 160] on span "Condition" at bounding box center [1119, 161] width 38 height 31
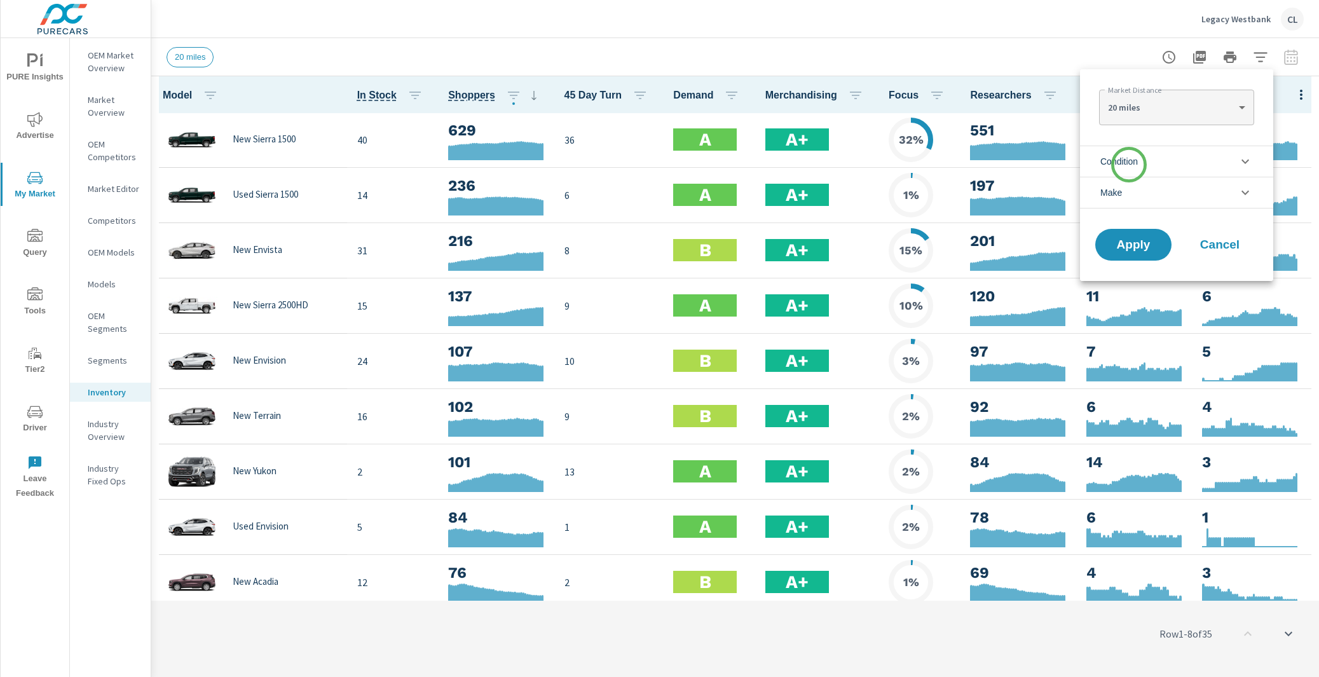
click at [1129, 163] on span "Condition" at bounding box center [1119, 161] width 38 height 31
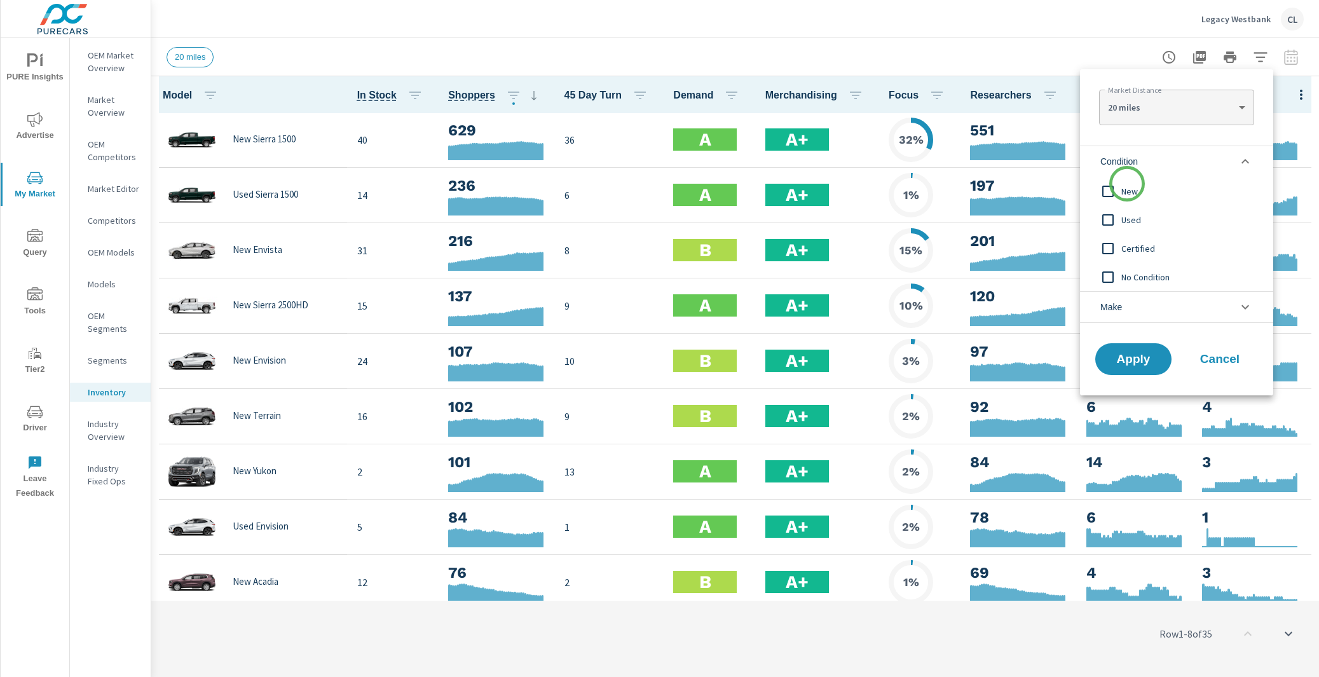
click at [1127, 184] on span "New" at bounding box center [1190, 191] width 139 height 15
click at [1133, 315] on li "Make" at bounding box center [1176, 307] width 193 height 32
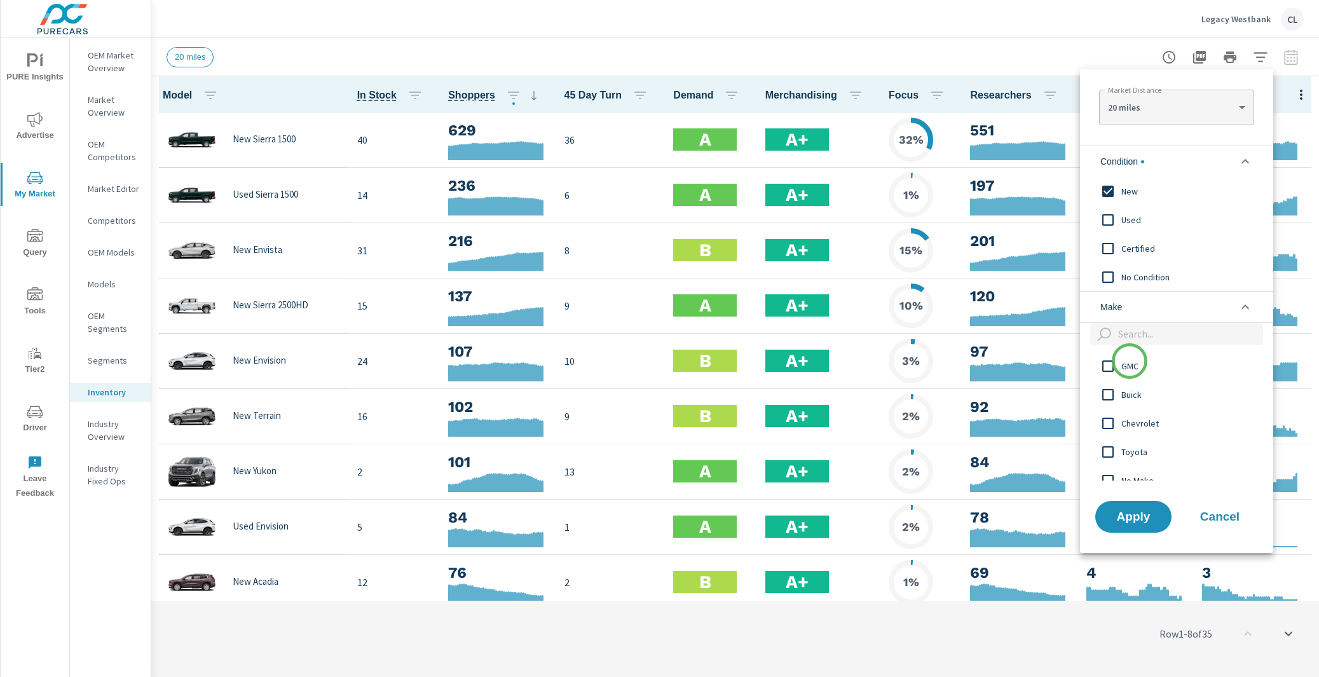
click at [1130, 362] on span "GMC" at bounding box center [1190, 366] width 139 height 15
click at [1126, 395] on span "Buick" at bounding box center [1190, 394] width 139 height 15
click at [1126, 510] on span "Apply" at bounding box center [1133, 516] width 52 height 12
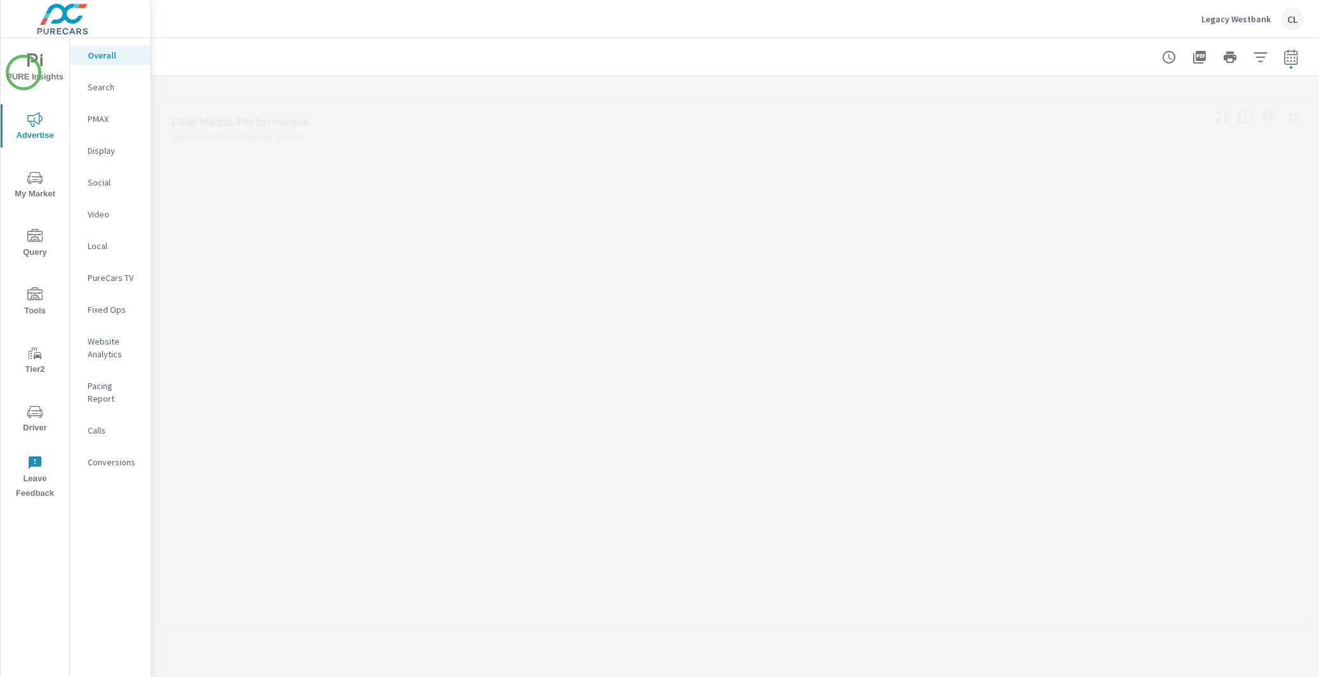
click at [25, 71] on span "PURE Insights" at bounding box center [34, 68] width 61 height 31
click at [100, 214] on p "Sales" at bounding box center [114, 214] width 53 height 13
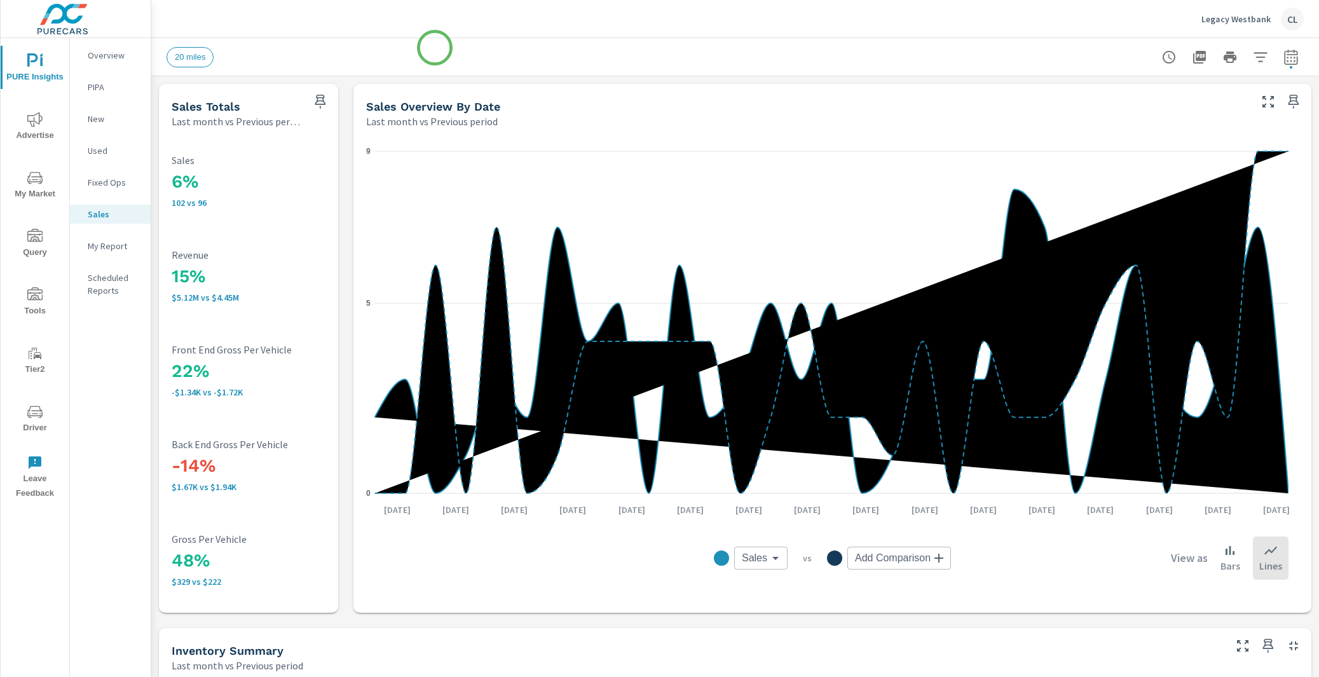
scroll to position [1, 0]
click at [1287, 57] on icon "button" at bounding box center [1291, 59] width 8 height 5
select select "Last month"
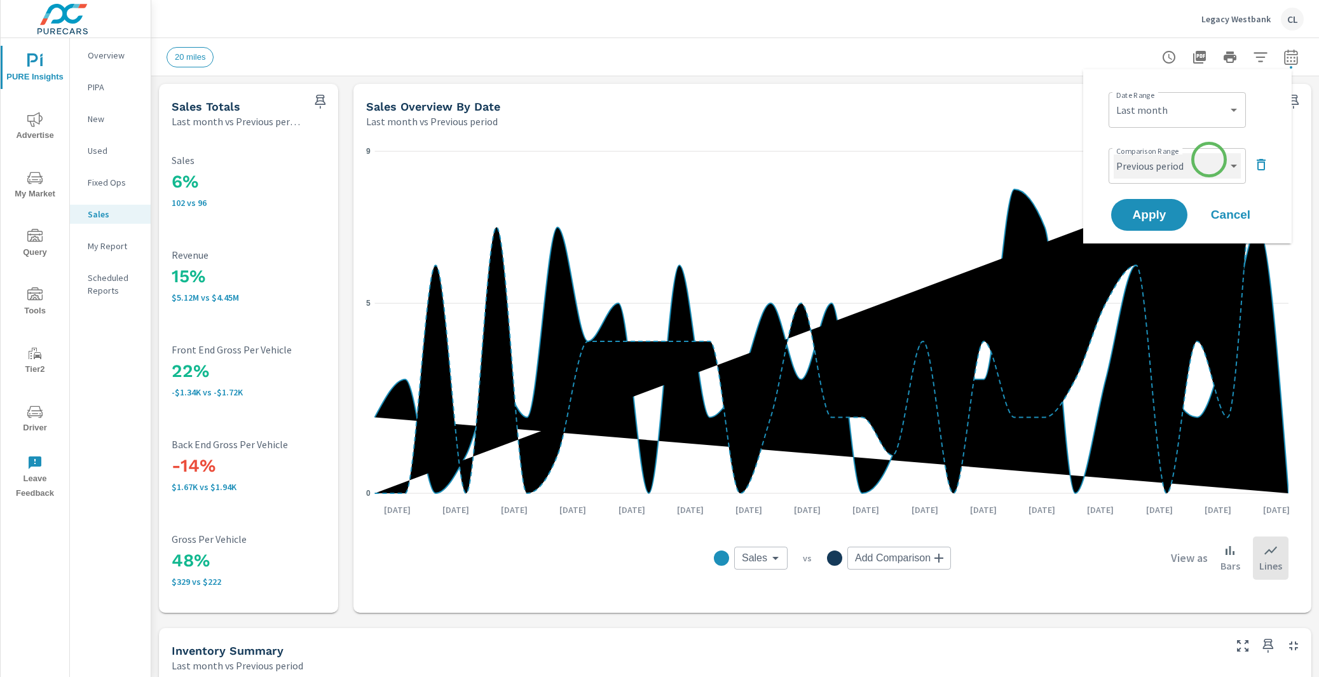
click at [1208, 161] on select "Custom Previous period Previous month Previous year" at bounding box center [1177, 165] width 127 height 25
click at [1114, 153] on select "Custom Previous period Previous month Previous year" at bounding box center [1177, 165] width 127 height 25
select select "Previous year"
click at [1170, 211] on span "Apply" at bounding box center [1149, 215] width 52 height 12
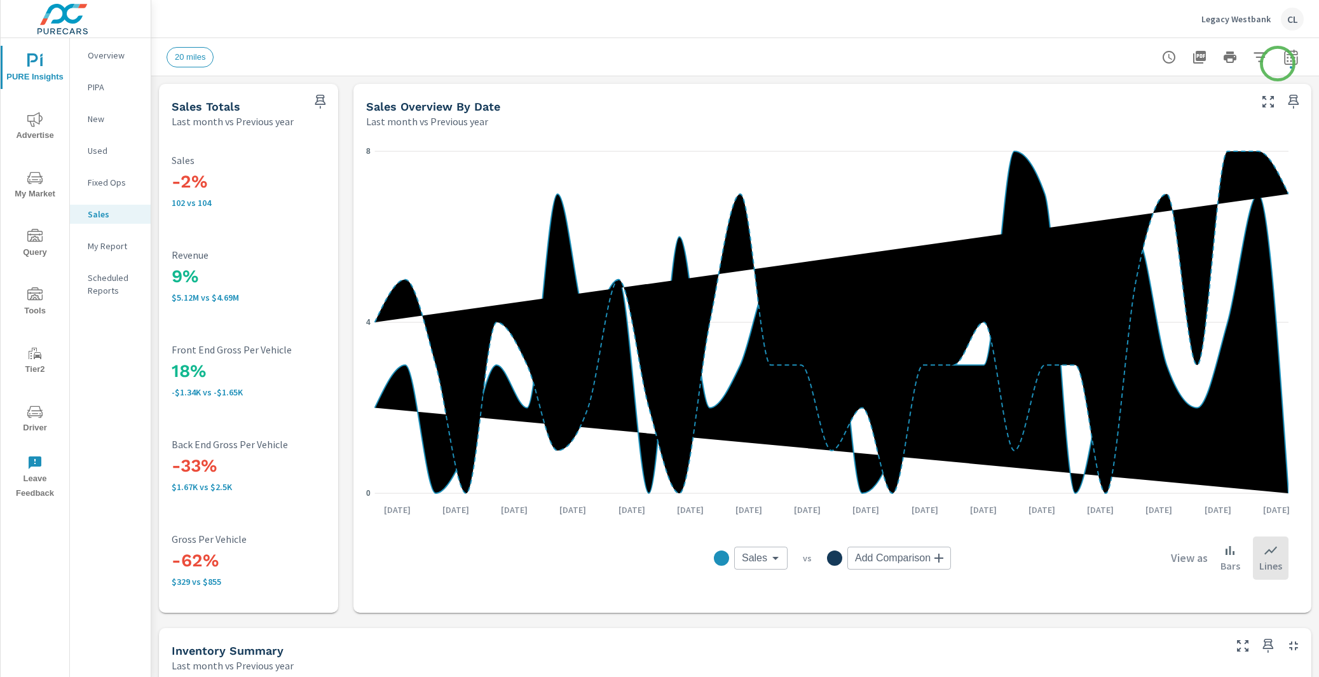
scroll to position [1, 0]
click at [1283, 58] on icon "button" at bounding box center [1290, 57] width 15 height 15
select select "Last month"
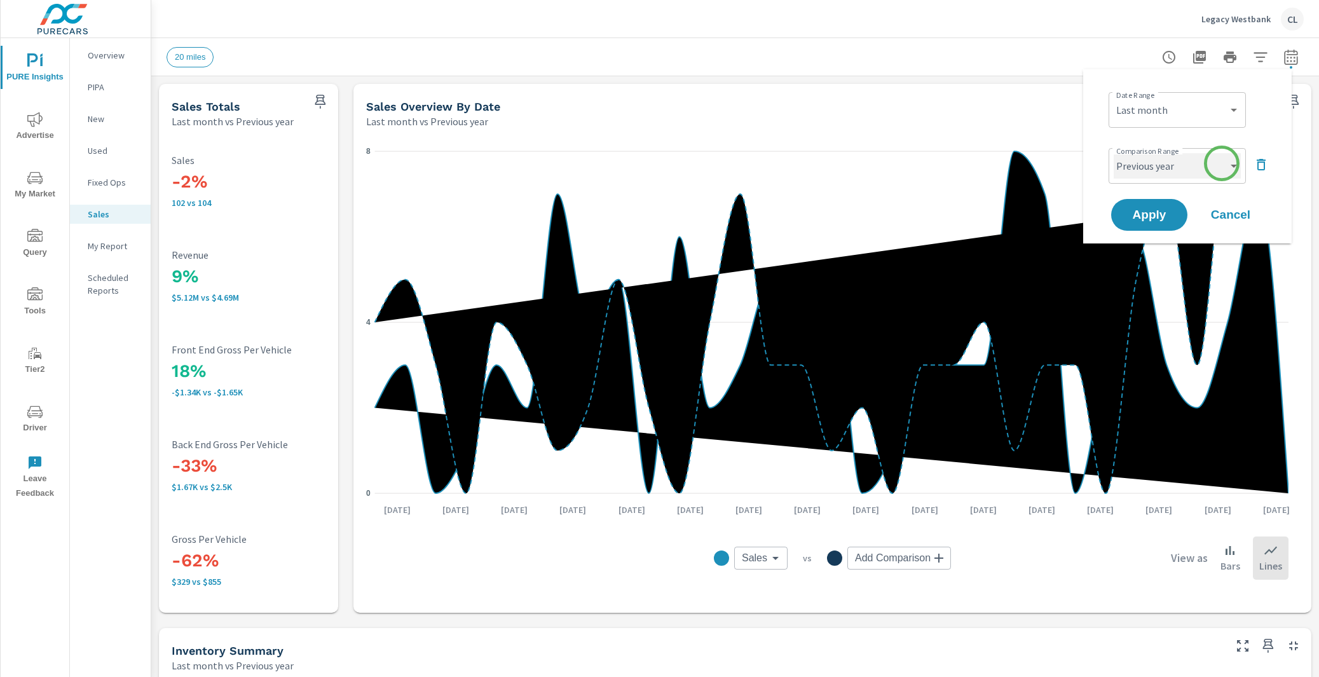
click at [1222, 163] on select "Custom Previous period Previous month Previous year" at bounding box center [1177, 165] width 127 height 25
click at [1114, 153] on select "Custom Previous period Previous month Previous year" at bounding box center [1177, 165] width 127 height 25
select select "Previous month"
click at [1144, 209] on span "Apply" at bounding box center [1149, 215] width 52 height 12
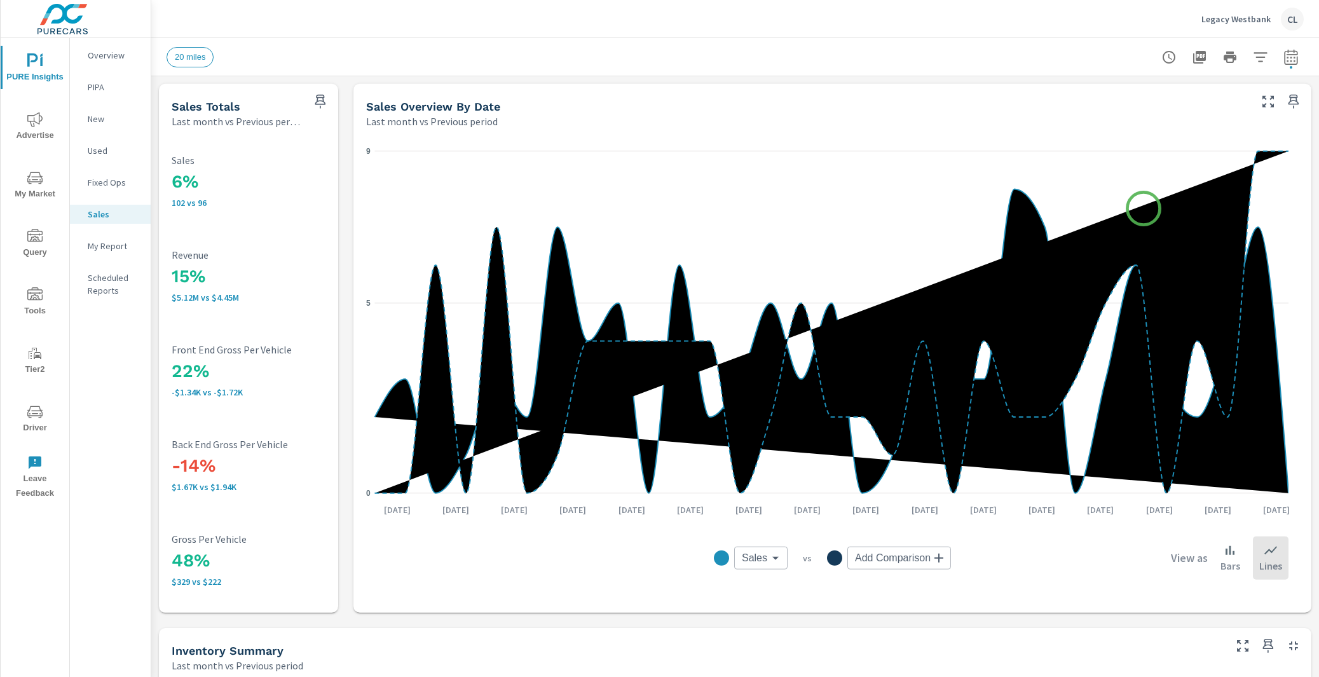
scroll to position [1, 0]
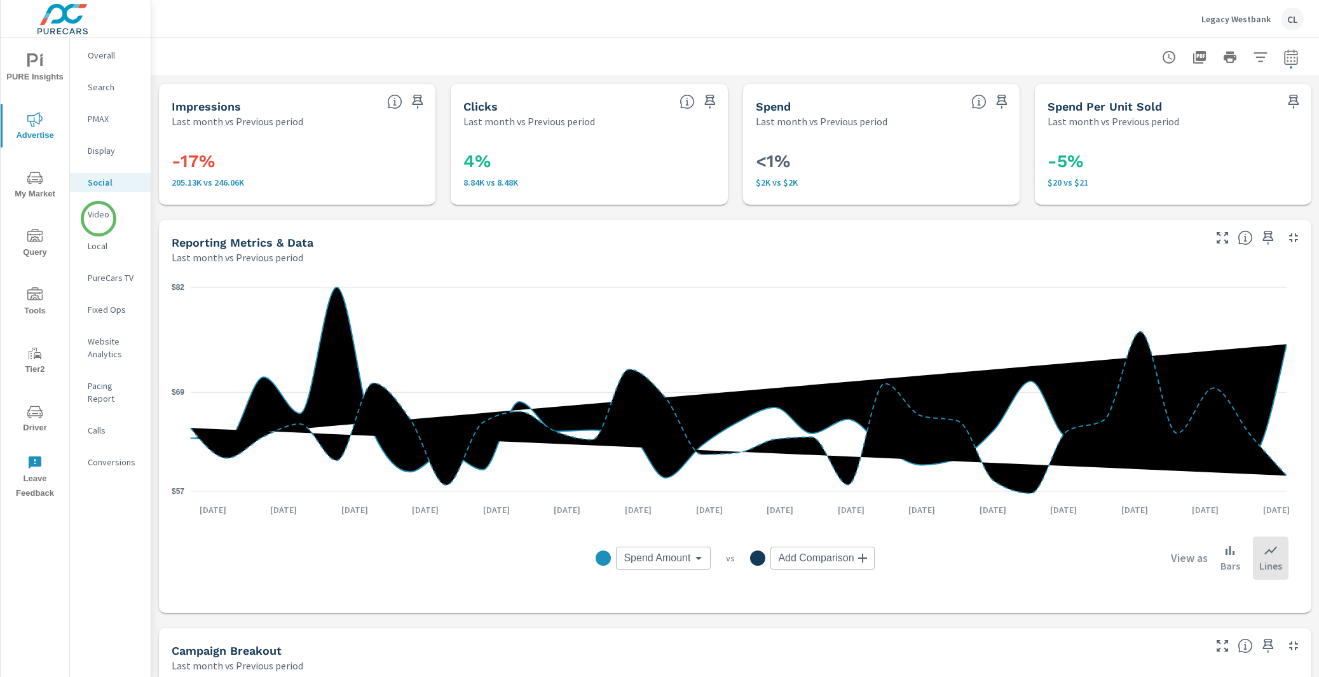
click at [99, 212] on p "Video" at bounding box center [114, 214] width 53 height 13
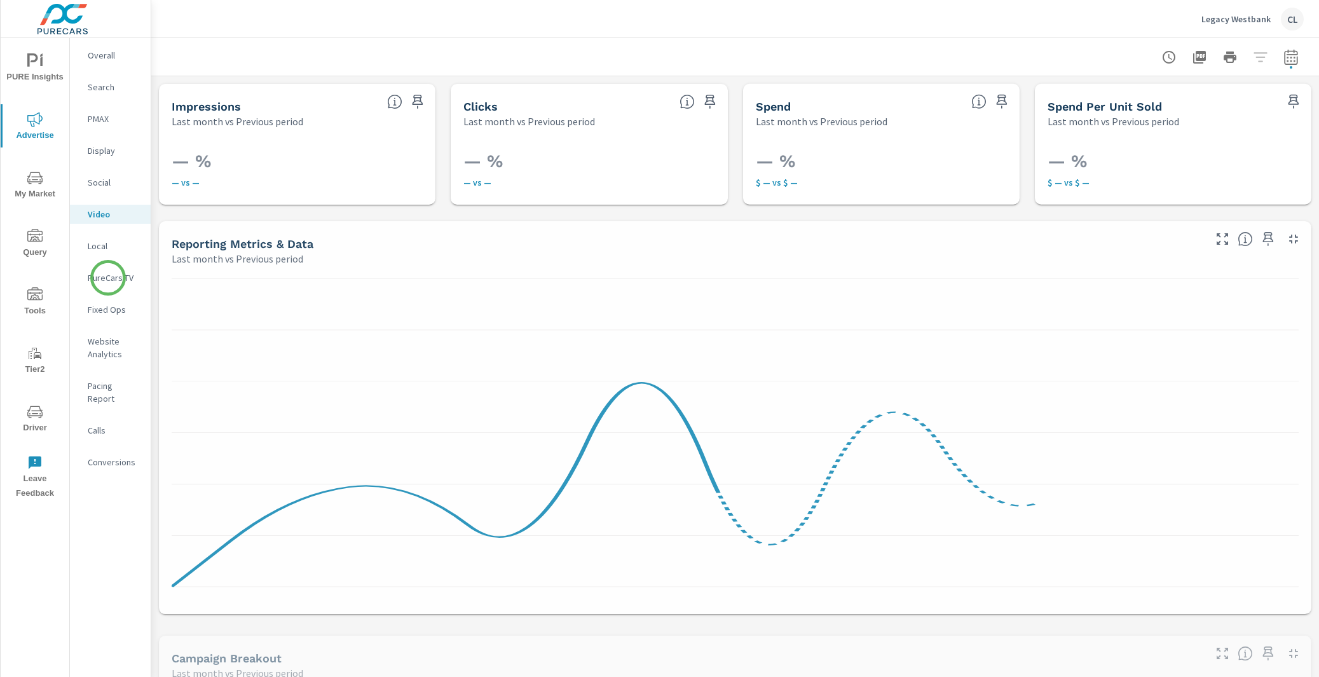
click at [108, 278] on p "PureCars TV" at bounding box center [114, 277] width 53 height 13
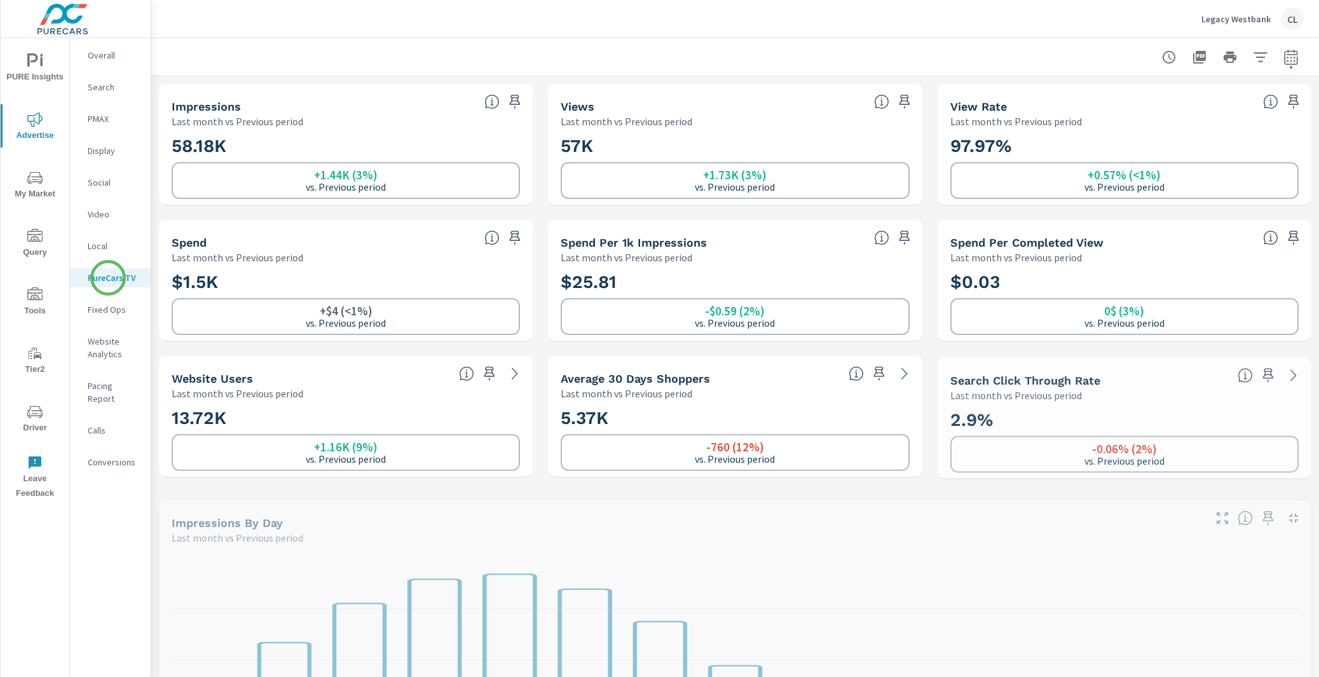
scroll to position [1, 0]
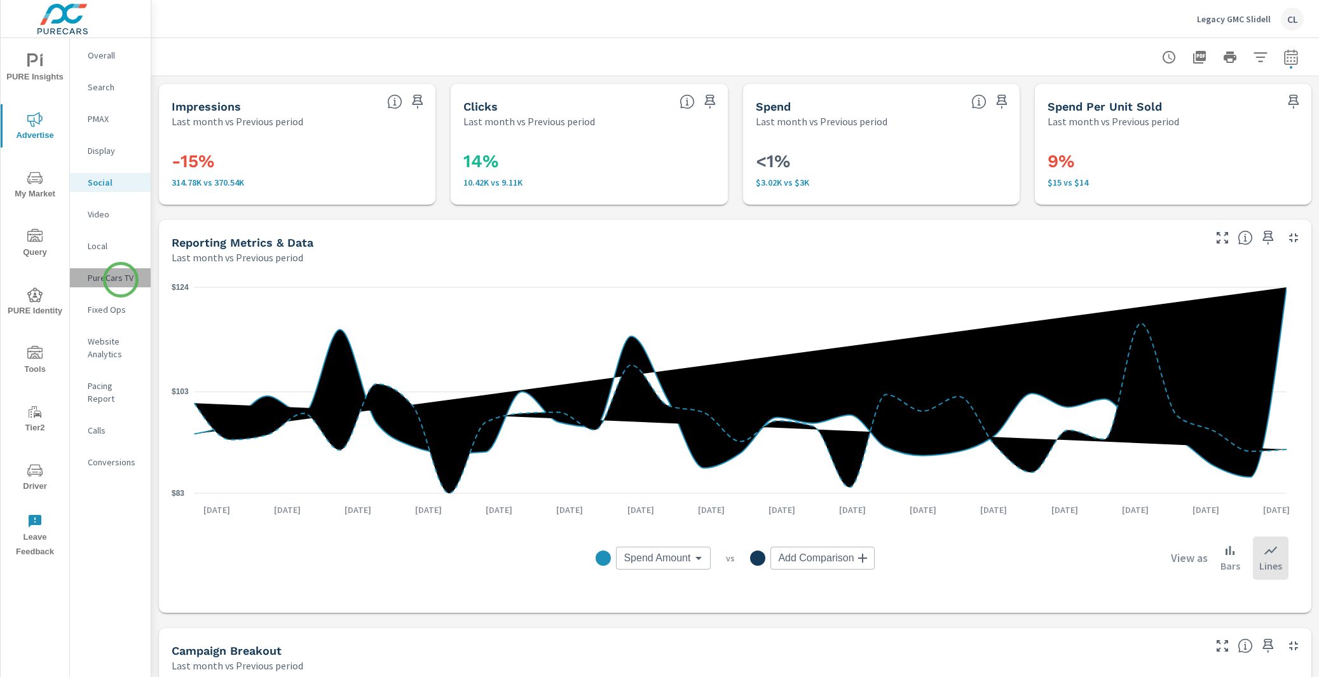
click at [121, 280] on p "PureCars TV" at bounding box center [114, 277] width 53 height 13
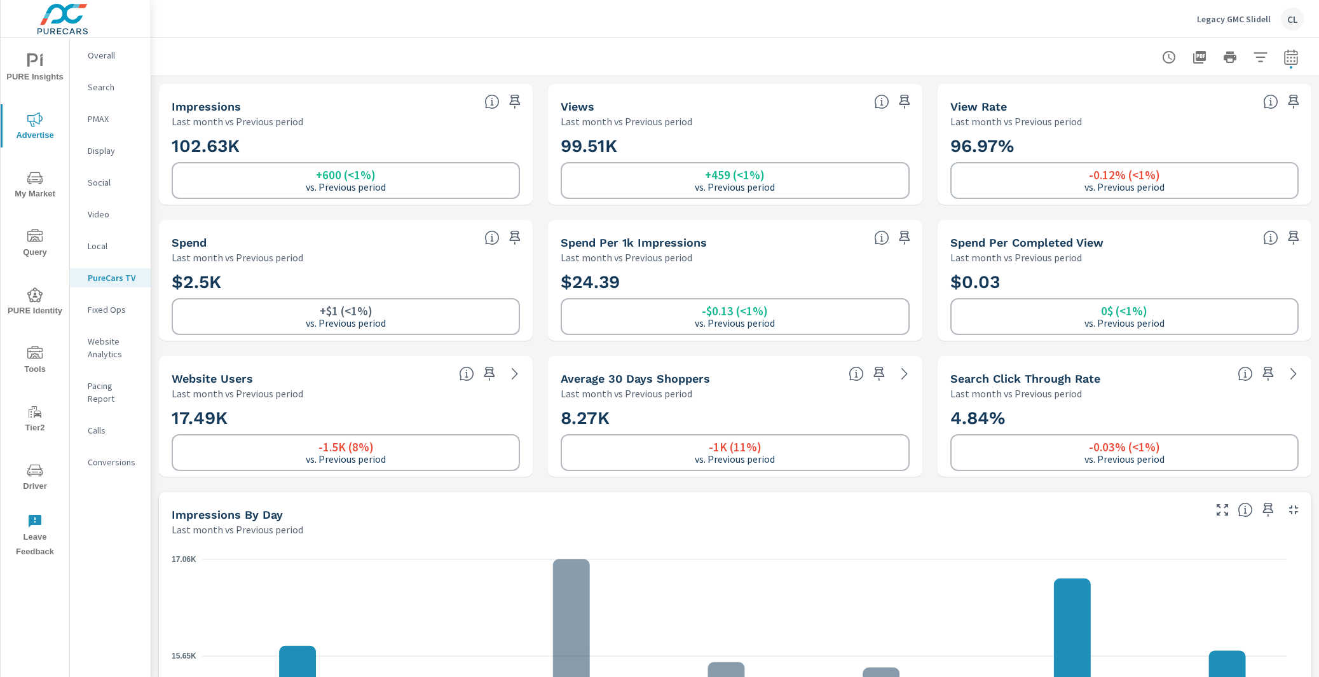
scroll to position [1, 0]
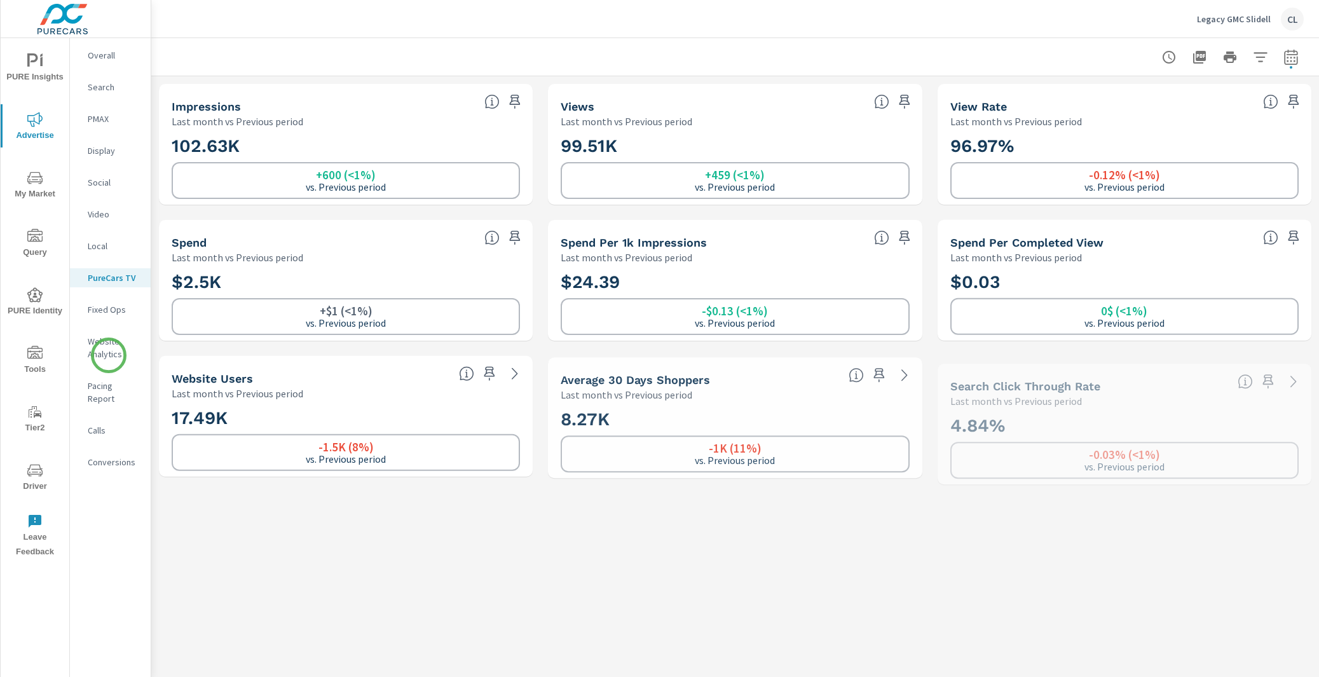
click at [106, 348] on p "Website Analytics" at bounding box center [114, 347] width 53 height 25
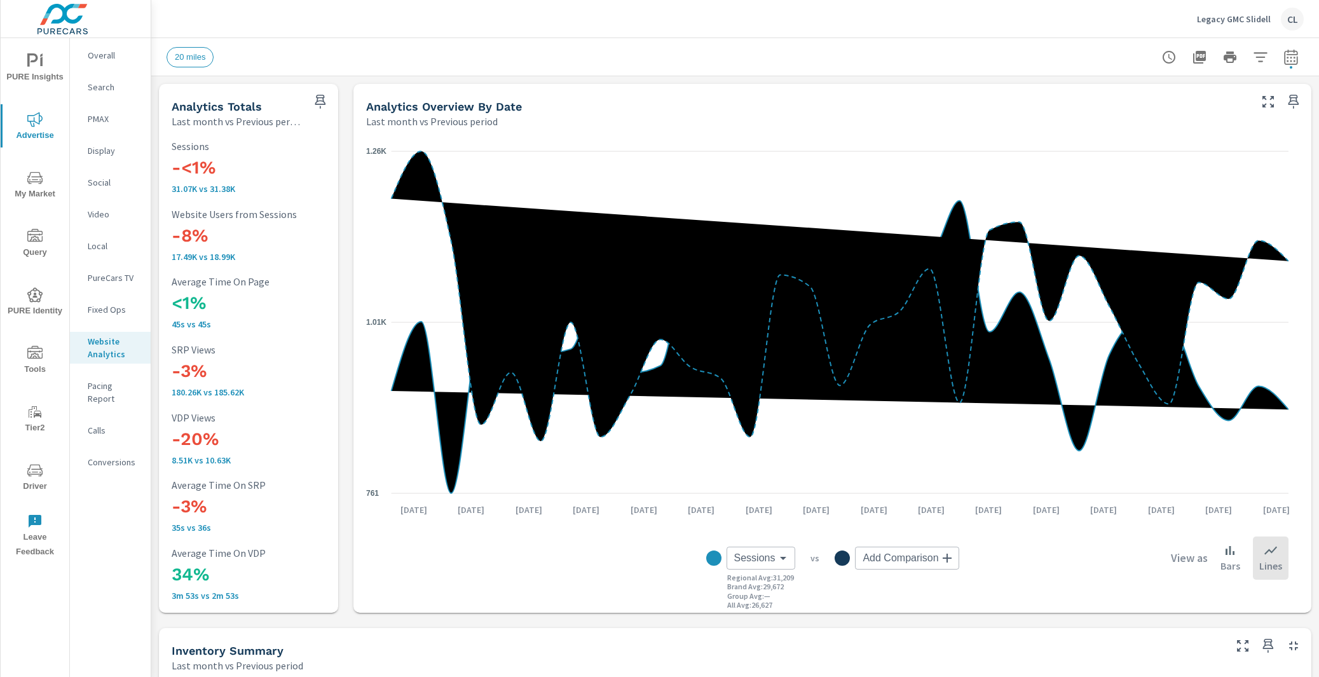
scroll to position [1, 0]
click at [1254, 58] on icon "button" at bounding box center [1260, 57] width 15 height 15
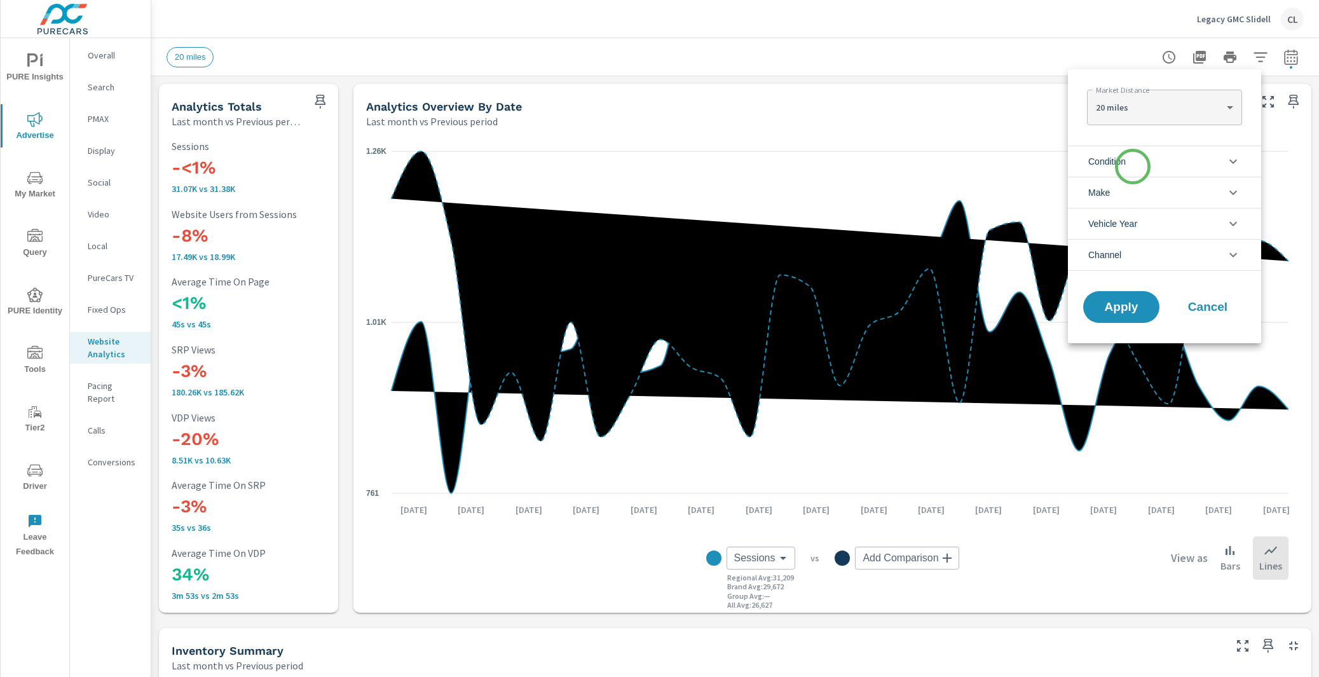
click at [1133, 168] on li "Condition" at bounding box center [1164, 161] width 193 height 31
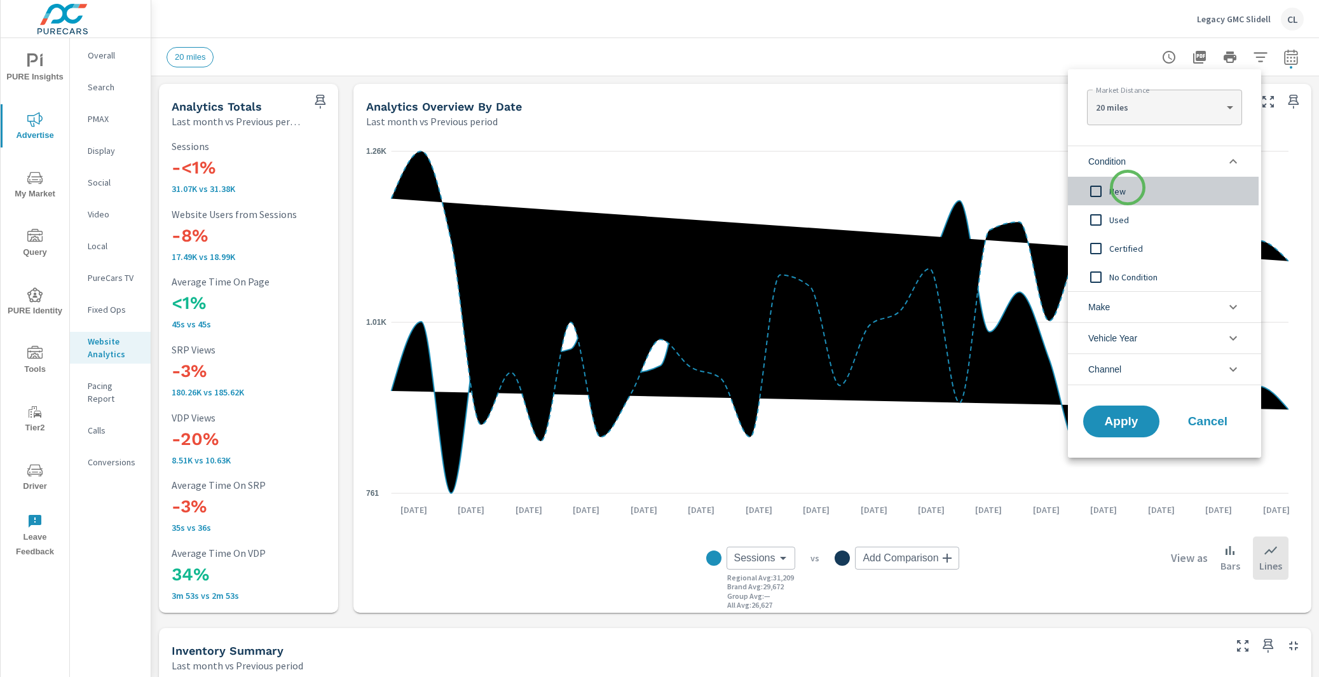
click at [1128, 188] on span "New" at bounding box center [1178, 191] width 139 height 15
click at [1127, 303] on li "Make" at bounding box center [1164, 306] width 193 height 31
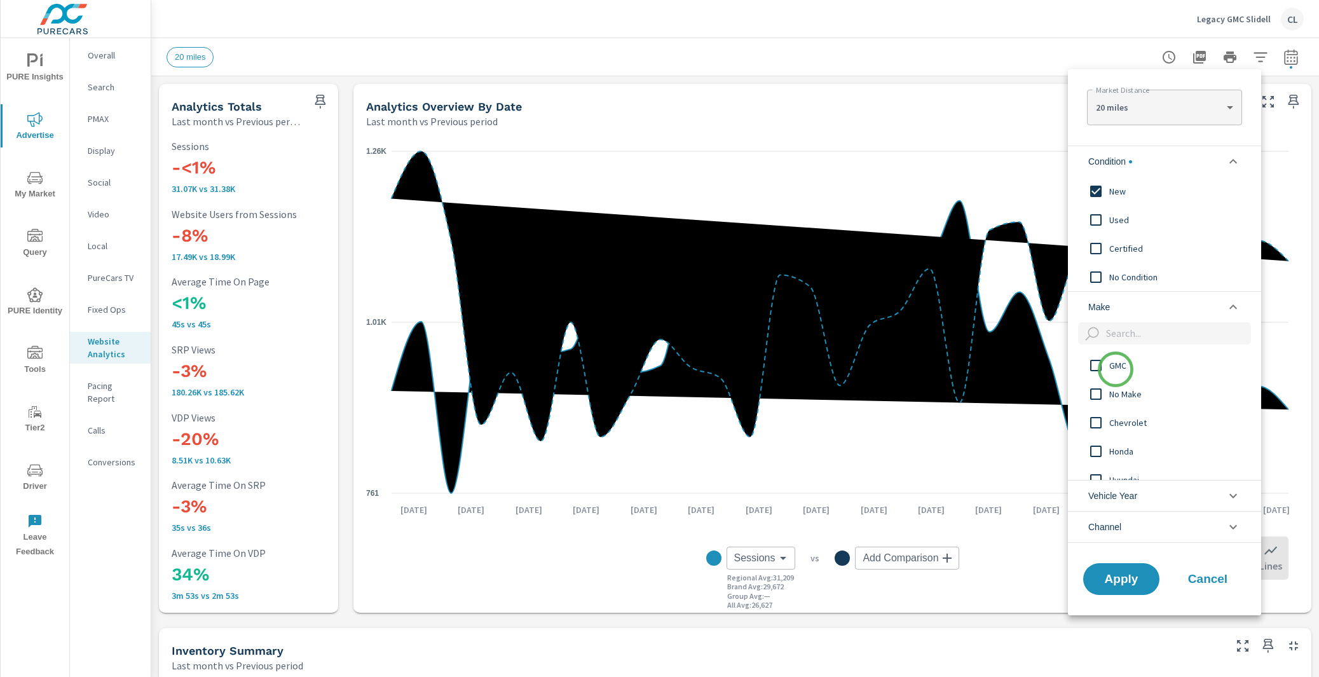
click at [1116, 368] on span "GMC" at bounding box center [1178, 365] width 139 height 15
click at [1125, 582] on span "Apply" at bounding box center [1121, 579] width 52 height 12
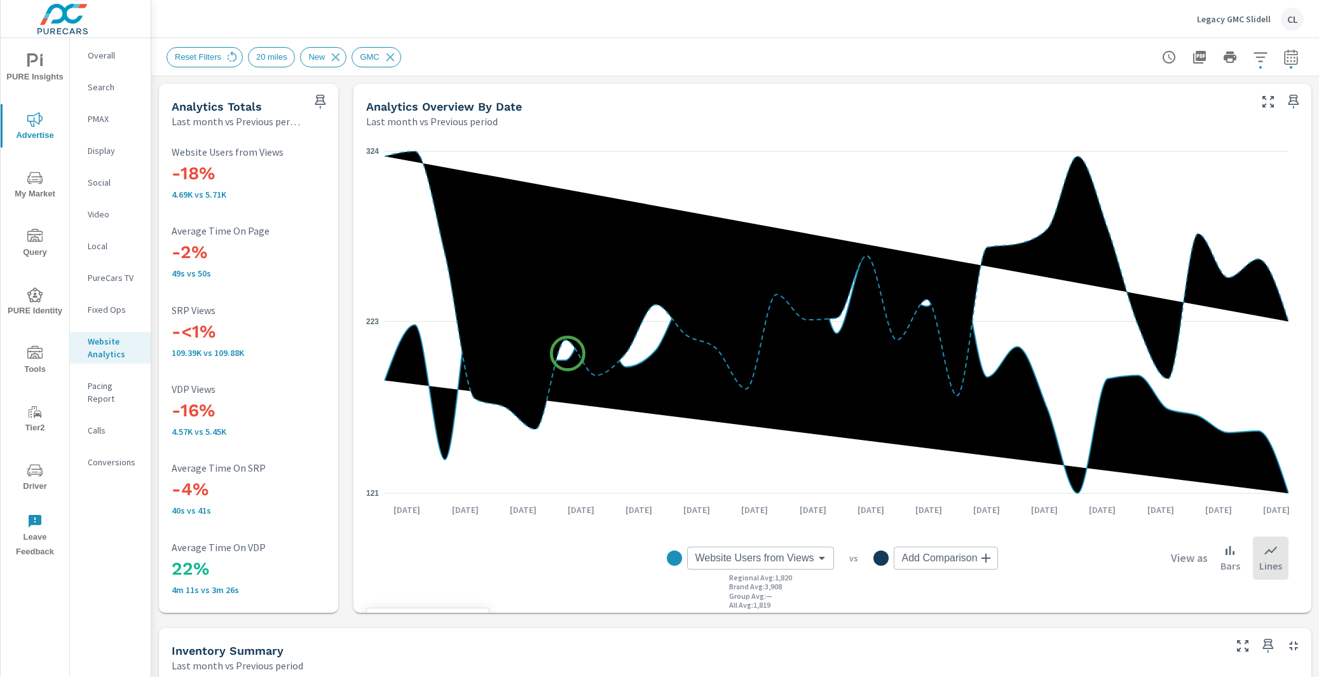
scroll to position [275, 0]
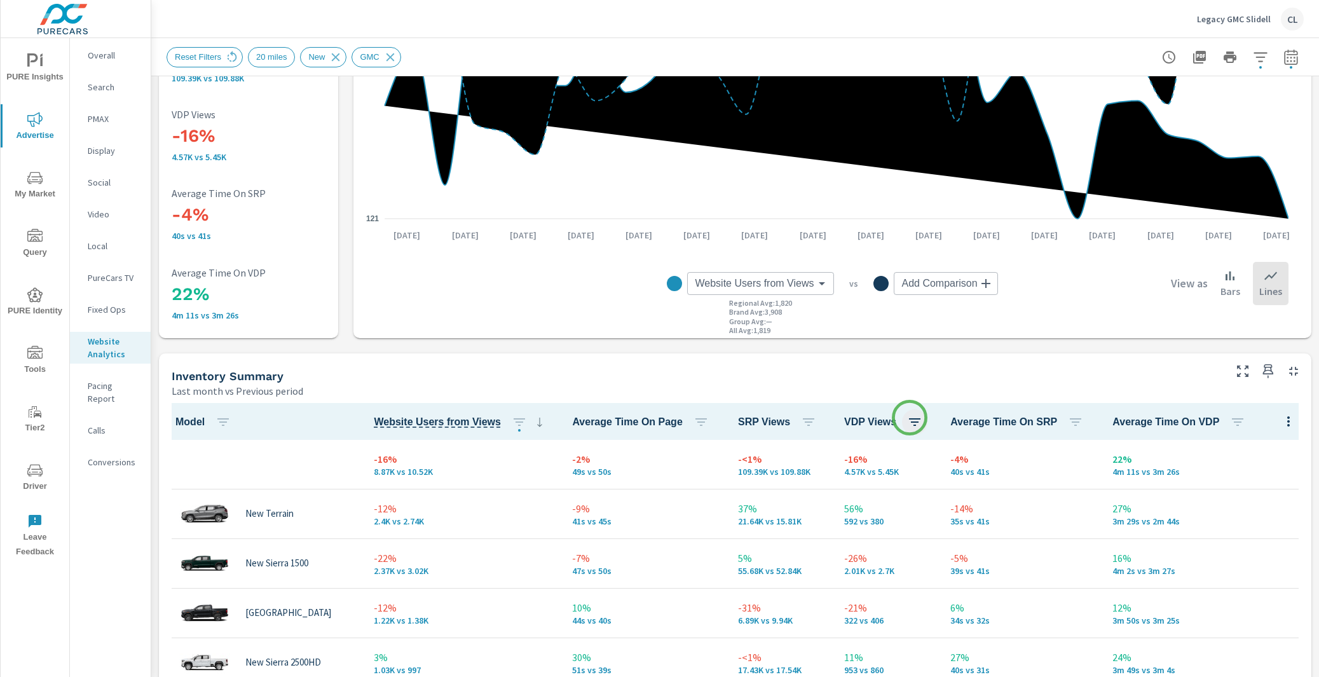
click at [910, 418] on icon "button" at bounding box center [914, 422] width 11 height 8
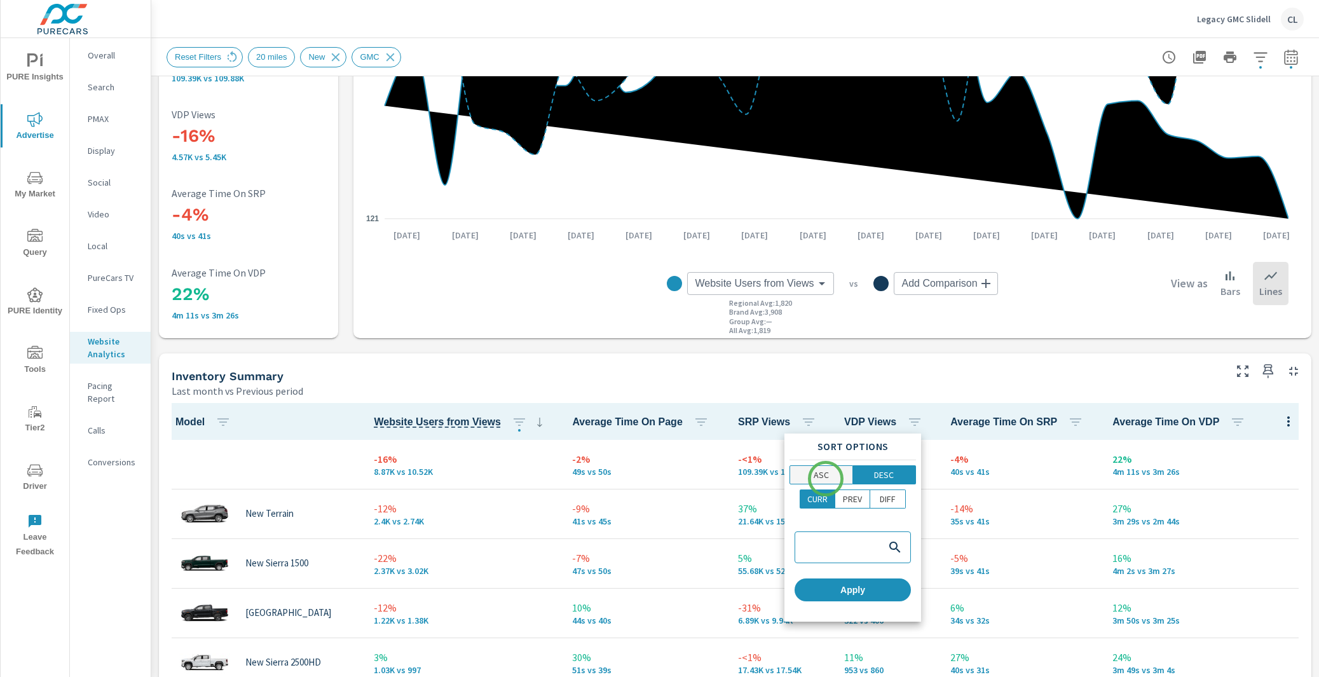
click at [826, 477] on p "ASC" at bounding box center [821, 475] width 15 height 13
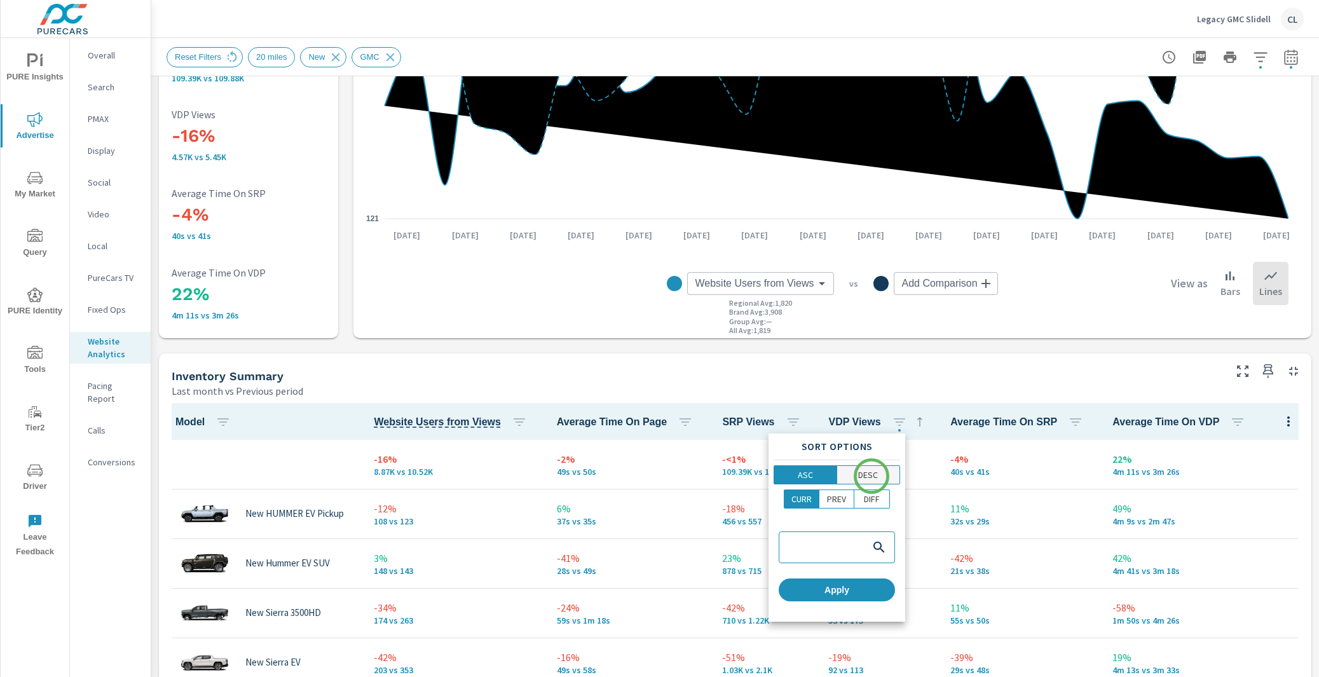
click at [872, 476] on p "DESC" at bounding box center [868, 475] width 20 height 13
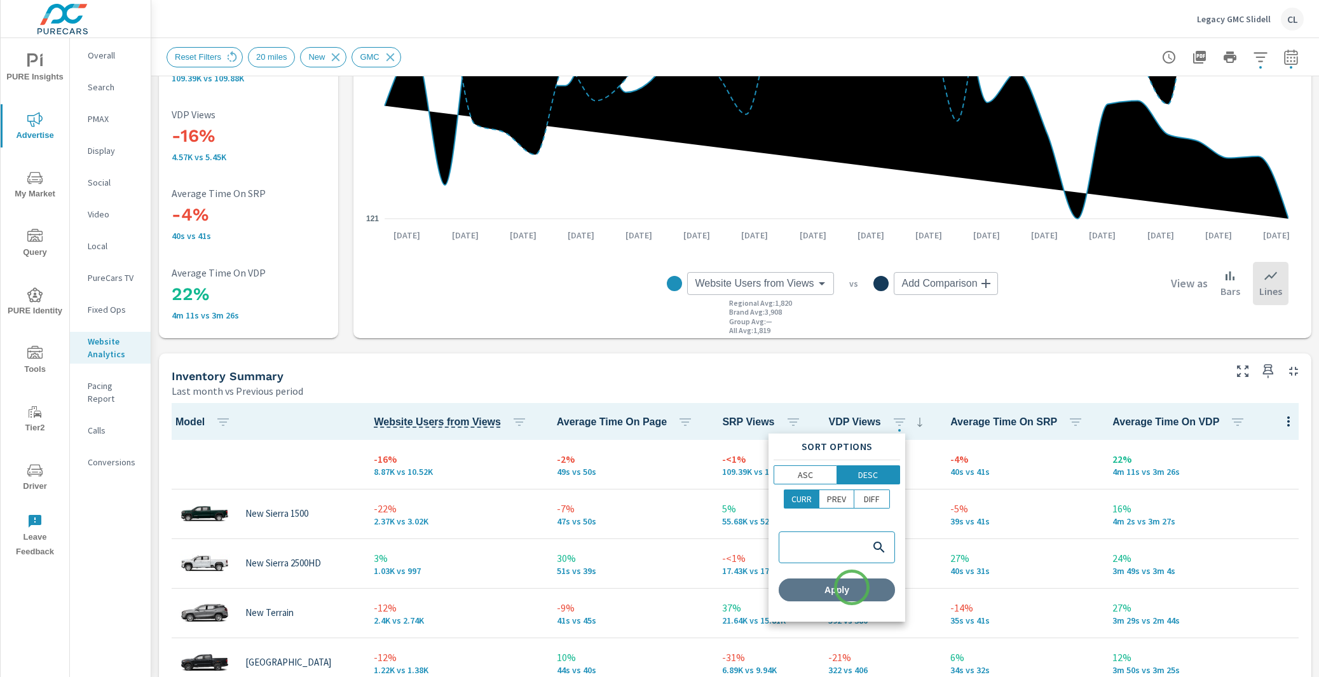
click at [852, 587] on span "Apply" at bounding box center [837, 589] width 106 height 11
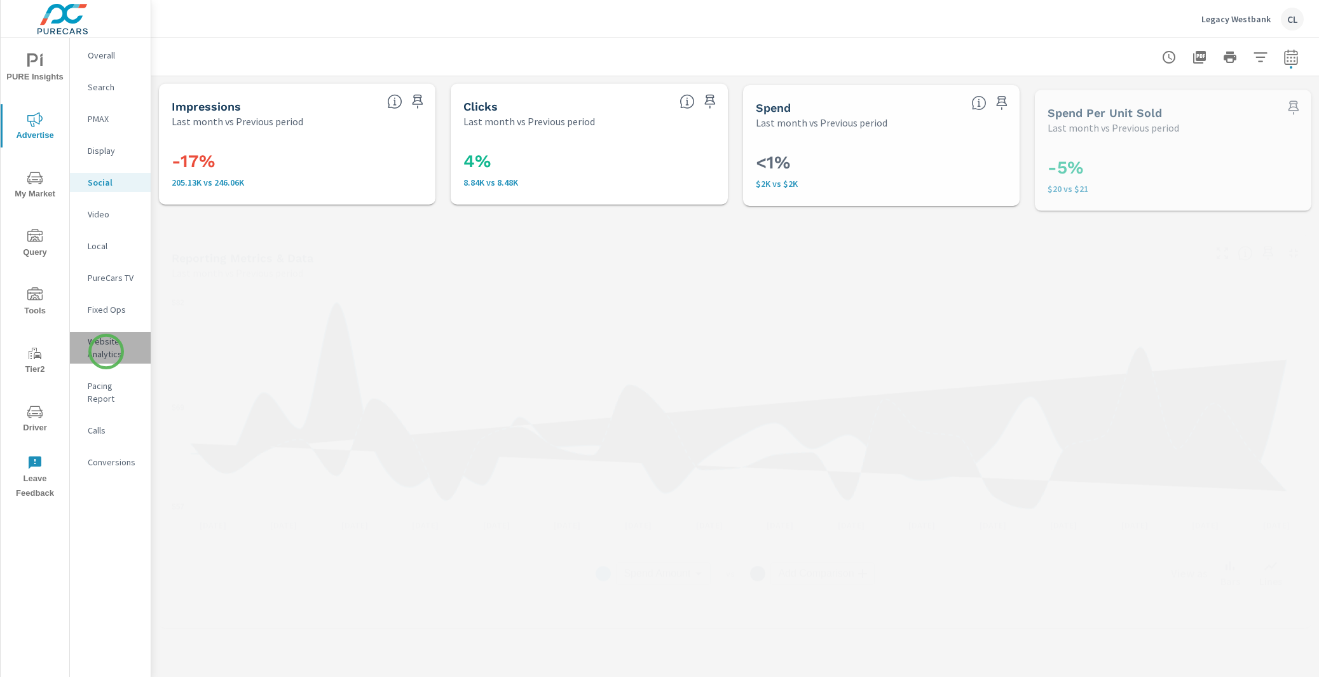
click at [106, 352] on p "Website Analytics" at bounding box center [114, 347] width 53 height 25
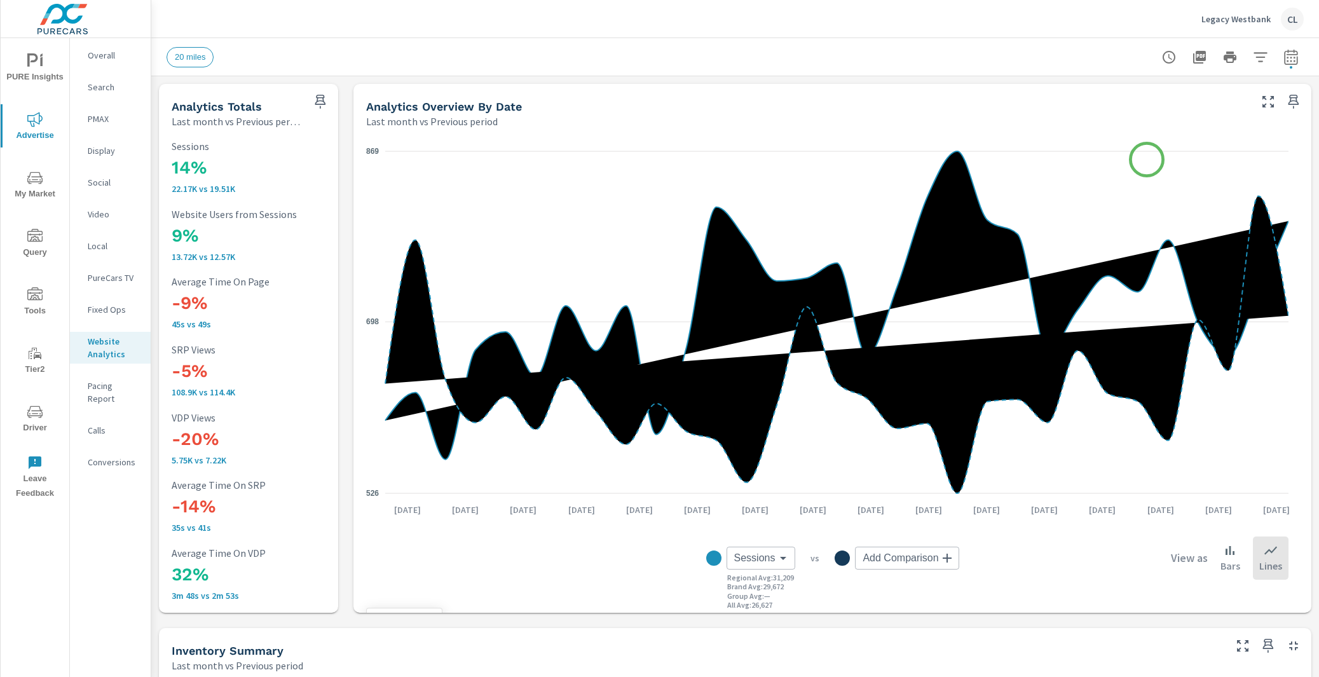
scroll to position [1, 0]
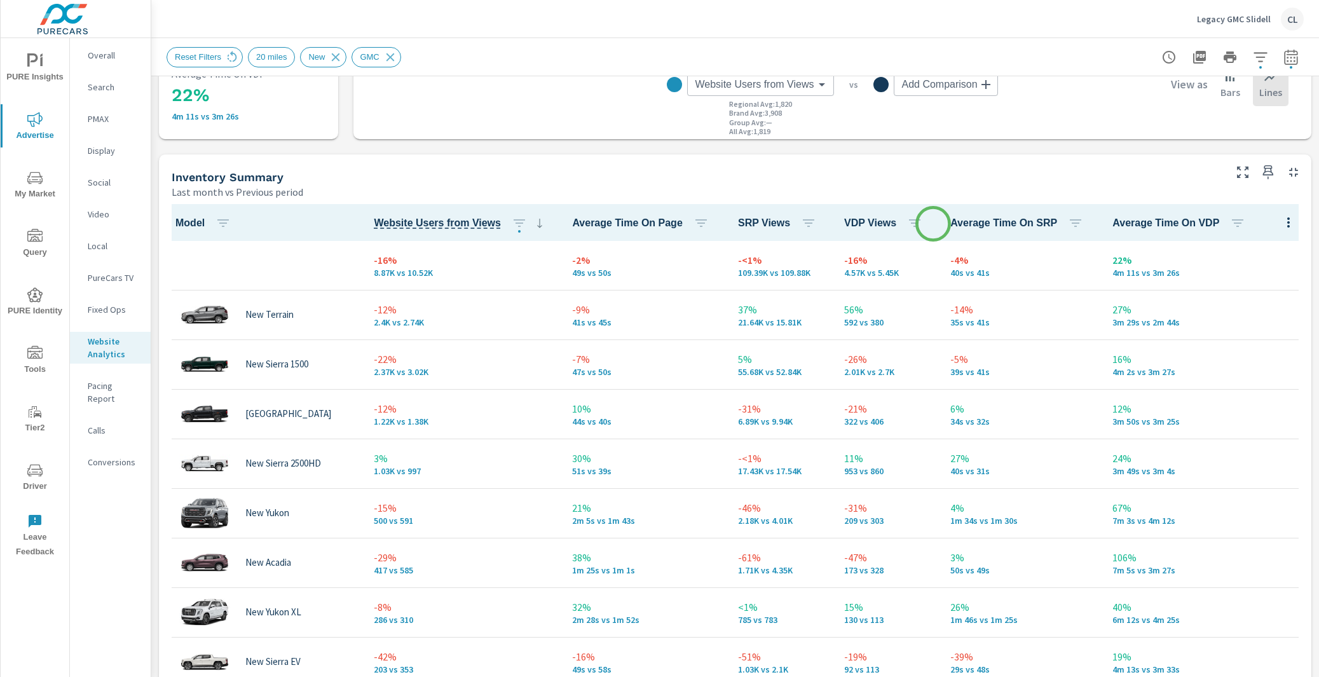
scroll to position [474, 0]
click at [910, 220] on icon "button" at bounding box center [914, 222] width 15 height 15
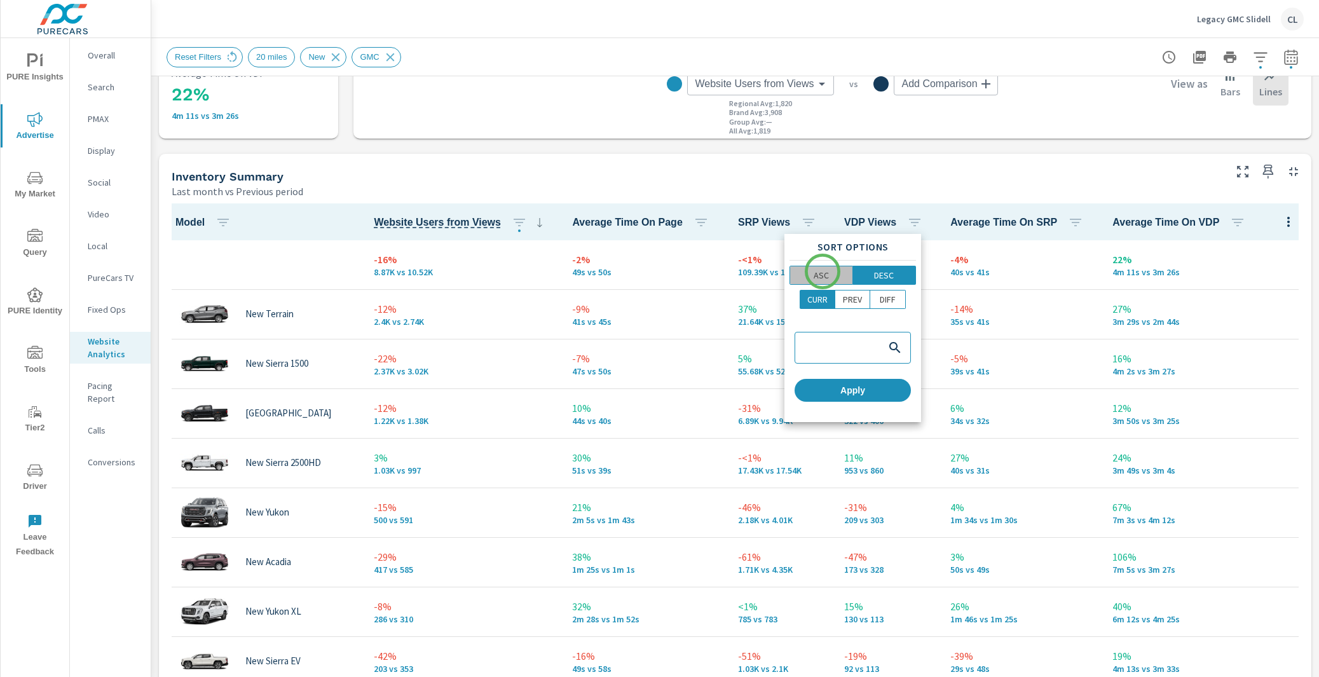
click at [823, 271] on p "ASC" at bounding box center [821, 275] width 15 height 13
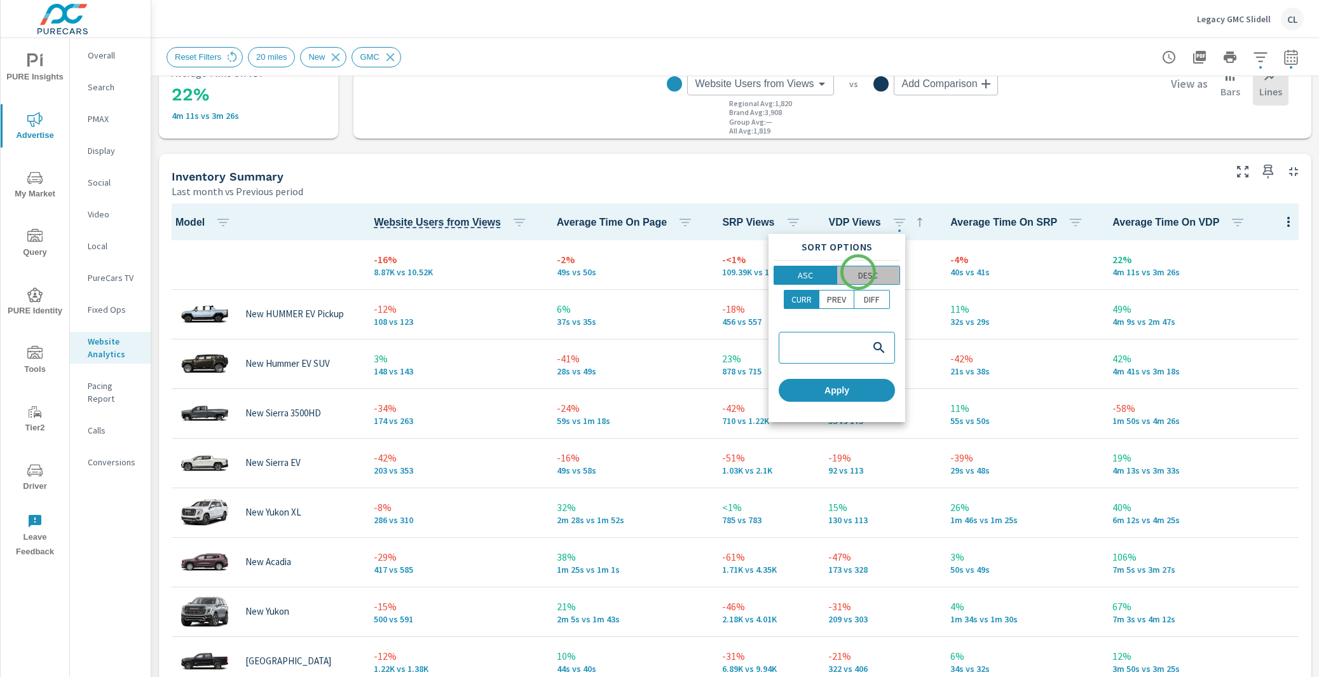
click at [858, 272] on p "DESC" at bounding box center [868, 275] width 20 height 13
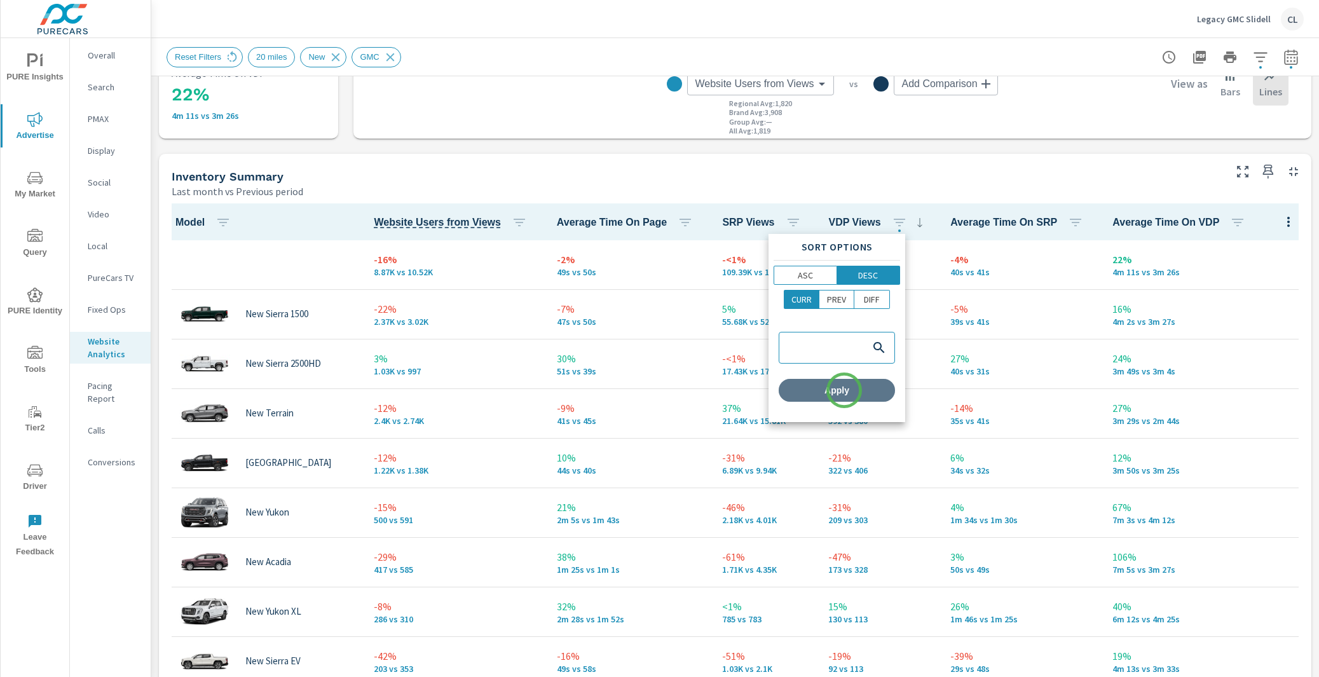
click at [844, 390] on span "Apply" at bounding box center [837, 390] width 106 height 11
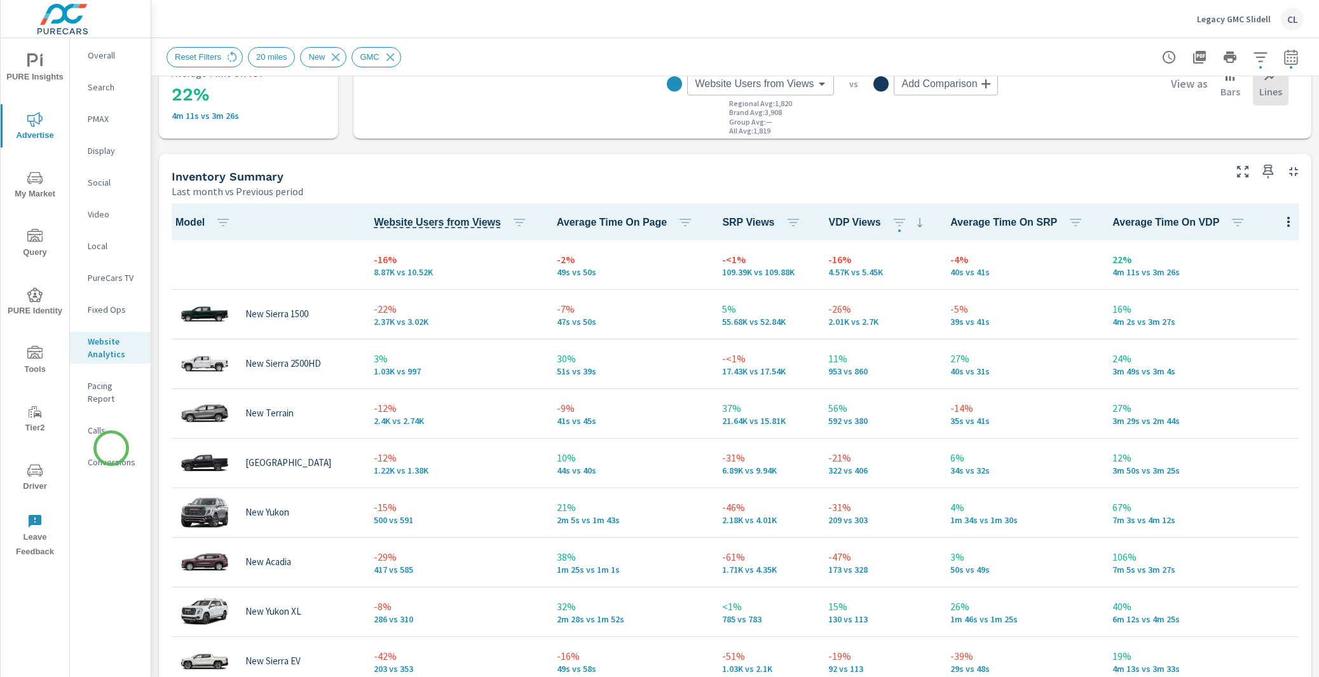
click at [111, 456] on p "Conversions" at bounding box center [114, 462] width 53 height 13
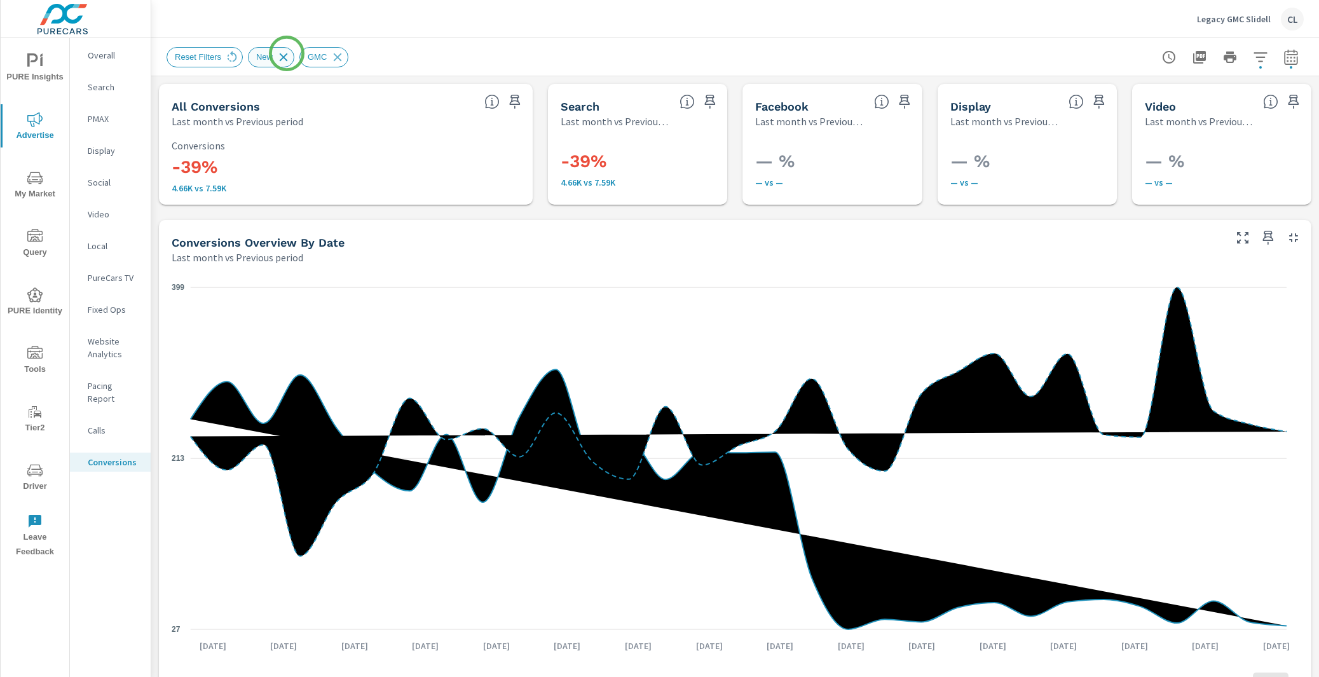
click at [287, 53] on icon at bounding box center [284, 57] width 14 height 14
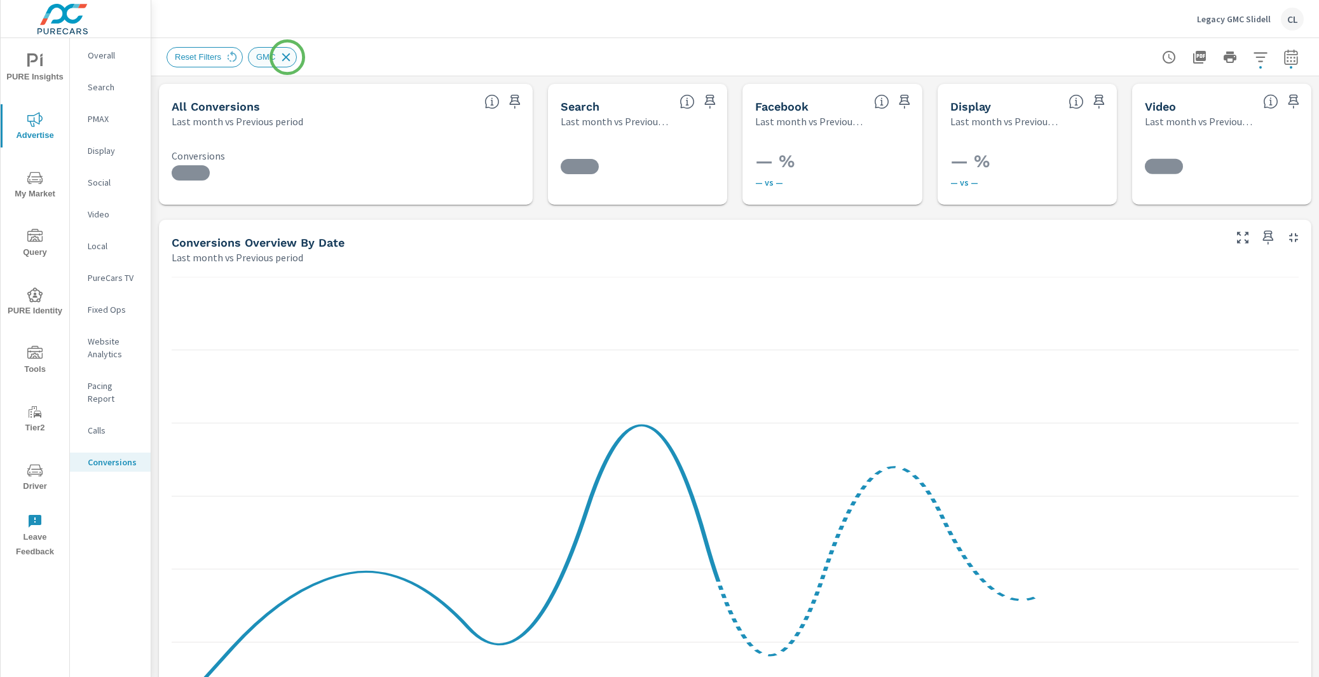
click at [287, 57] on icon at bounding box center [286, 57] width 8 height 8
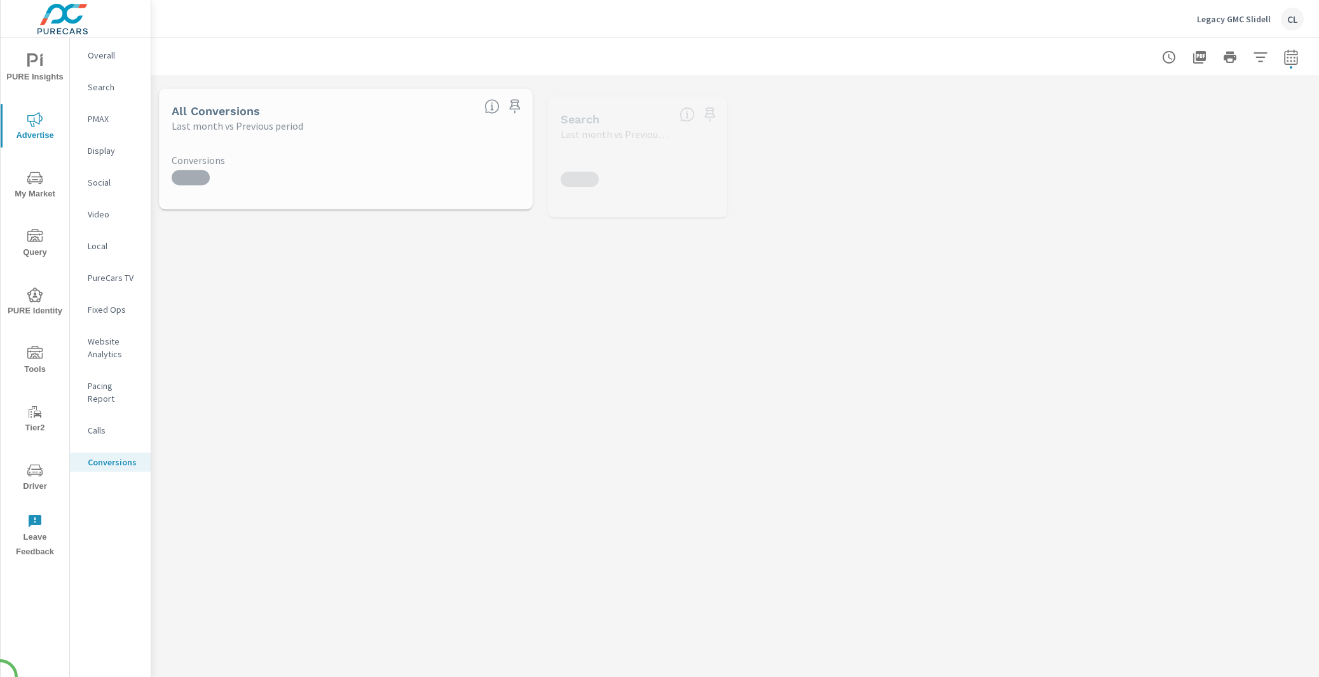
click at [41, 182] on icon "nav menu" at bounding box center [34, 178] width 15 height 12
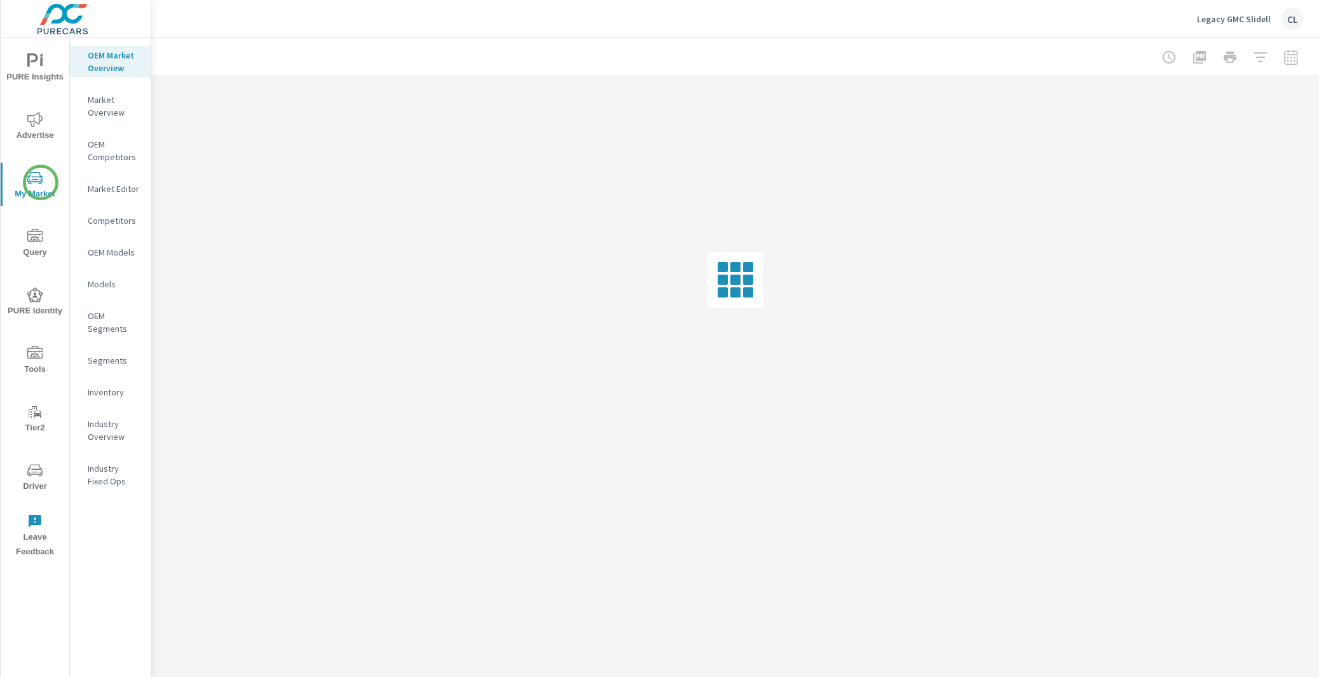
click at [111, 394] on p "Inventory" at bounding box center [114, 392] width 53 height 13
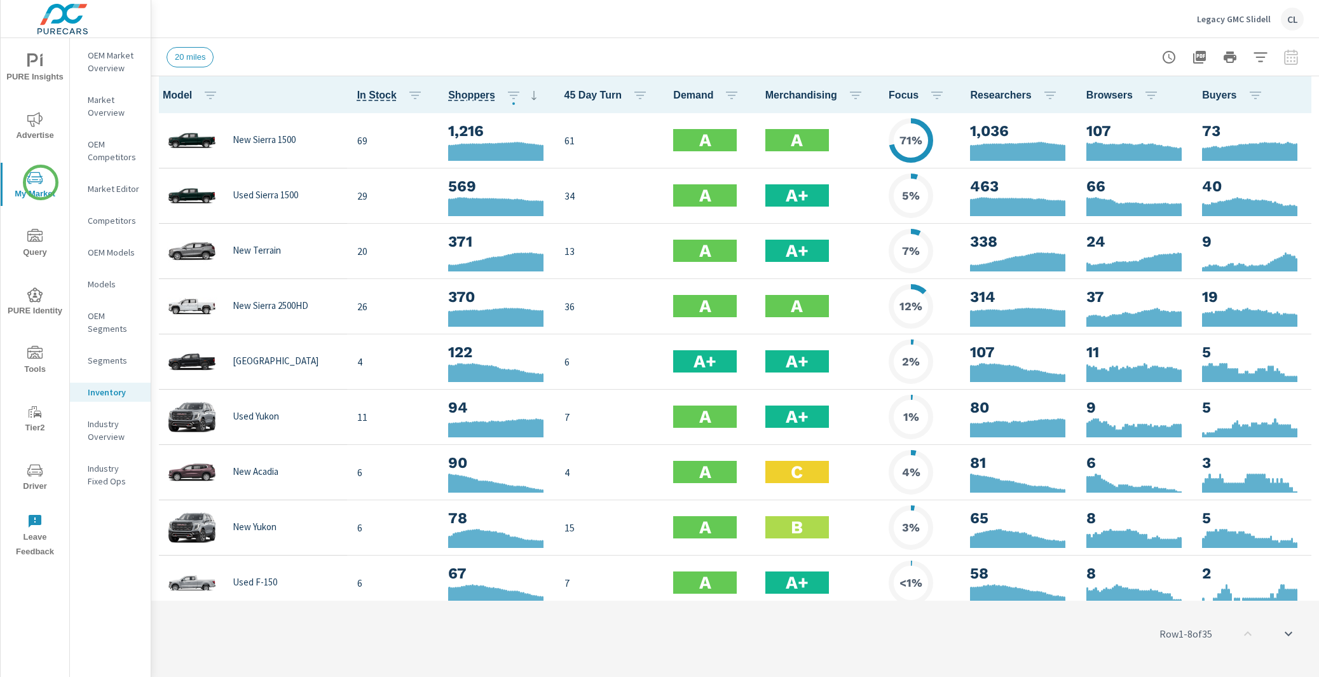
scroll to position [1, 0]
click at [1264, 55] on icon "button" at bounding box center [1260, 57] width 15 height 15
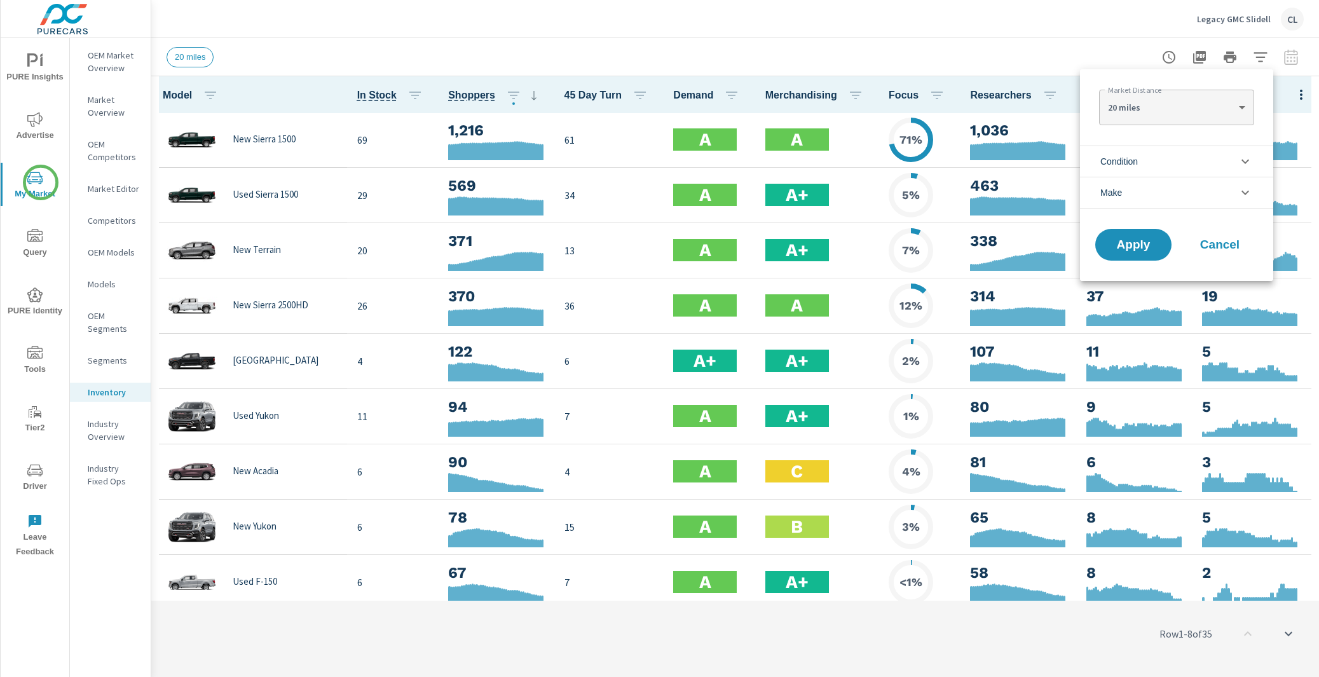
click at [1140, 165] on li "Condition" at bounding box center [1176, 161] width 193 height 31
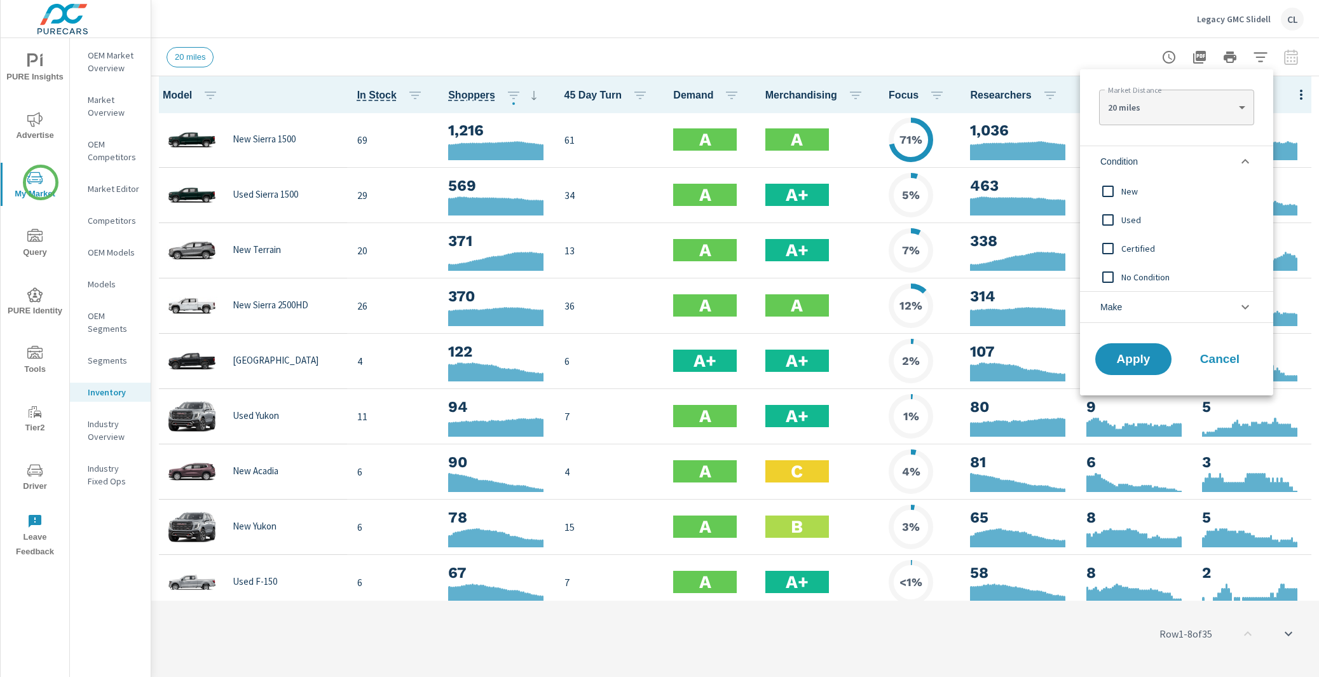
click at [1137, 187] on span "New" at bounding box center [1190, 191] width 139 height 15
click at [1130, 303] on li "Make" at bounding box center [1176, 307] width 193 height 32
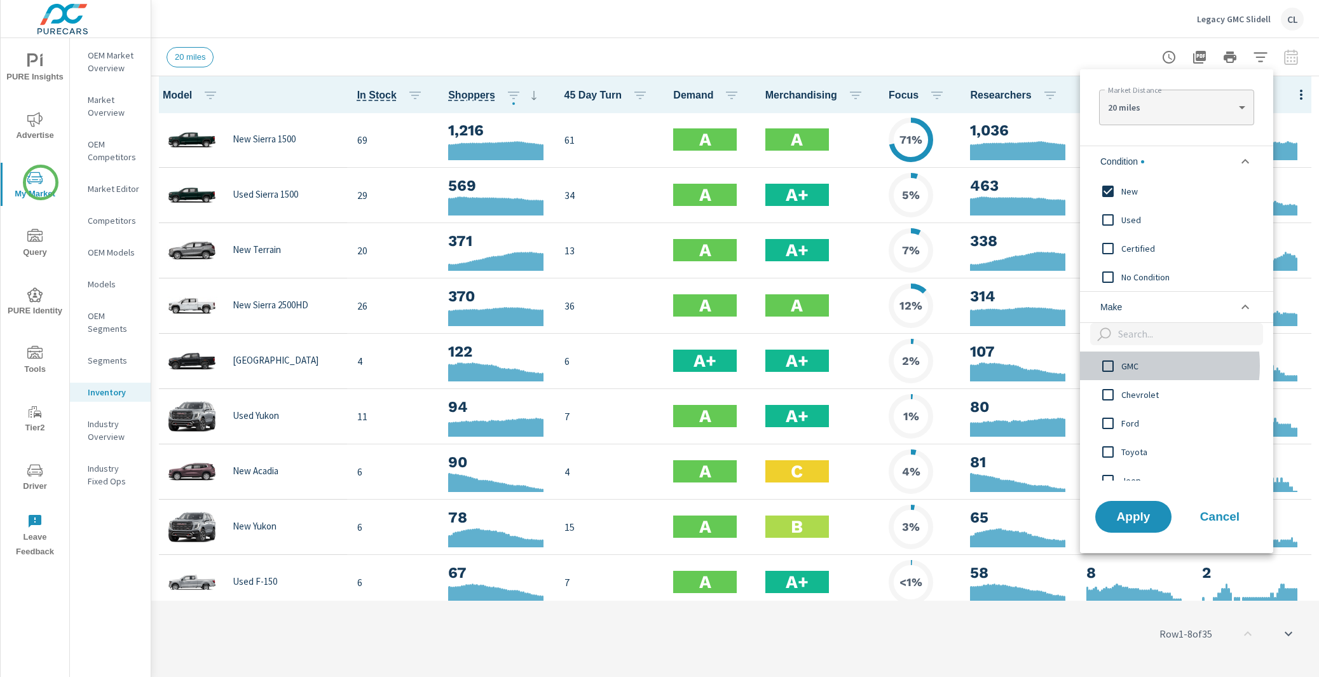
click at [1121, 366] on span "GMC" at bounding box center [1190, 366] width 139 height 15
click at [1131, 519] on span "Apply" at bounding box center [1133, 516] width 51 height 11
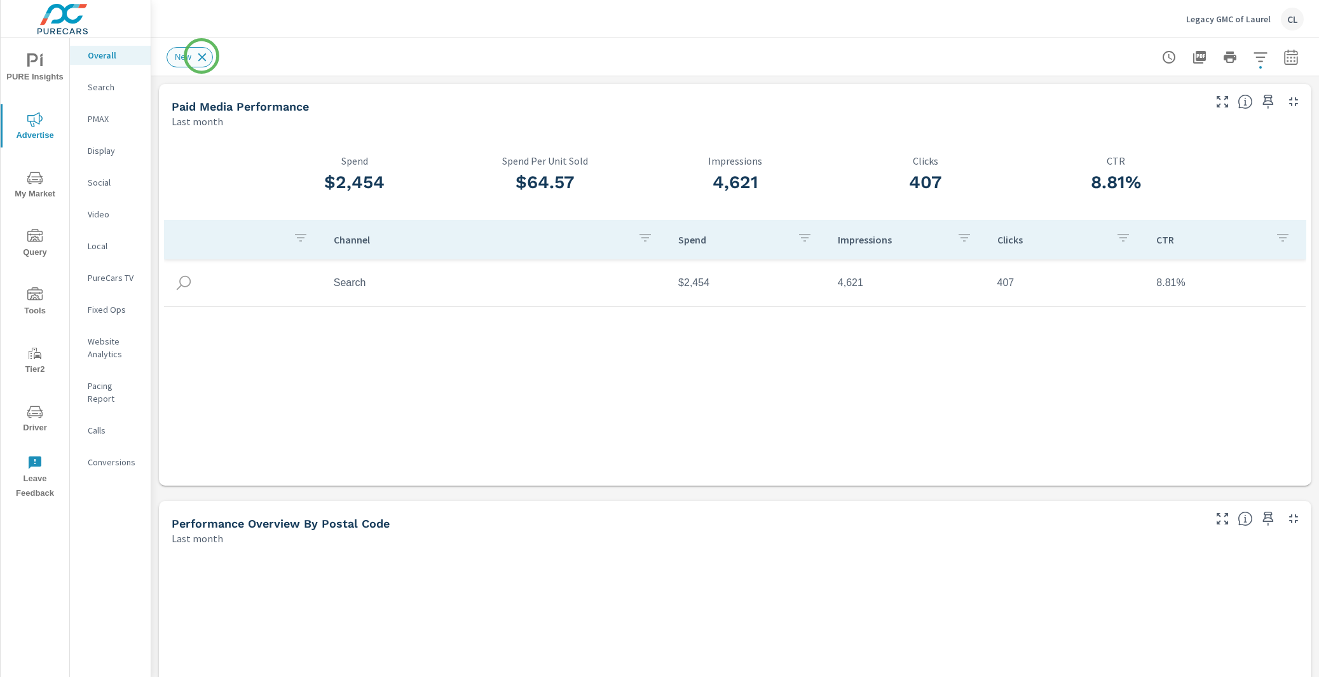
click at [203, 56] on icon at bounding box center [202, 57] width 8 height 8
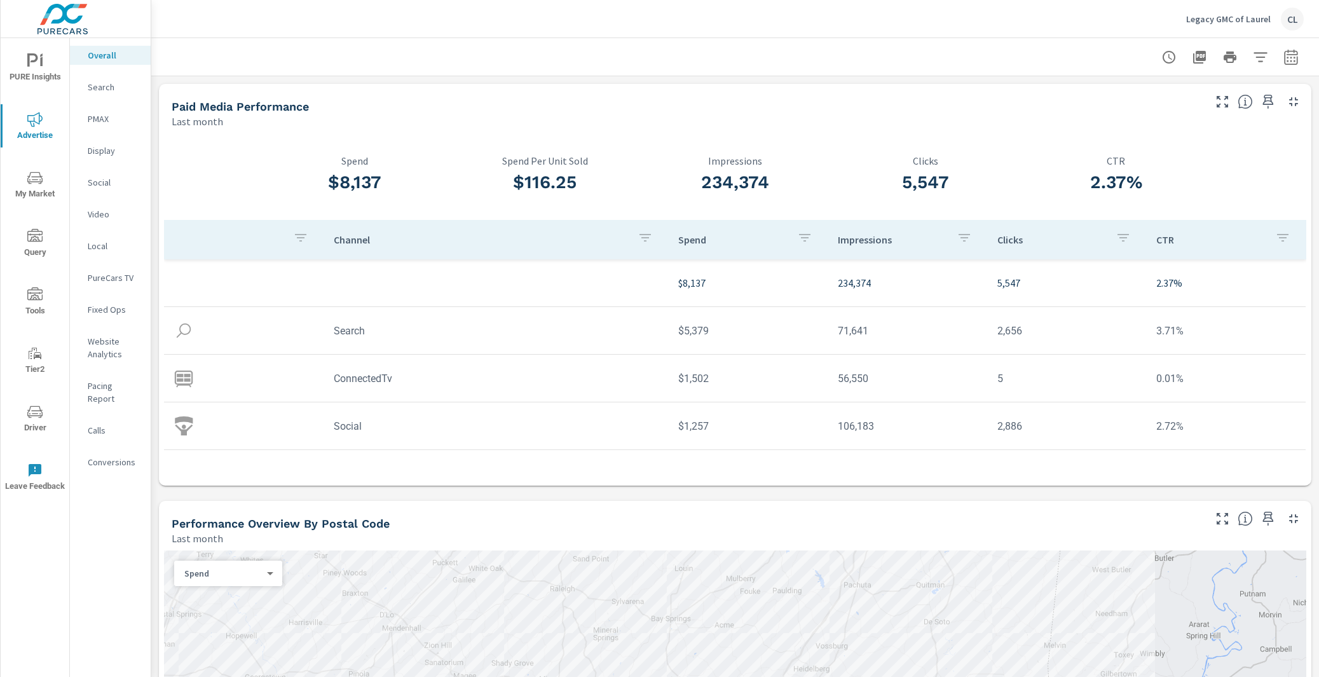
click at [1287, 58] on icon "button" at bounding box center [1291, 59] width 8 height 5
select select "Last month"
click at [1287, 57] on icon "button" at bounding box center [1291, 59] width 8 height 5
select select "Last month"
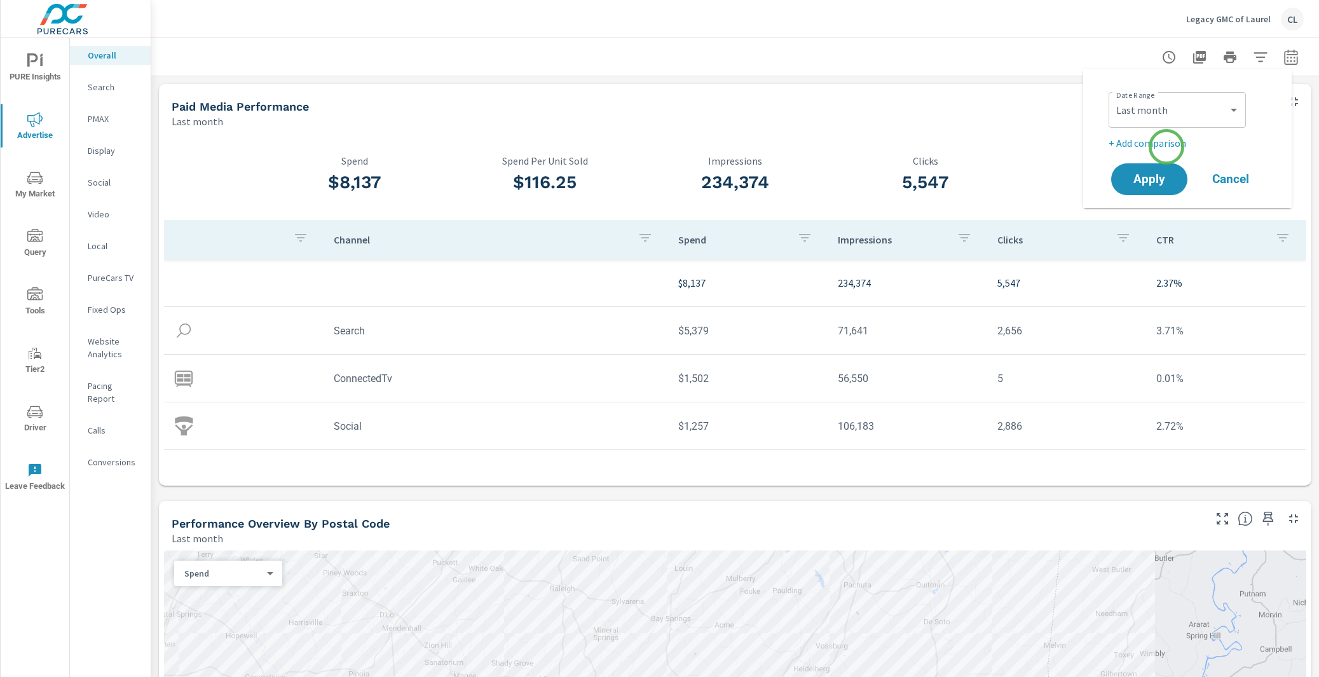
click at [1167, 147] on p "+ Add comparison" at bounding box center [1190, 142] width 163 height 15
select select "Previous period"
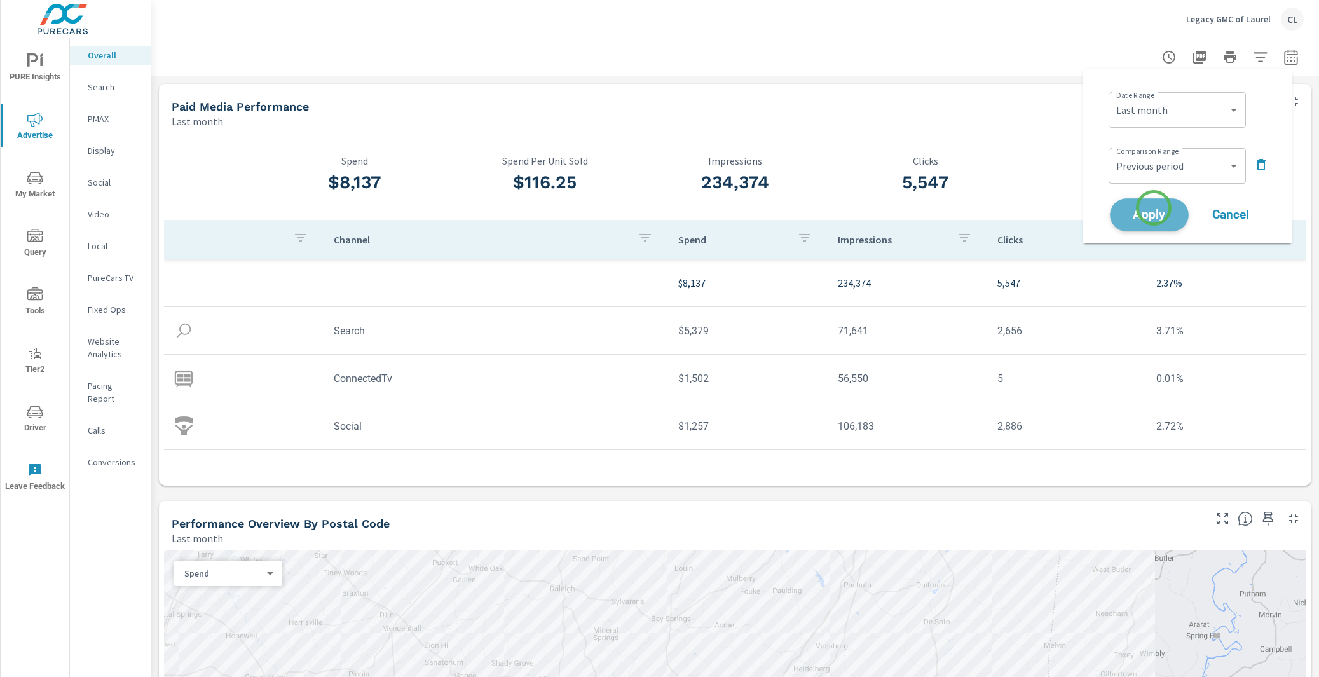
click at [1154, 209] on span "Apply" at bounding box center [1149, 215] width 52 height 12
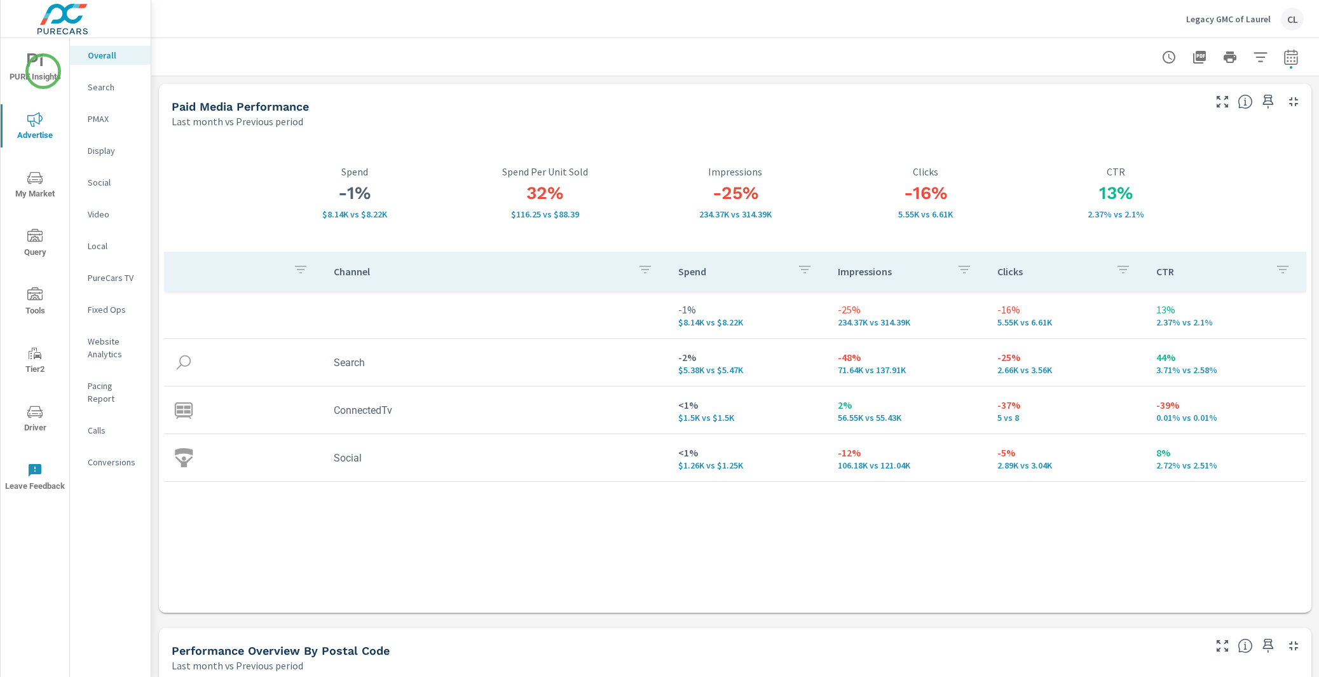
click at [42, 71] on span "PURE Insights" at bounding box center [34, 68] width 61 height 31
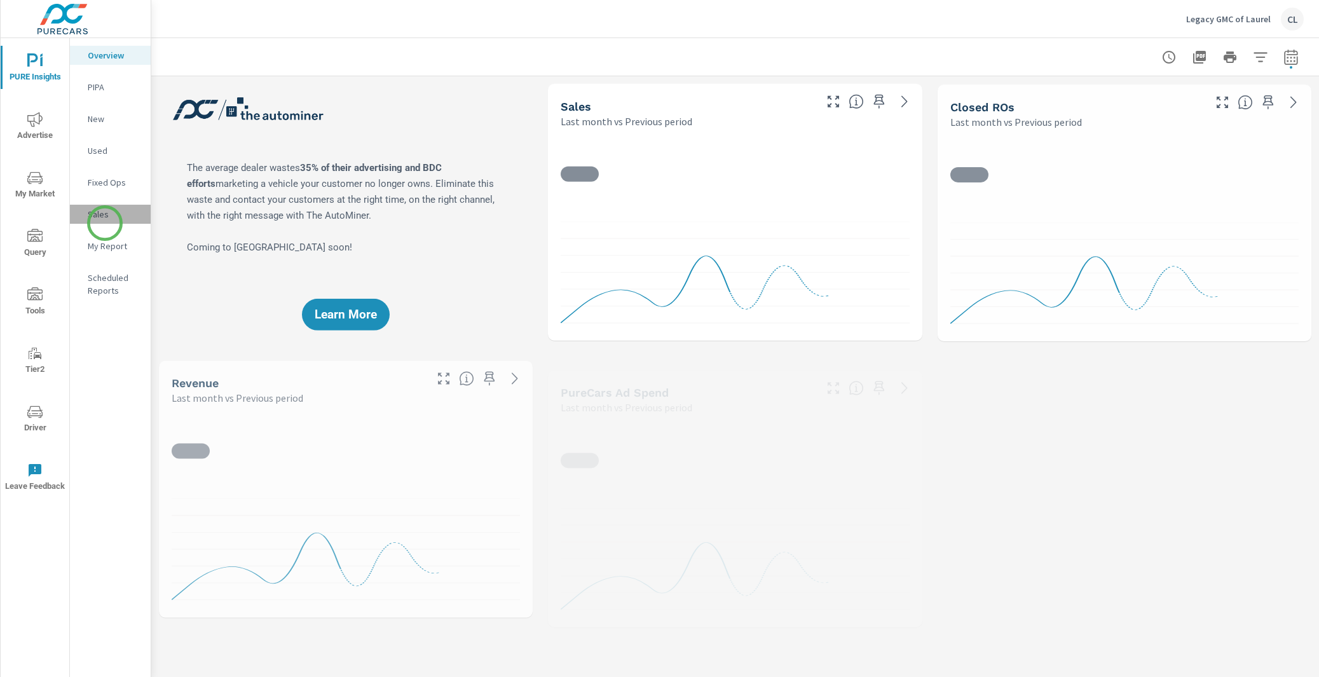
click at [105, 223] on div "Sales" at bounding box center [110, 214] width 81 height 19
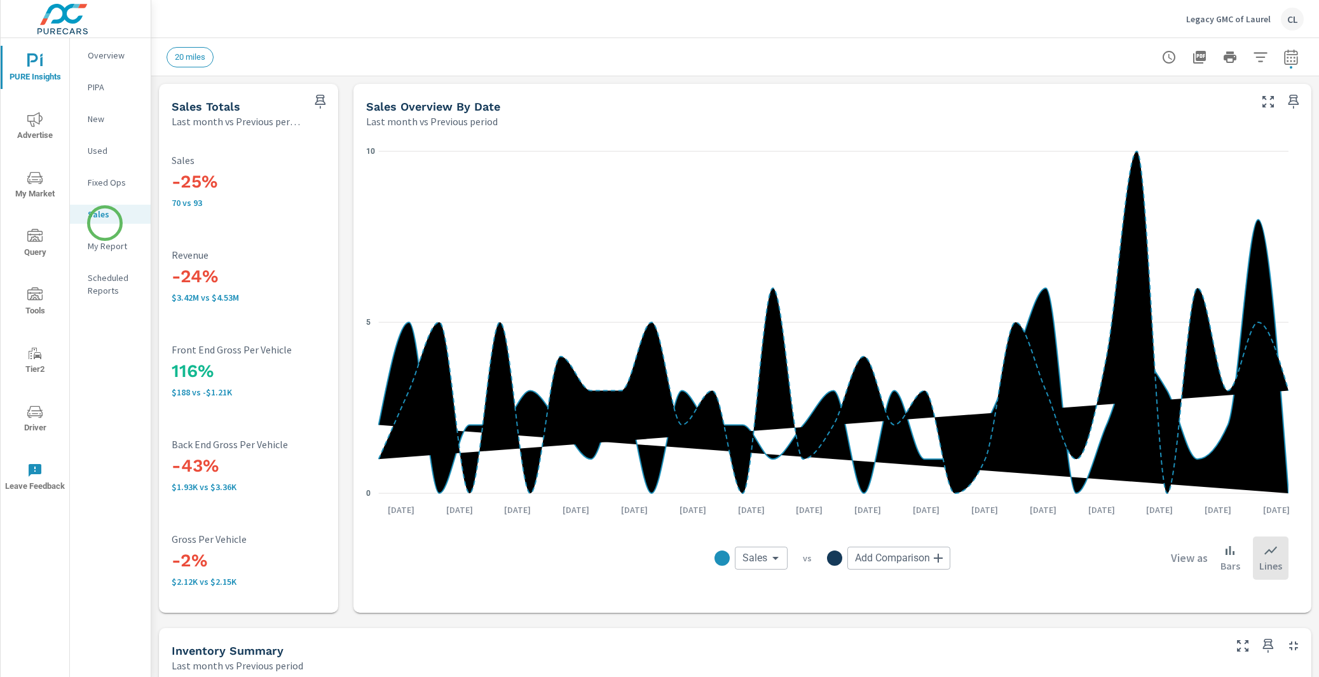
scroll to position [1, 0]
click at [1284, 48] on button "button" at bounding box center [1290, 56] width 25 height 25
select select "Last month"
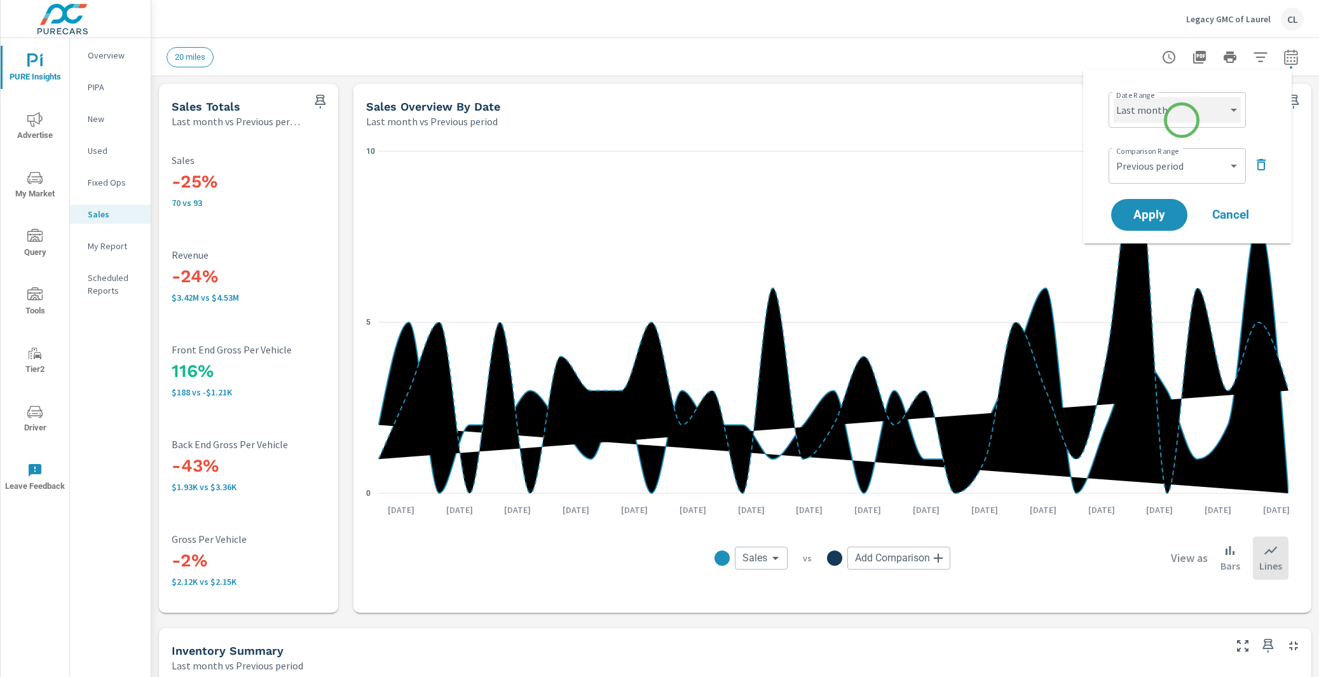
click at [1184, 111] on select "Custom [DATE] Last week Last 7 days Last 14 days Last 30 days Last 45 days Last…" at bounding box center [1177, 109] width 127 height 25
click at [1181, 158] on select "Custom Previous period Previous month Previous year" at bounding box center [1177, 165] width 127 height 25
click at [1114, 153] on select "Custom Previous period Previous month Previous year" at bounding box center [1177, 165] width 127 height 25
select select "Previous year"
click at [1170, 210] on span "Apply" at bounding box center [1149, 215] width 52 height 12
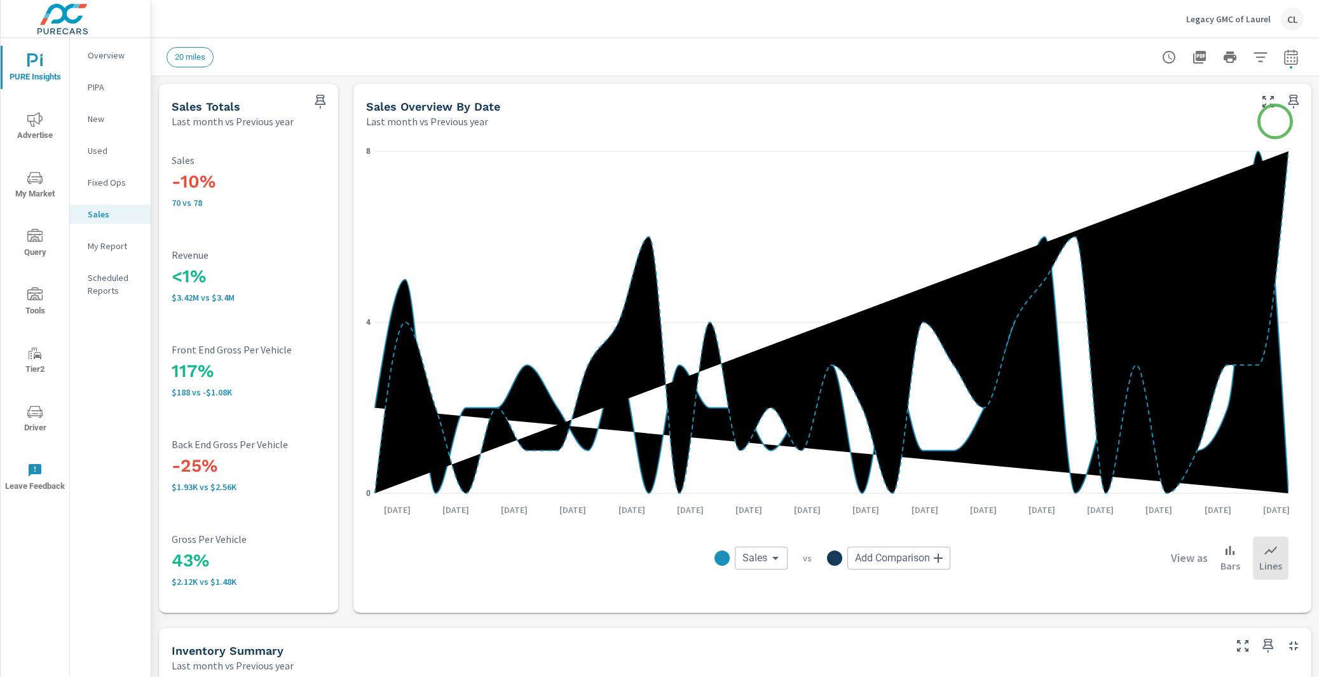
scroll to position [1, 0]
click at [1287, 57] on icon "button" at bounding box center [1291, 59] width 8 height 5
select select "Last month"
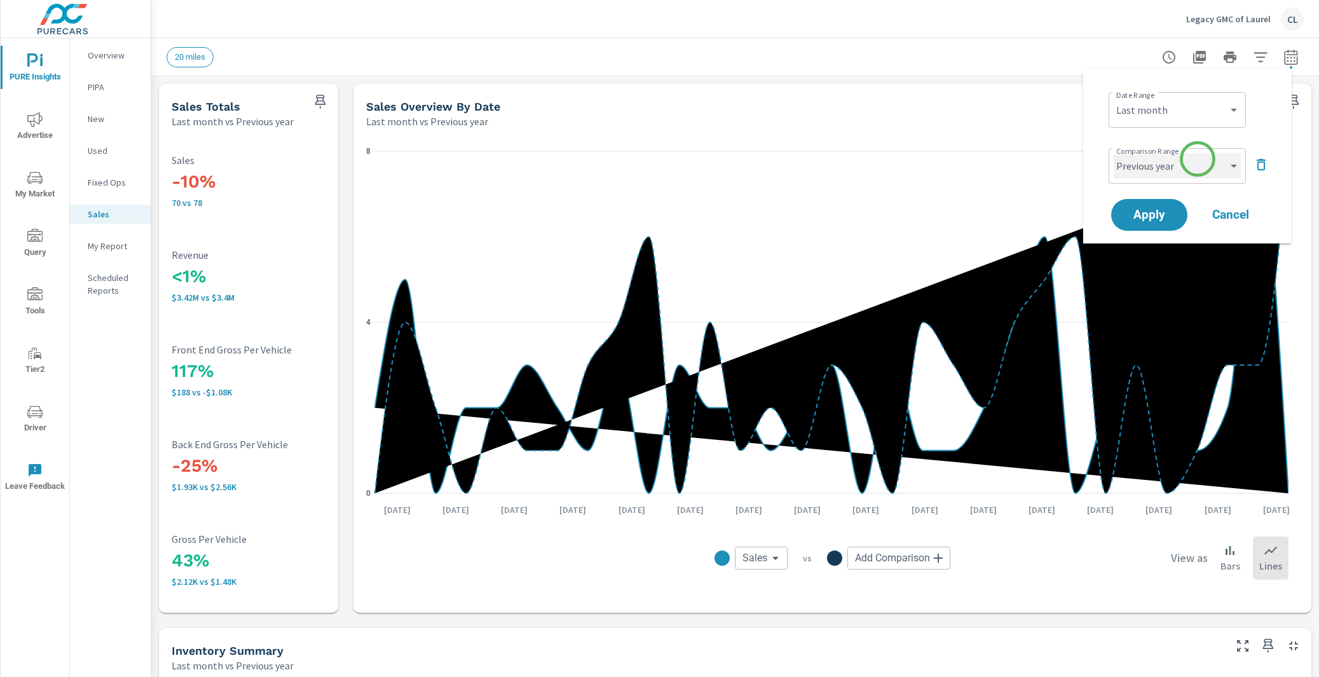
click at [1198, 159] on select "Custom Previous period Previous month Previous year" at bounding box center [1177, 165] width 127 height 25
click at [1114, 153] on select "Custom Previous period Previous month Previous year" at bounding box center [1177, 165] width 127 height 25
select select "Previous month"
click at [38, 121] on icon "nav menu" at bounding box center [34, 119] width 15 height 15
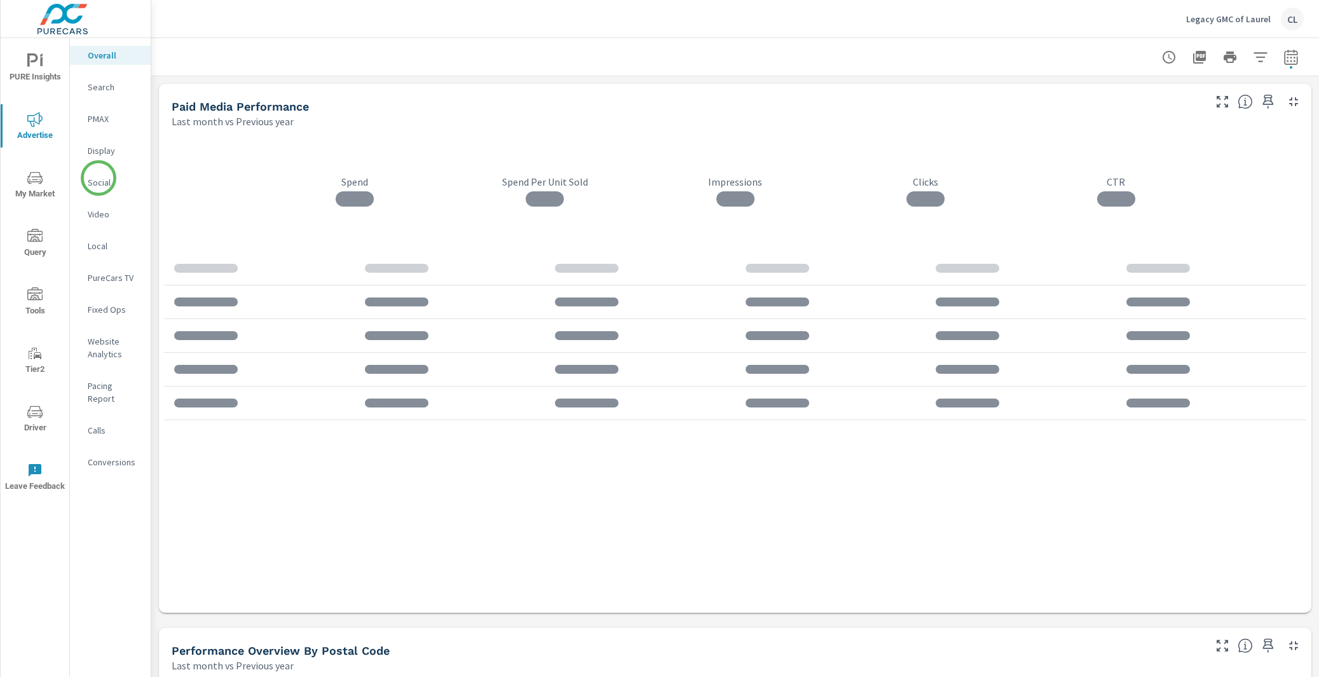
click at [106, 180] on p "Social" at bounding box center [114, 182] width 53 height 13
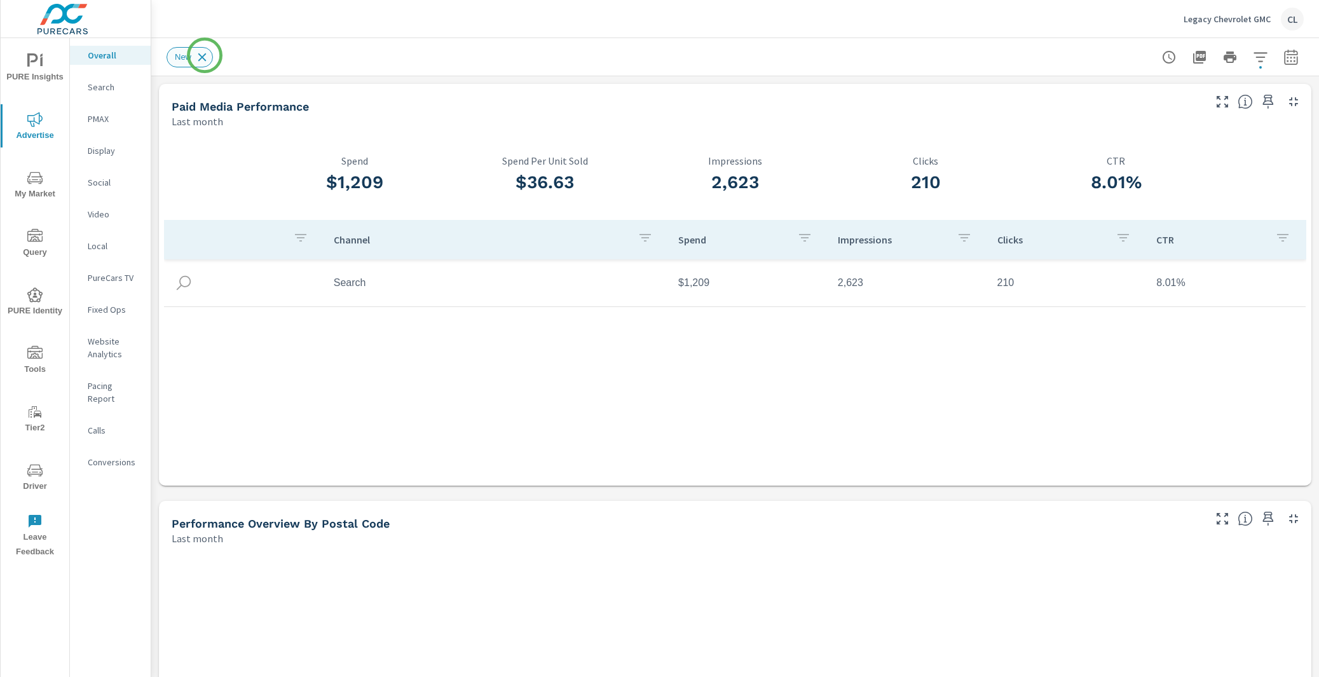
click at [205, 55] on icon at bounding box center [202, 57] width 14 height 14
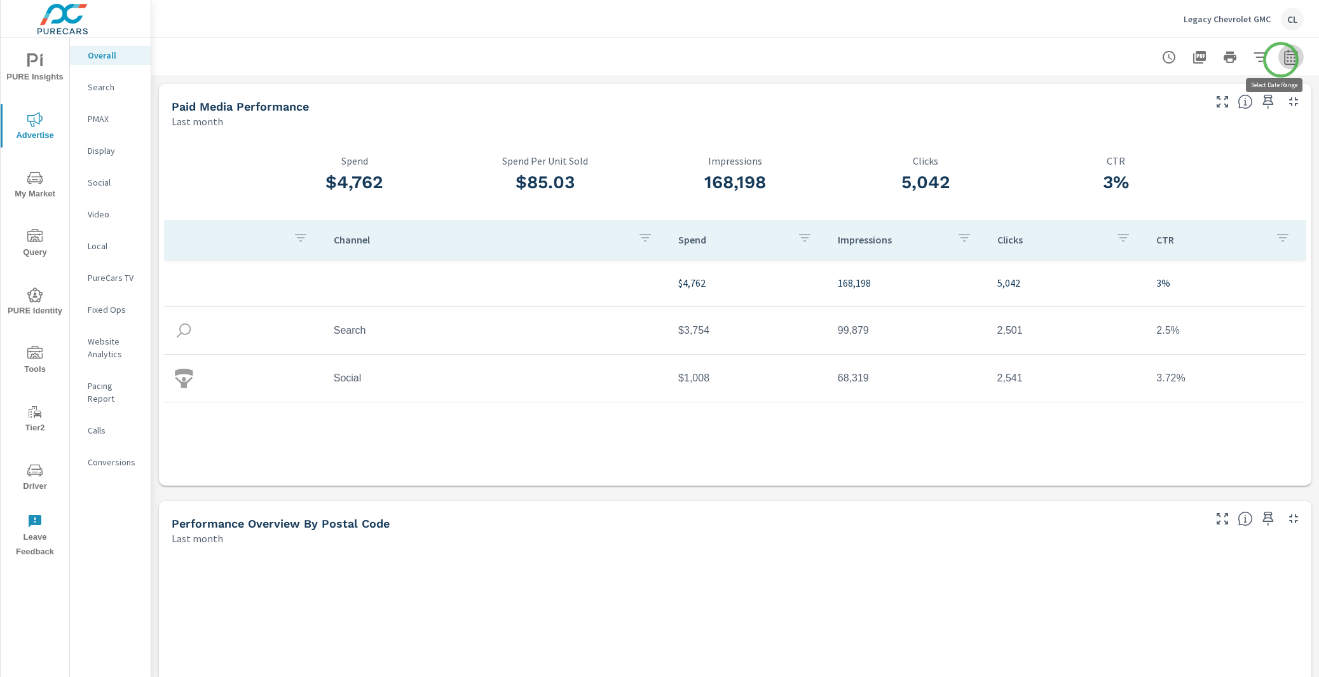
click at [1283, 60] on icon "button" at bounding box center [1290, 57] width 15 height 15
select select "Last month"
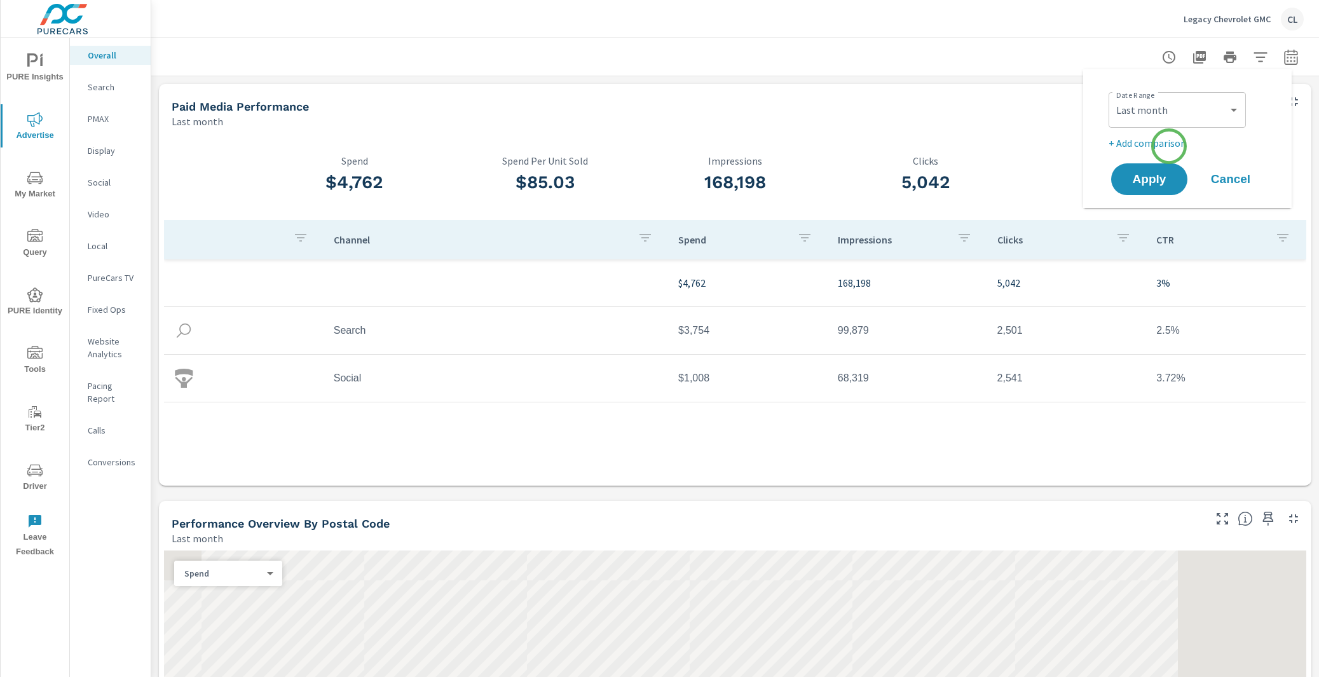
click at [1169, 146] on p "+ Add comparison" at bounding box center [1190, 142] width 163 height 15
select select "Previous period"
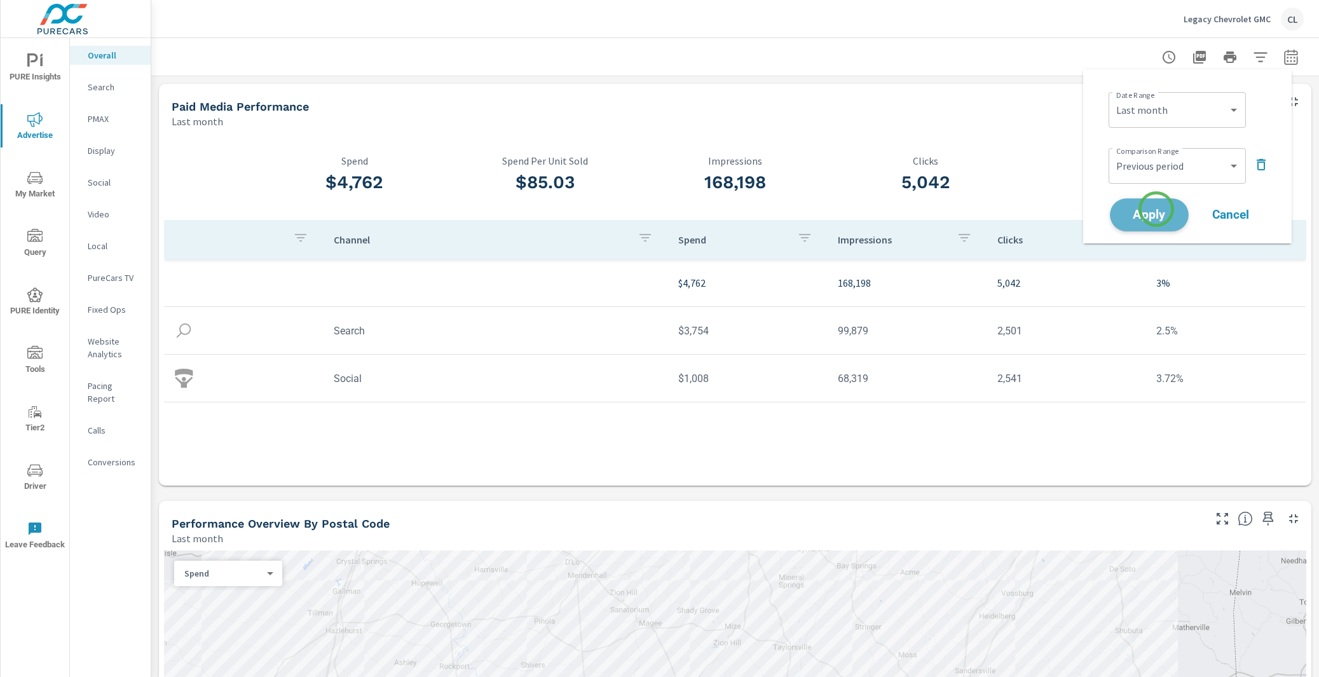
click at [1156, 209] on span "Apply" at bounding box center [1149, 215] width 52 height 12
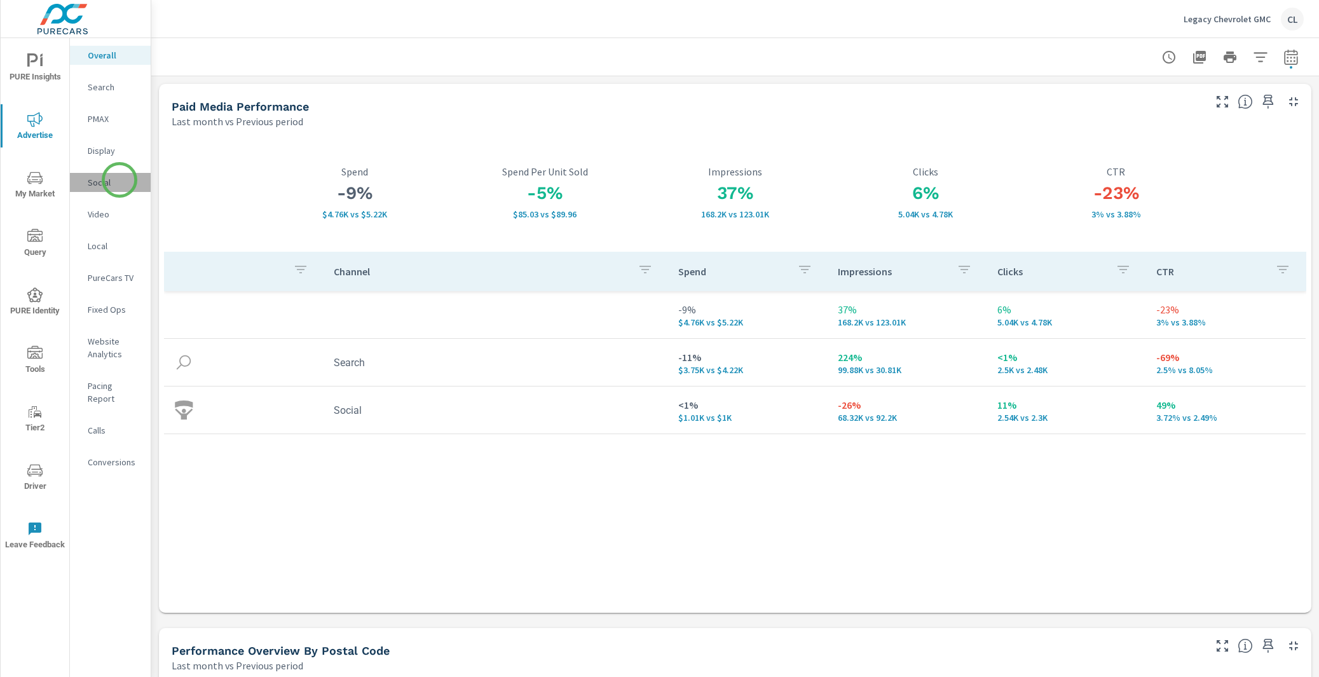
click at [120, 180] on p "Social" at bounding box center [114, 182] width 53 height 13
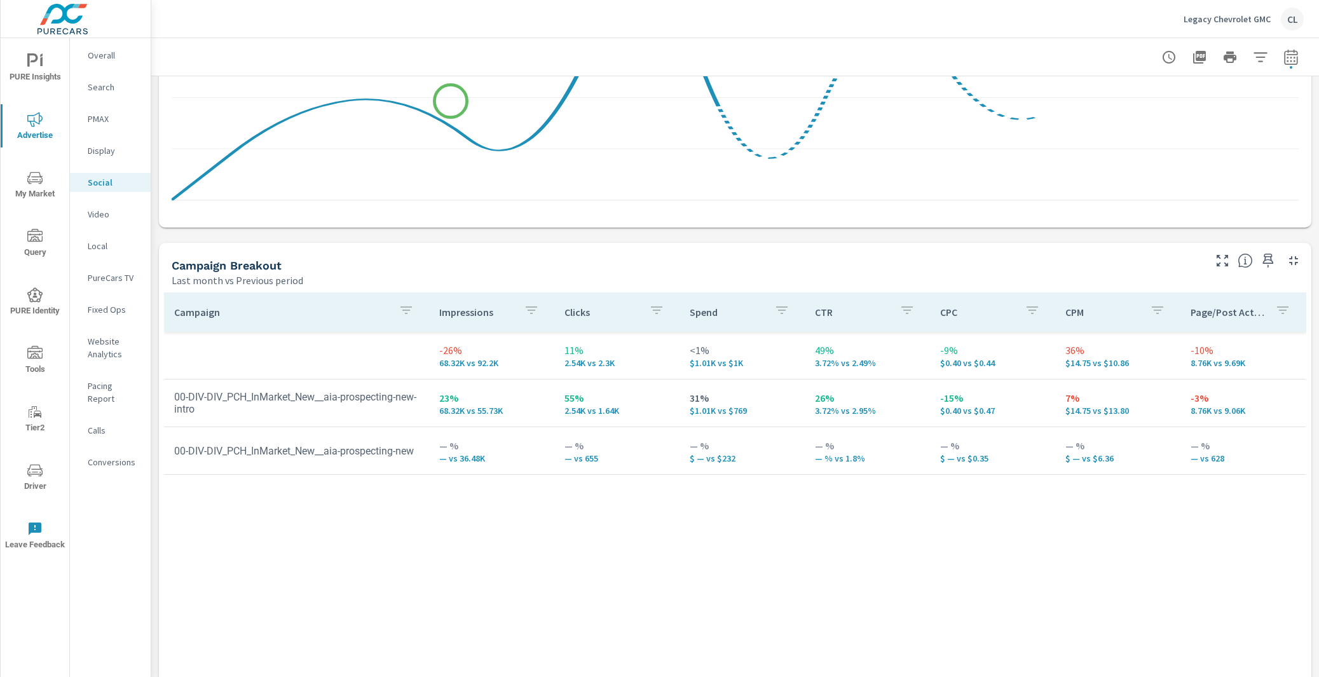
scroll to position [388, 0]
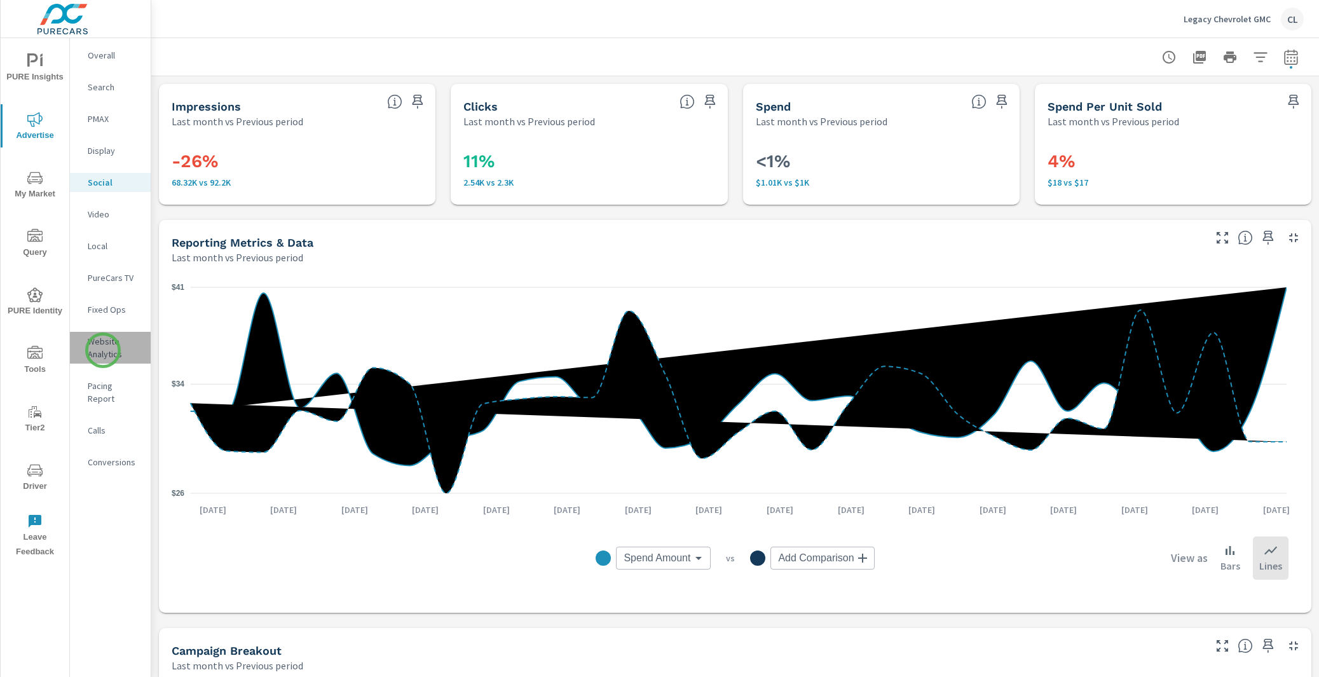
click at [103, 350] on p "Website Analytics" at bounding box center [114, 347] width 53 height 25
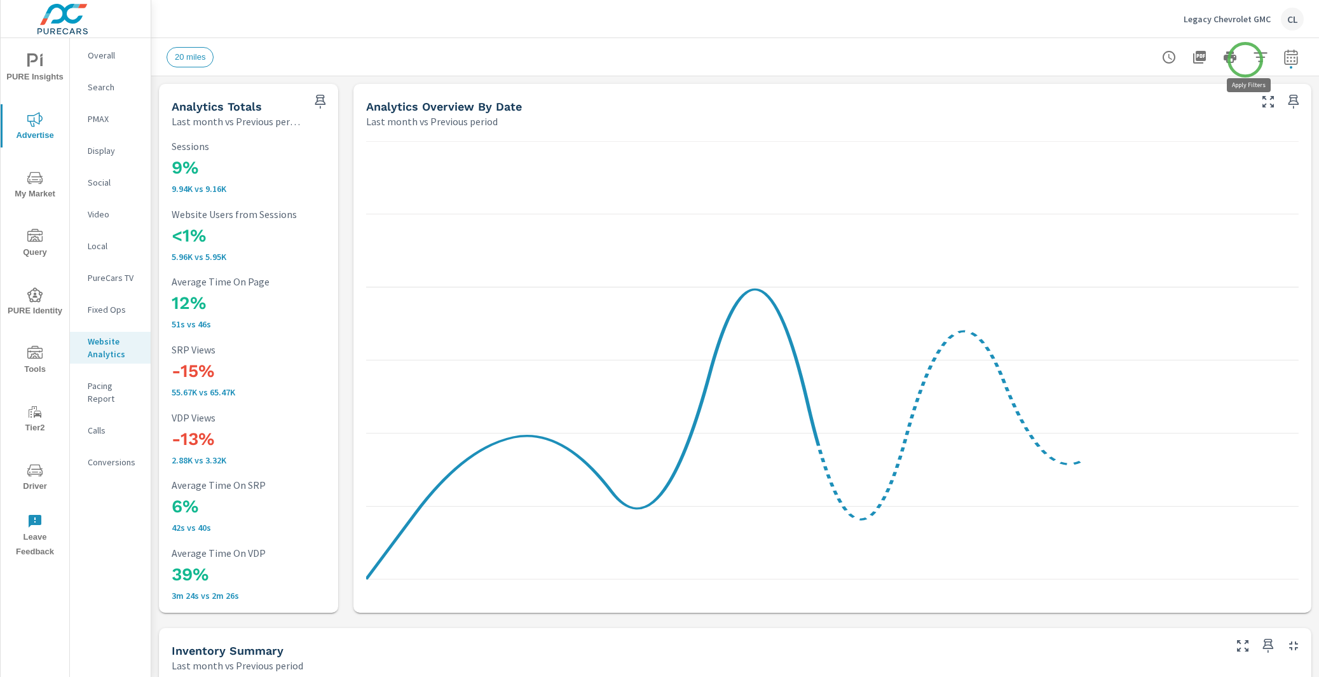
scroll to position [1, 0]
click at [1253, 60] on icon "button" at bounding box center [1260, 57] width 15 height 15
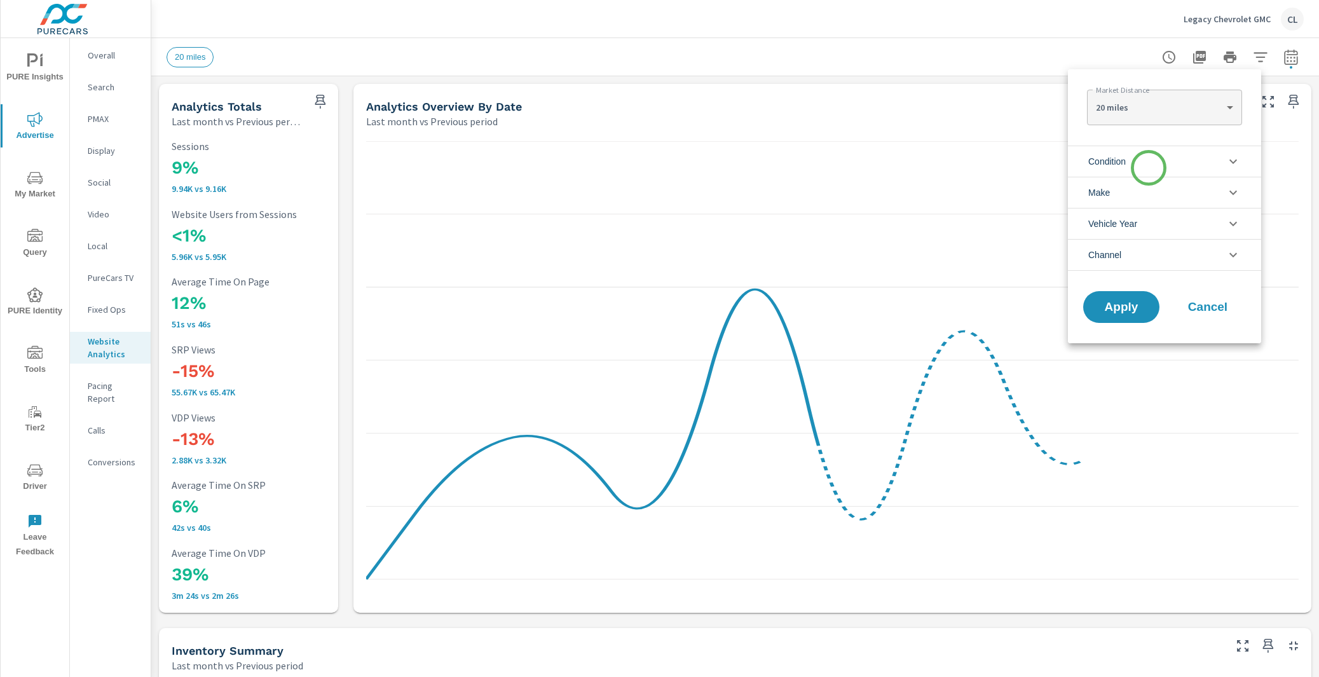
click at [1149, 168] on li "Condition" at bounding box center [1164, 161] width 193 height 31
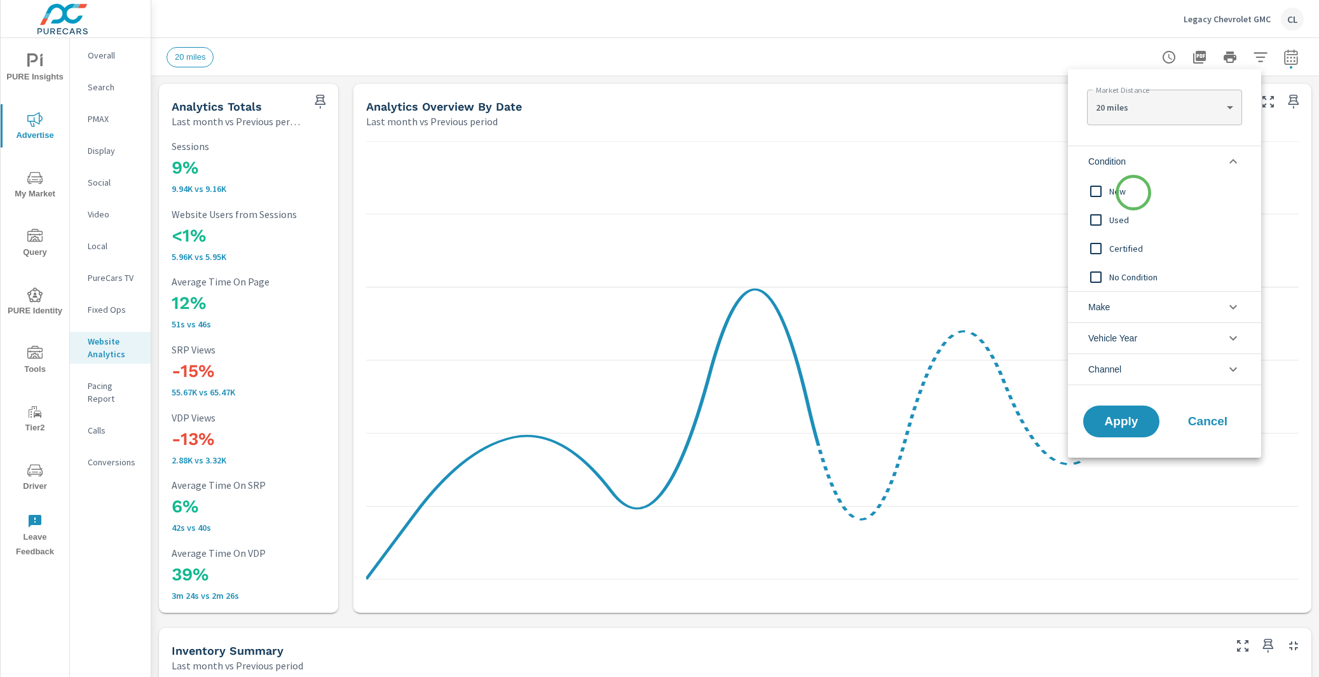
click at [1126, 202] on div "New" at bounding box center [1163, 191] width 191 height 29
click at [1130, 432] on button "Apply" at bounding box center [1121, 421] width 79 height 33
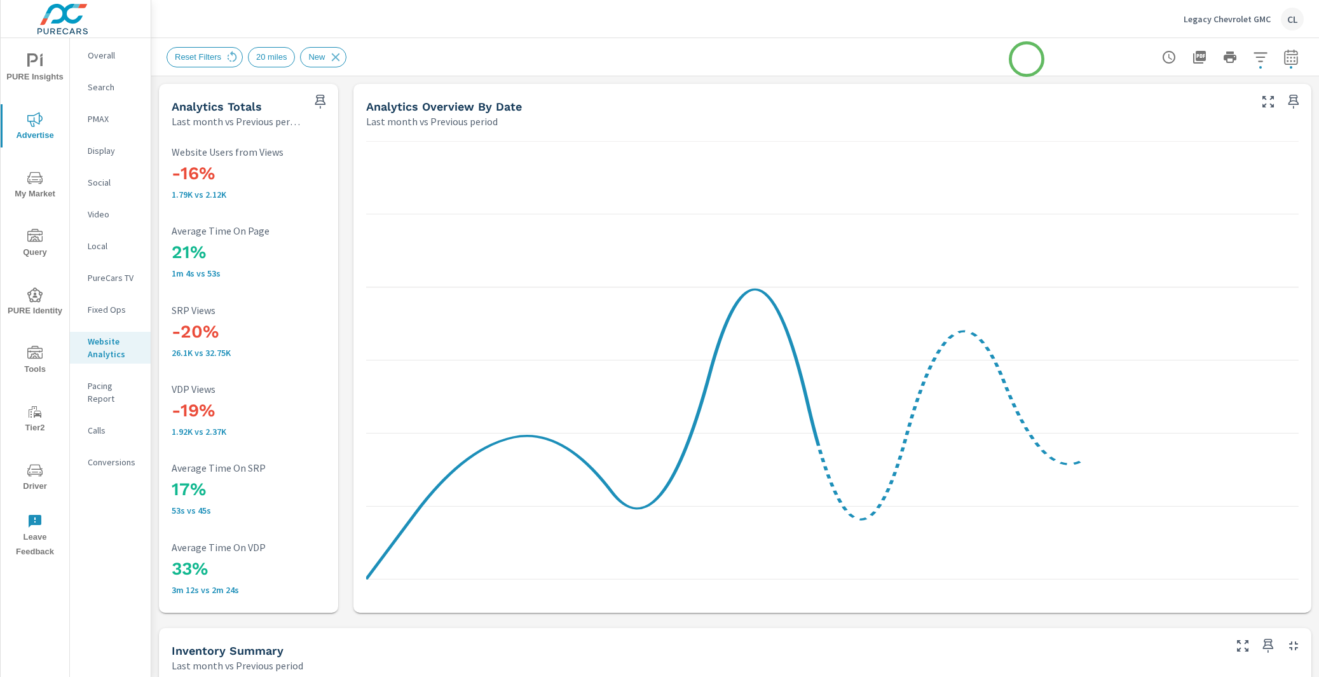
scroll to position [1, 0]
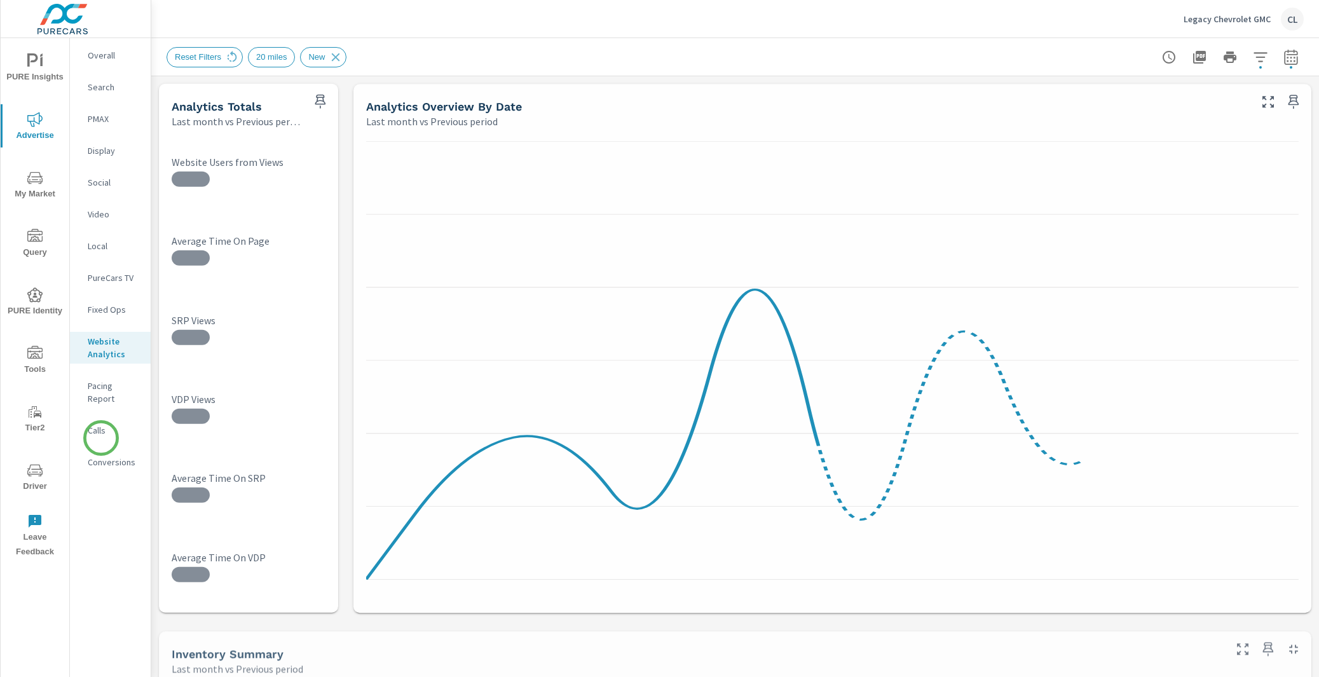
scroll to position [1, 0]
click at [102, 456] on p "Conversions" at bounding box center [114, 462] width 53 height 13
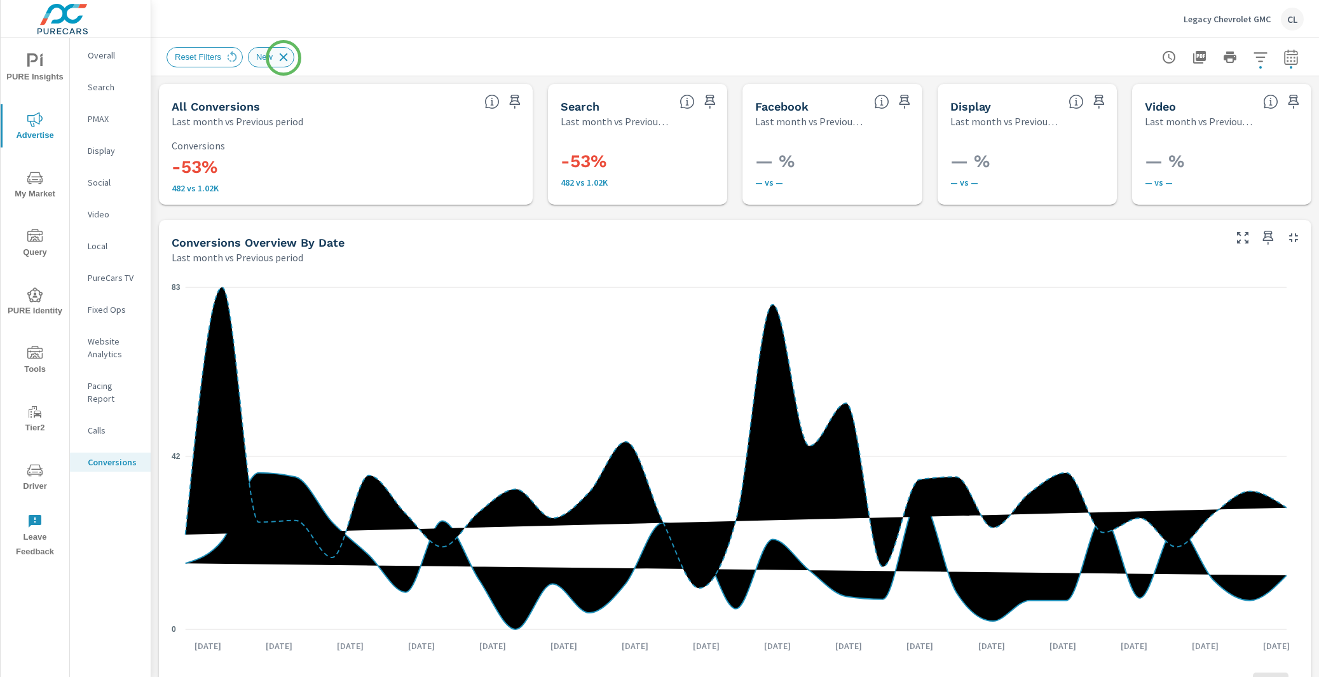
click at [284, 57] on icon at bounding box center [284, 57] width 8 height 8
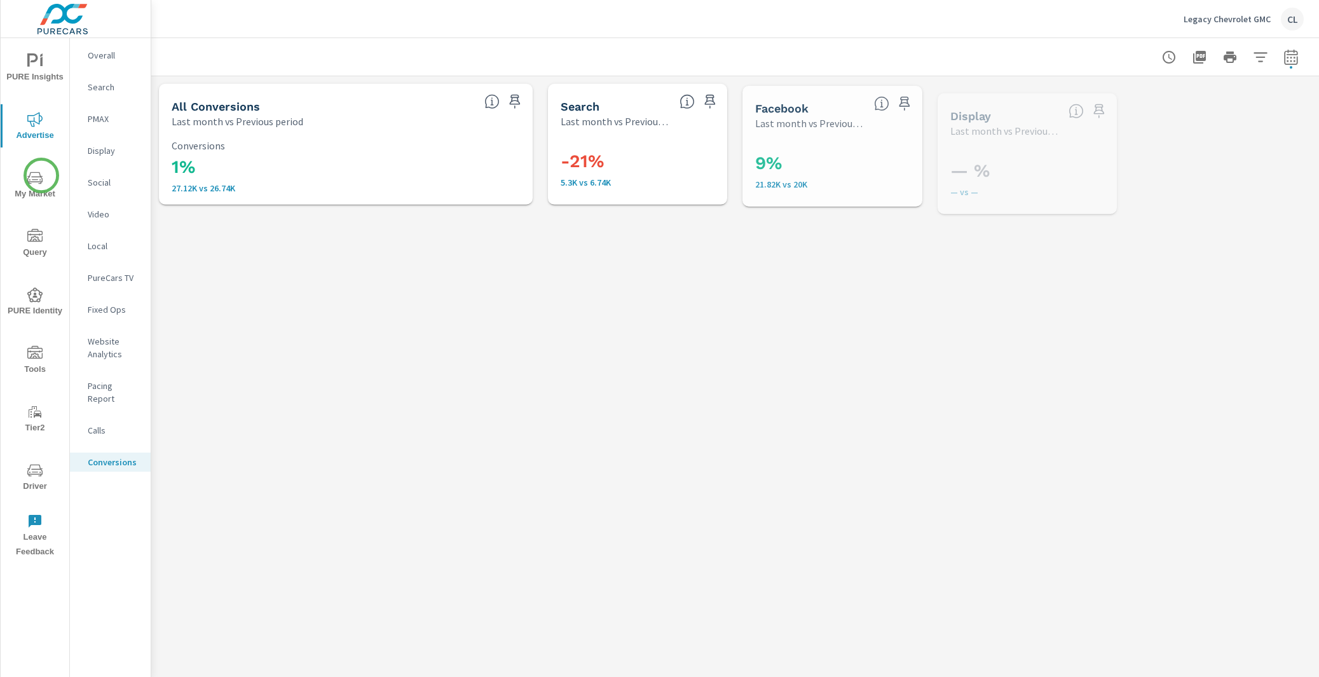
click at [41, 178] on icon "nav menu" at bounding box center [34, 177] width 15 height 15
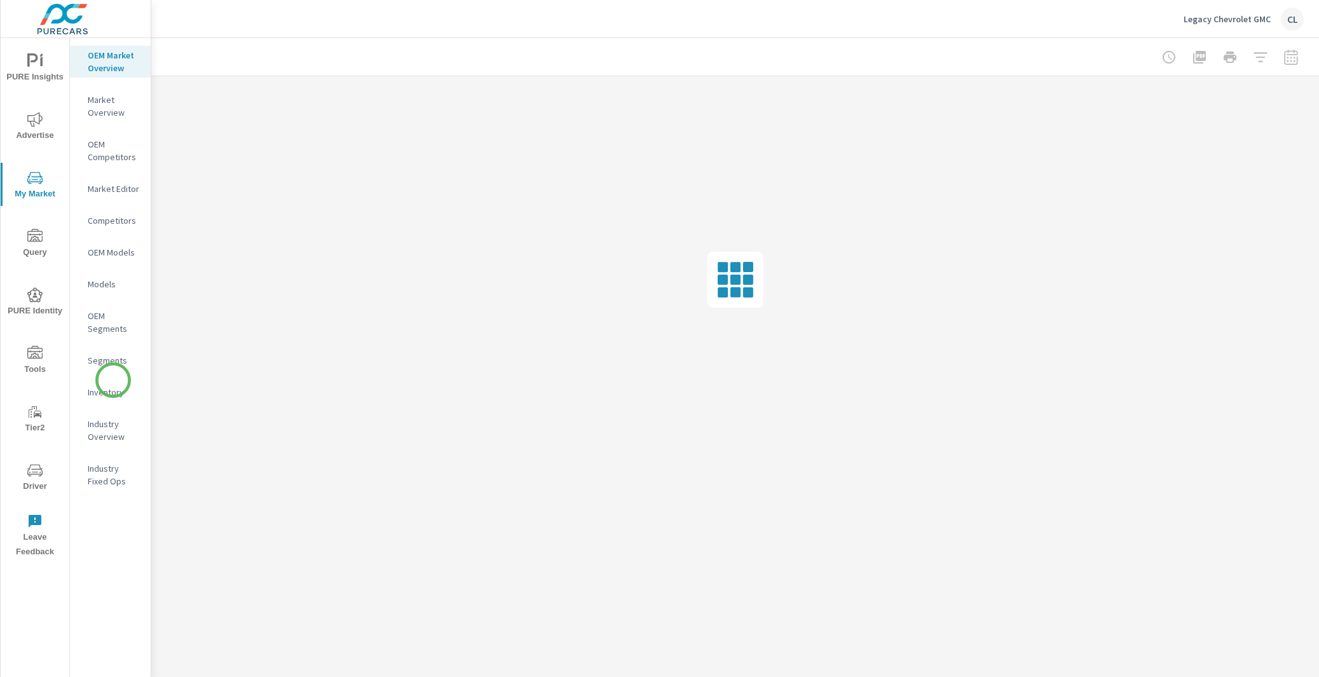
click at [112, 386] on p "Inventory" at bounding box center [114, 392] width 53 height 13
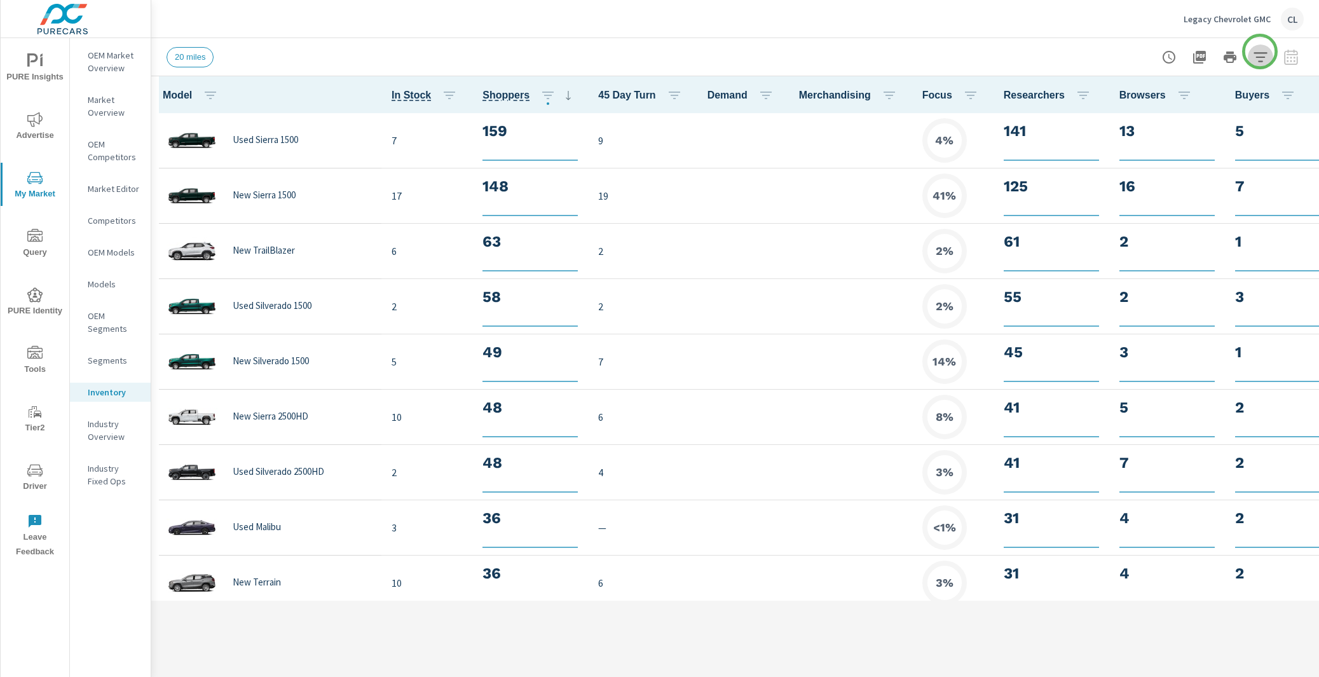
click at [1260, 51] on icon "button" at bounding box center [1260, 57] width 15 height 15
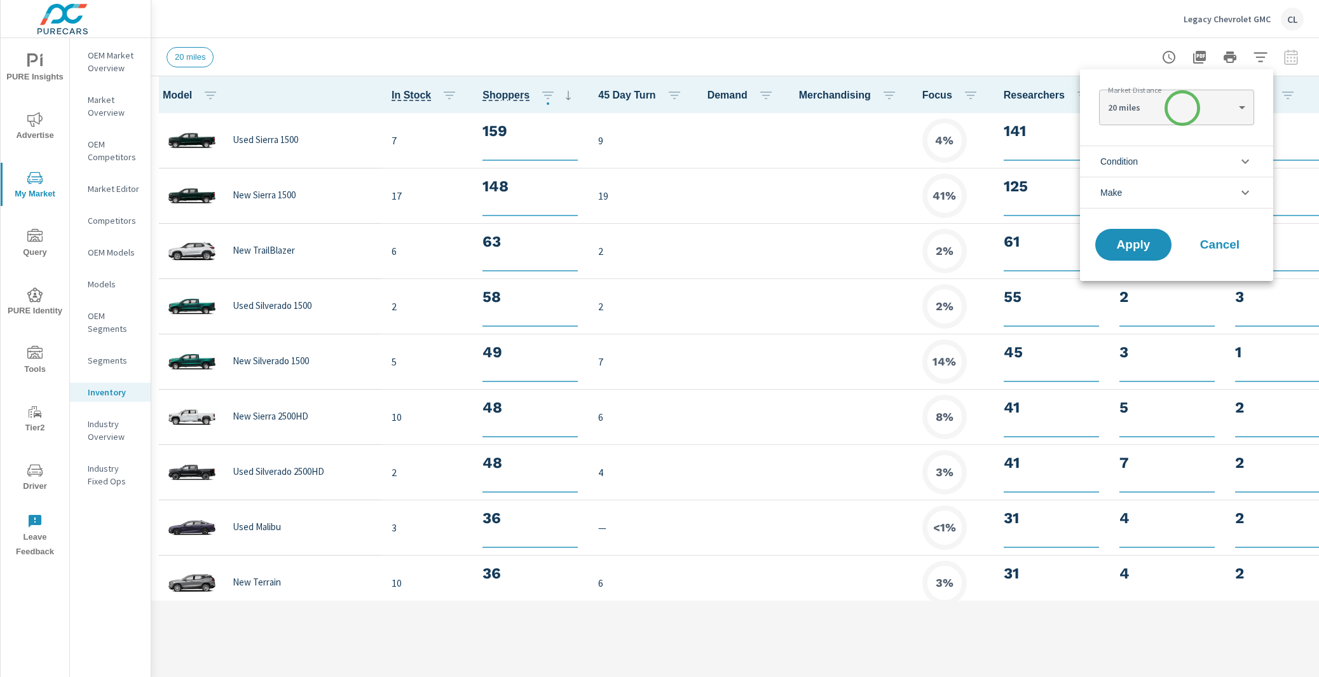
click at [1158, 153] on li "Condition" at bounding box center [1176, 161] width 193 height 31
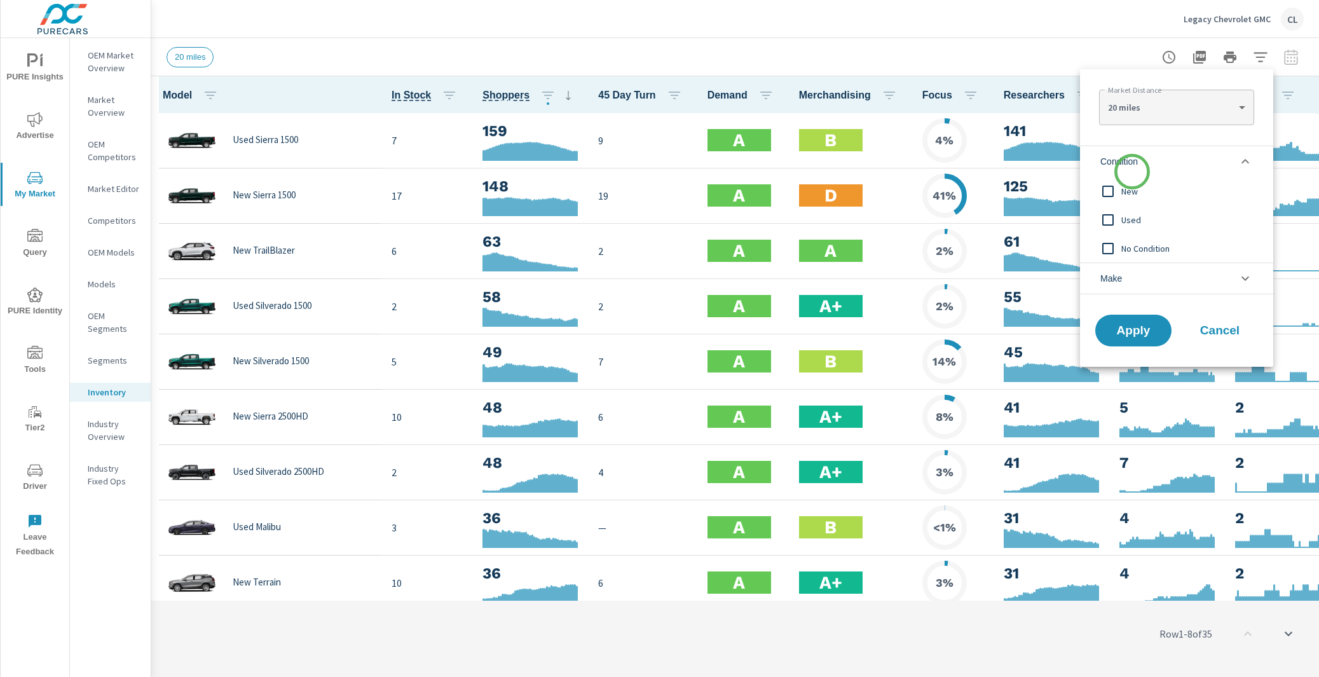
scroll to position [1, 0]
click at [1129, 190] on span "New" at bounding box center [1190, 191] width 139 height 15
click at [1137, 332] on span "Apply" at bounding box center [1133, 331] width 52 height 12
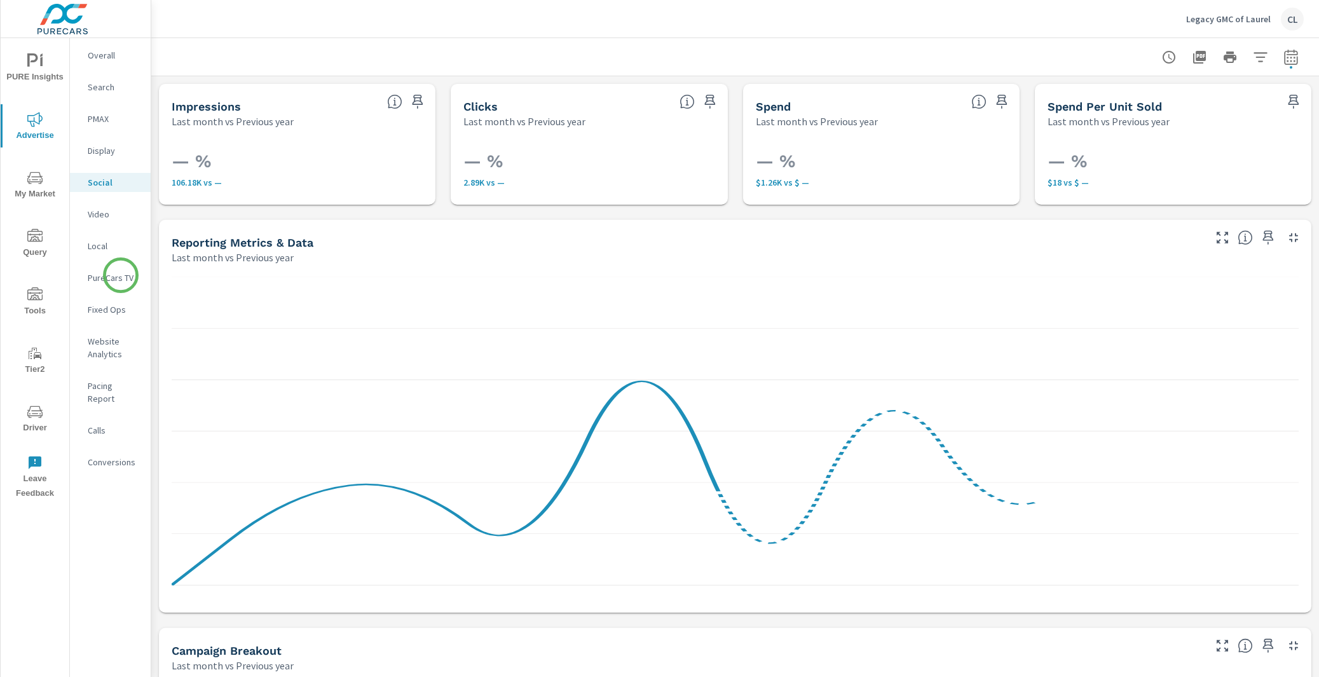
click at [121, 275] on p "PureCars TV" at bounding box center [114, 277] width 53 height 13
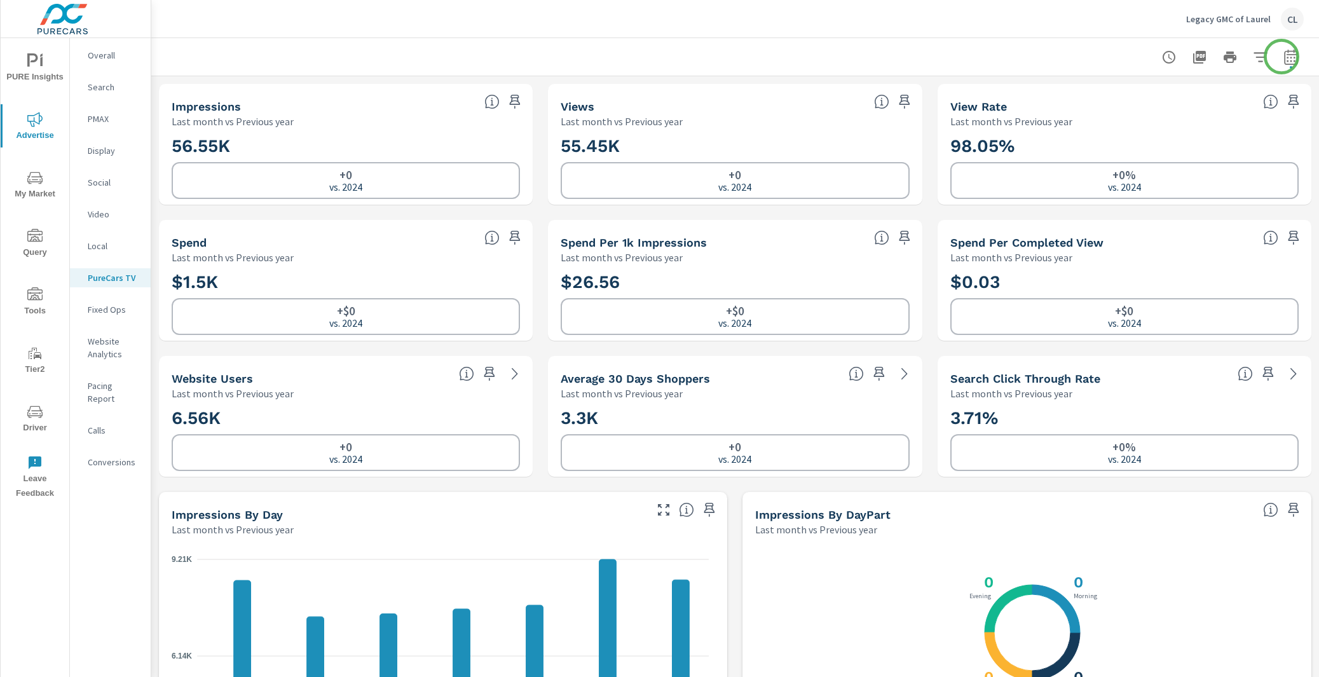
click at [1287, 57] on icon "button" at bounding box center [1291, 59] width 8 height 5
select select "Last month"
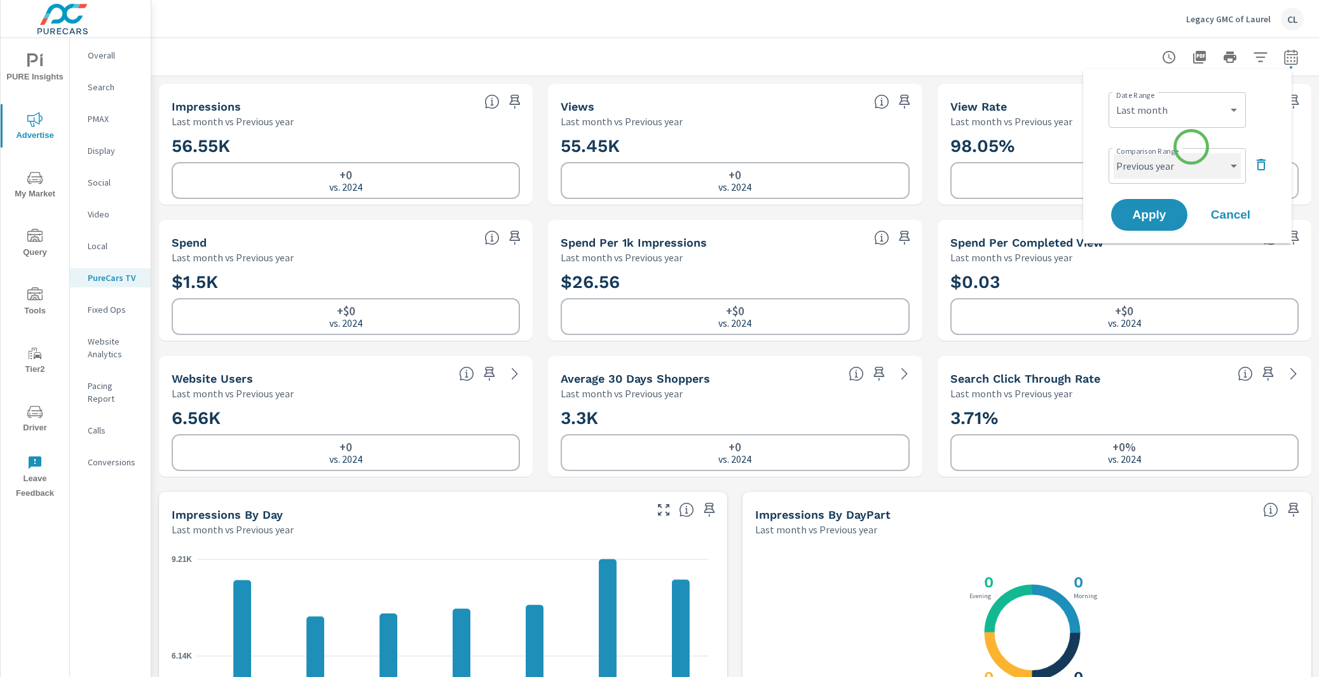
click at [1185, 169] on select "Custom Previous period Previous month Previous year" at bounding box center [1177, 165] width 127 height 25
click at [1114, 153] on select "Custom Previous period Previous month Previous year" at bounding box center [1177, 165] width 127 height 25
select select "Previous month"
click at [1160, 209] on span "Apply" at bounding box center [1149, 215] width 52 height 12
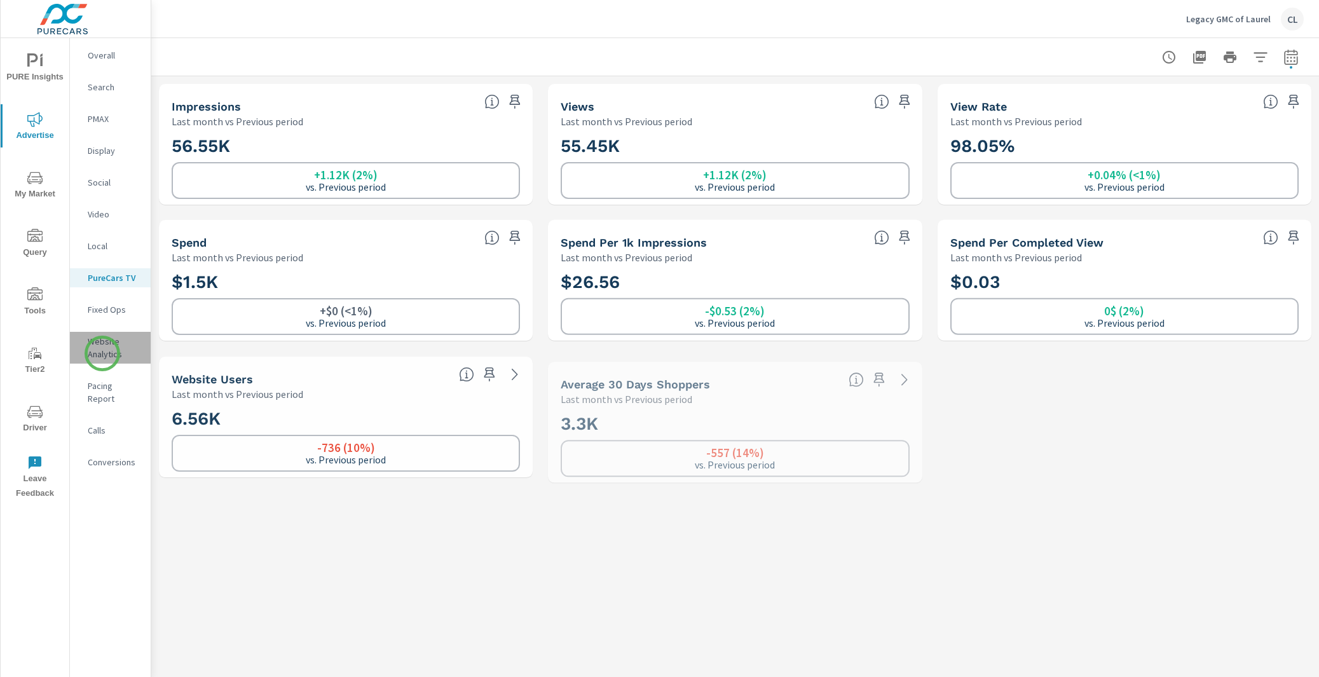
click at [102, 353] on p "Website Analytics" at bounding box center [114, 347] width 53 height 25
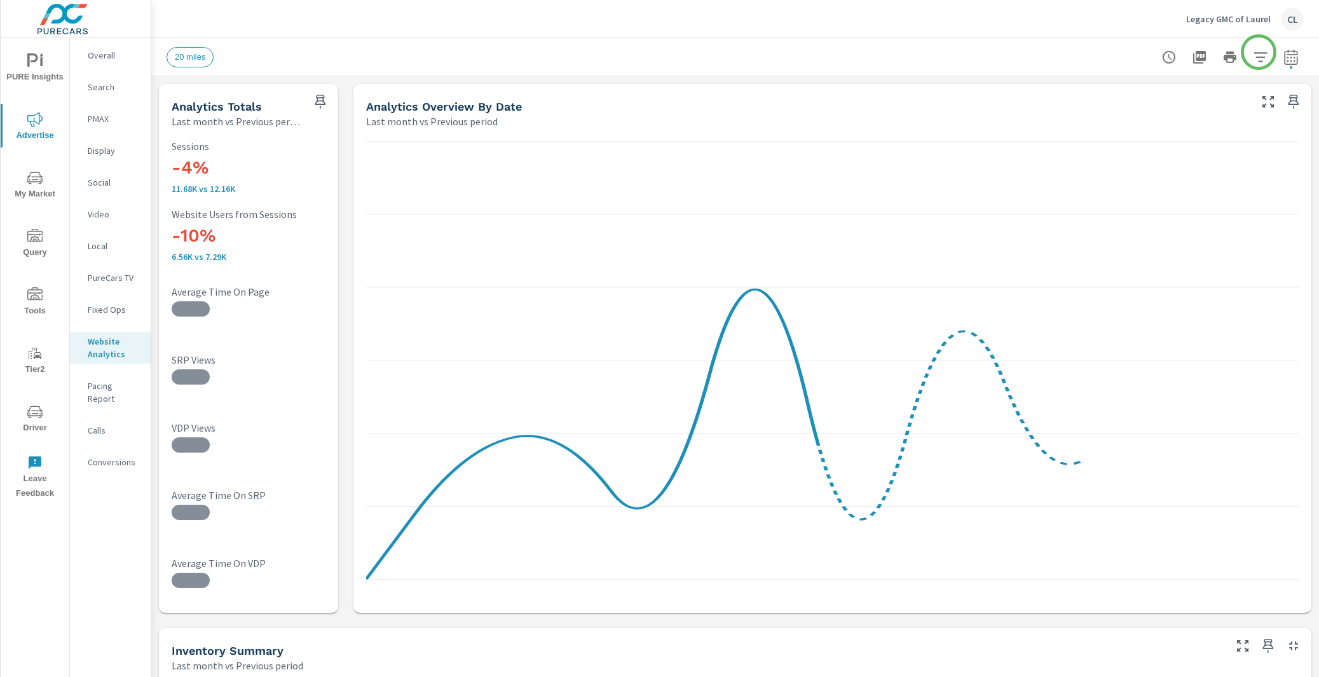
click at [1257, 51] on button "button" at bounding box center [1260, 56] width 25 height 25
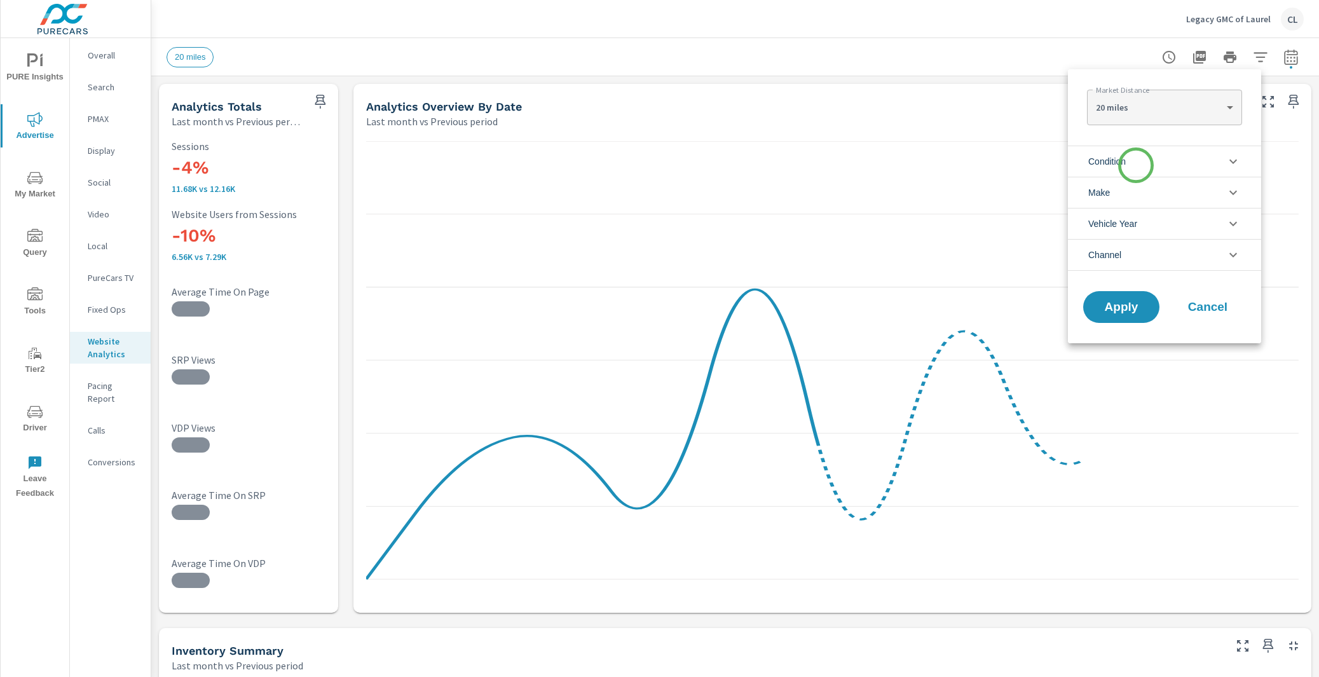
click at [1136, 166] on li "Condition" at bounding box center [1164, 161] width 193 height 31
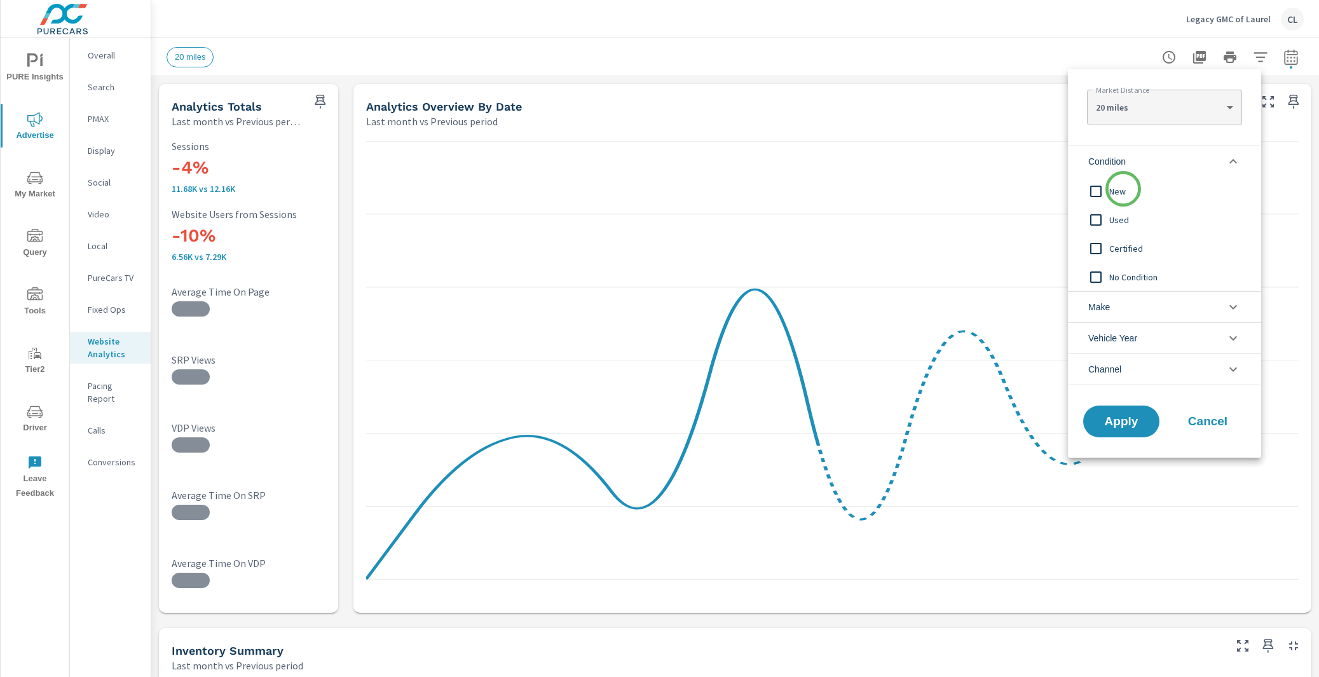
click at [1122, 191] on span "New" at bounding box center [1178, 191] width 139 height 15
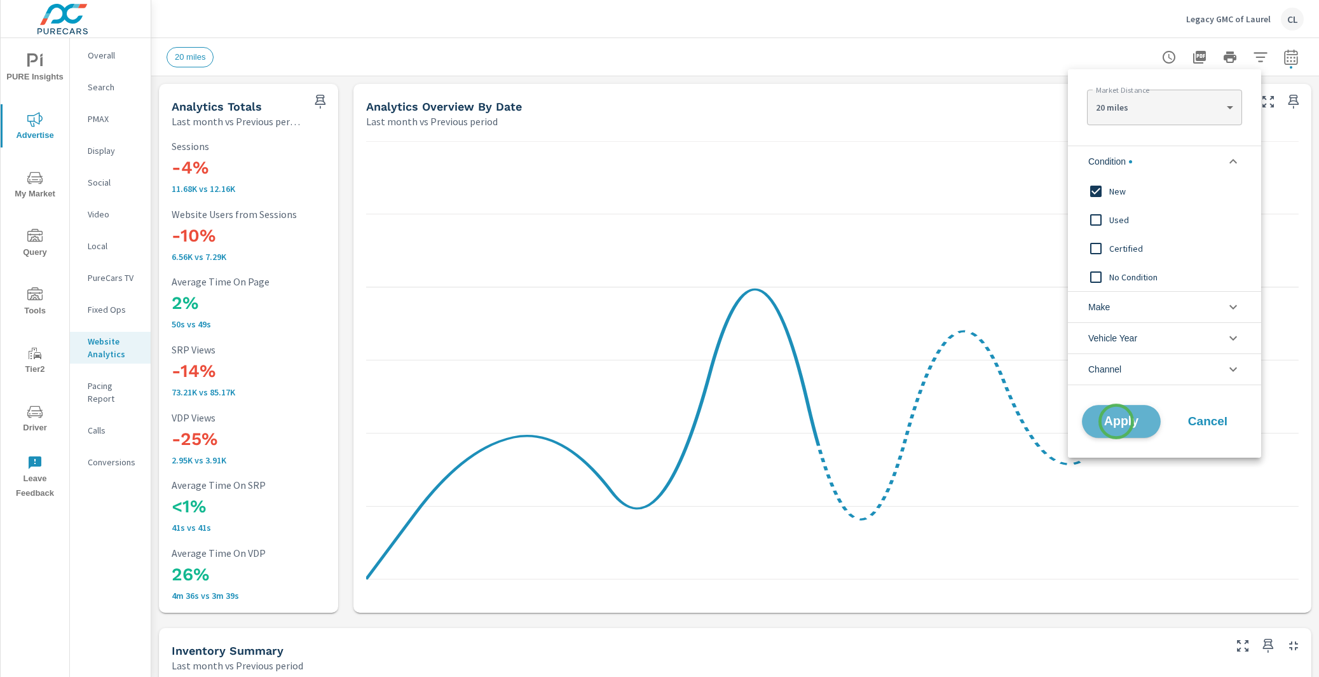
click at [1116, 421] on span "Apply" at bounding box center [1121, 422] width 52 height 12
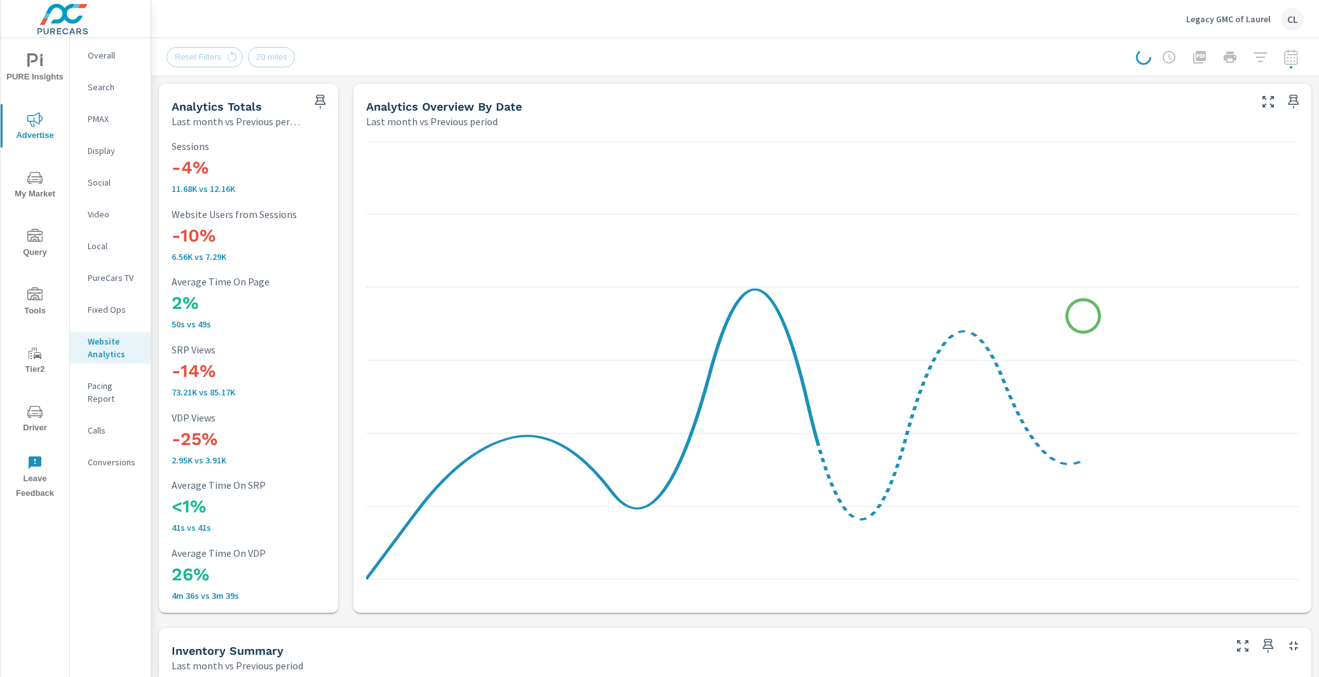
scroll to position [1, 0]
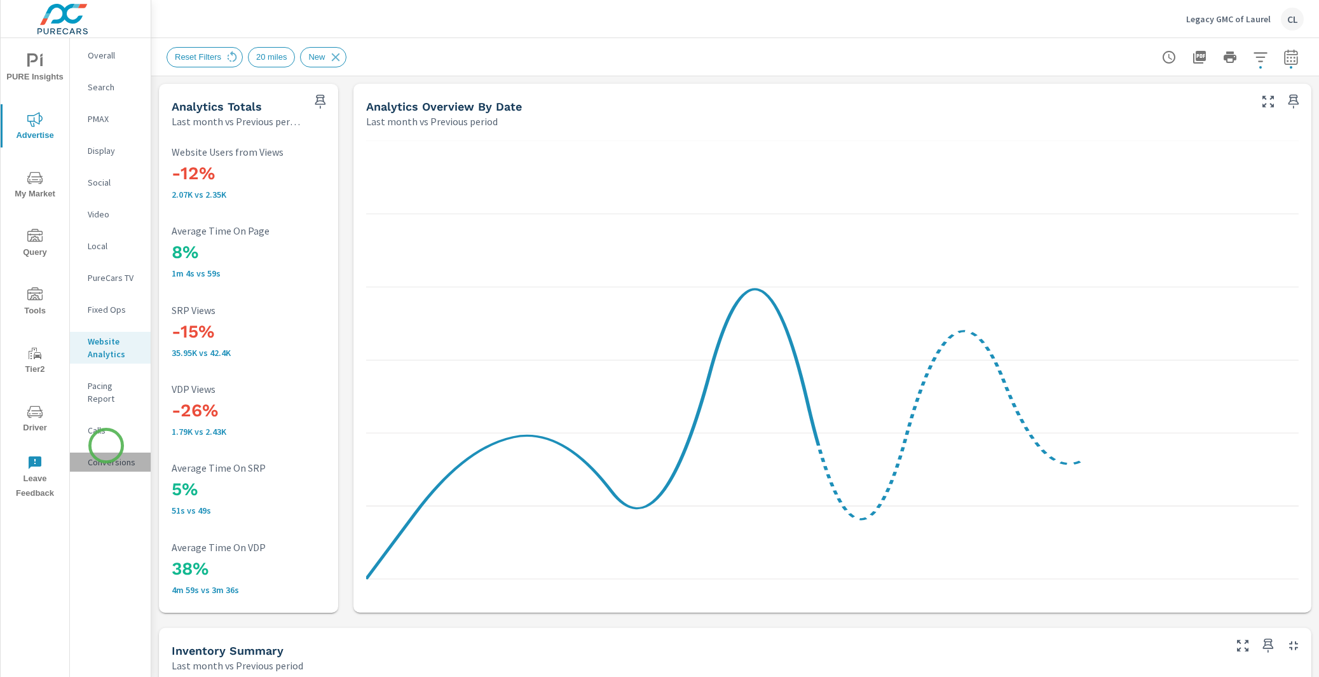
click at [106, 456] on p "Conversions" at bounding box center [114, 462] width 53 height 13
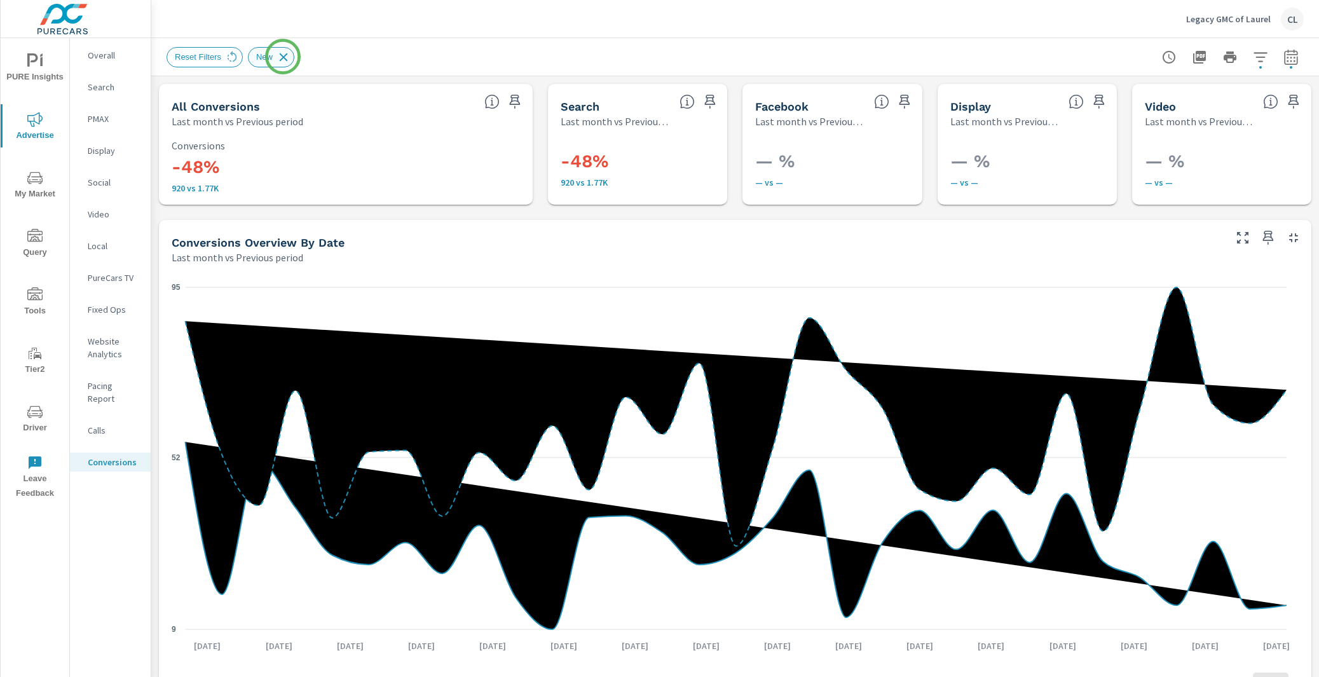
click at [283, 57] on icon at bounding box center [284, 57] width 14 height 14
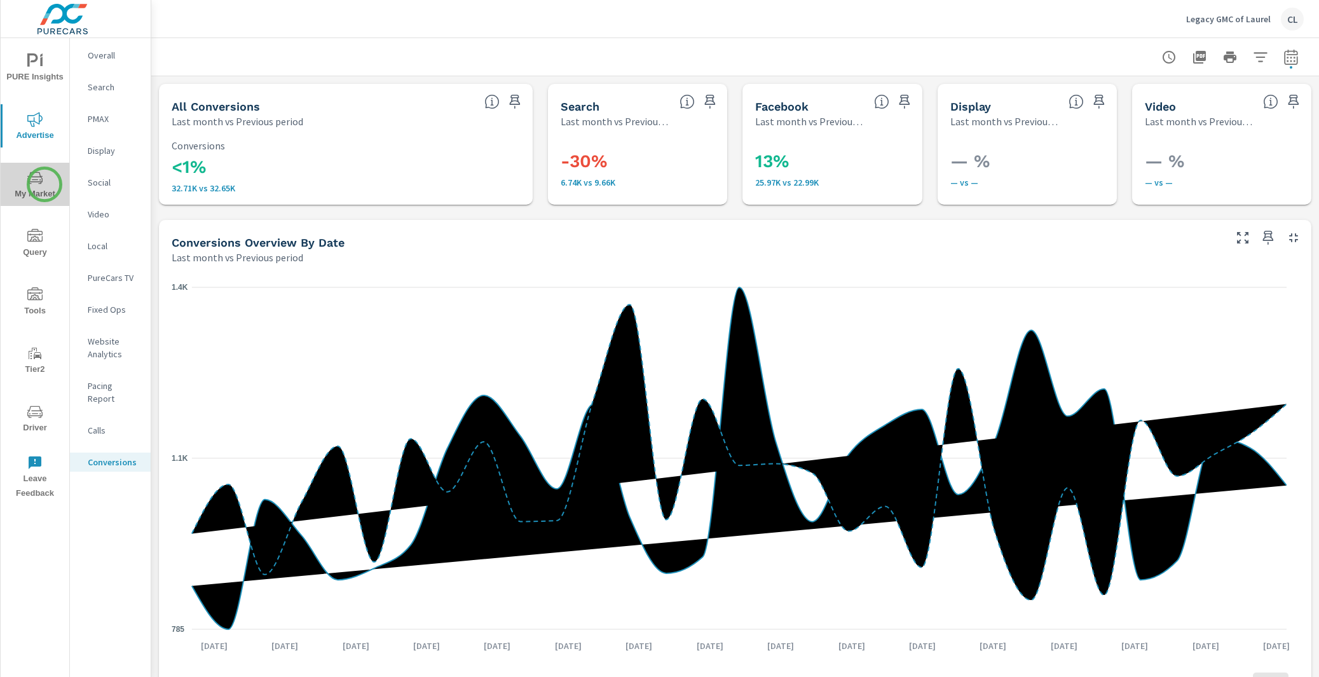
click at [44, 184] on span "My Market" at bounding box center [34, 185] width 61 height 31
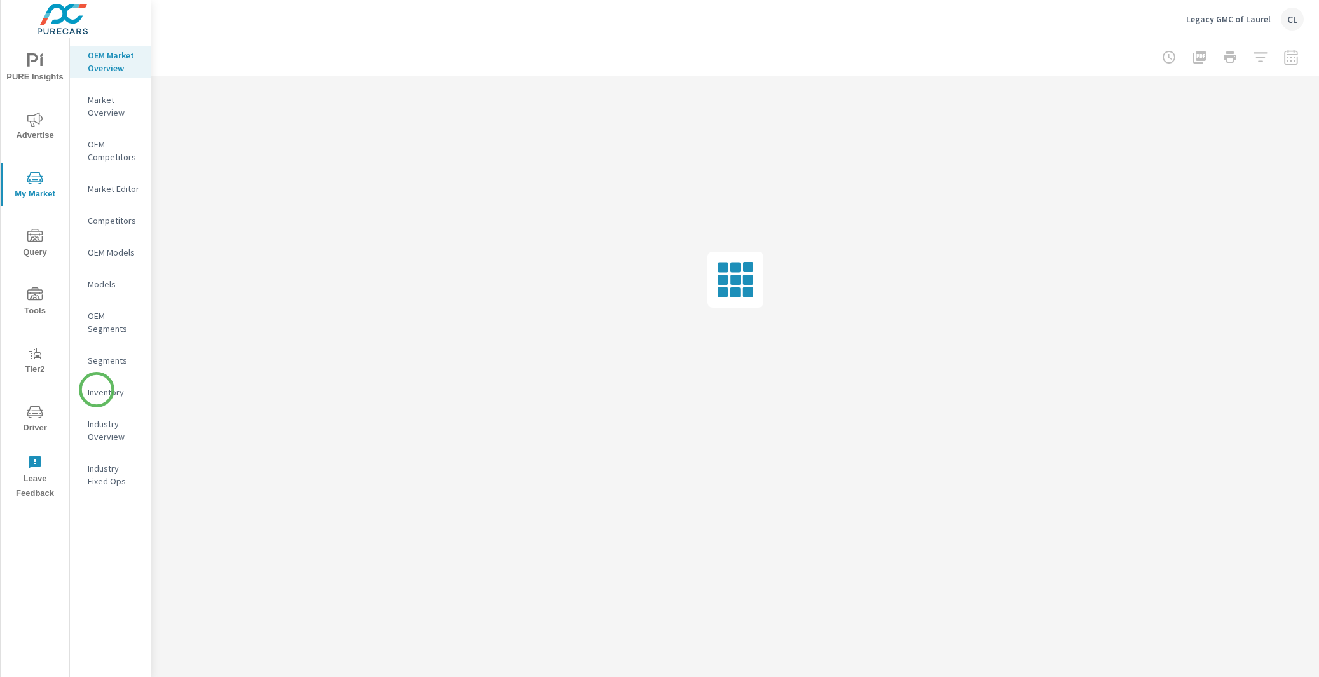
click at [98, 391] on p "Inventory" at bounding box center [114, 392] width 53 height 13
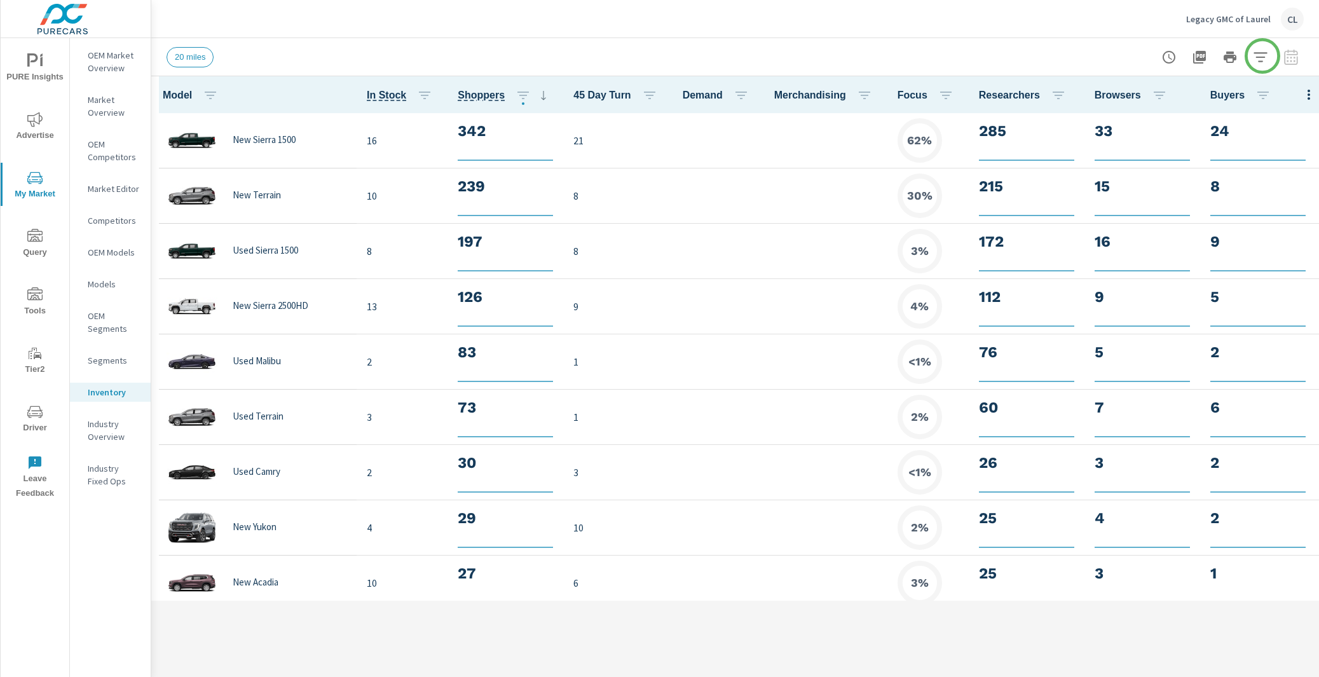
click at [1263, 55] on icon "button" at bounding box center [1260, 57] width 15 height 15
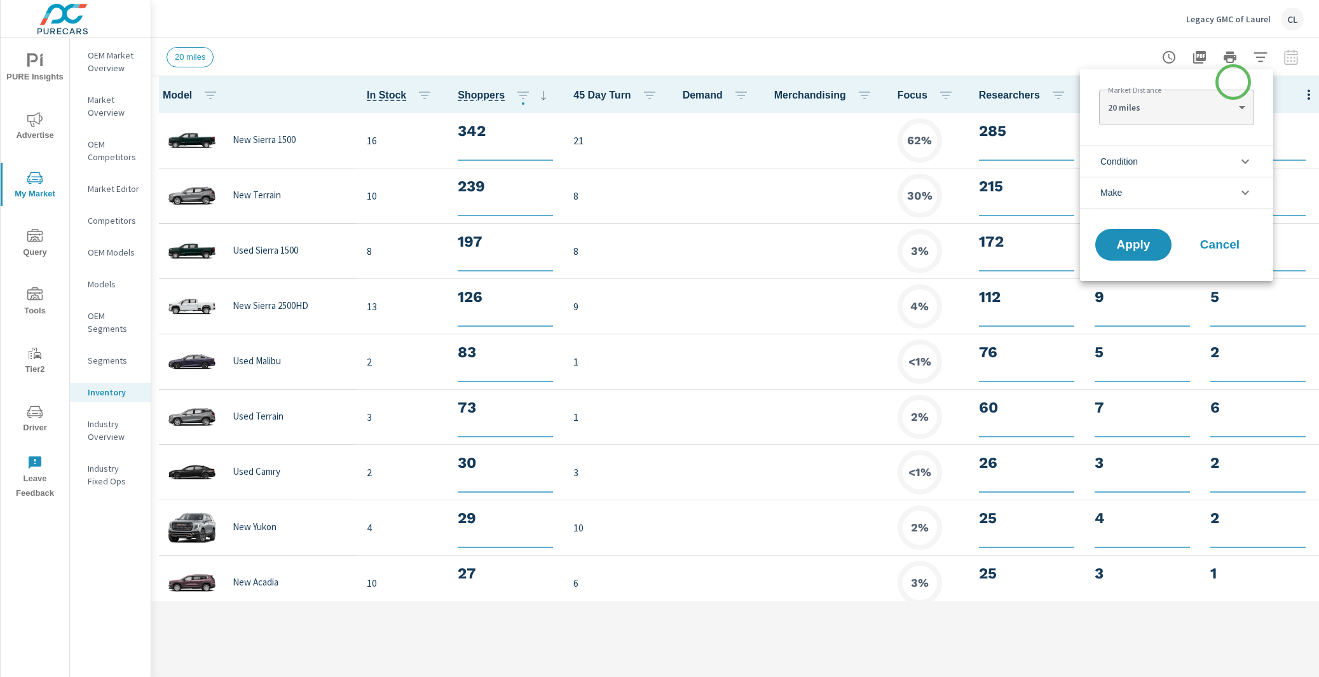
click at [1137, 154] on span "Condition" at bounding box center [1119, 161] width 38 height 31
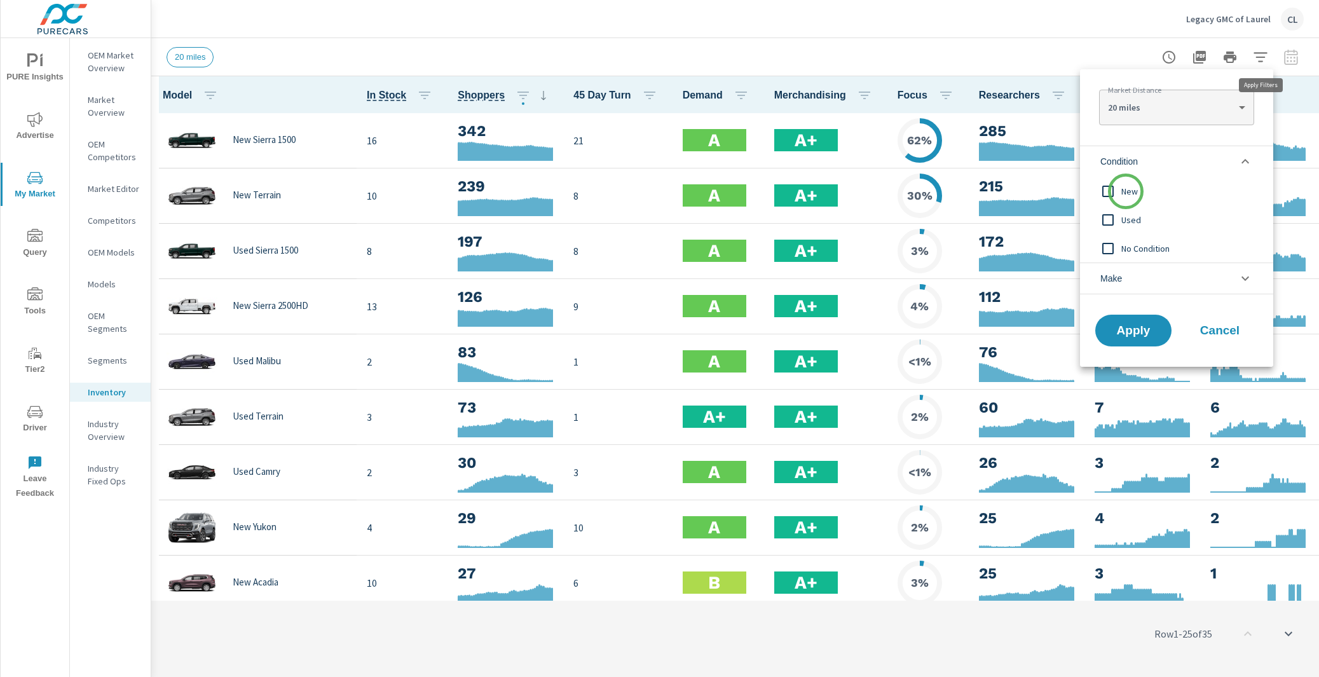
scroll to position [1, 0]
click at [1126, 191] on span "New" at bounding box center [1190, 191] width 139 height 15
click at [1133, 330] on span "Apply" at bounding box center [1133, 331] width 52 height 12
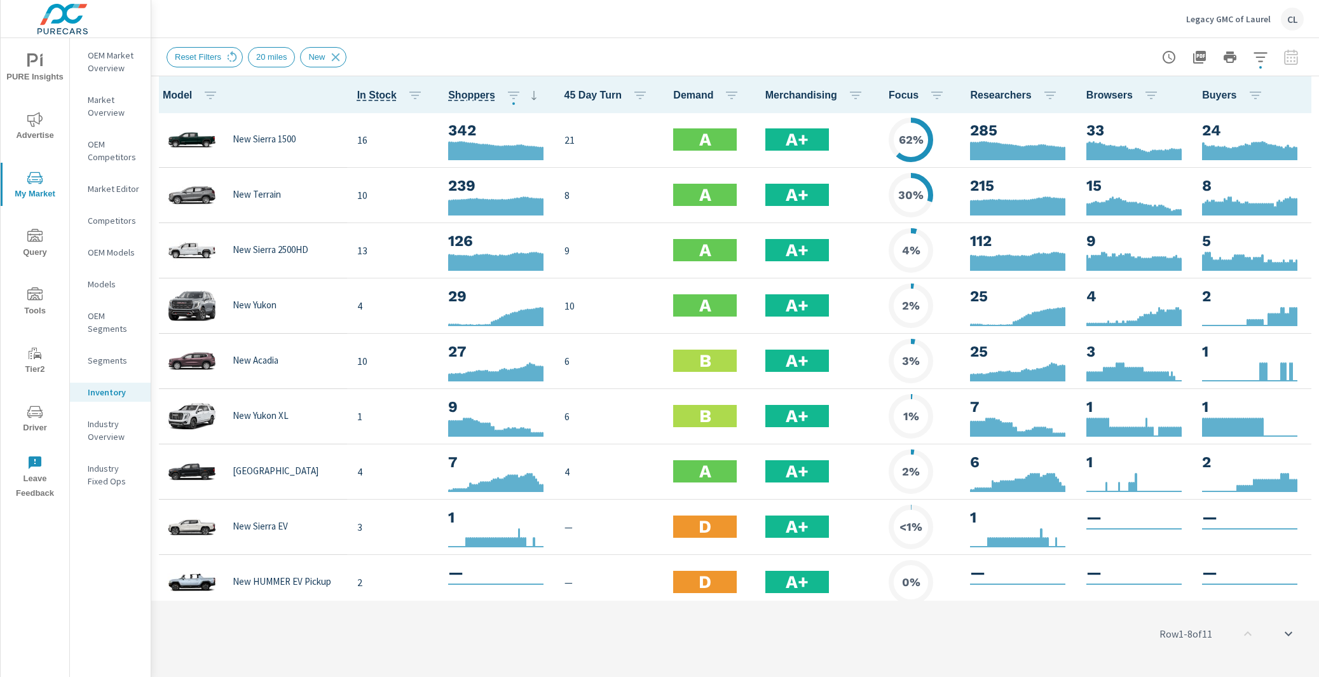
scroll to position [1, 0]
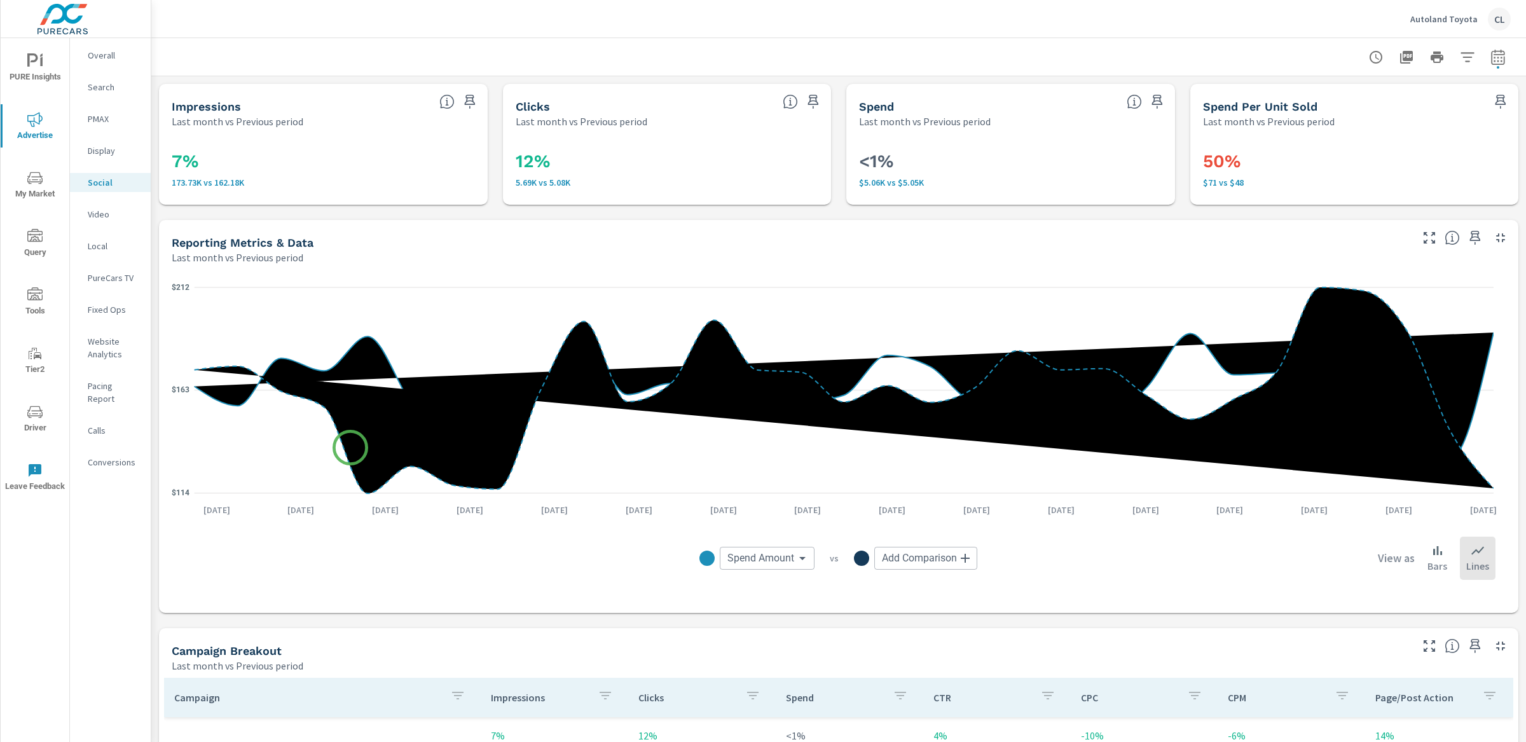
scroll to position [423, 0]
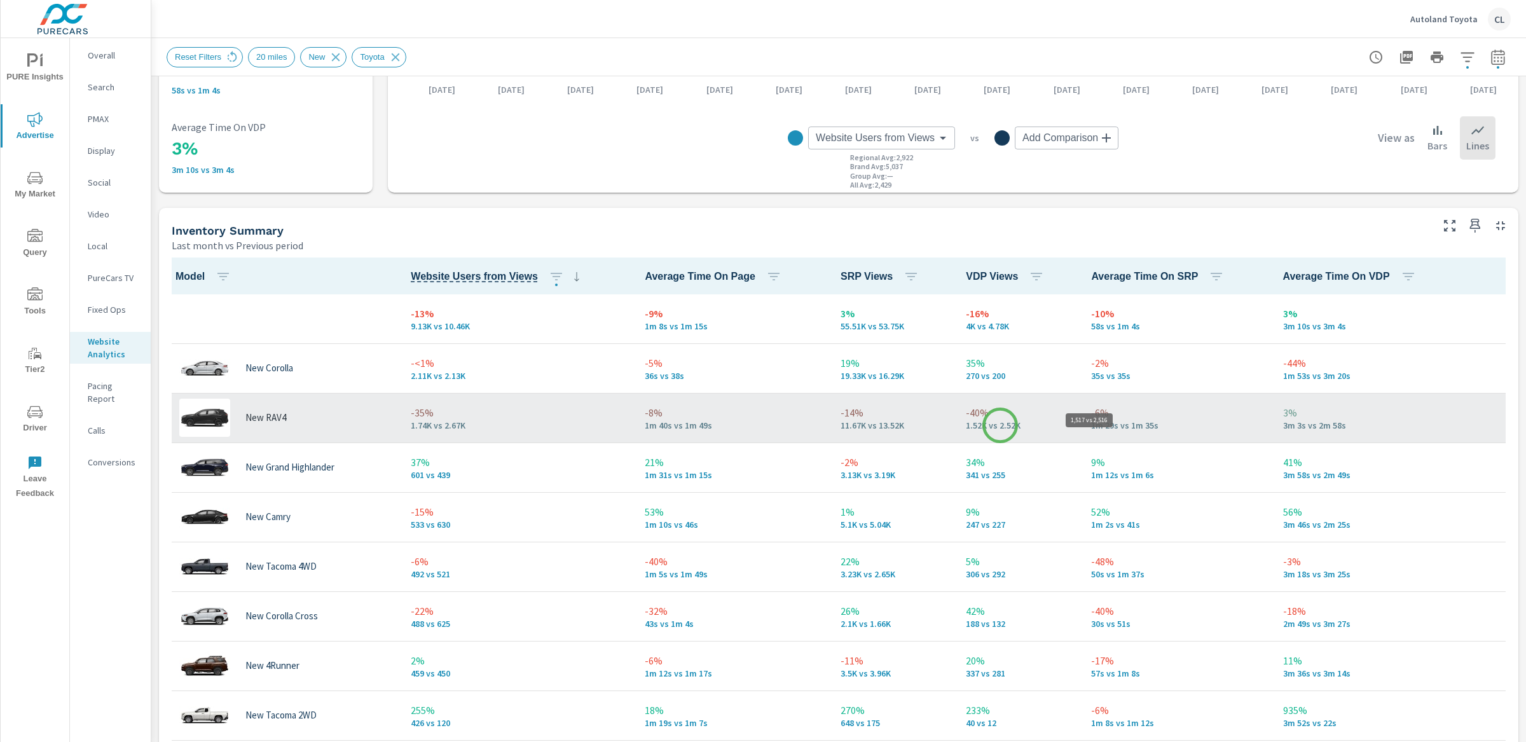
scroll to position [44, 0]
